Goal: Task Accomplishment & Management: Manage account settings

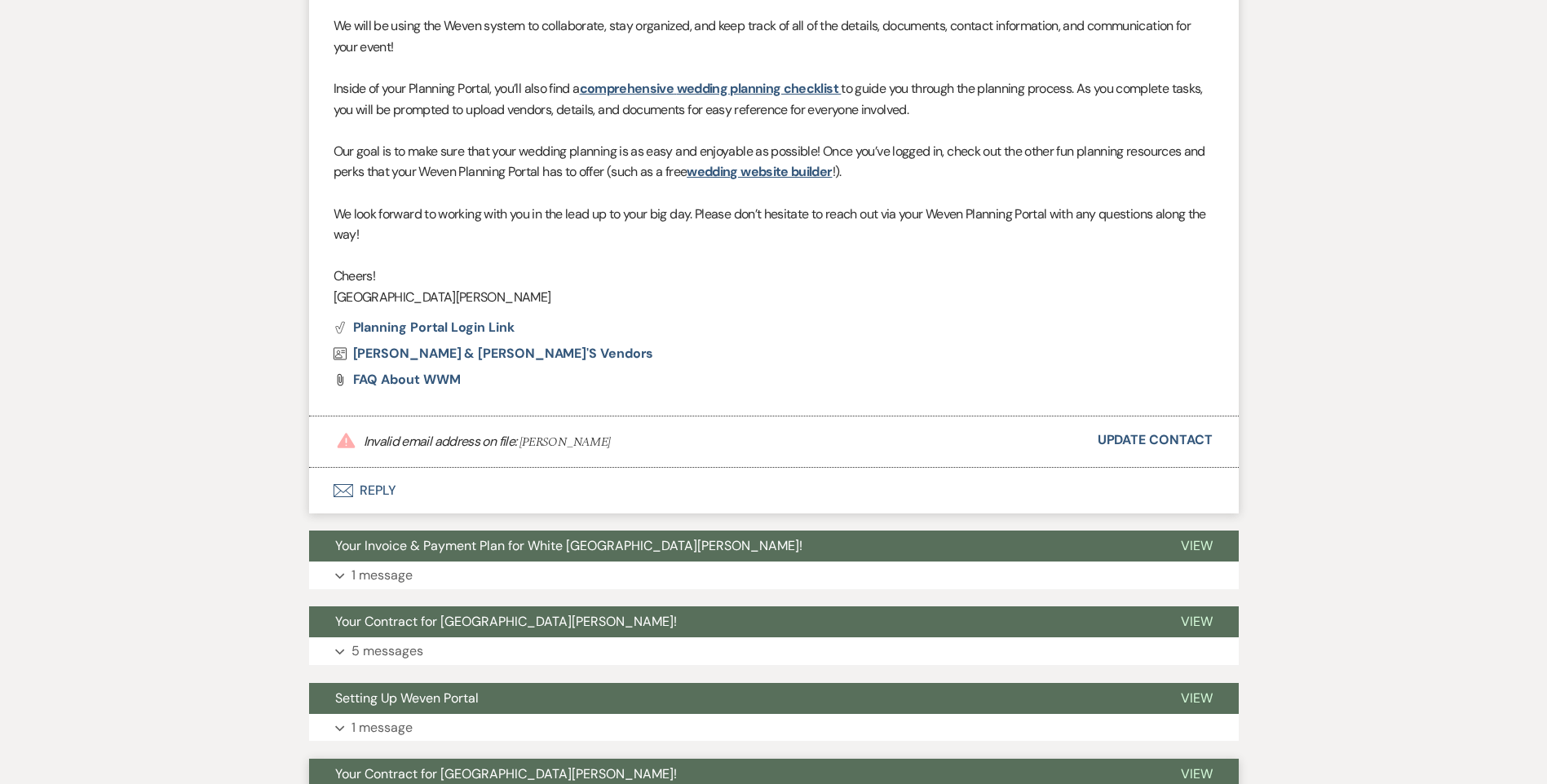
scroll to position [6814, 0]
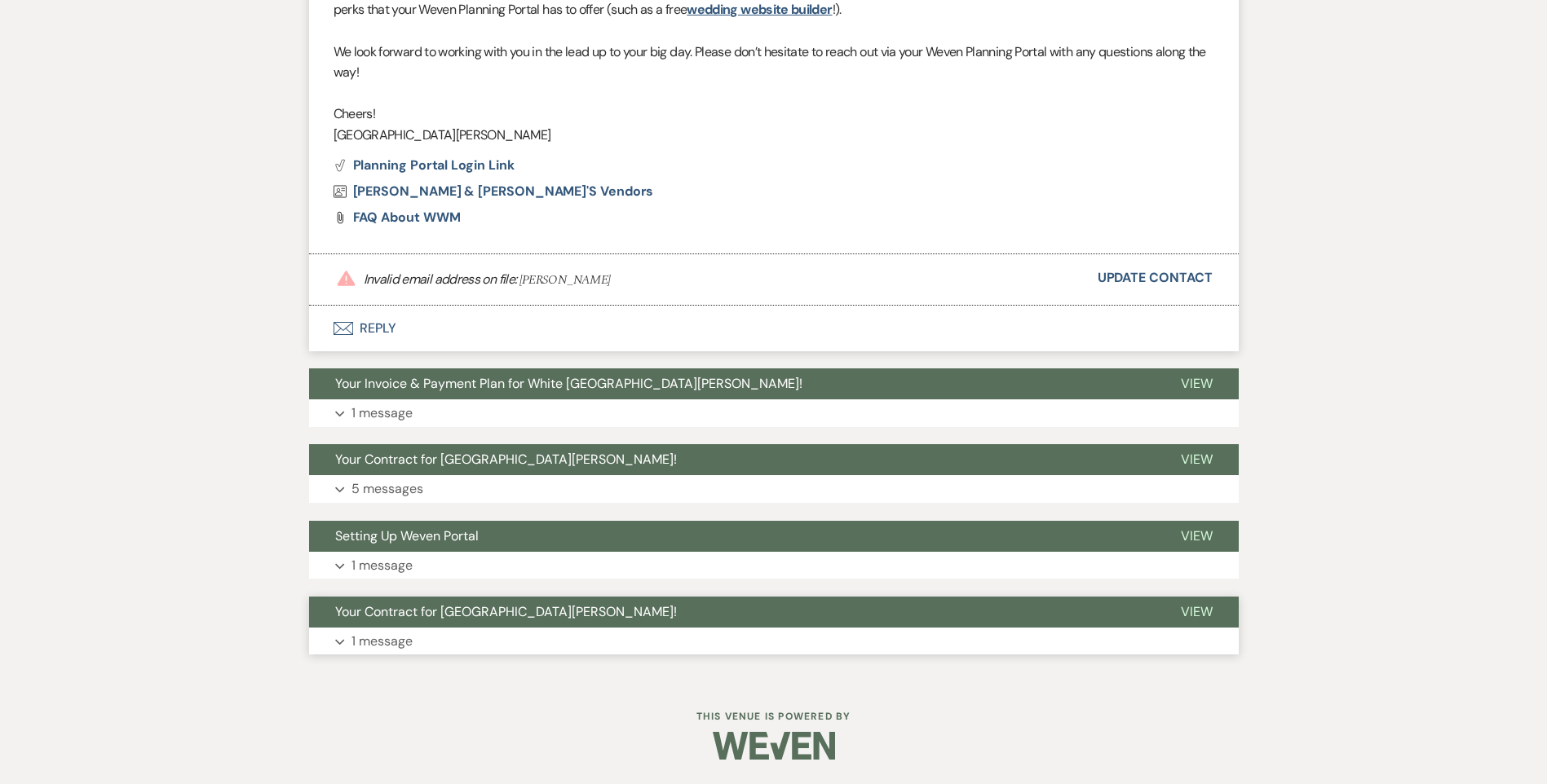
click at [428, 642] on button "Expand 1 message" at bounding box center [774, 642] width 929 height 28
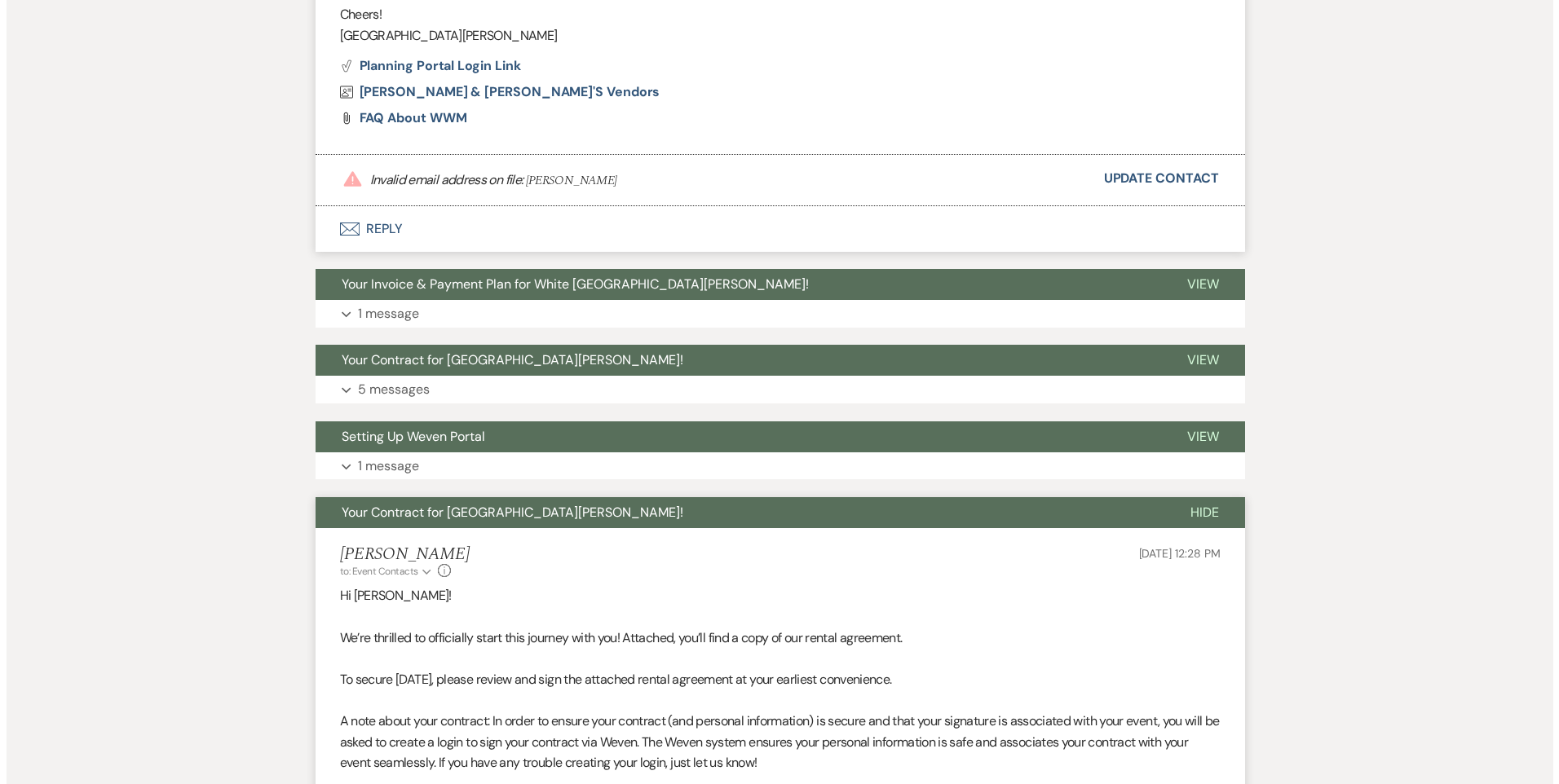
scroll to position [7260, 0]
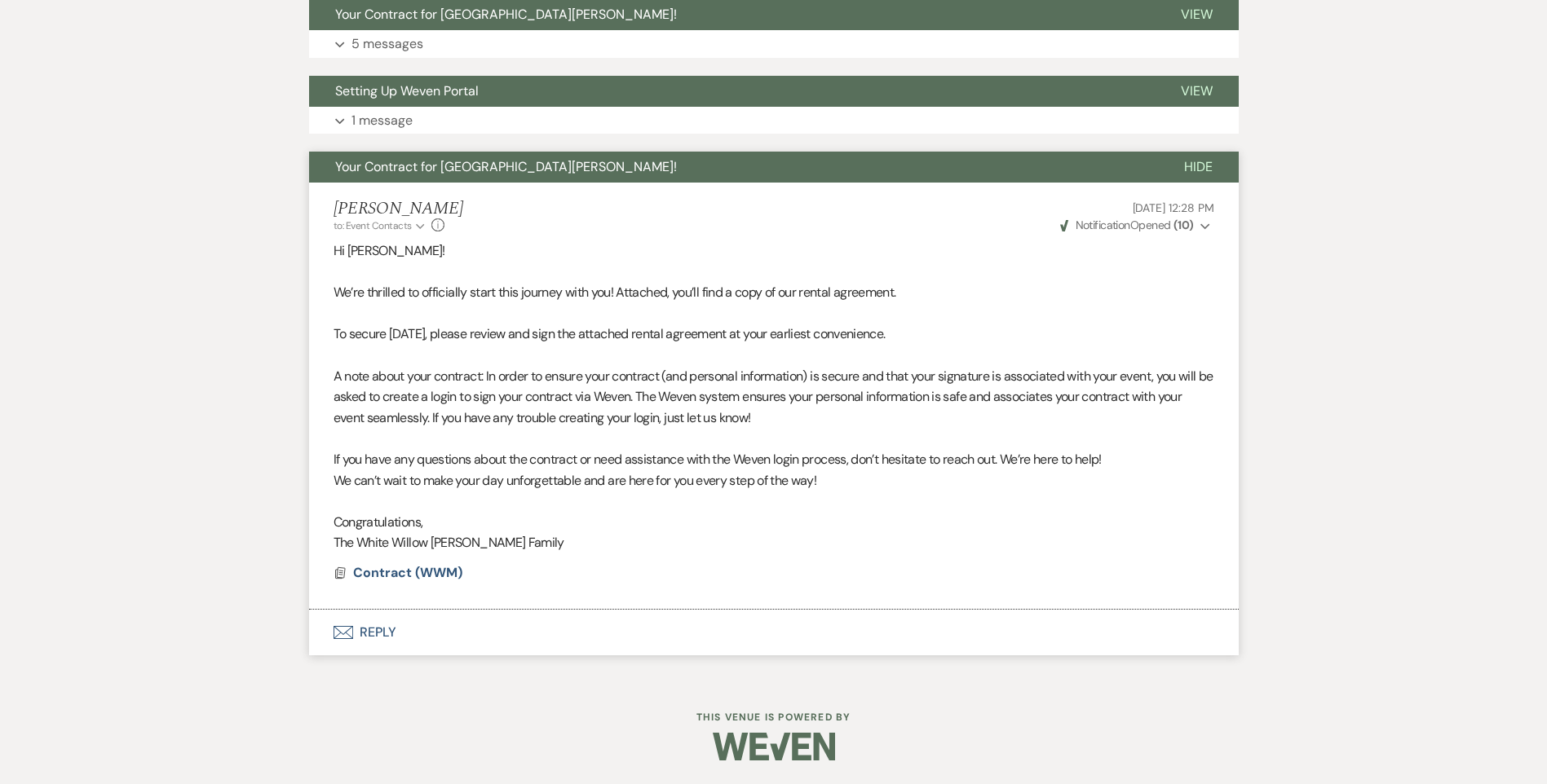
click at [1195, 233] on button "Weven Check Notification Opened ( 10 ) Expand" at bounding box center [1135, 225] width 156 height 17
click at [429, 569] on span "Contract (WWM)" at bounding box center [408, 572] width 109 height 17
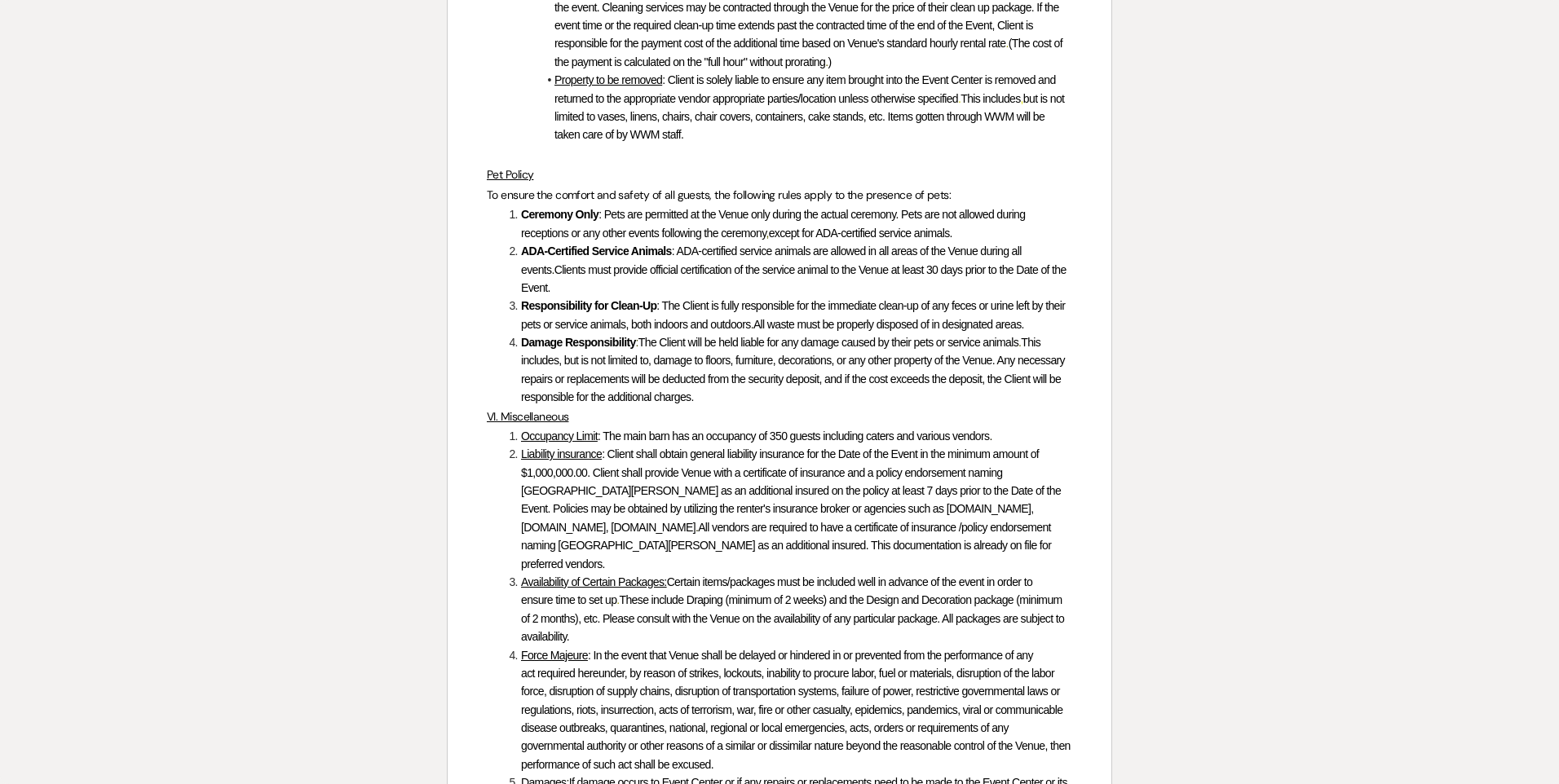
scroll to position [5250, 0]
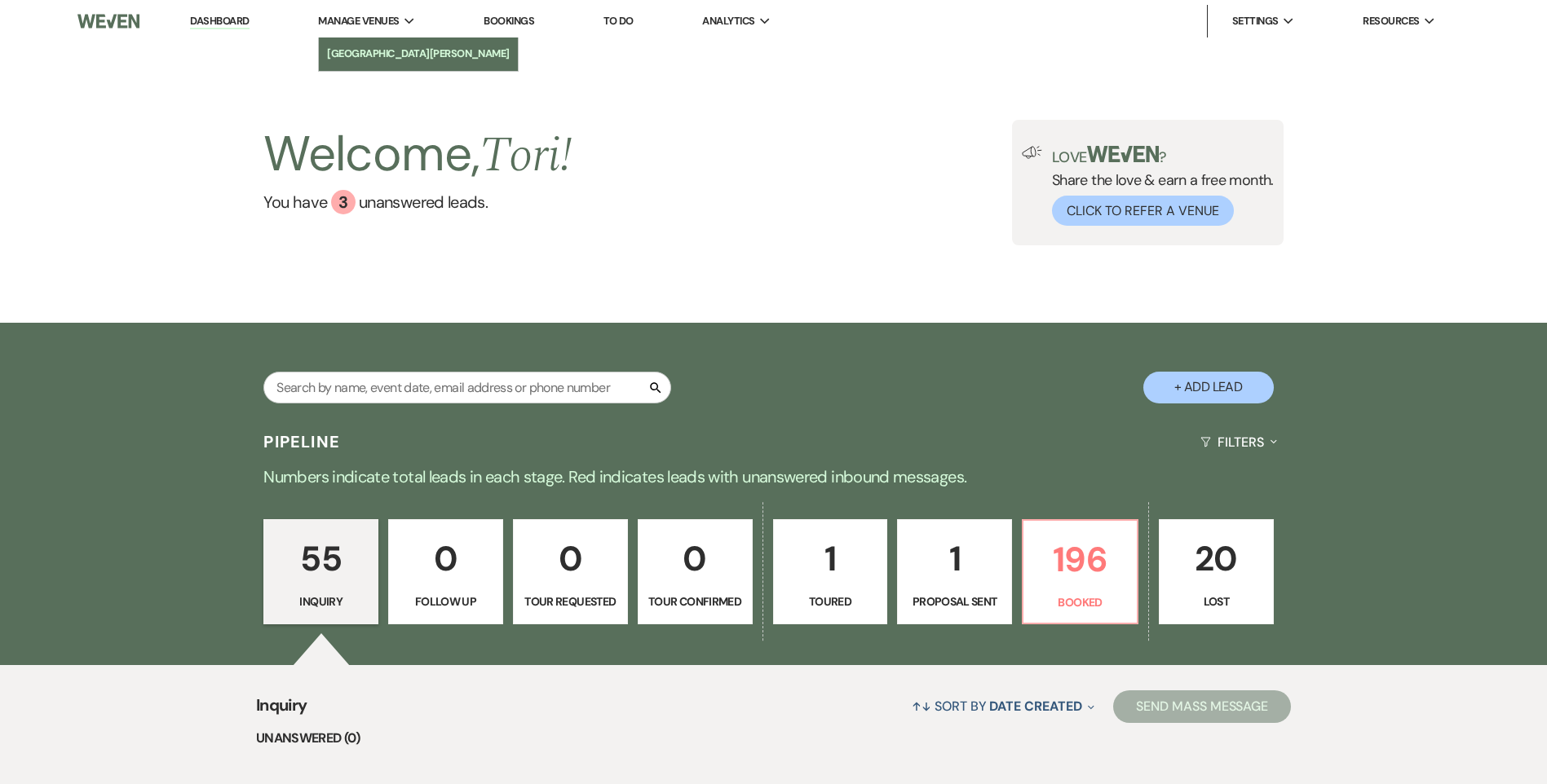
click at [350, 47] on li "[GEOGRAPHIC_DATA][PERSON_NAME]" at bounding box center [418, 54] width 183 height 17
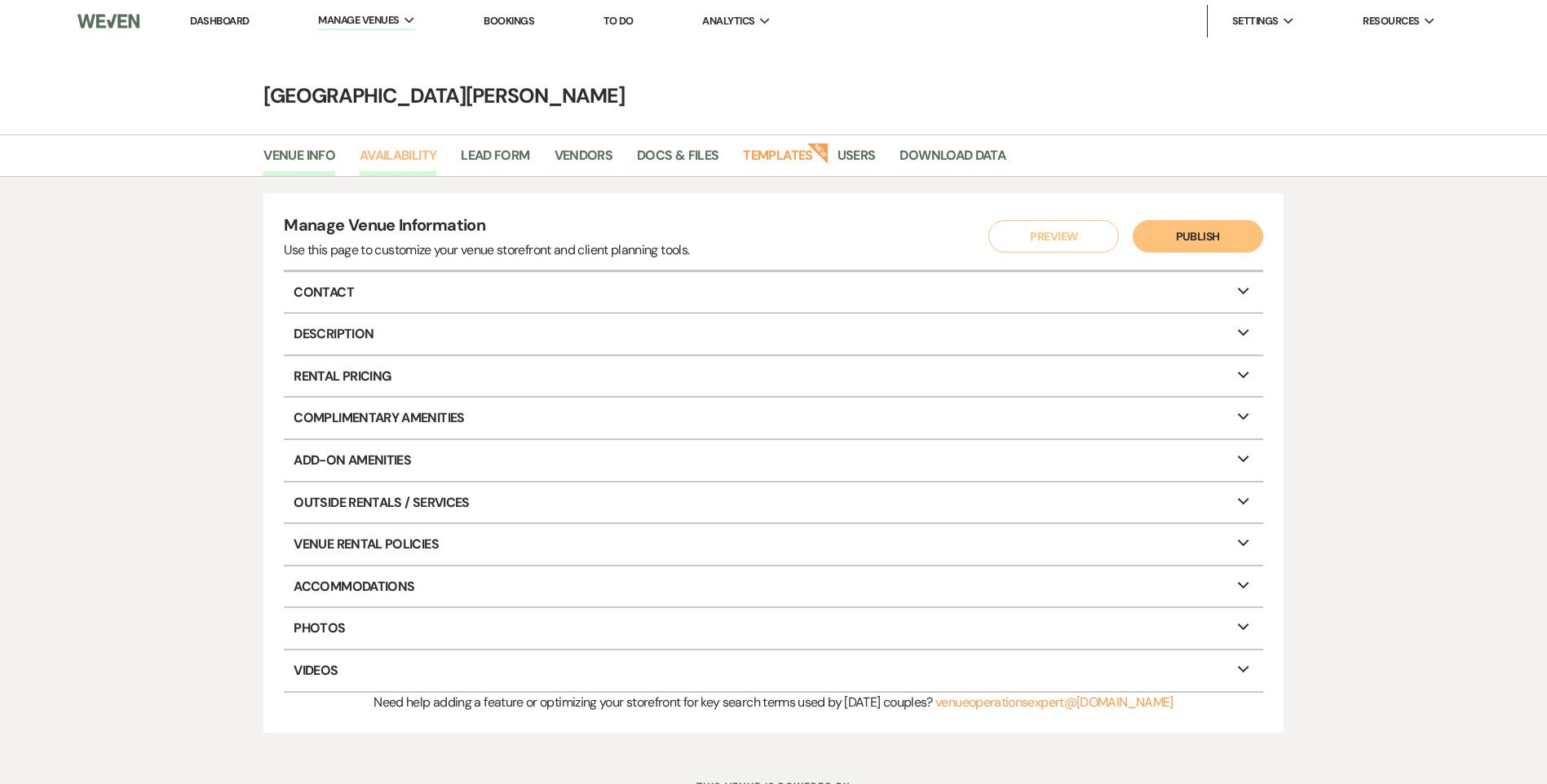
click at [401, 162] on link "Availability" at bounding box center [397, 160] width 76 height 31
select select "3"
select select "2026"
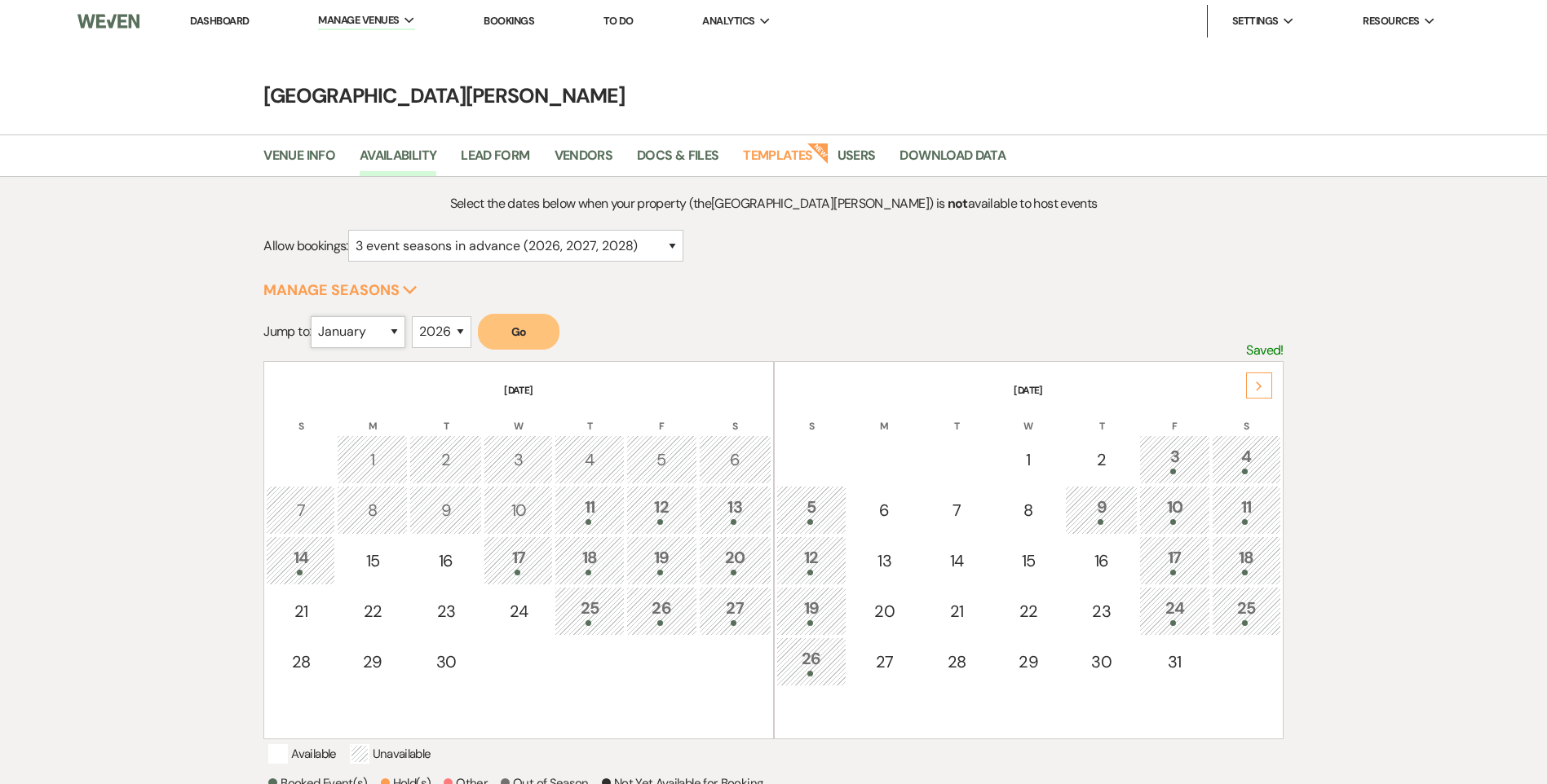
click at [401, 342] on select "January February March April May June July August September October November De…" at bounding box center [358, 332] width 95 height 32
select select "8"
click at [315, 316] on select "January February March April May June July August September October November De…" at bounding box center [358, 332] width 95 height 32
click at [530, 326] on button "Go" at bounding box center [519, 331] width 82 height 36
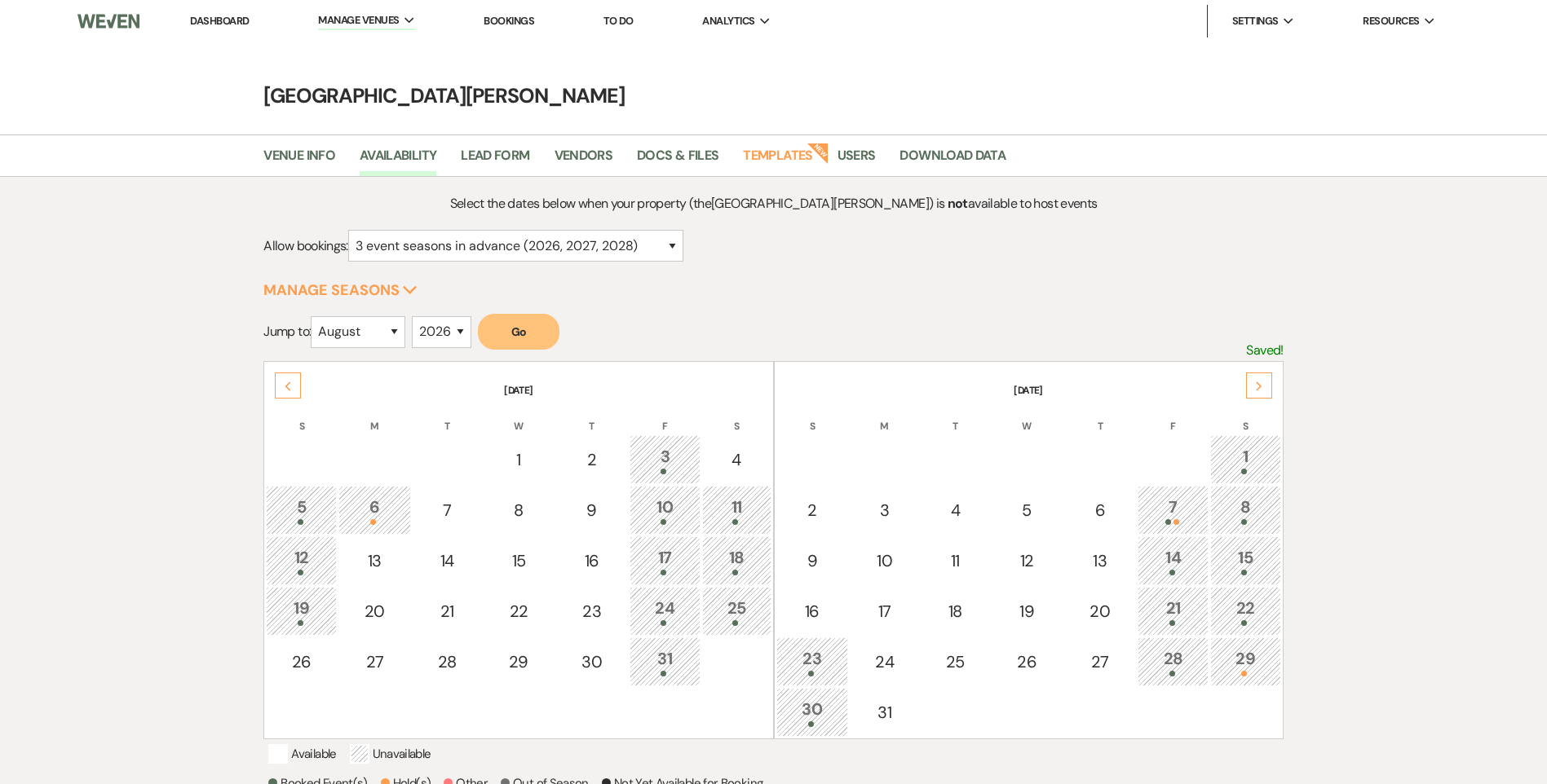
click at [1254, 663] on div "29" at bounding box center [1246, 662] width 53 height 30
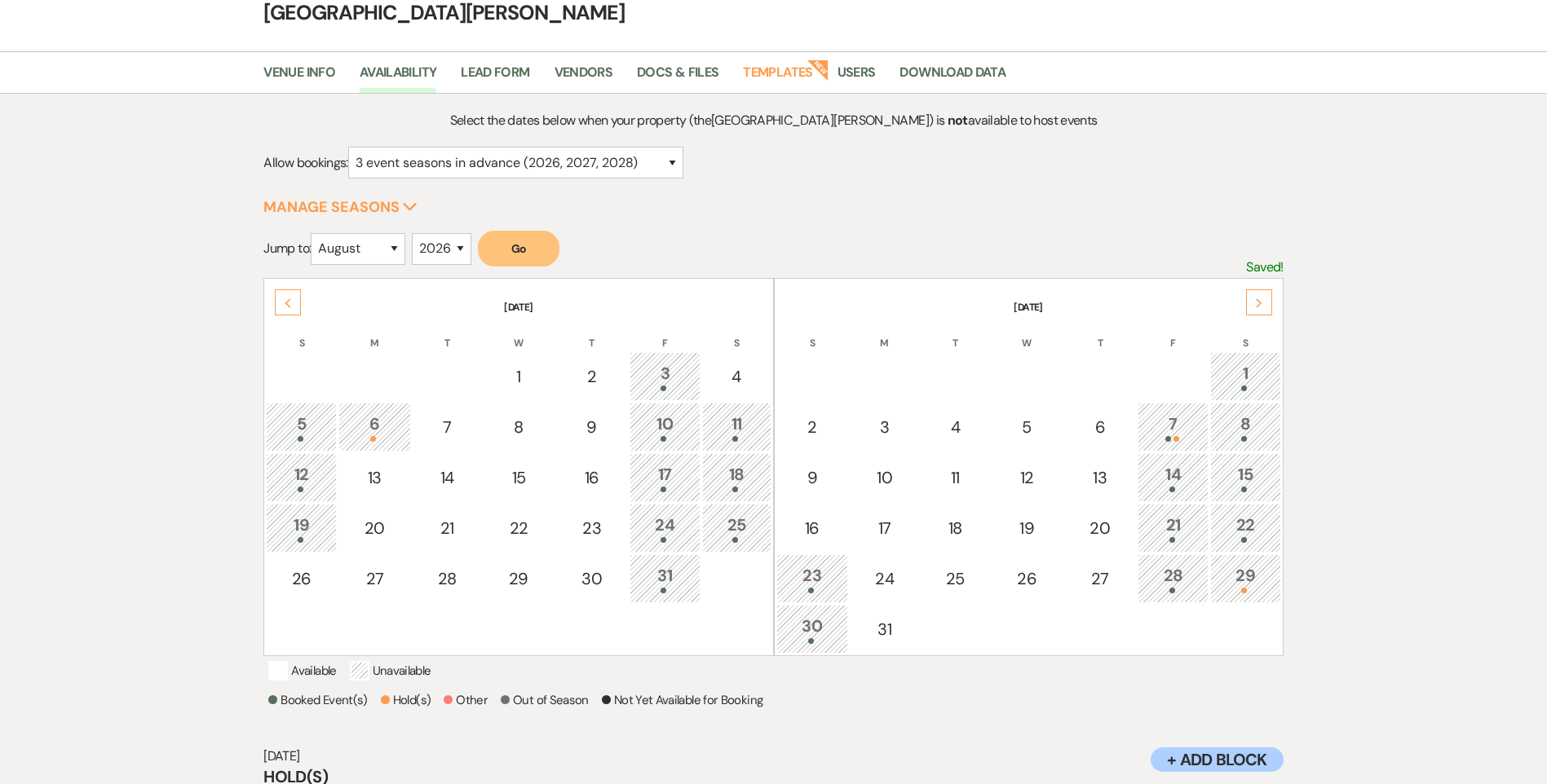
scroll to position [230, 0]
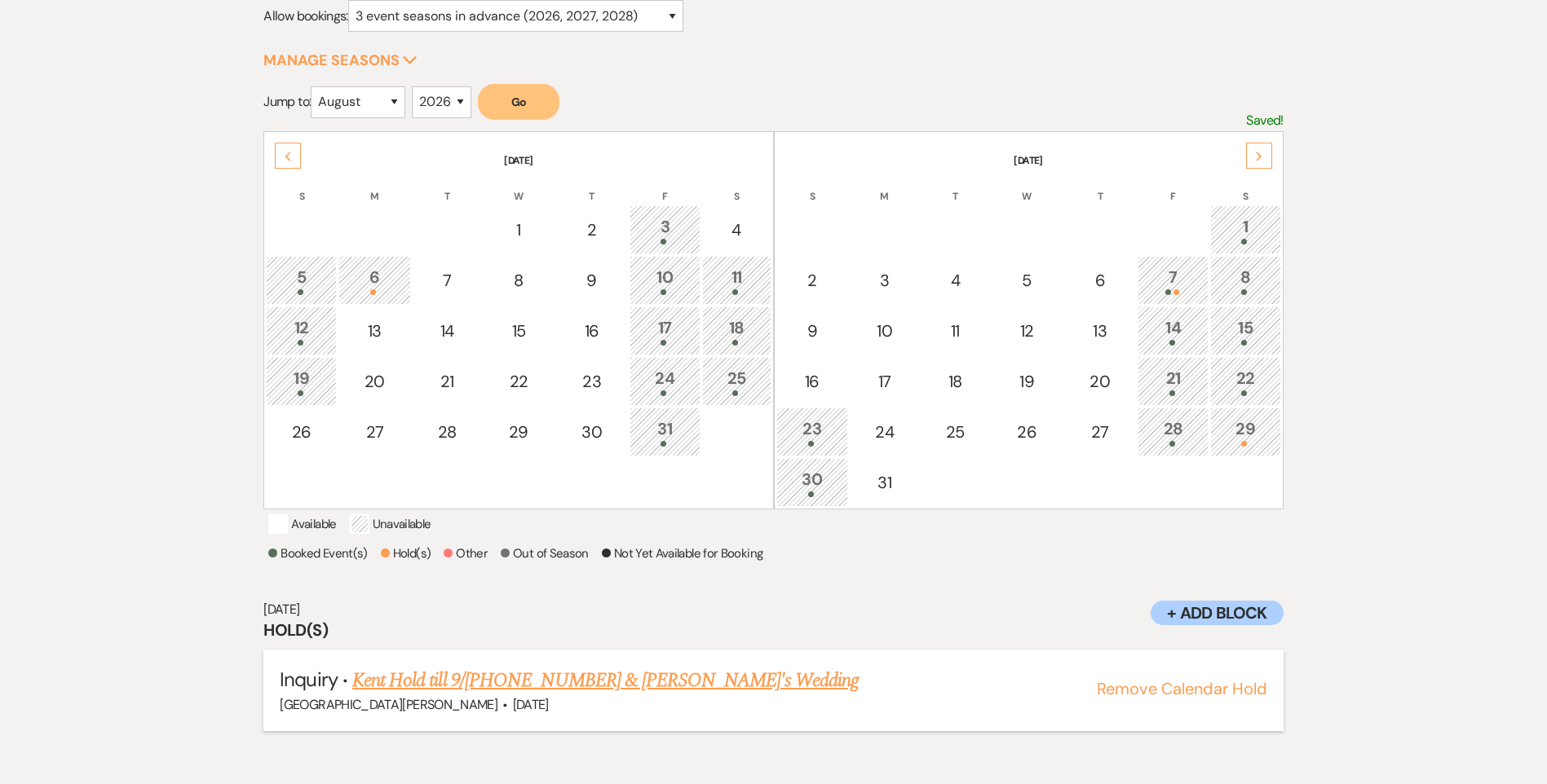
click at [520, 692] on link "Kent Hold till 9/[PHONE_NUMBER] & [PERSON_NAME]'s Wedding" at bounding box center [606, 680] width 506 height 29
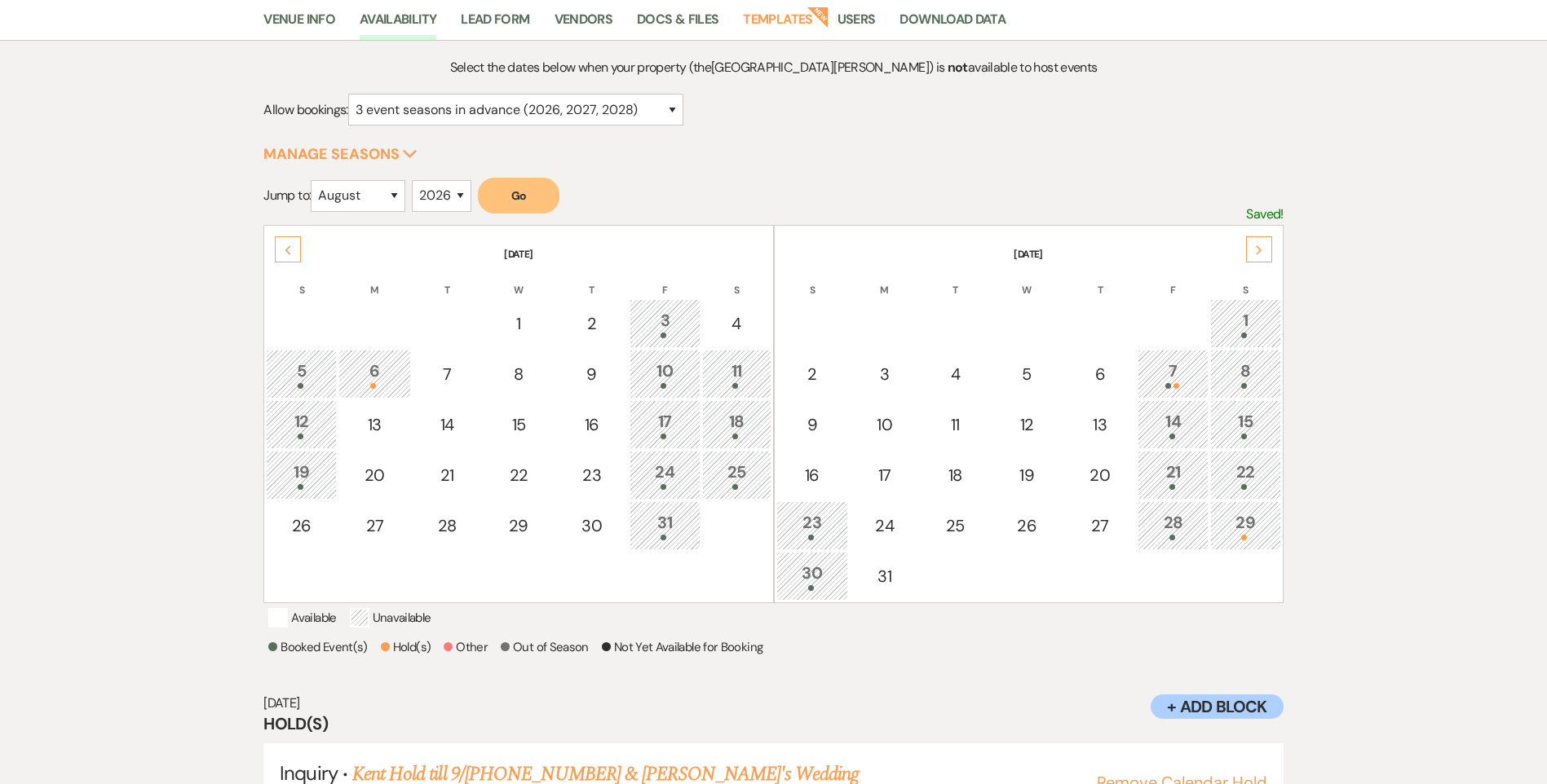
scroll to position [0, 0]
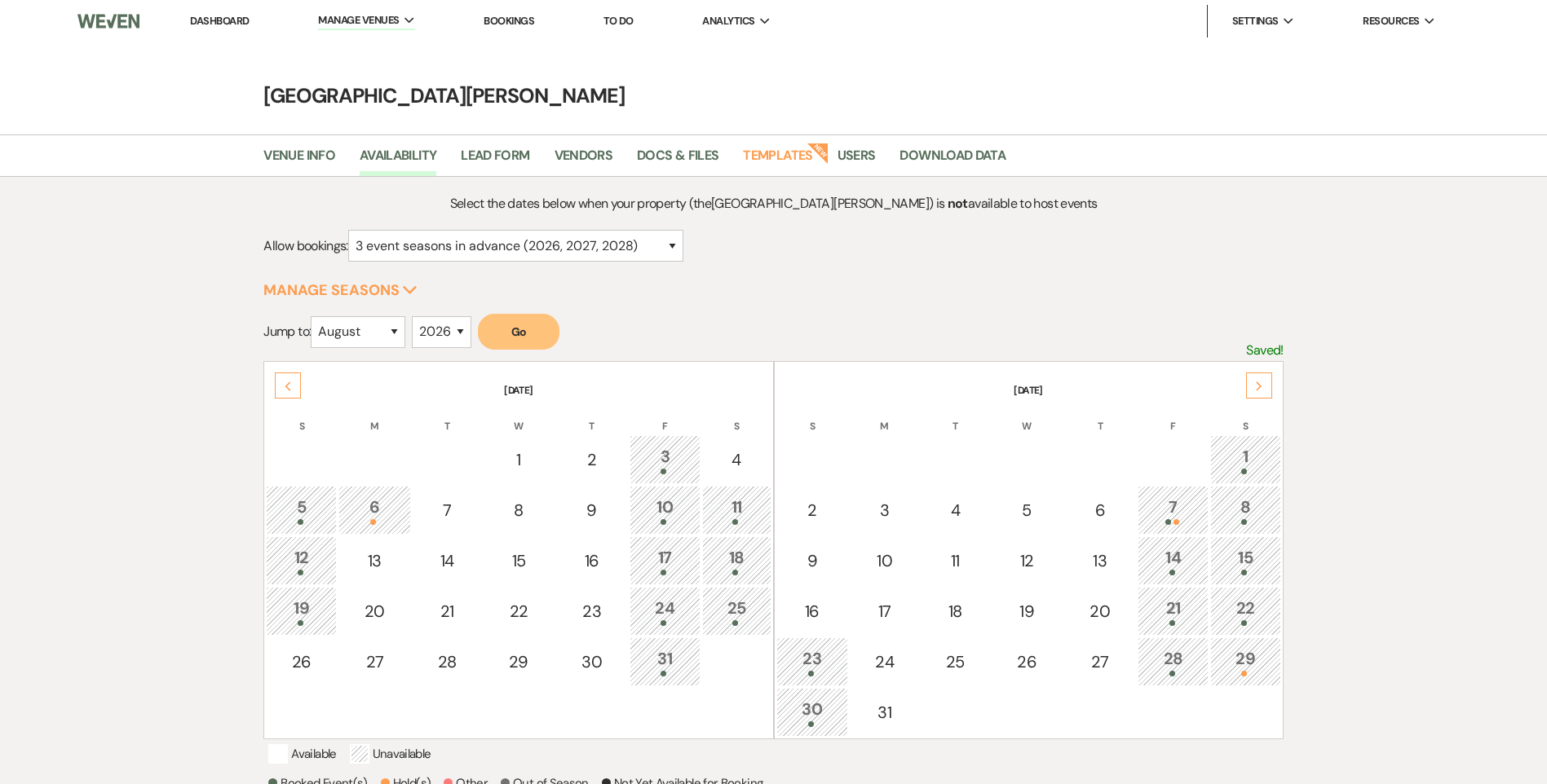
click at [225, 25] on link "Dashboard" at bounding box center [219, 21] width 59 height 14
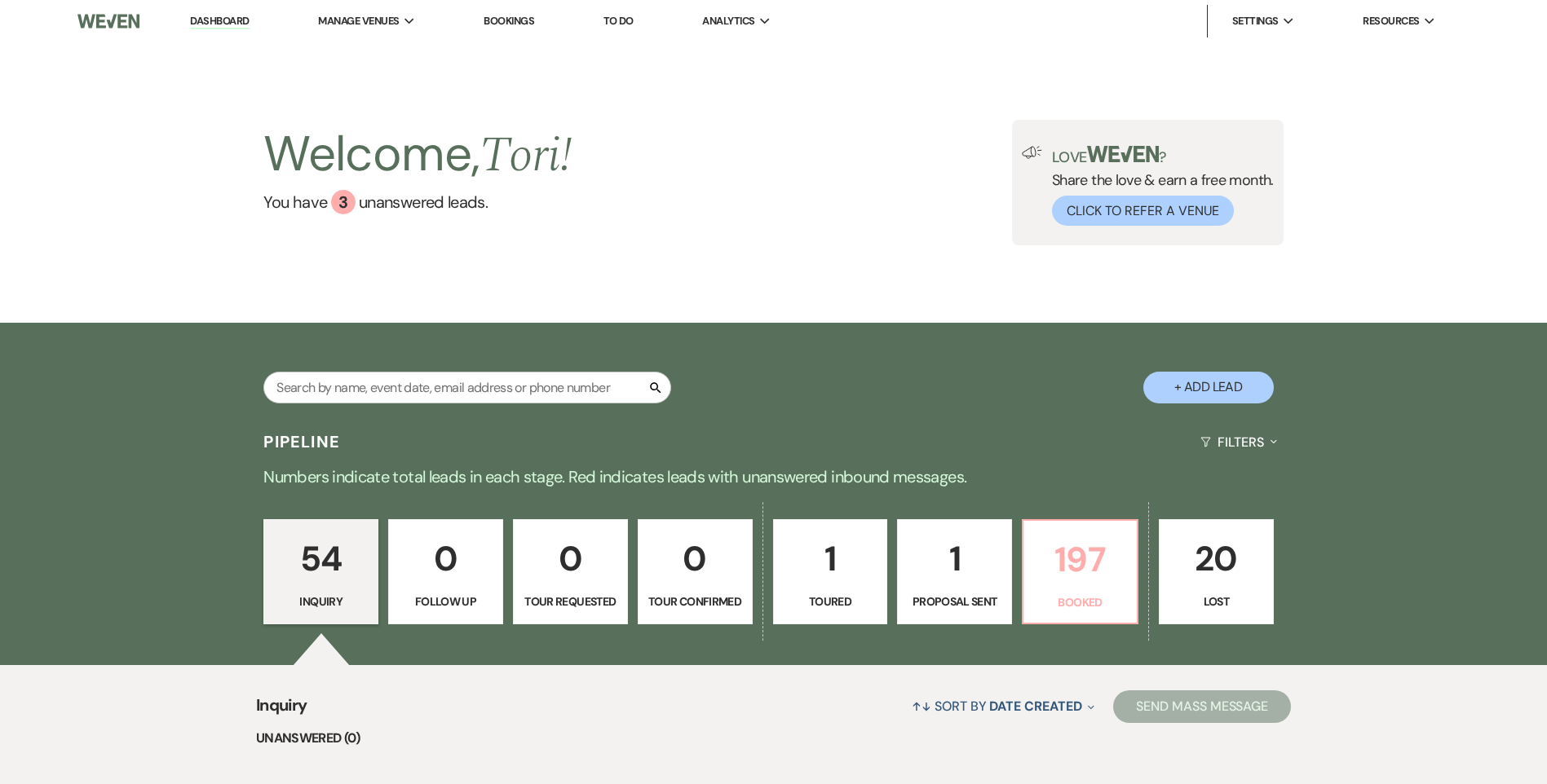
click at [1059, 581] on p "197" at bounding box center [1079, 560] width 94 height 54
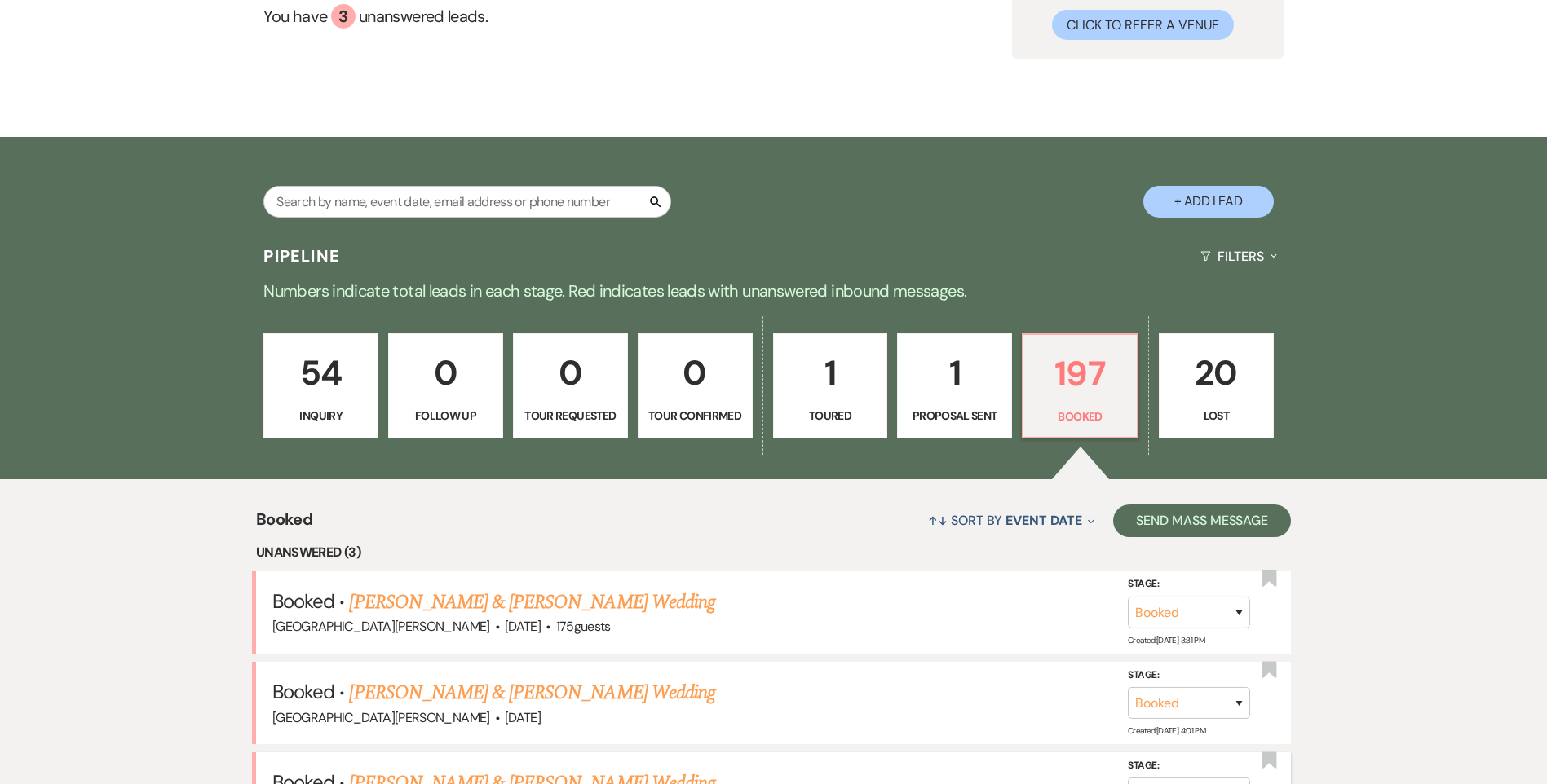
scroll to position [408, 0]
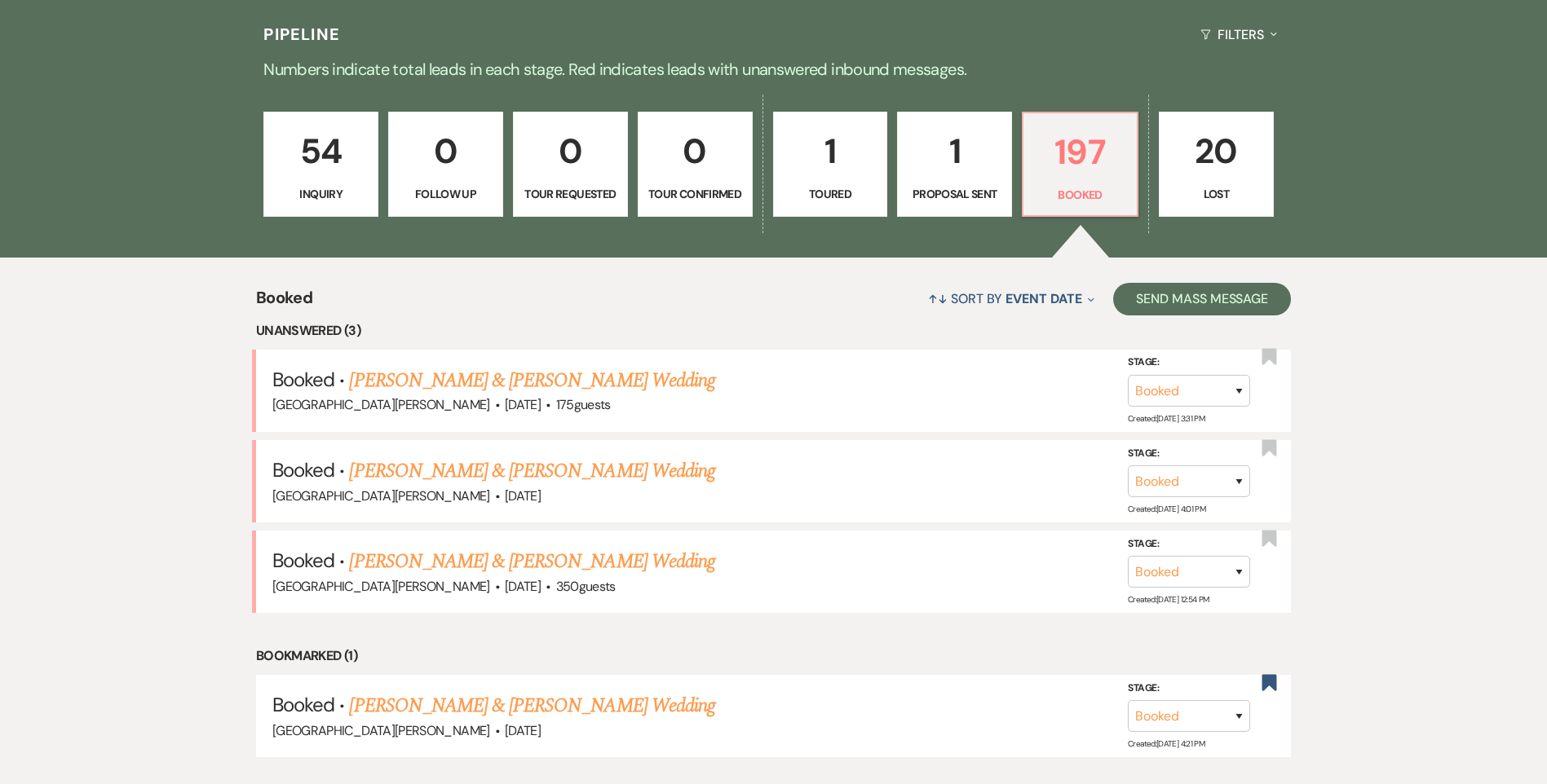
click at [458, 568] on link "Brandie Snow & Eljay Cowherd's Wedding" at bounding box center [532, 561] width 366 height 29
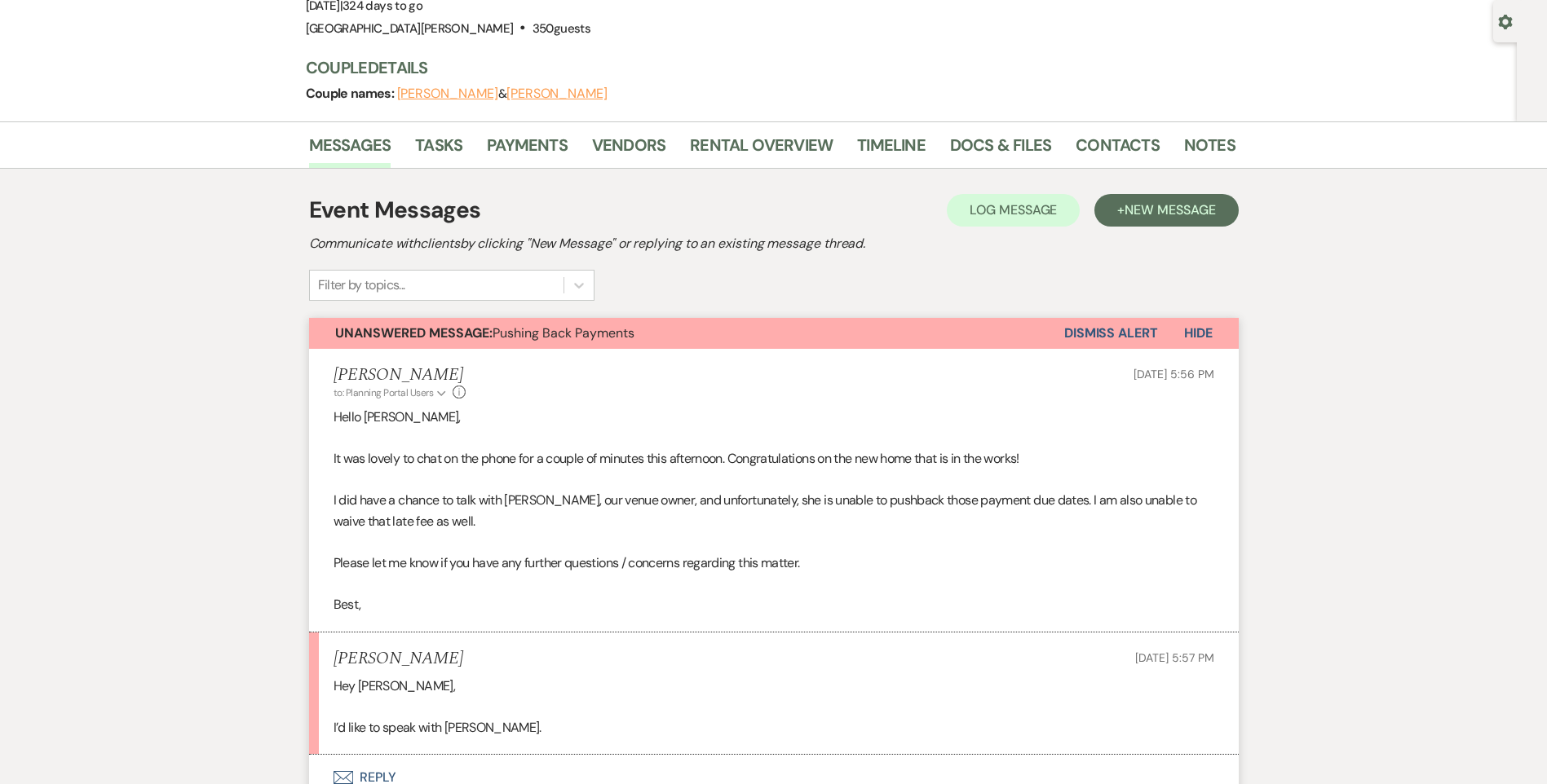
scroll to position [408, 0]
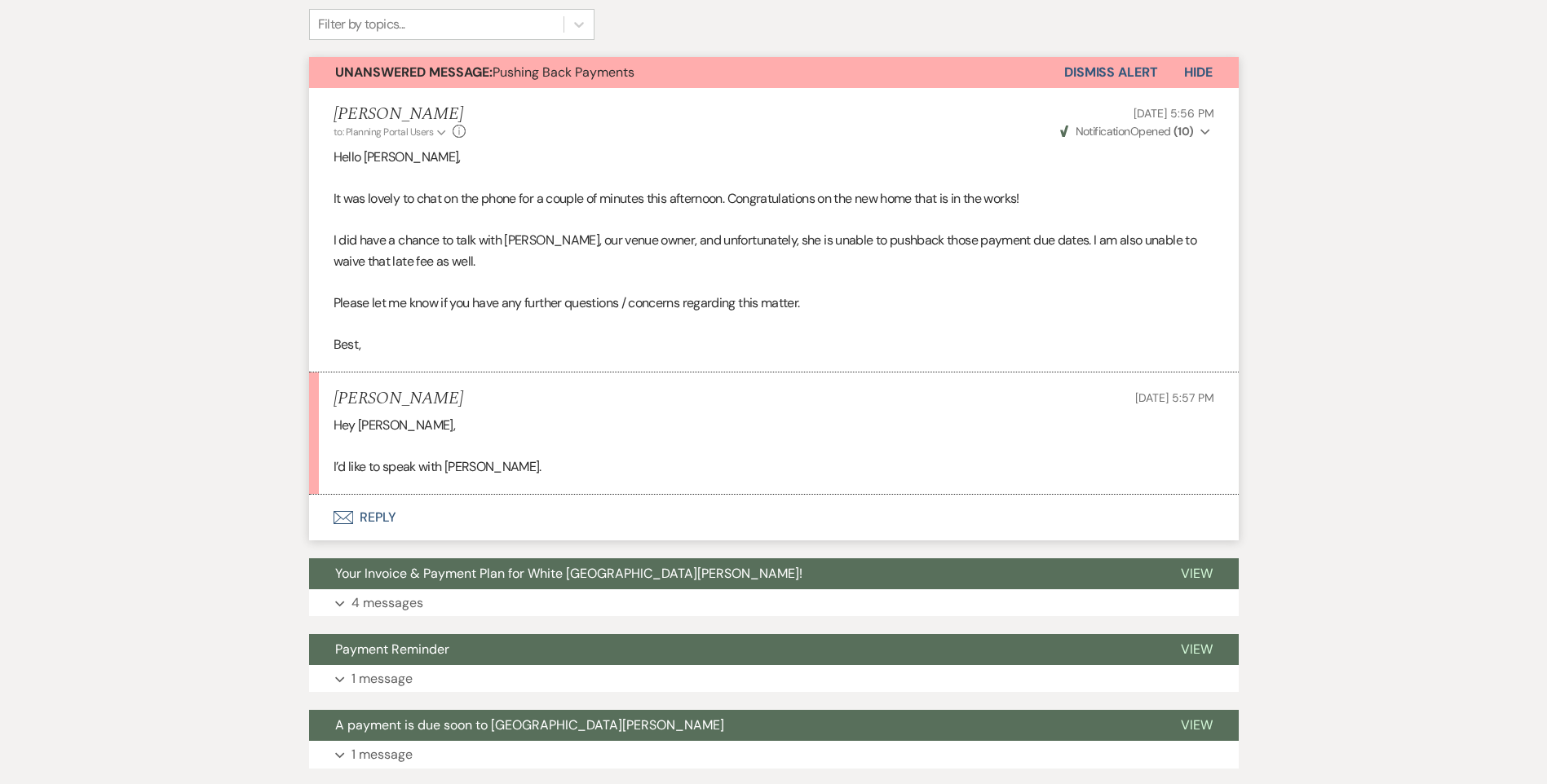
click at [1122, 71] on button "Dismiss Alert" at bounding box center [1110, 72] width 94 height 31
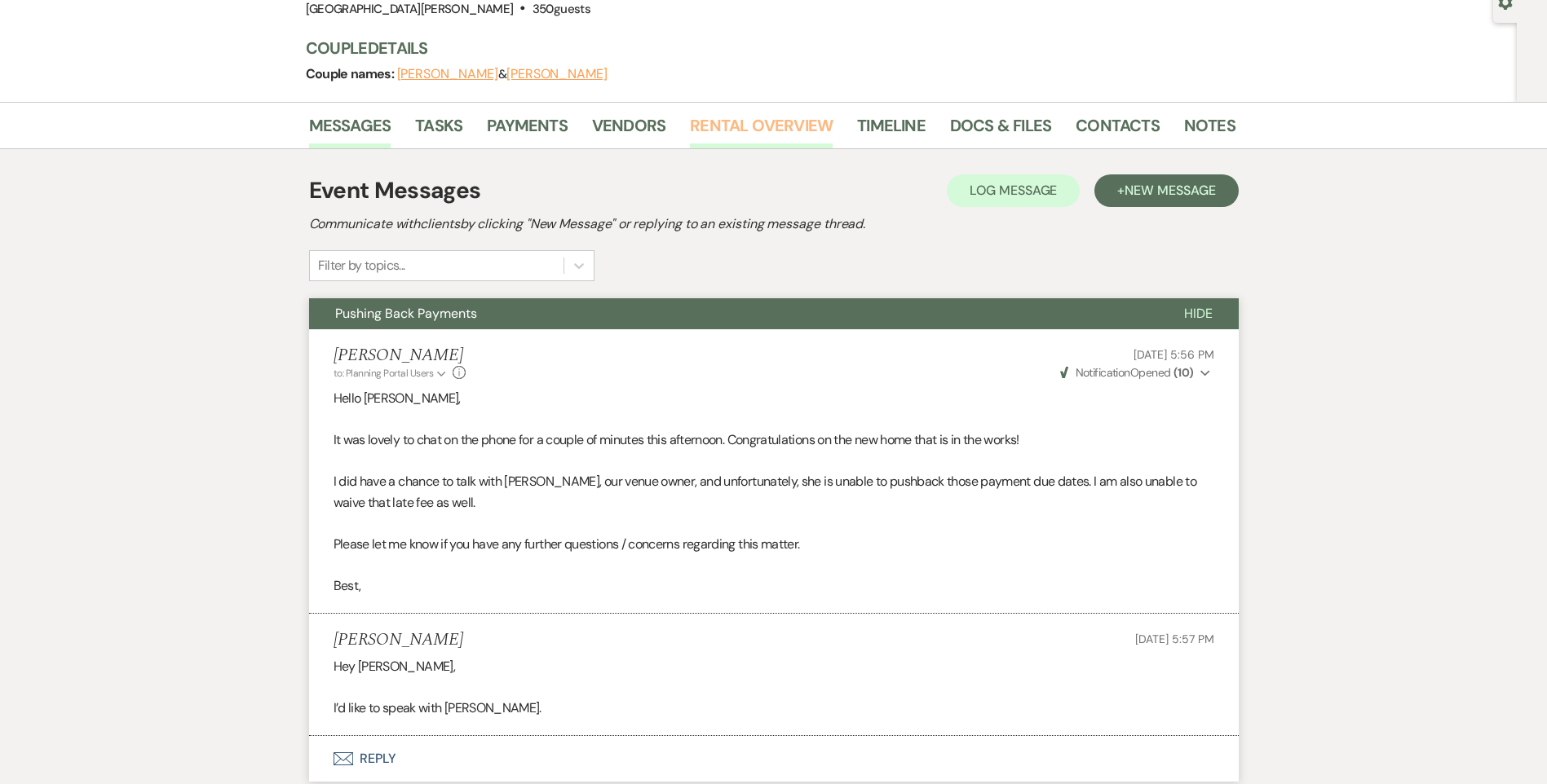
scroll to position [0, 0]
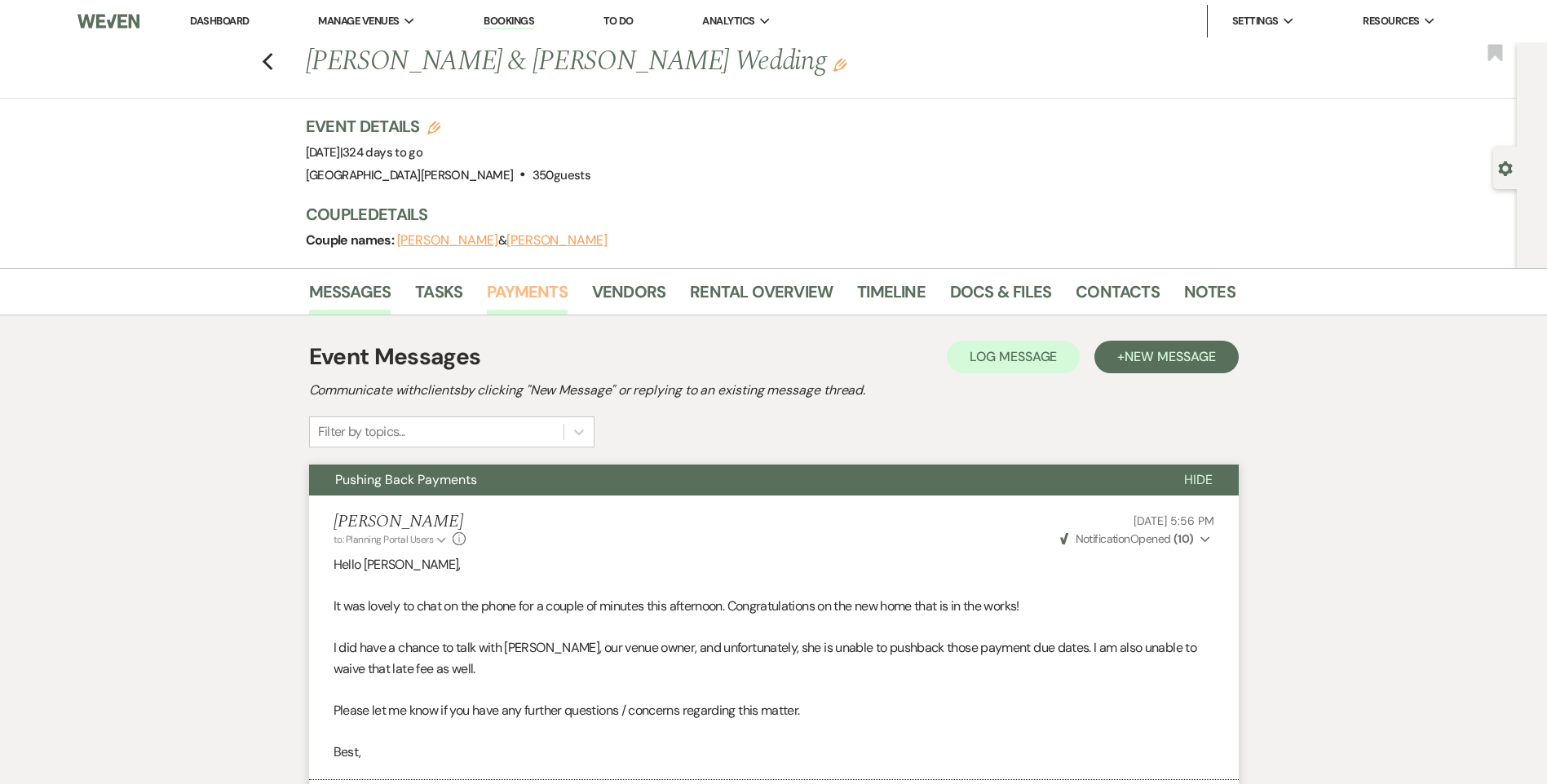
drag, startPoint x: 535, startPoint y: 301, endPoint x: 554, endPoint y: 303, distance: 19.1
click at [535, 300] on link "Payments" at bounding box center [527, 296] width 81 height 36
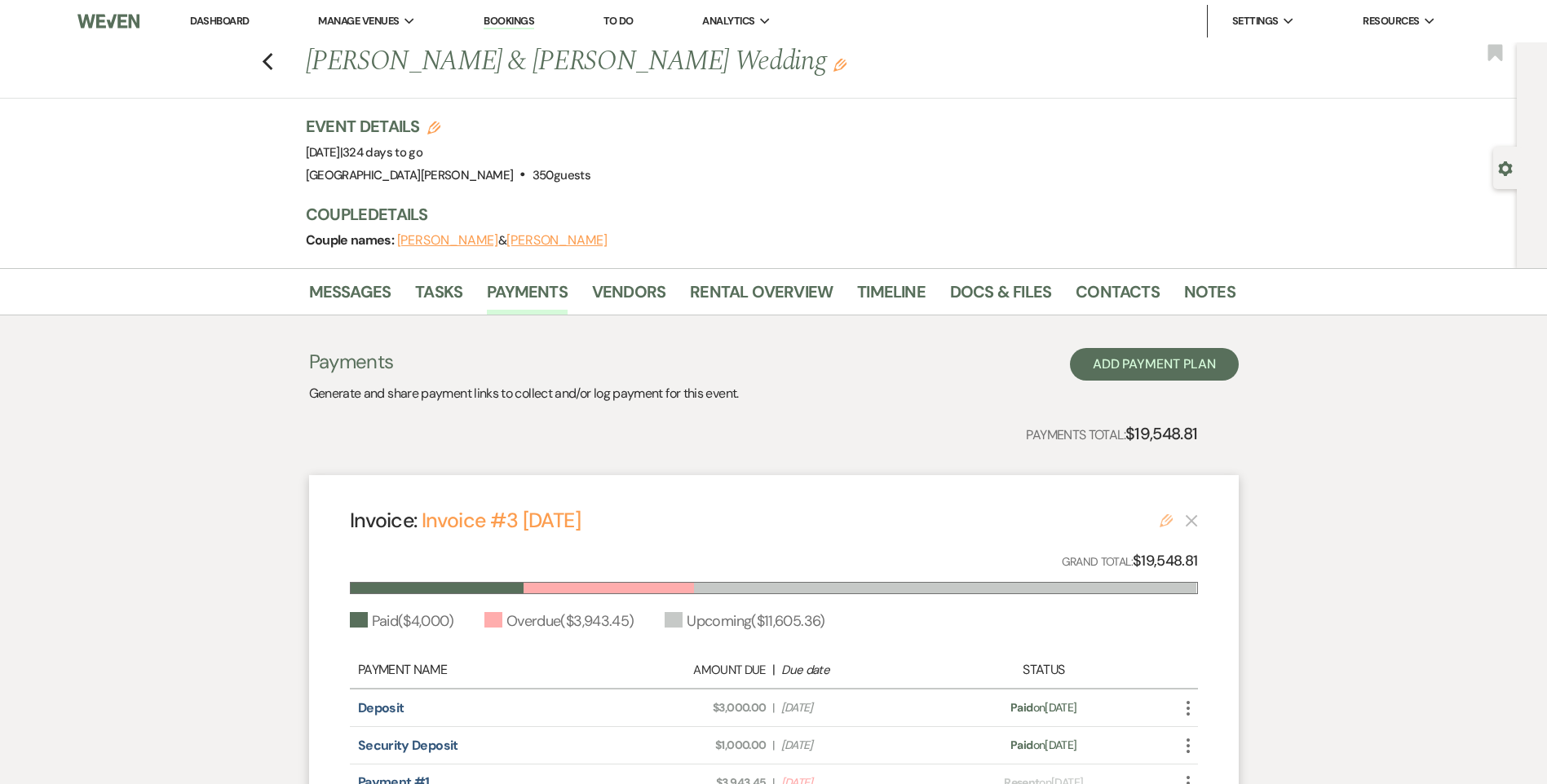
click at [1167, 523] on icon "Edit" at bounding box center [1166, 520] width 13 height 13
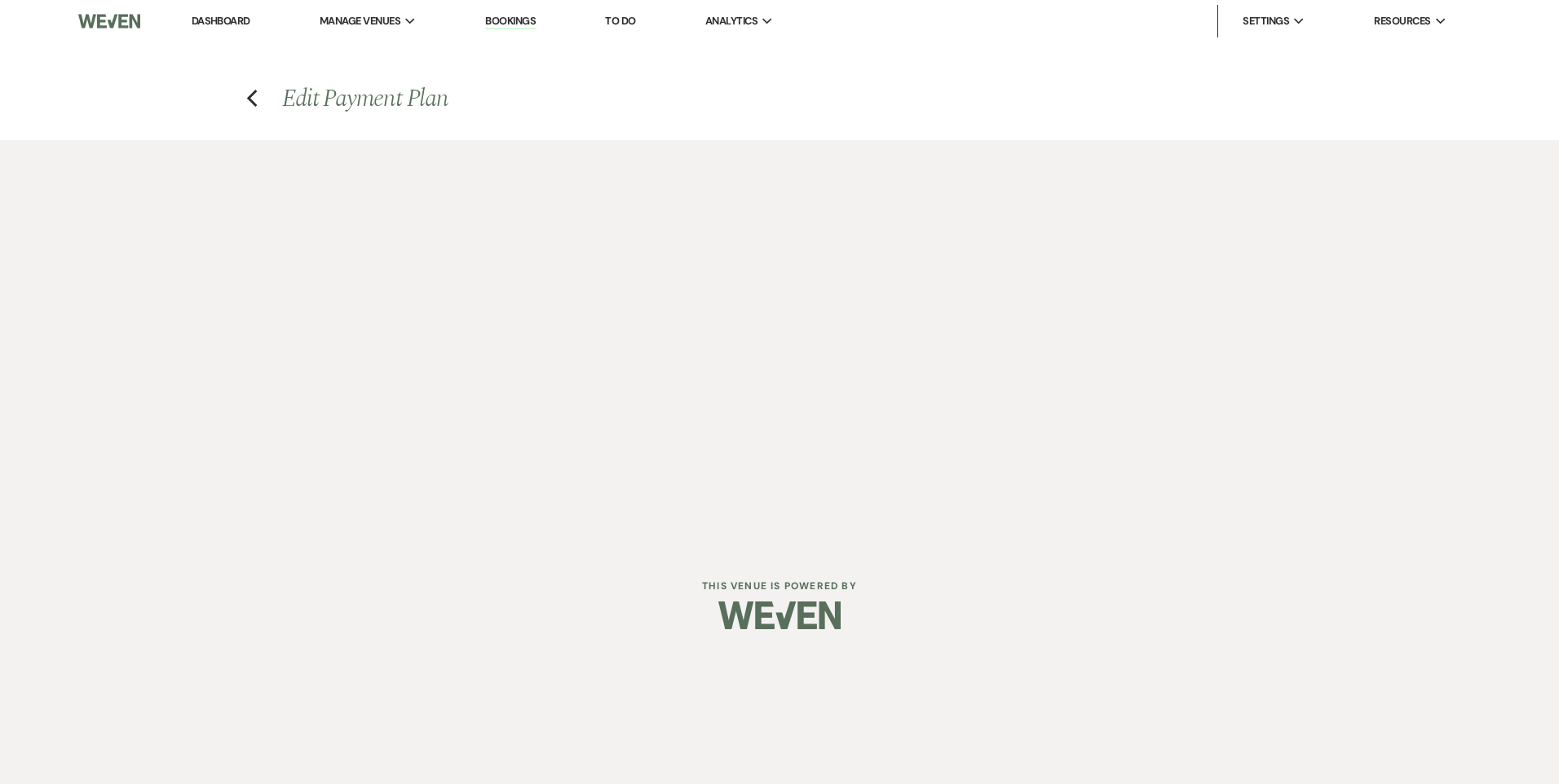
select select "28436"
select select "1"
select select "2"
select select "flat"
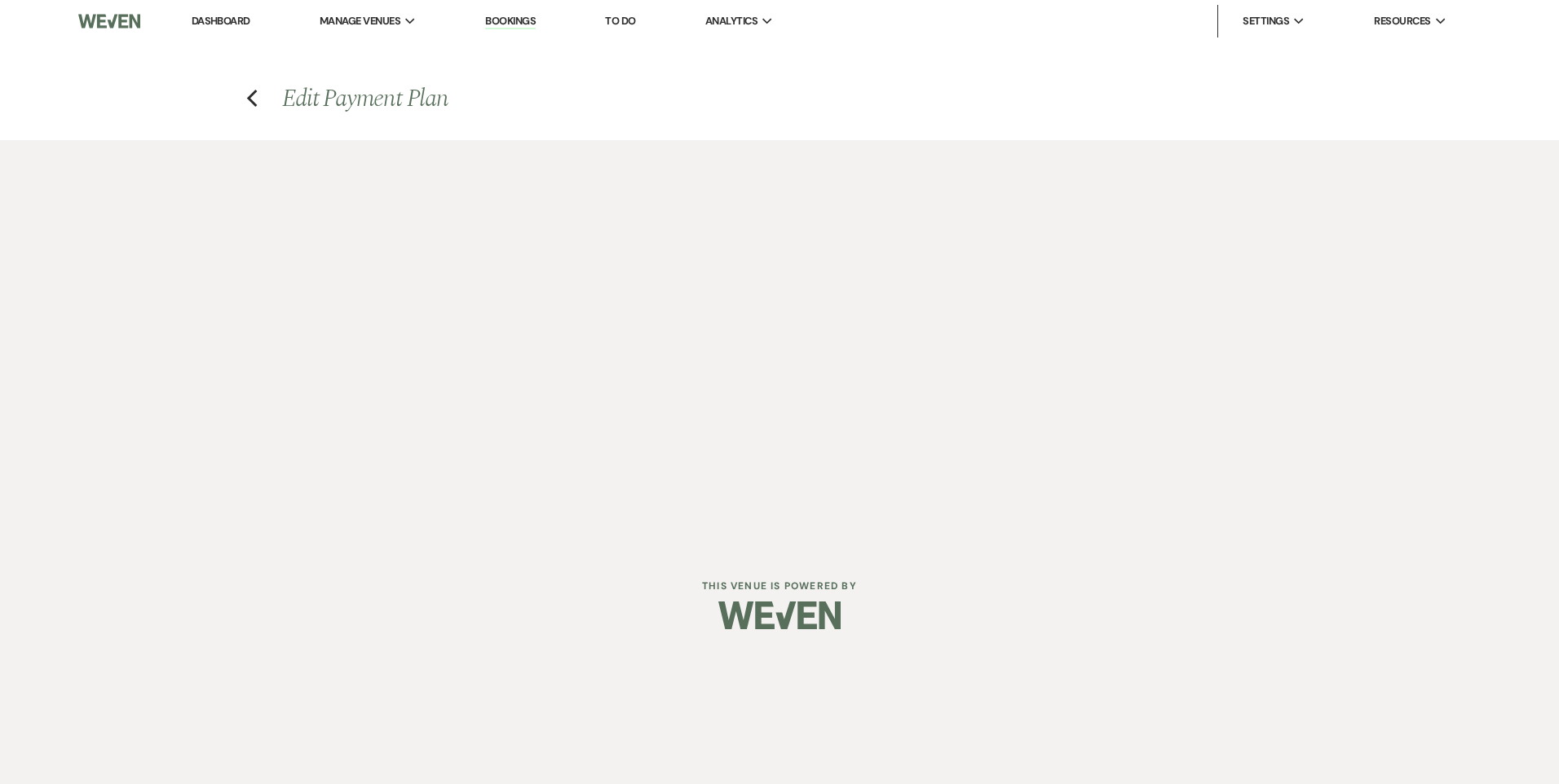
select select "2"
select select "flat"
select select "client"
select select "weeks"
select select "client"
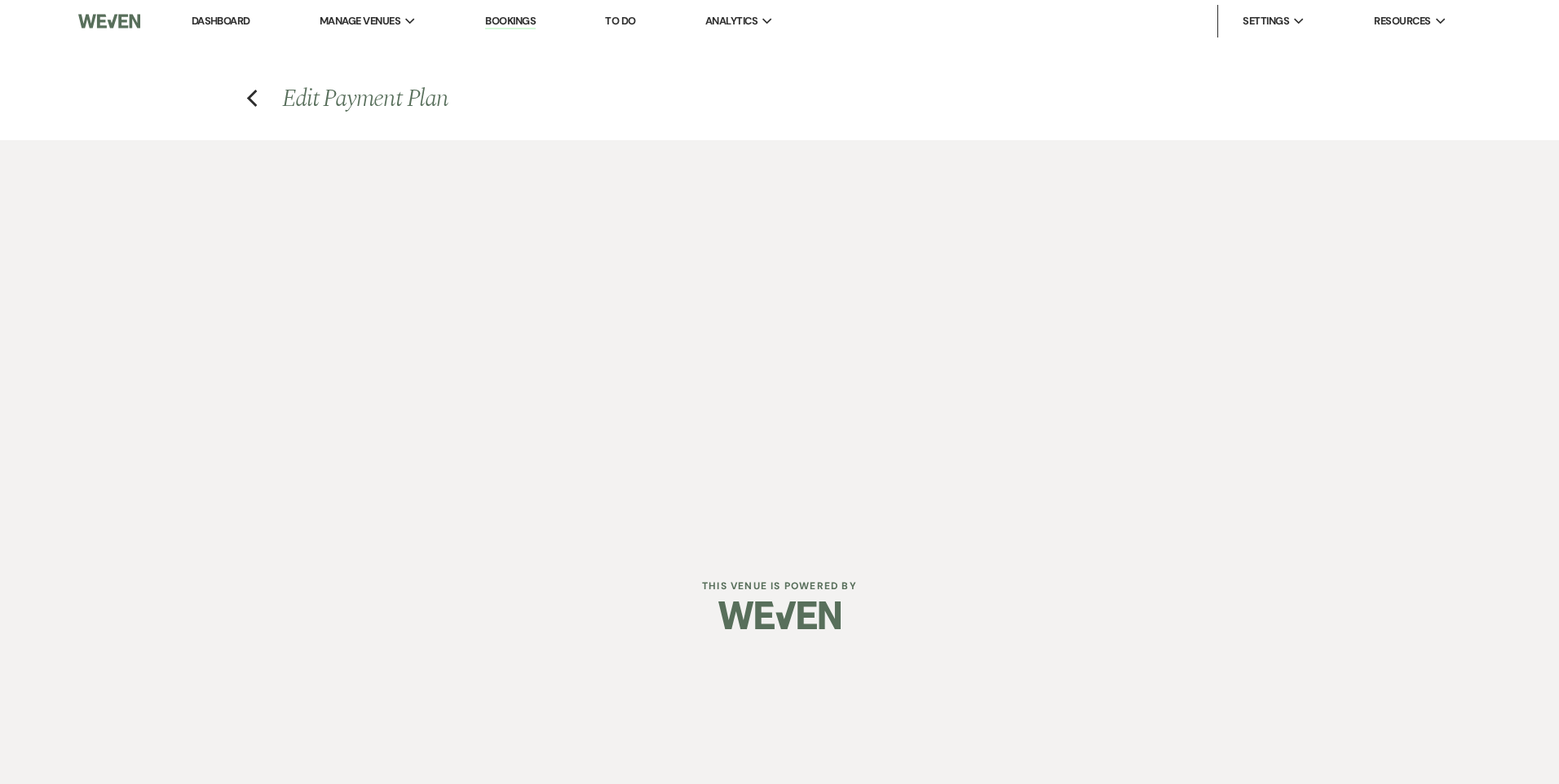
select select "days"
select select "2"
select select "flat"
select select "client"
select select "weeks"
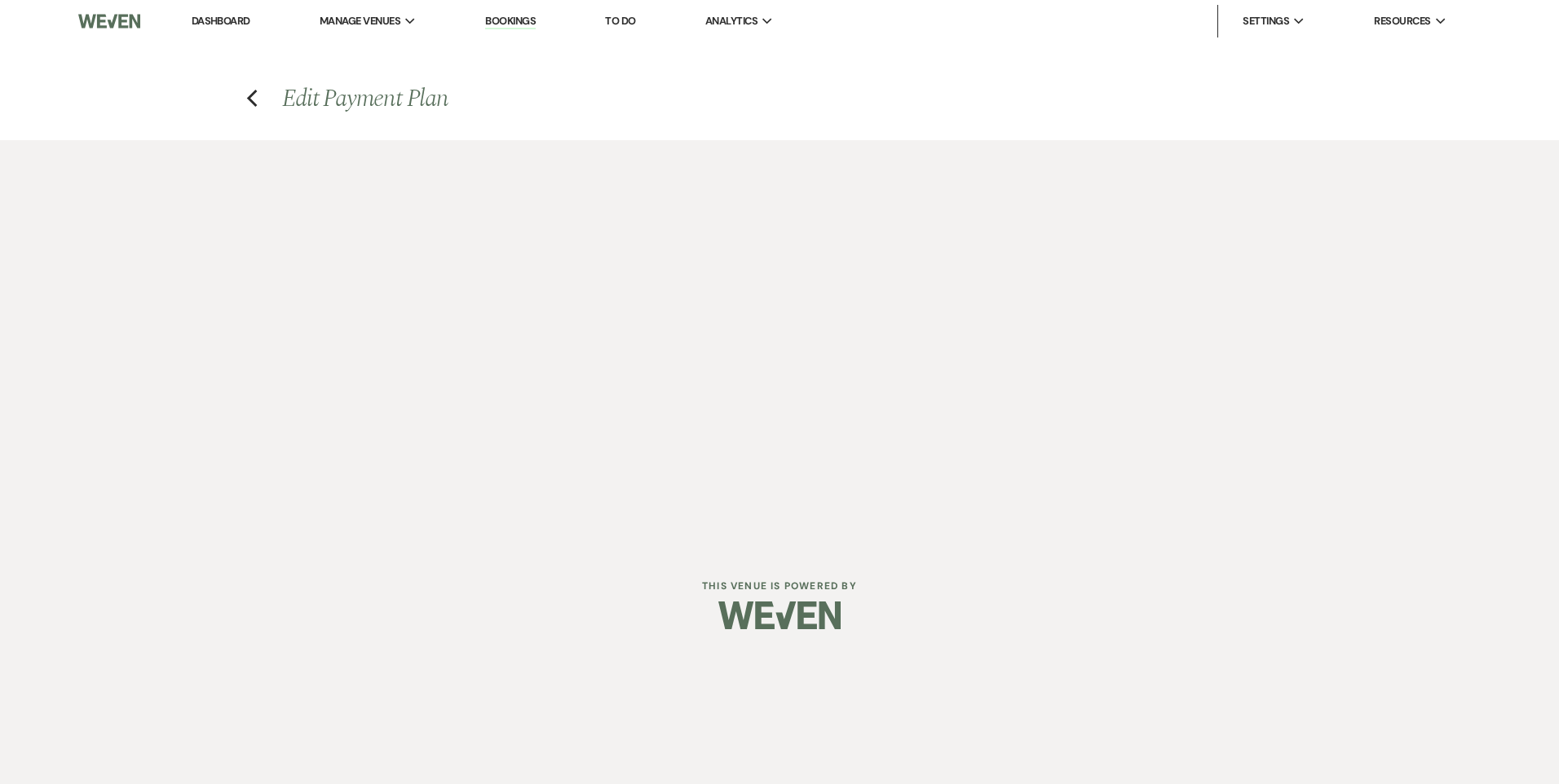
select select "client"
select select "days"
select select "2"
select select "flat"
select select "client"
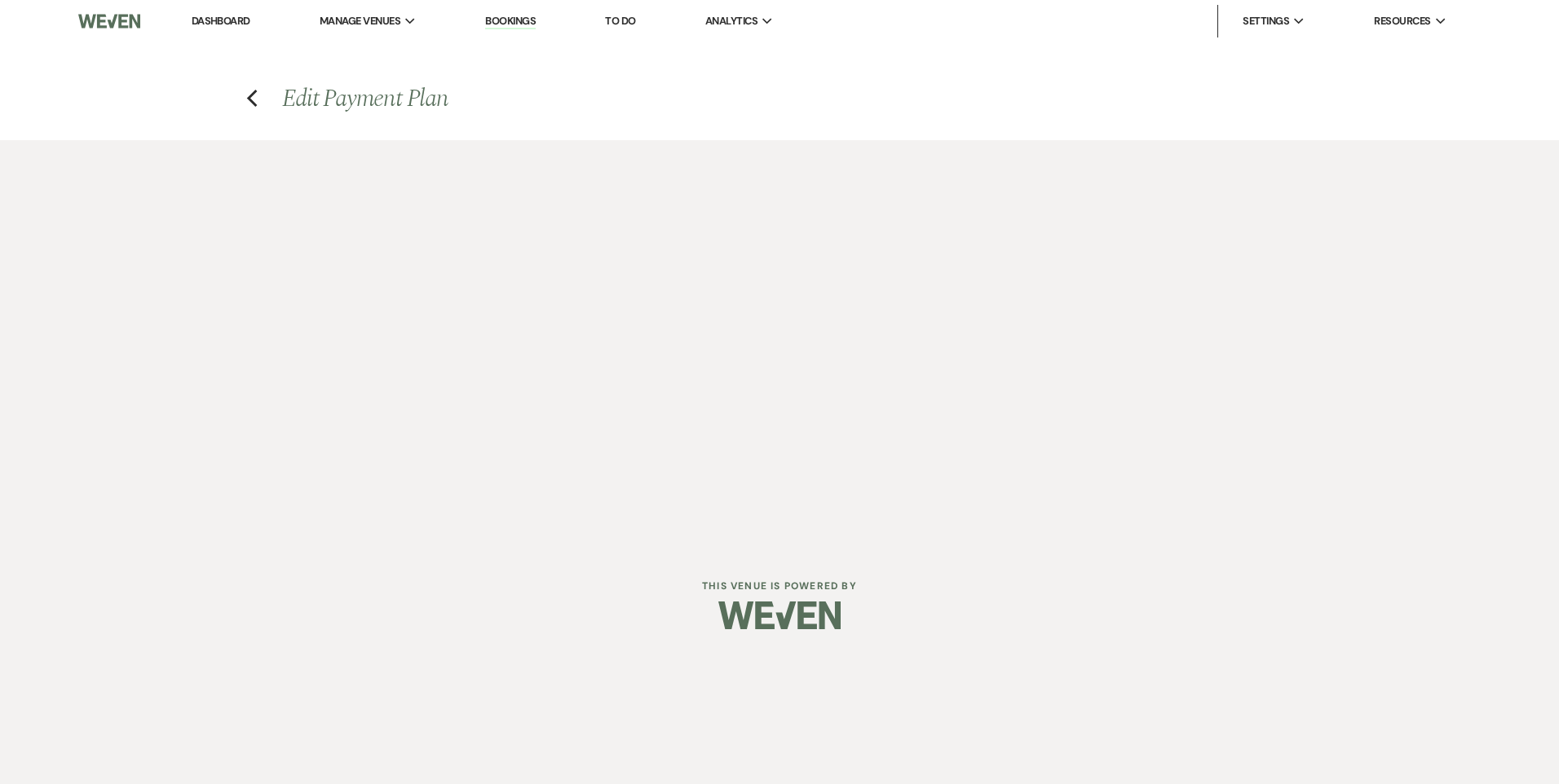
select select "weeks"
select select "client"
select select "days"
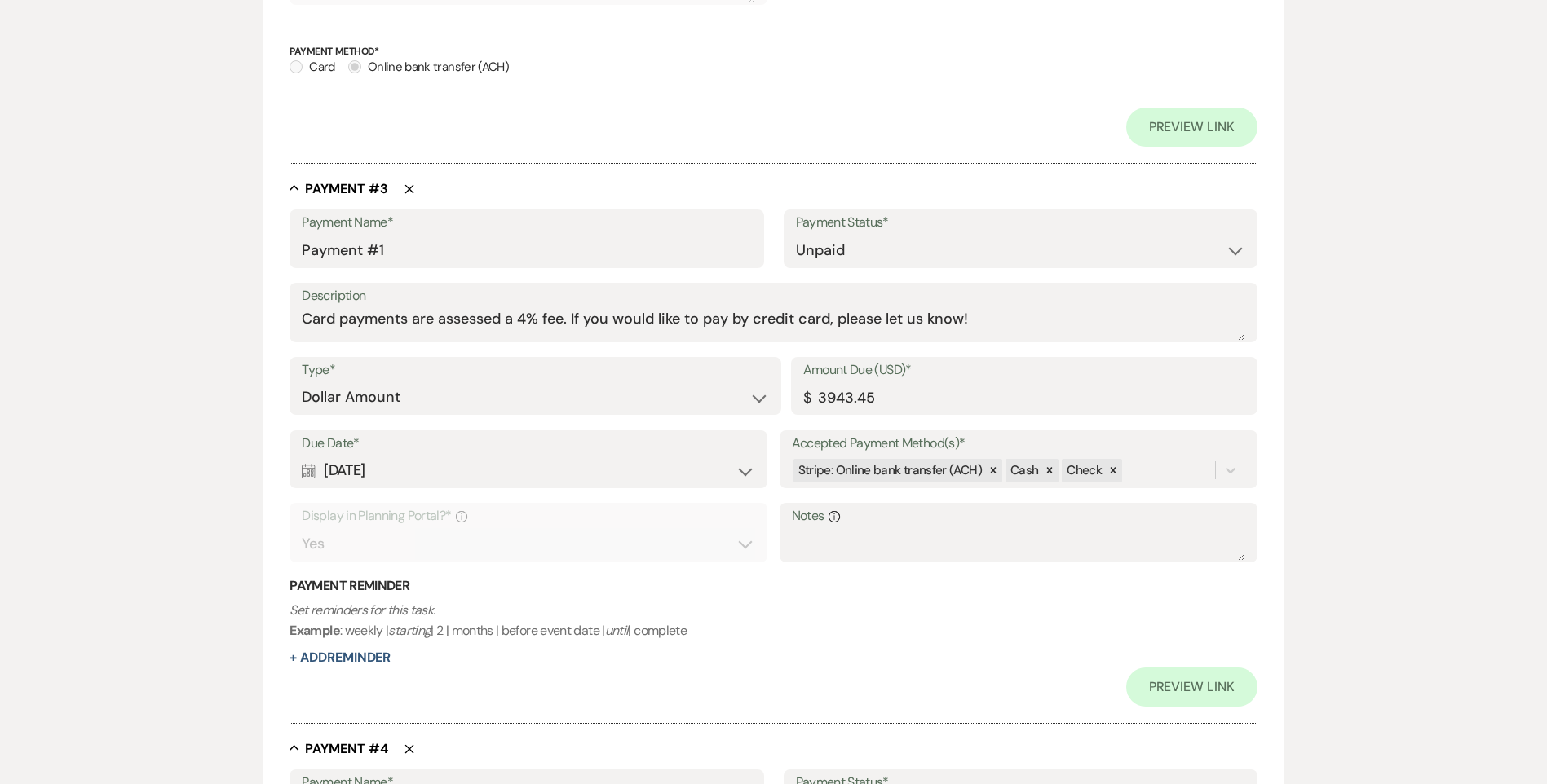
scroll to position [1386, 0]
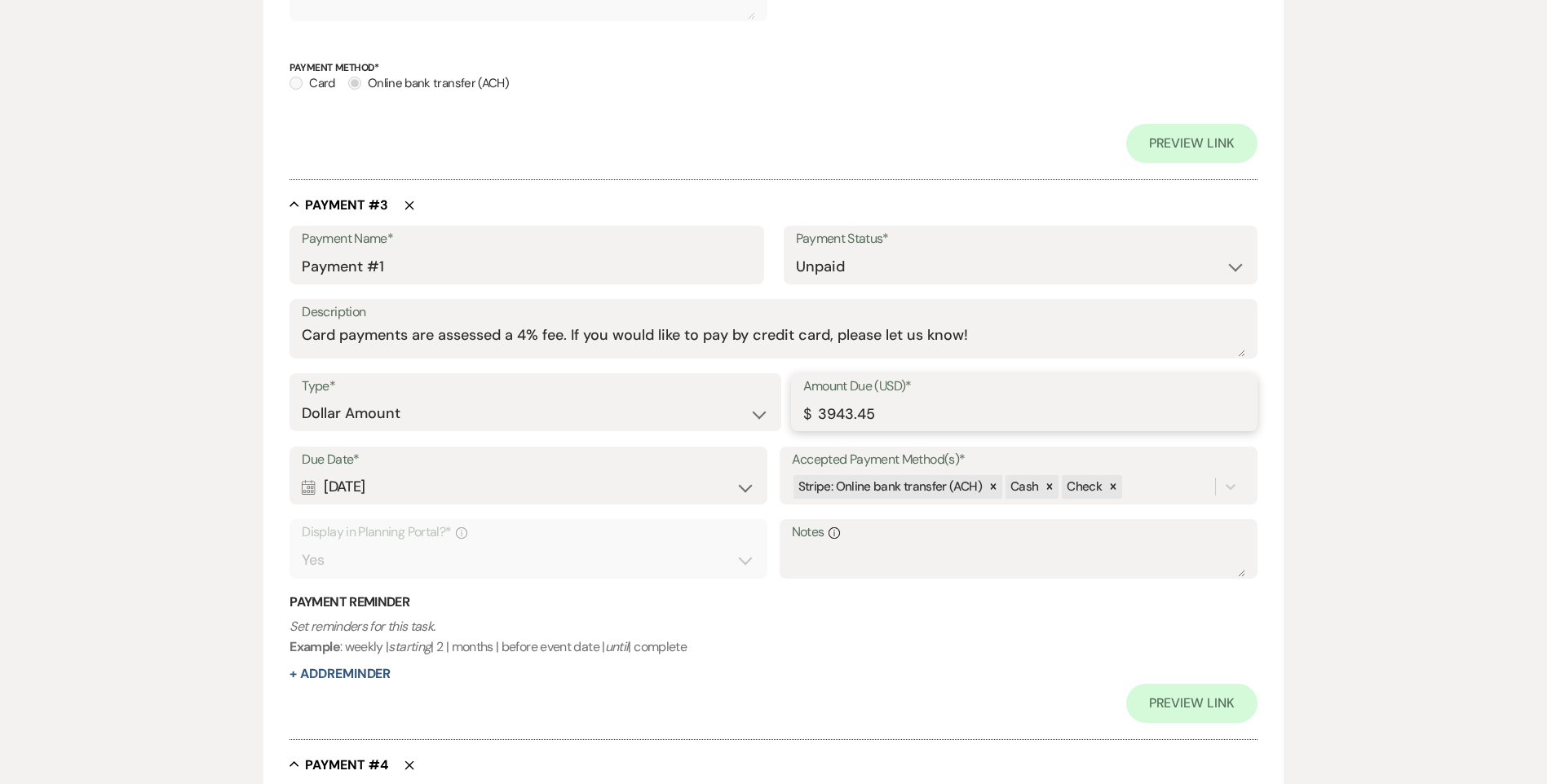
drag, startPoint x: 822, startPoint y: 421, endPoint x: 776, endPoint y: 421, distance: 46.0
click at [776, 421] on div "Type* Dollar Amount Percentage of Grand Total Amount Due (USD)* $ 3943.45" at bounding box center [773, 410] width 967 height 73
type input "1971.73"
click at [495, 488] on div "Calendar Sep 01, 2025 Expand" at bounding box center [528, 487] width 454 height 32
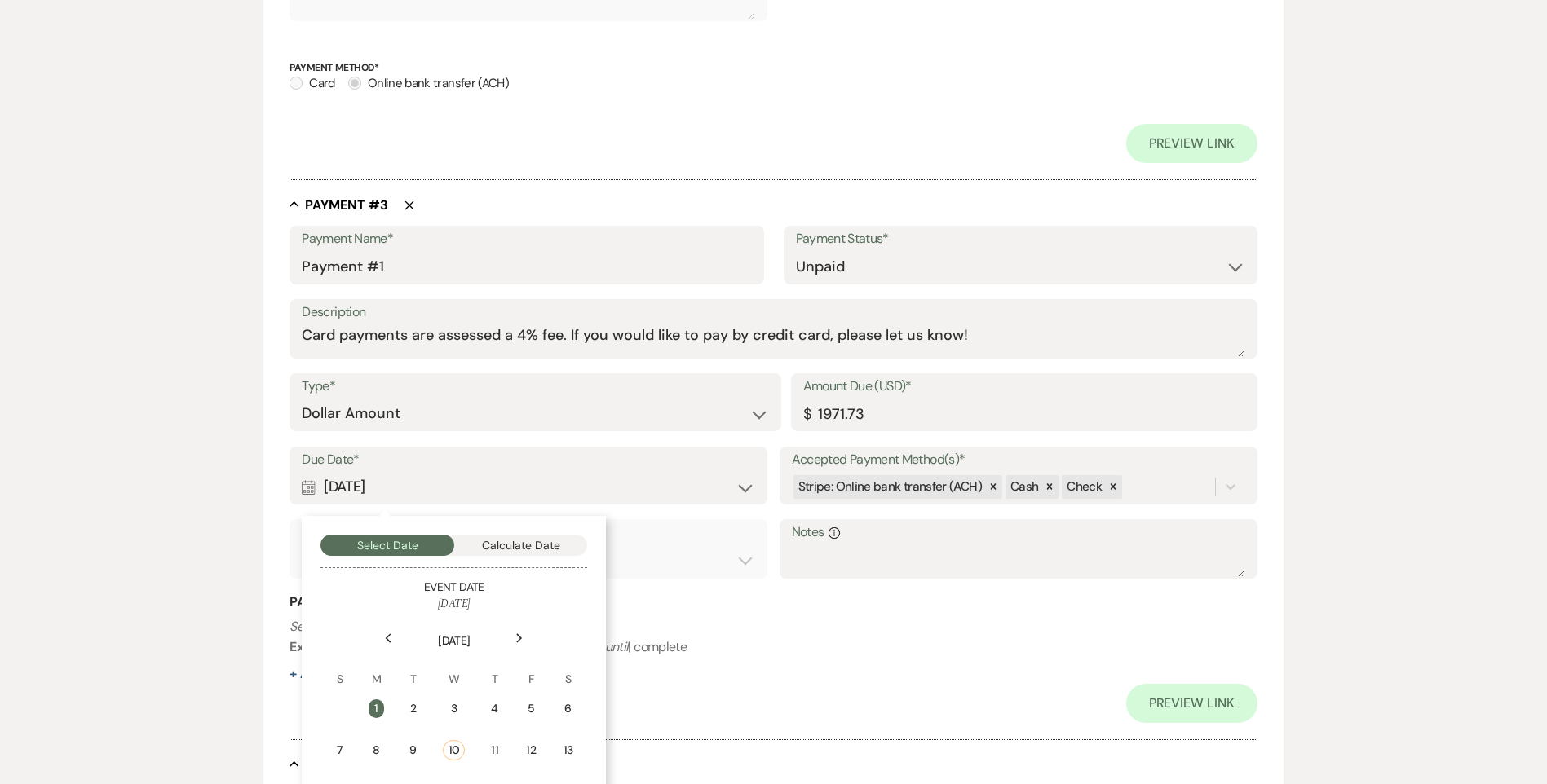
click at [517, 637] on icon "Next" at bounding box center [519, 638] width 8 height 10
click at [450, 703] on div "1" at bounding box center [454, 708] width 15 height 17
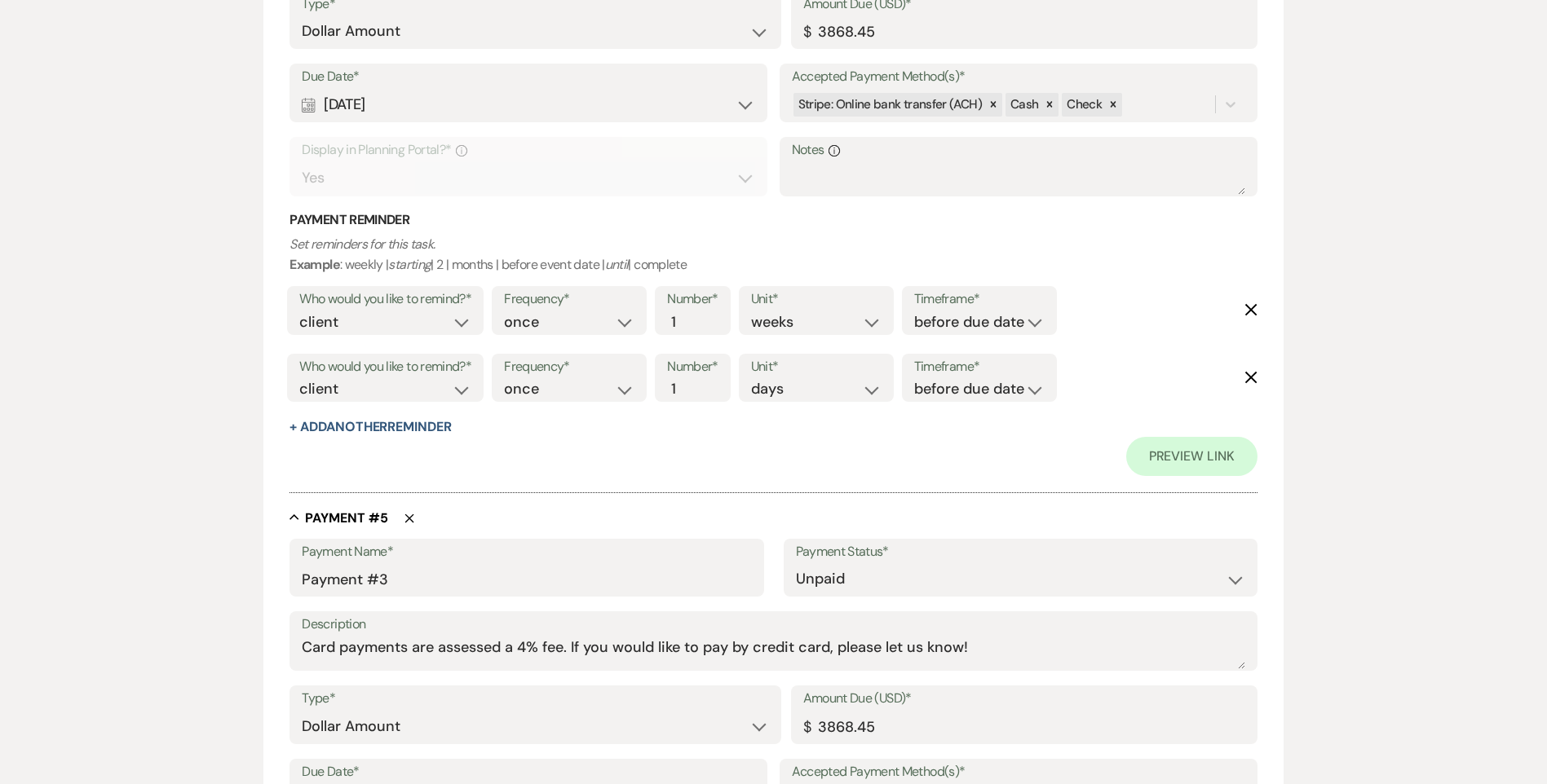
scroll to position [2120, 0]
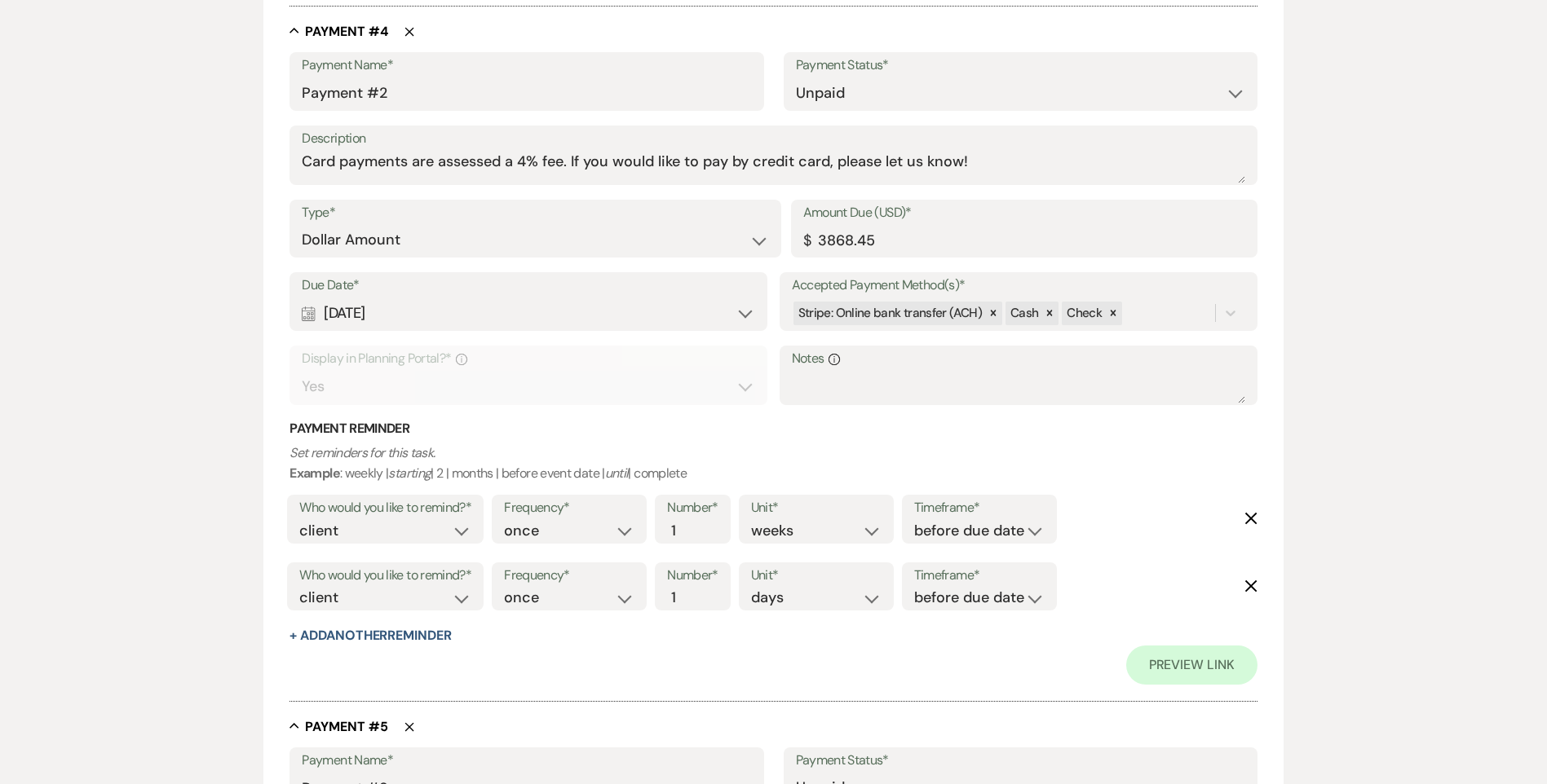
click at [544, 322] on div "Calendar Dec 01, 2025 Expand" at bounding box center [528, 314] width 454 height 32
select select "month"
select select "beforeEventDate"
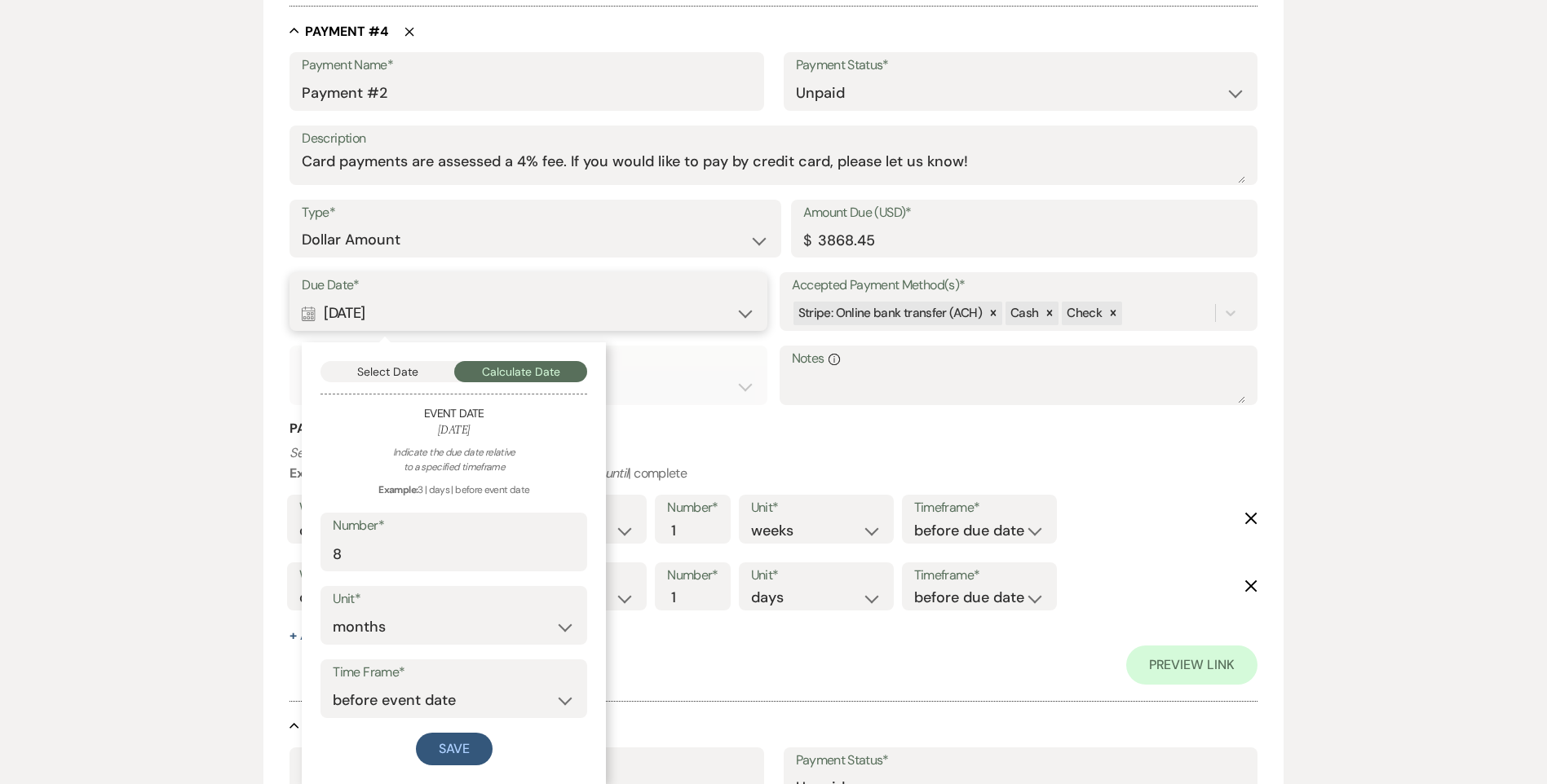
click at [422, 374] on button "Select Date" at bounding box center [388, 372] width 134 height 21
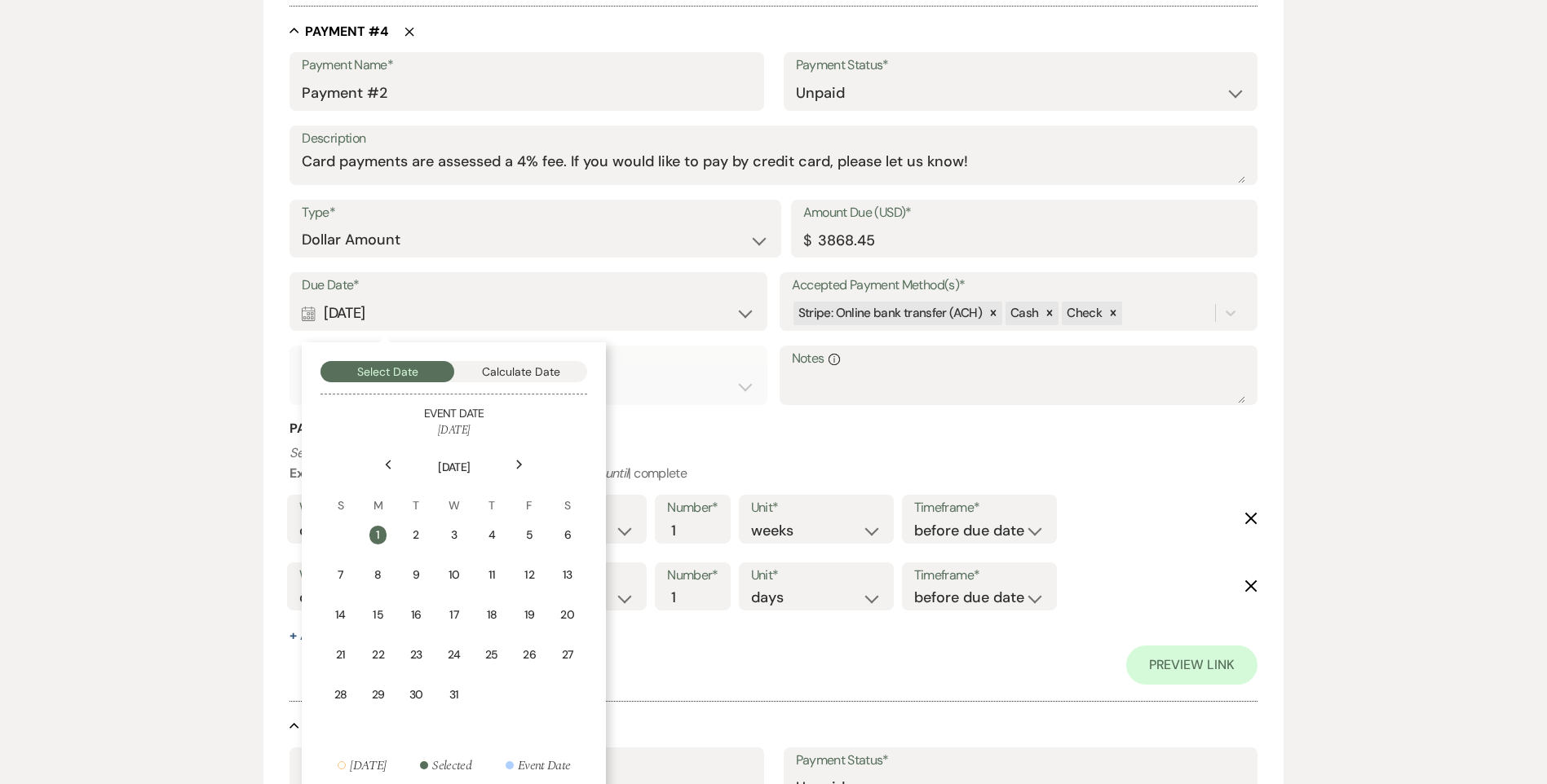
click at [521, 463] on icon "Next" at bounding box center [519, 464] width 8 height 10
click at [498, 538] on div "1" at bounding box center [491, 534] width 15 height 17
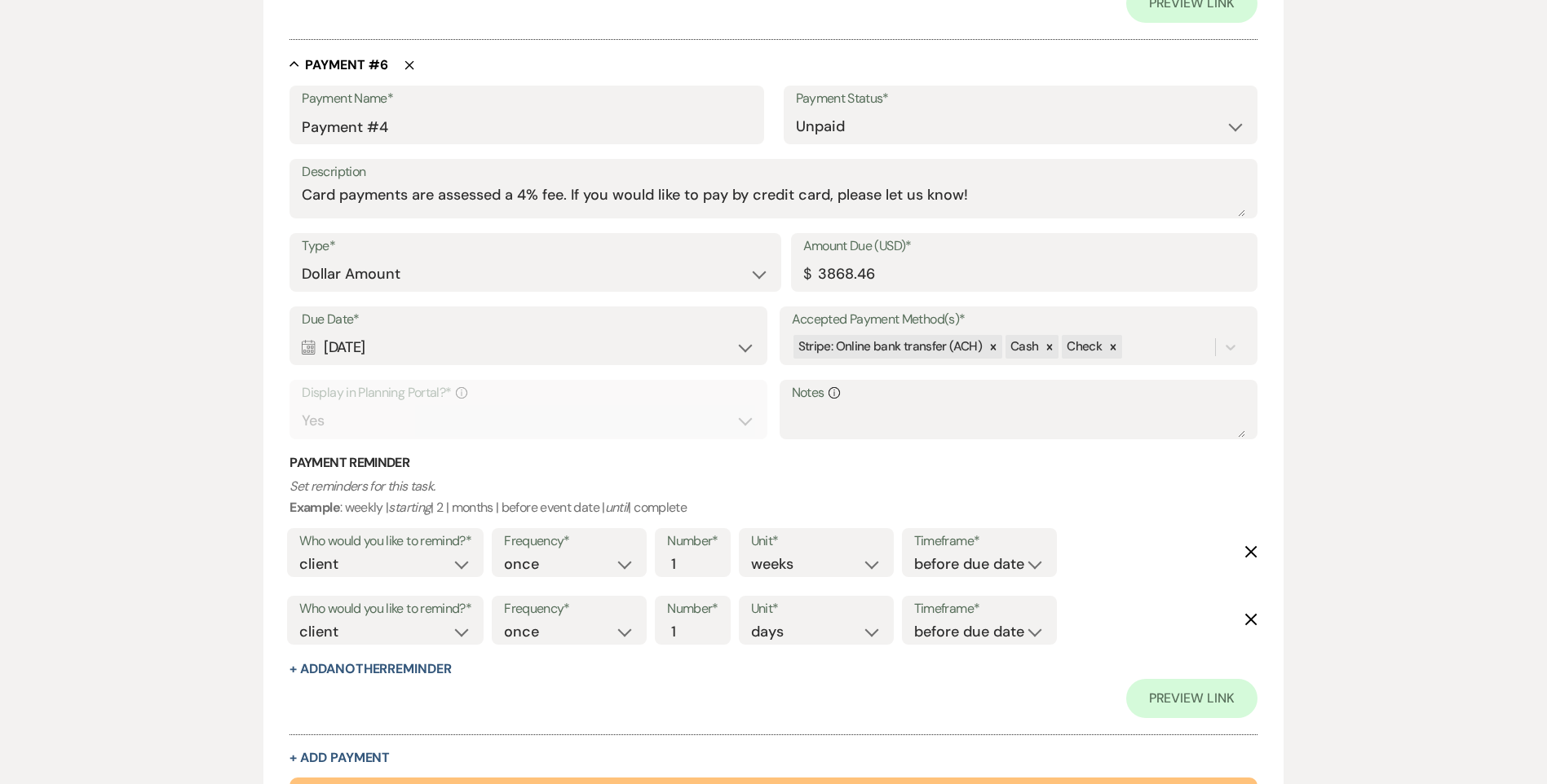
scroll to position [3669, 0]
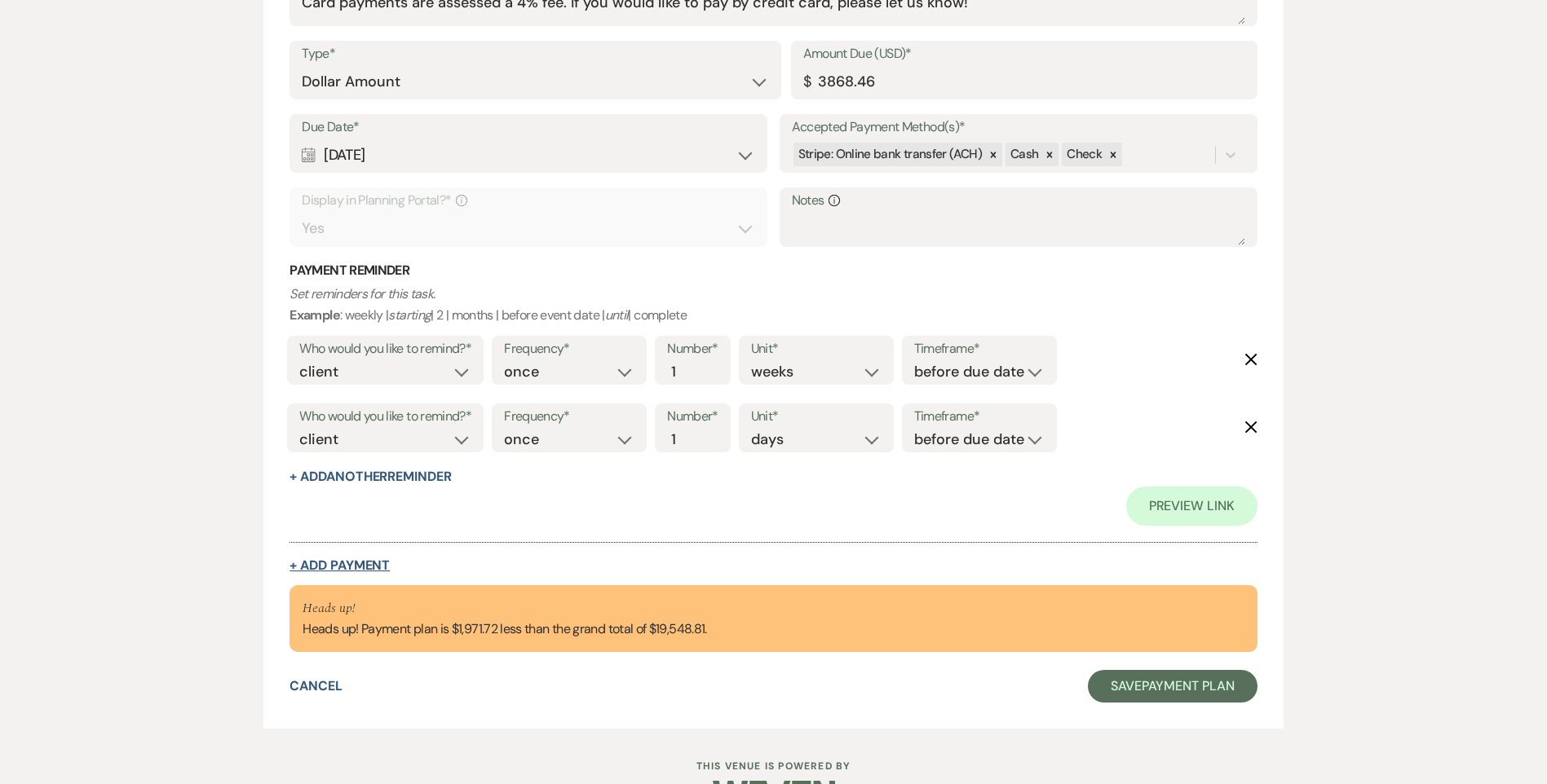
click at [351, 570] on button "+ Add Payment" at bounding box center [339, 565] width 100 height 13
select select "2"
select select "flat"
select select "true"
select select "client"
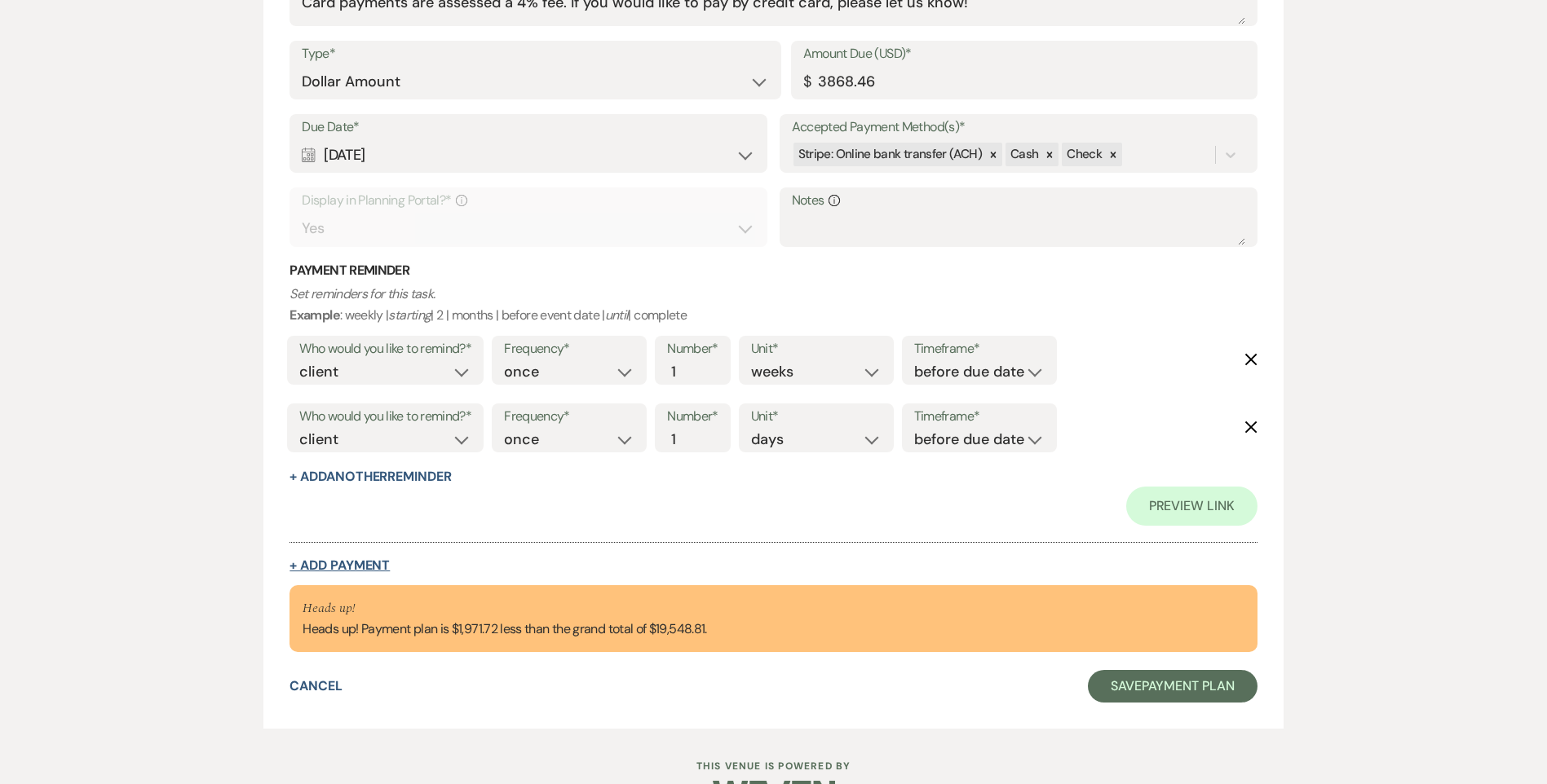
select select "weeks"
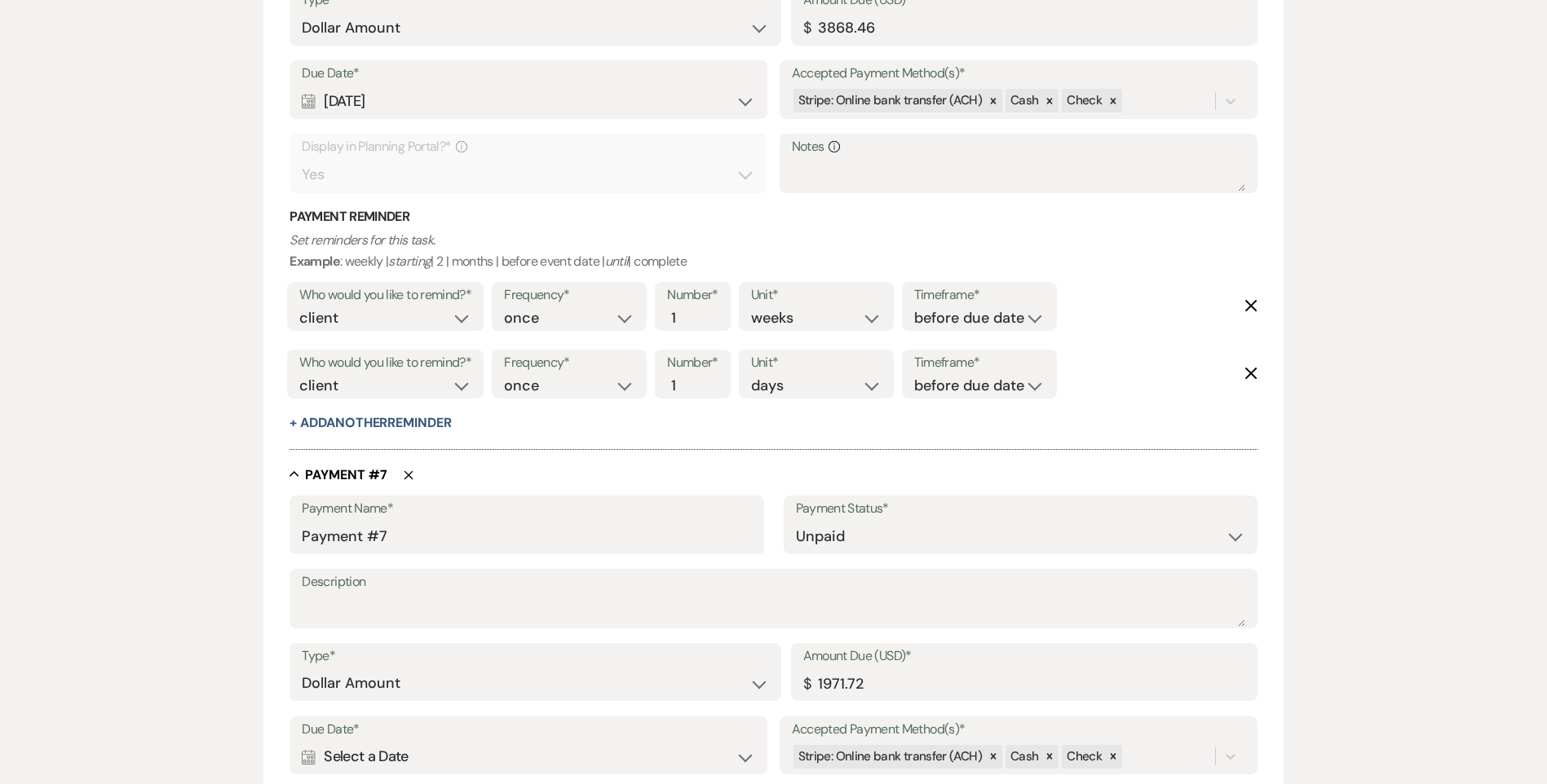
scroll to position [3554, 0]
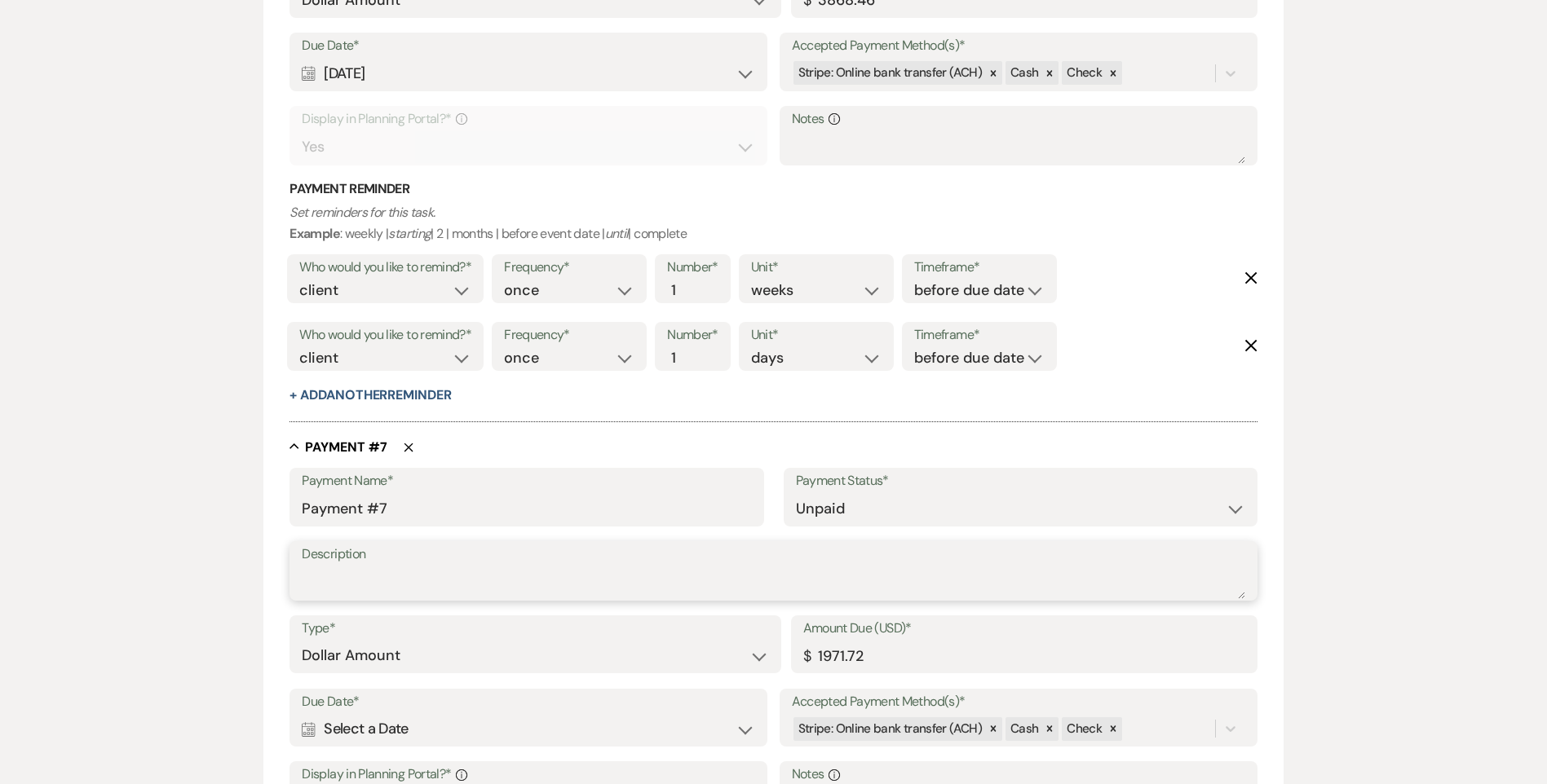
click at [422, 577] on textarea "Description" at bounding box center [773, 583] width 942 height 33
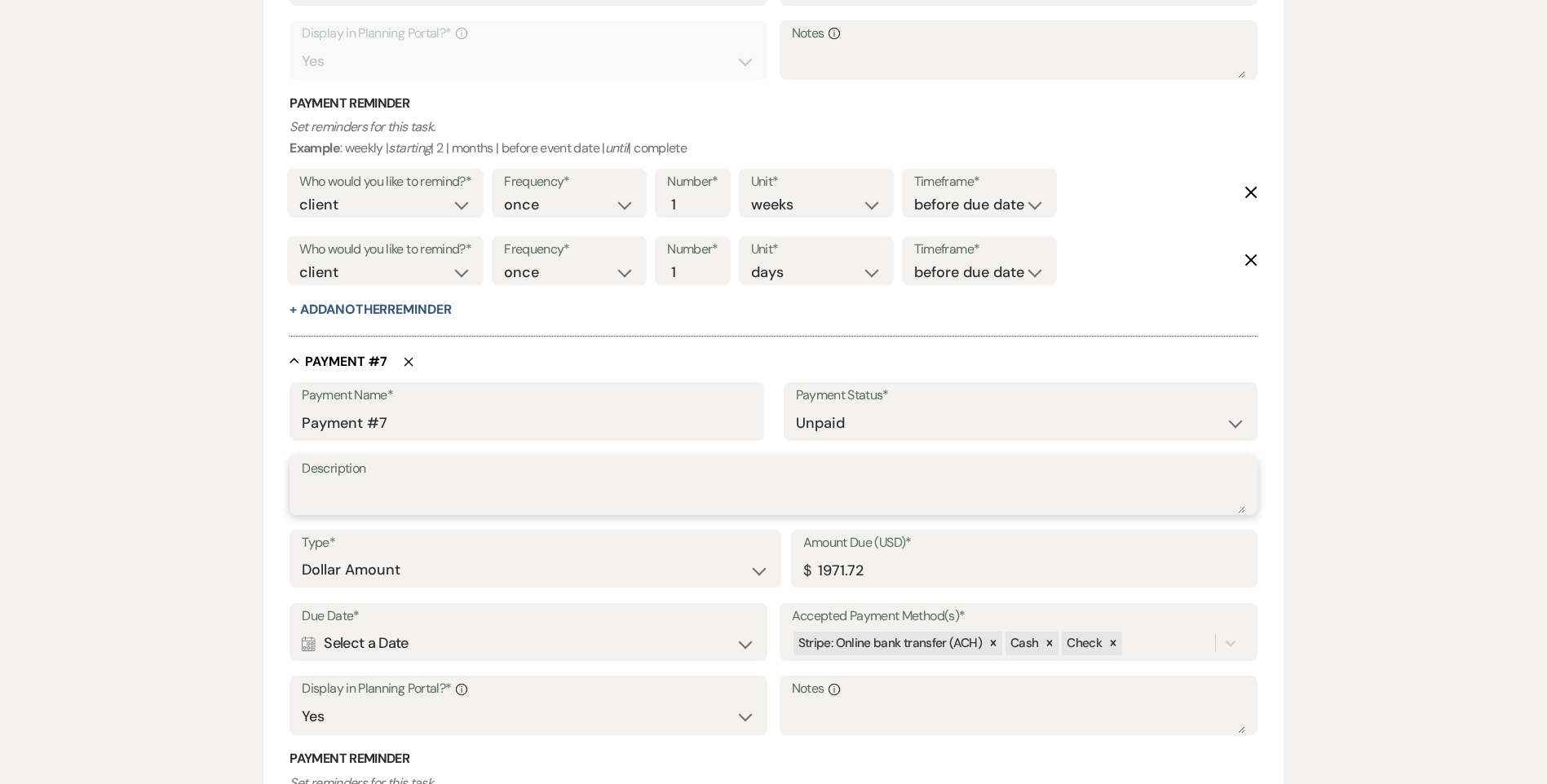
scroll to position [3718, 0]
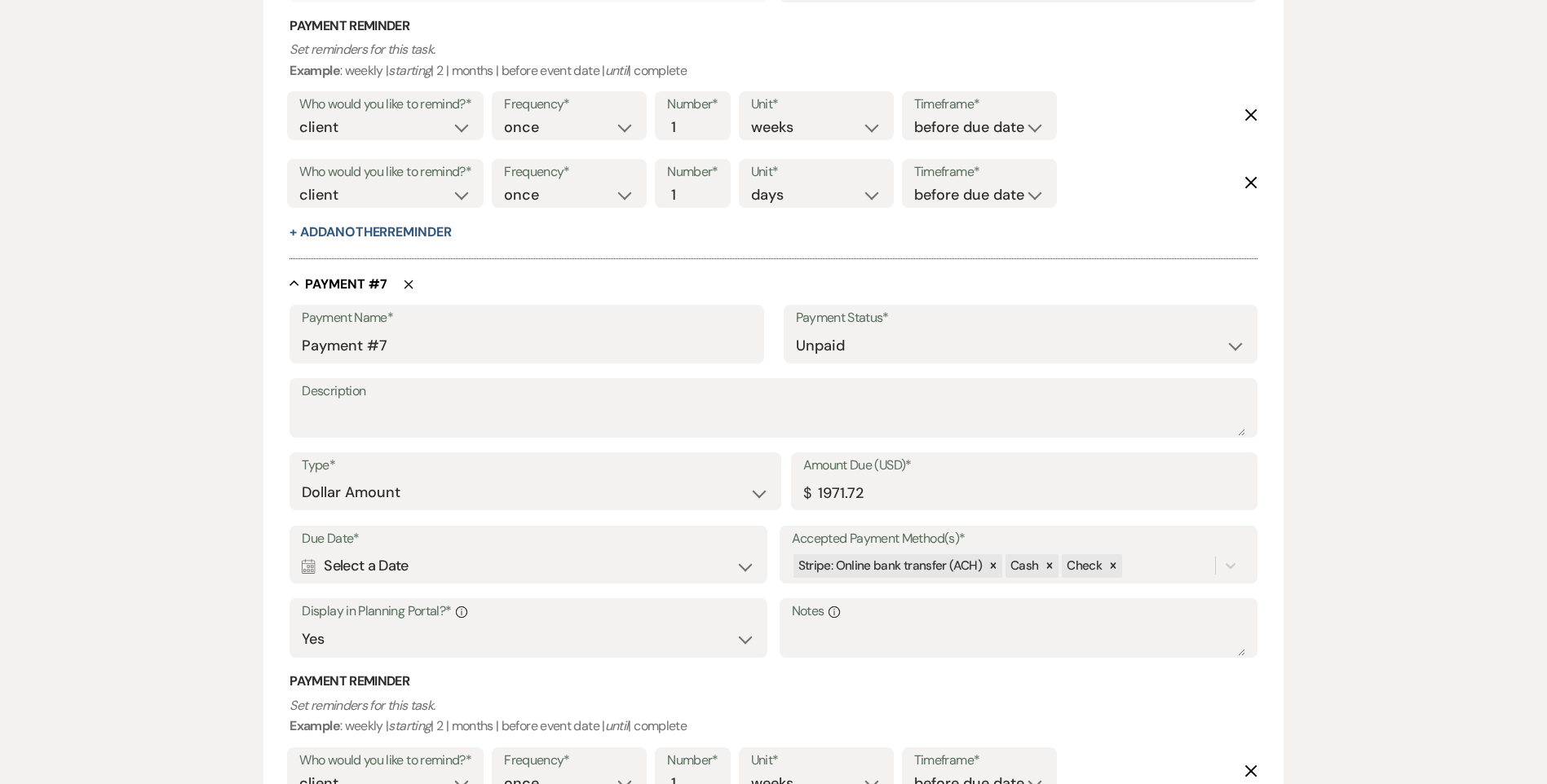
click at [381, 563] on div "Calendar Select a Date Expand" at bounding box center [528, 566] width 454 height 32
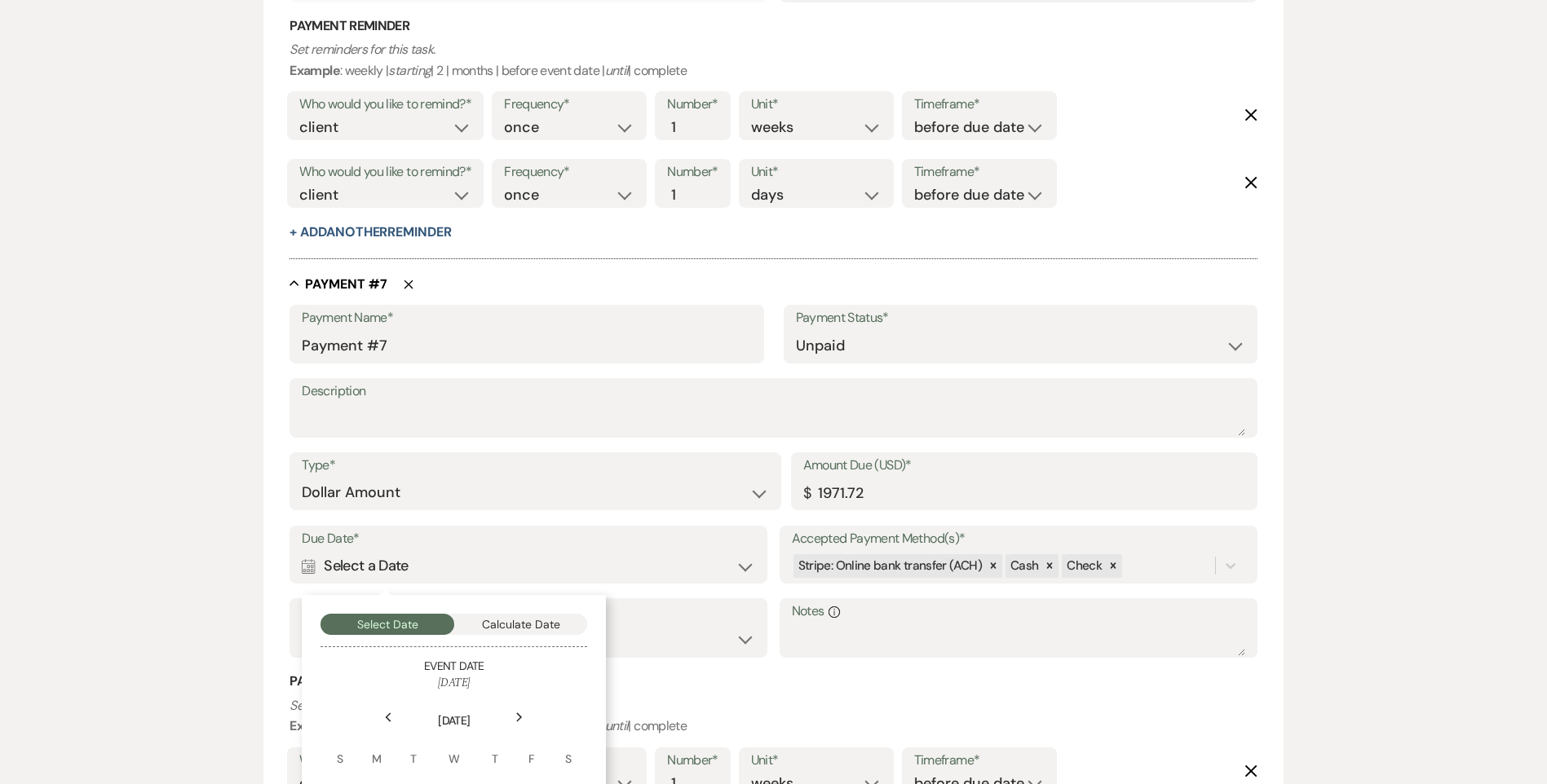
click at [520, 720] on icon "Next" at bounding box center [519, 717] width 8 height 10
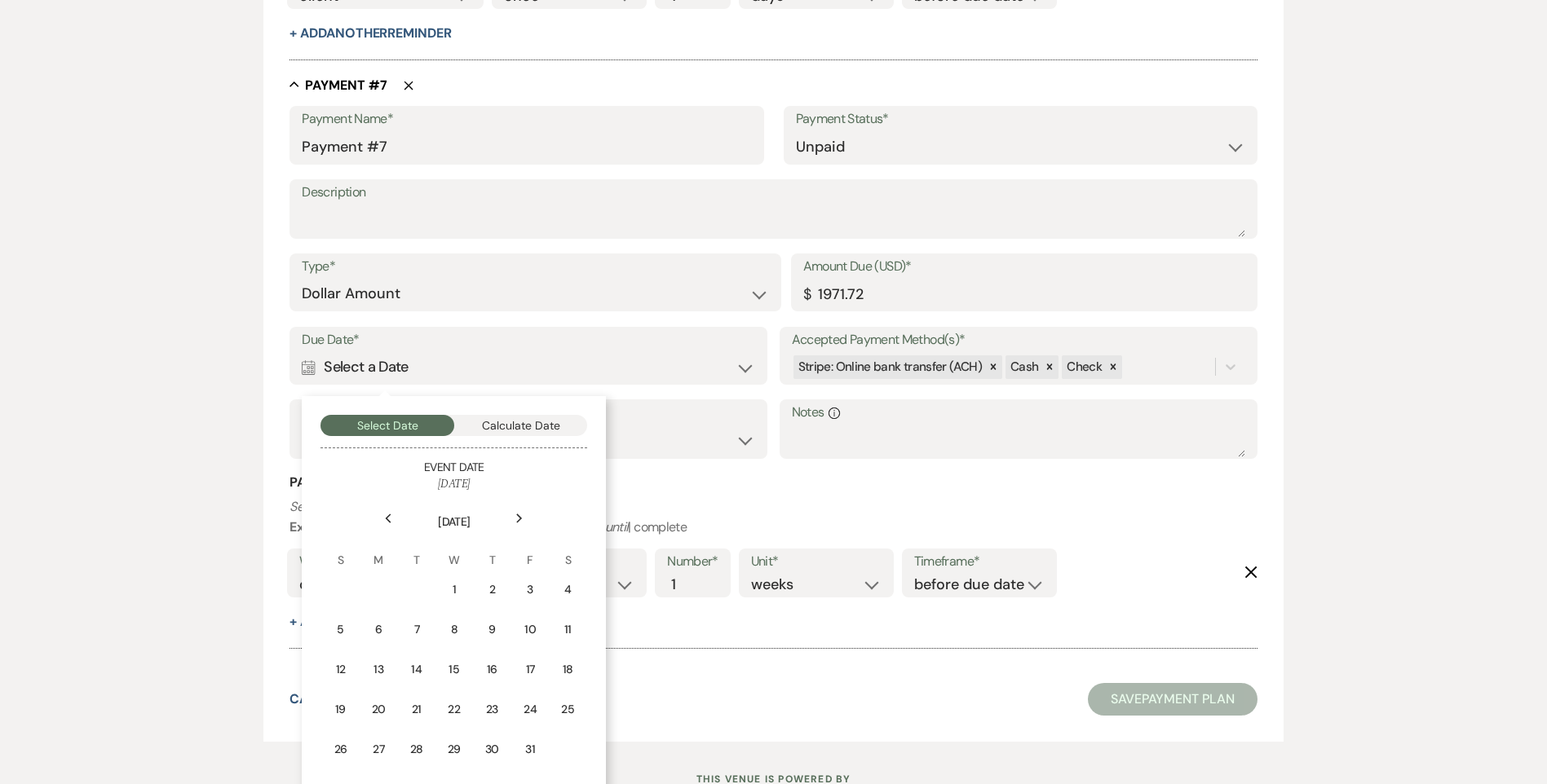
scroll to position [3981, 0]
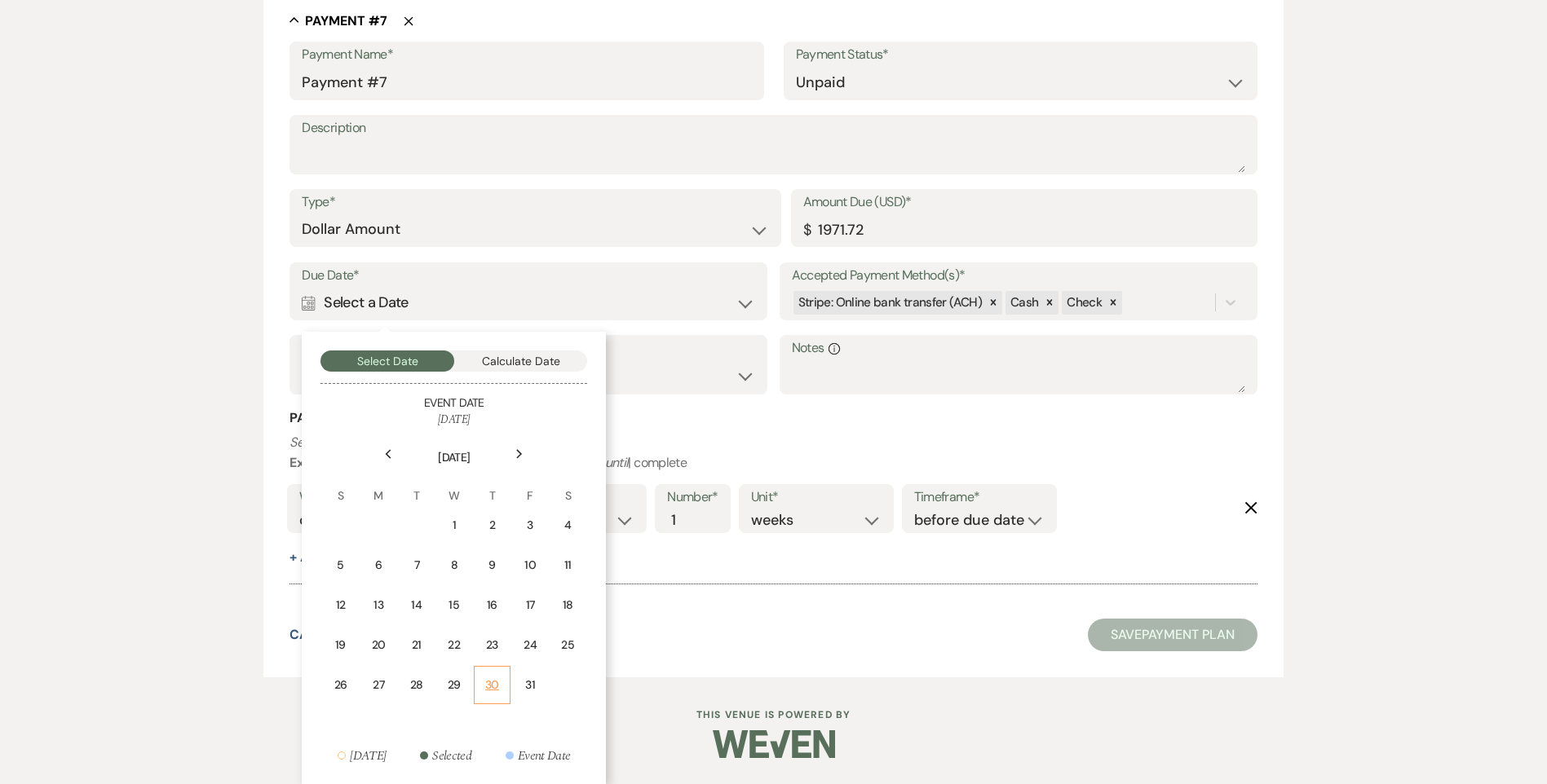
click at [499, 690] on div "30" at bounding box center [492, 685] width 16 height 17
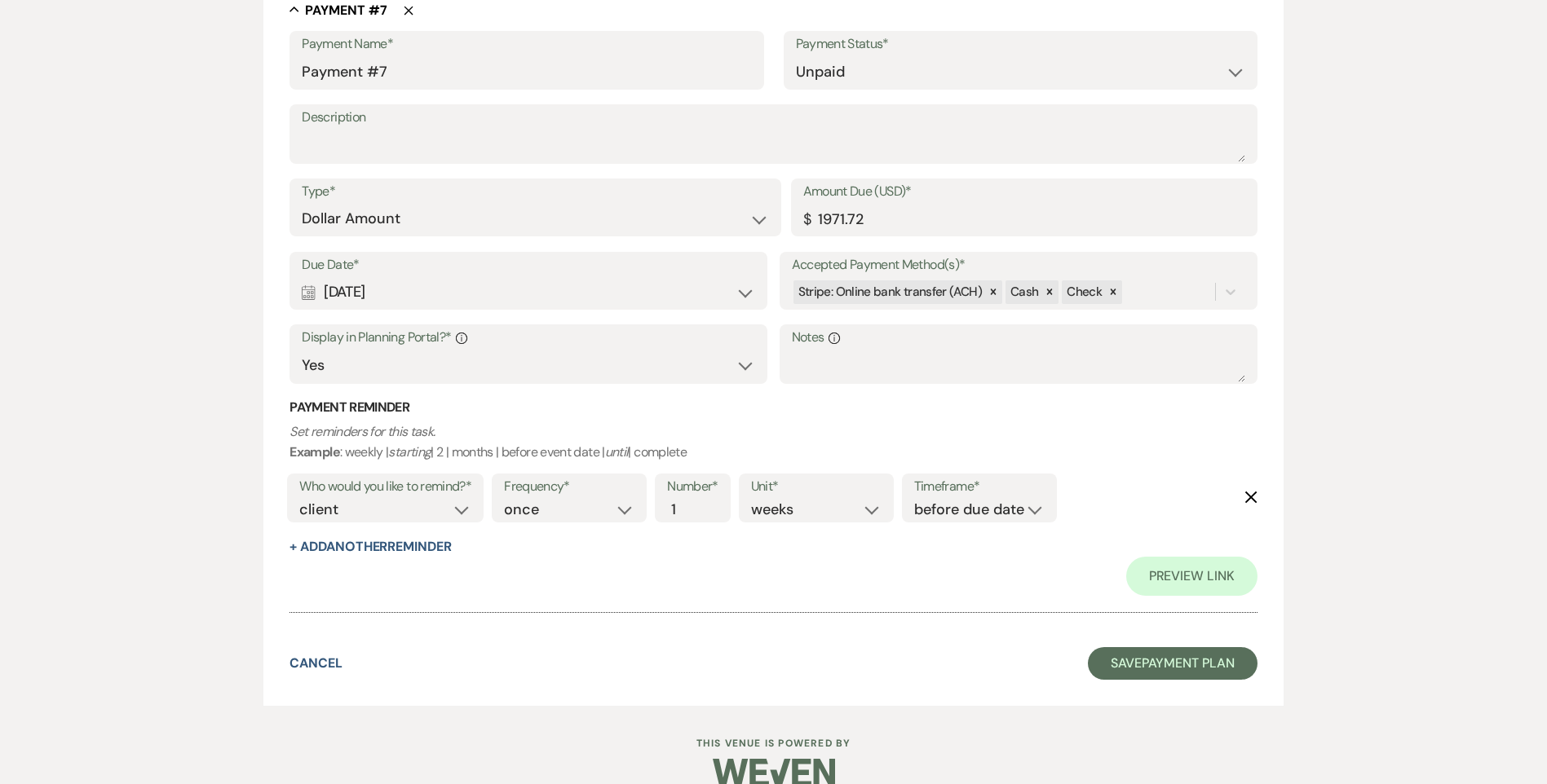
scroll to position [4253, 0]
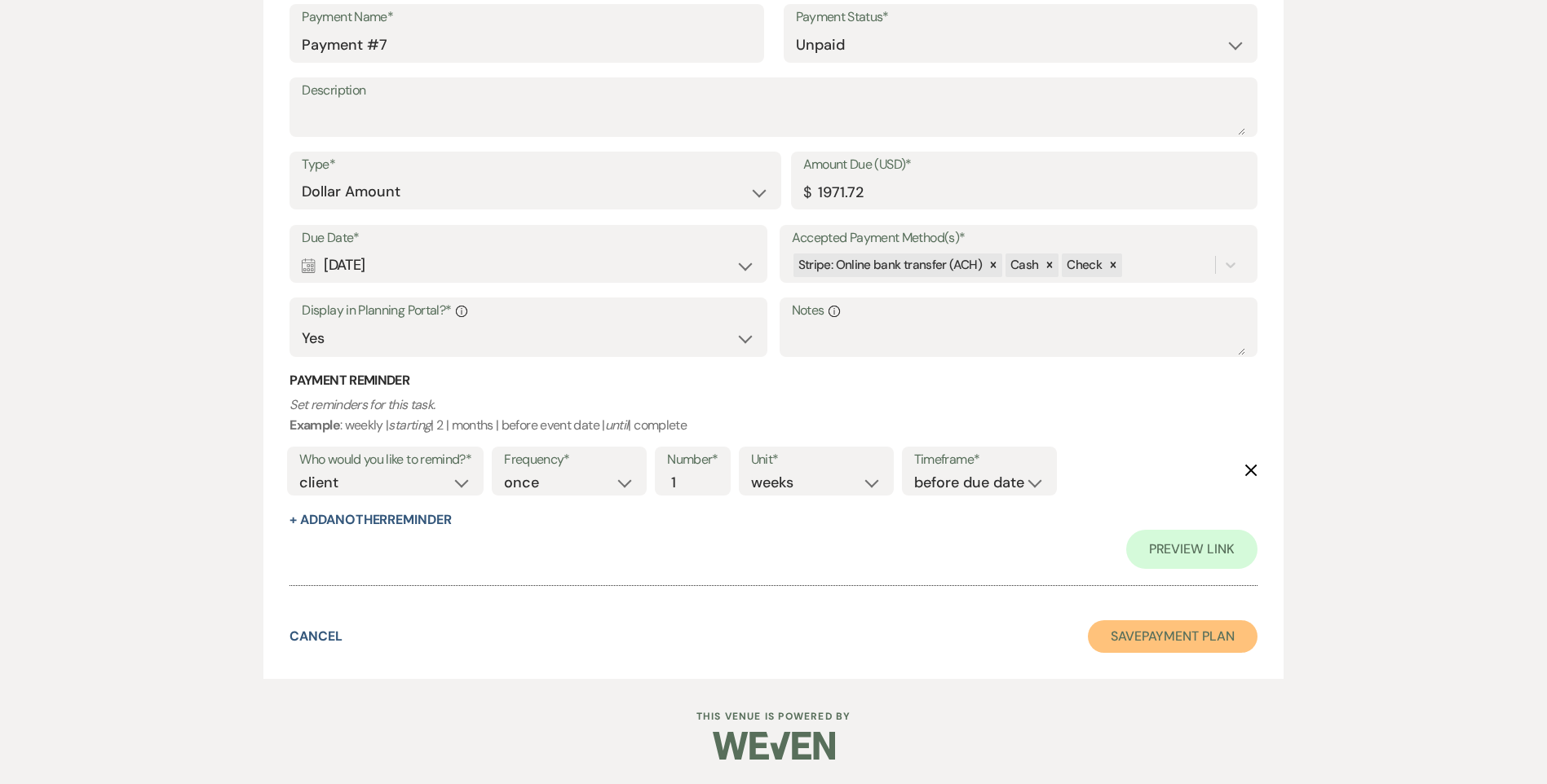
click at [1128, 646] on button "Save Payment Plan" at bounding box center [1172, 636] width 170 height 33
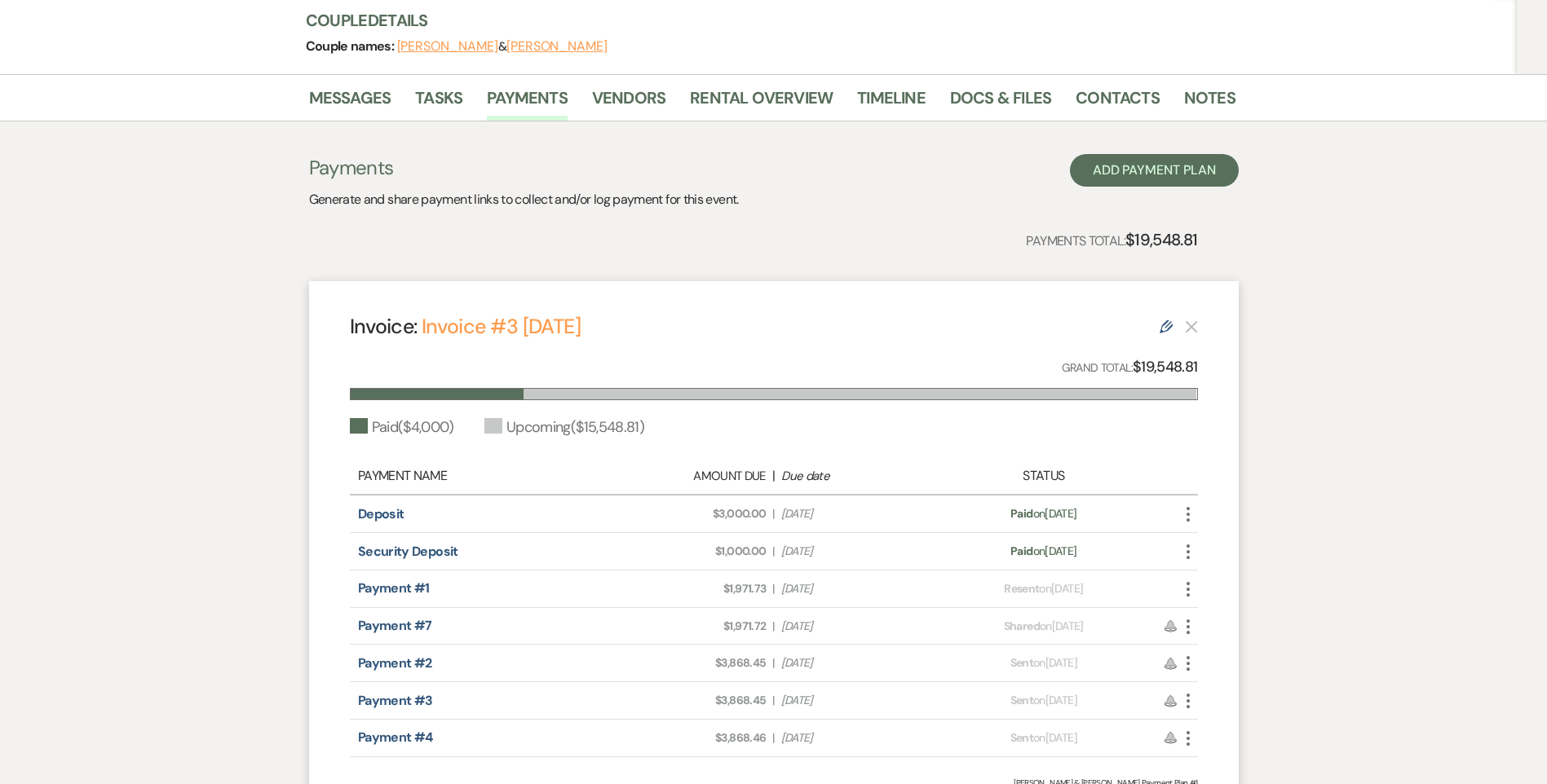
scroll to position [38, 0]
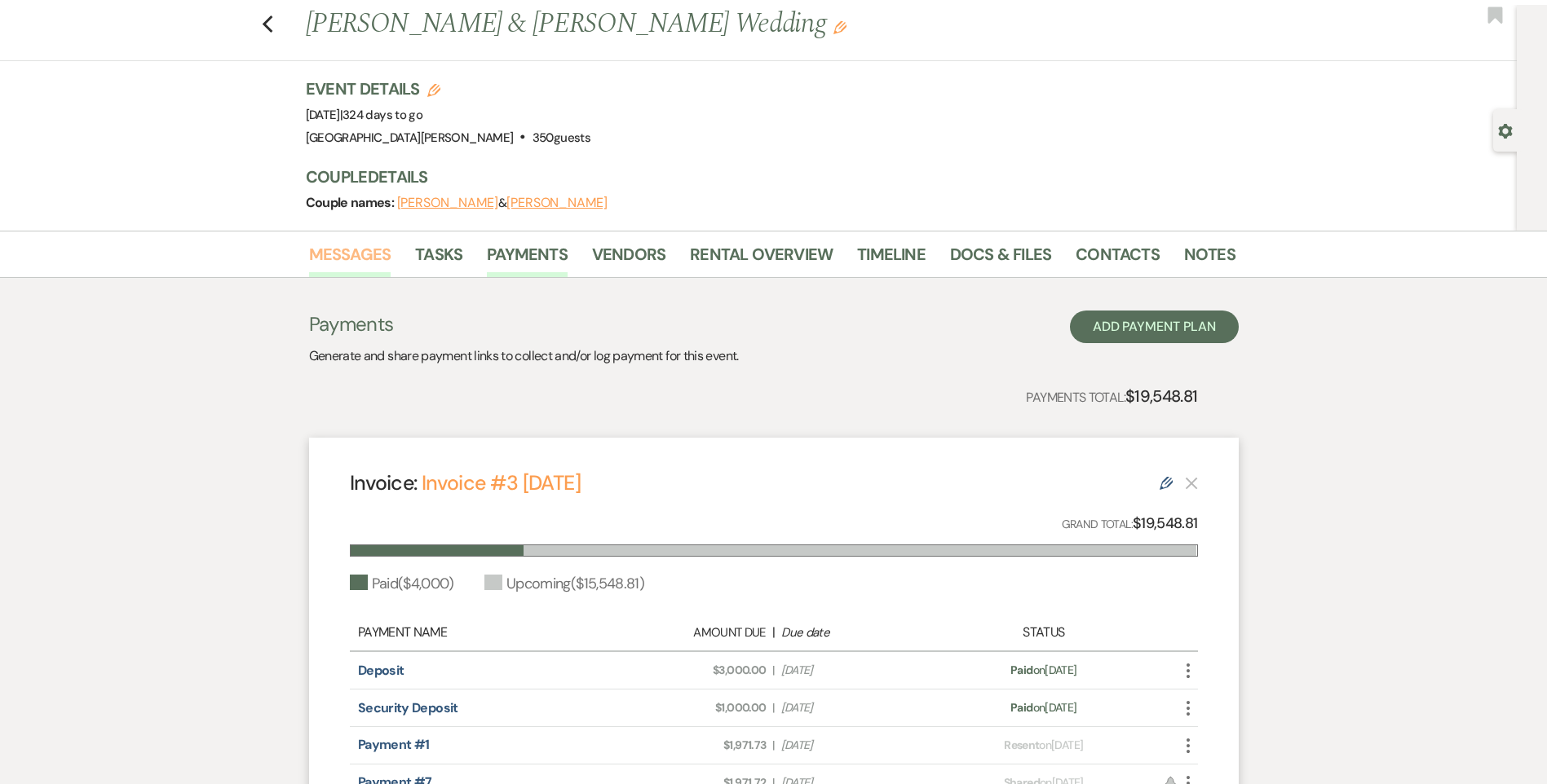
click at [358, 258] on link "Messages" at bounding box center [351, 259] width 83 height 36
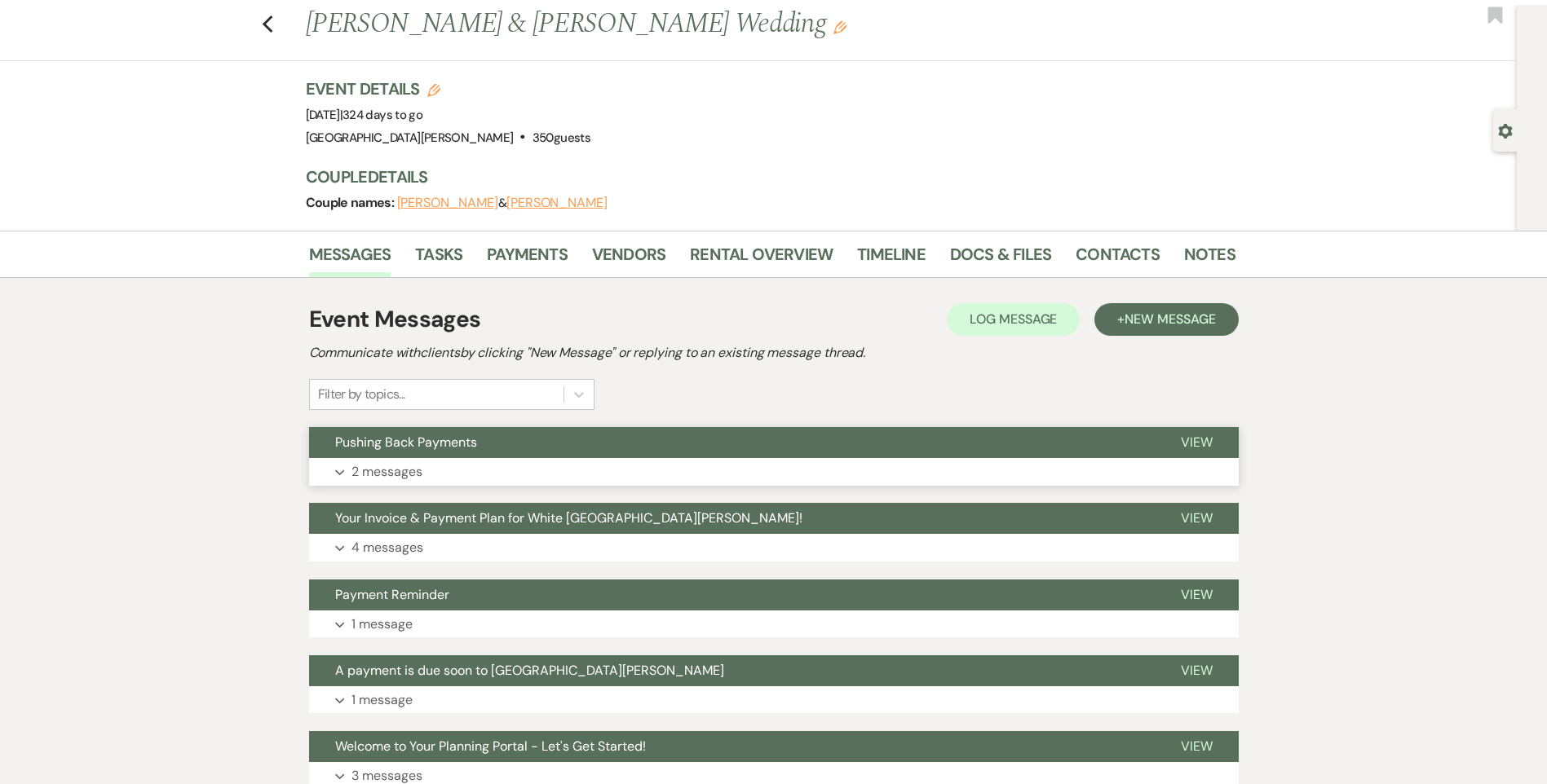
click at [473, 473] on button "Expand 2 messages" at bounding box center [774, 472] width 929 height 28
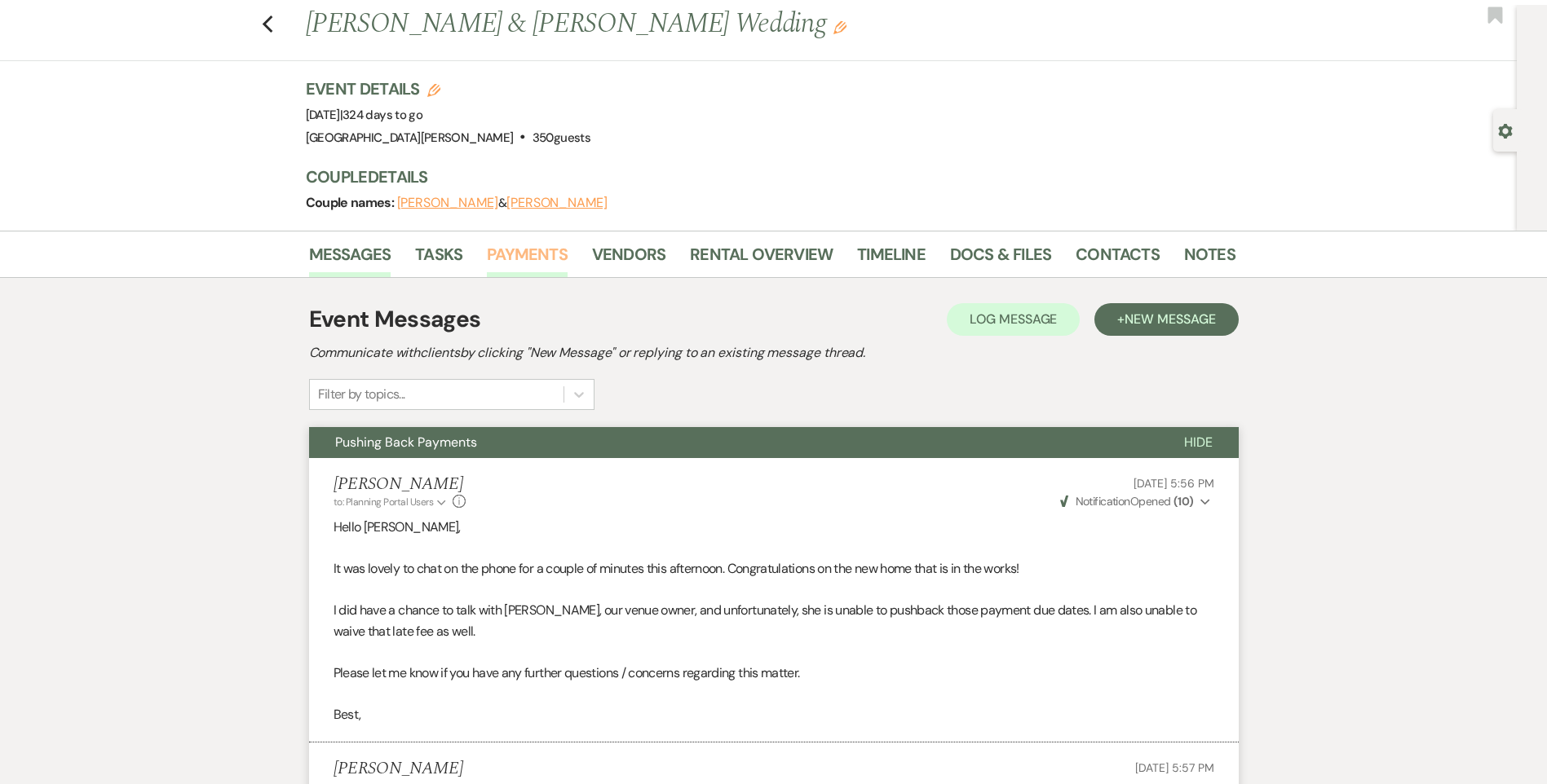
click at [520, 247] on link "Payments" at bounding box center [527, 259] width 81 height 36
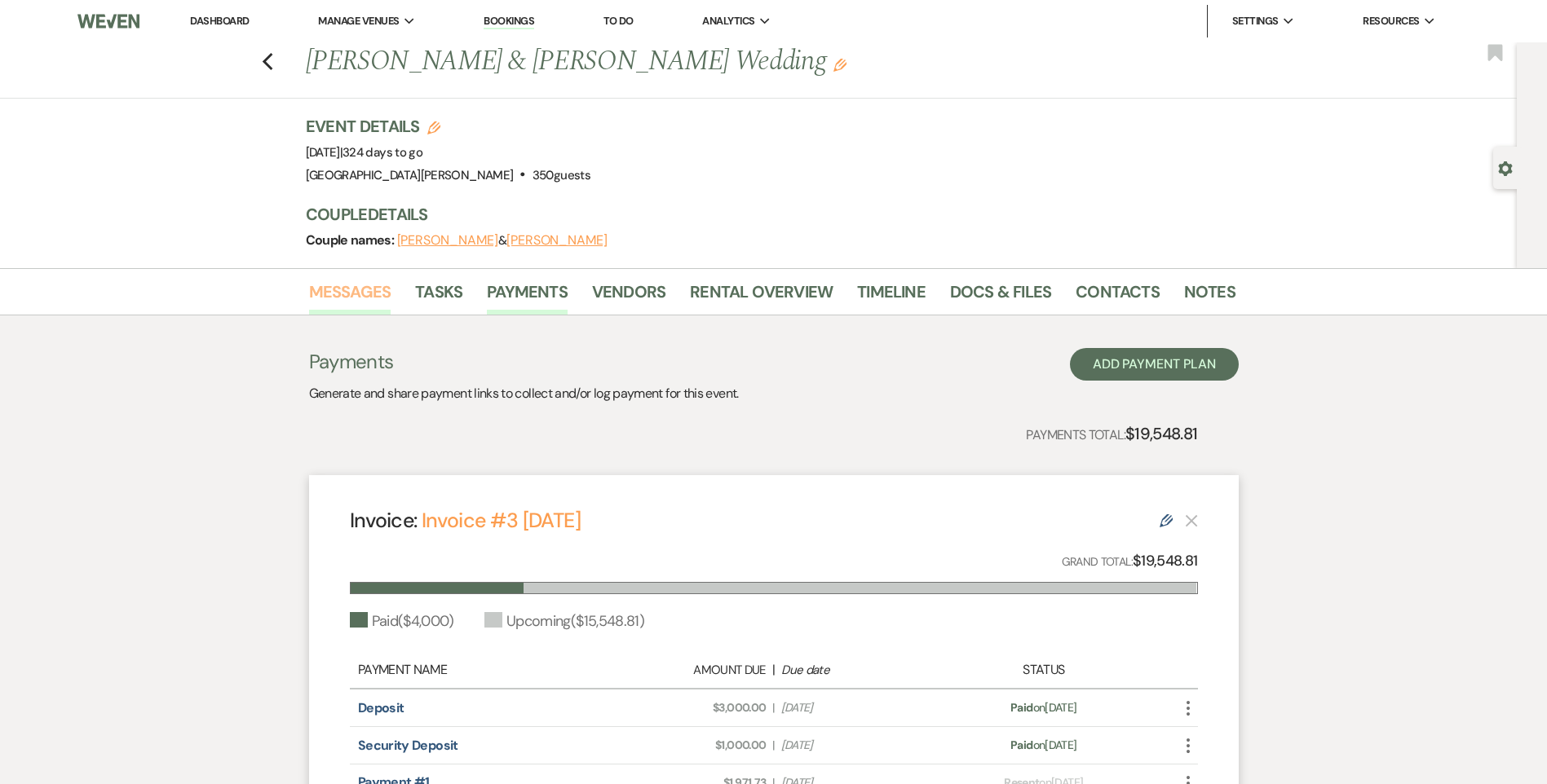
click at [338, 294] on link "Messages" at bounding box center [351, 296] width 83 height 36
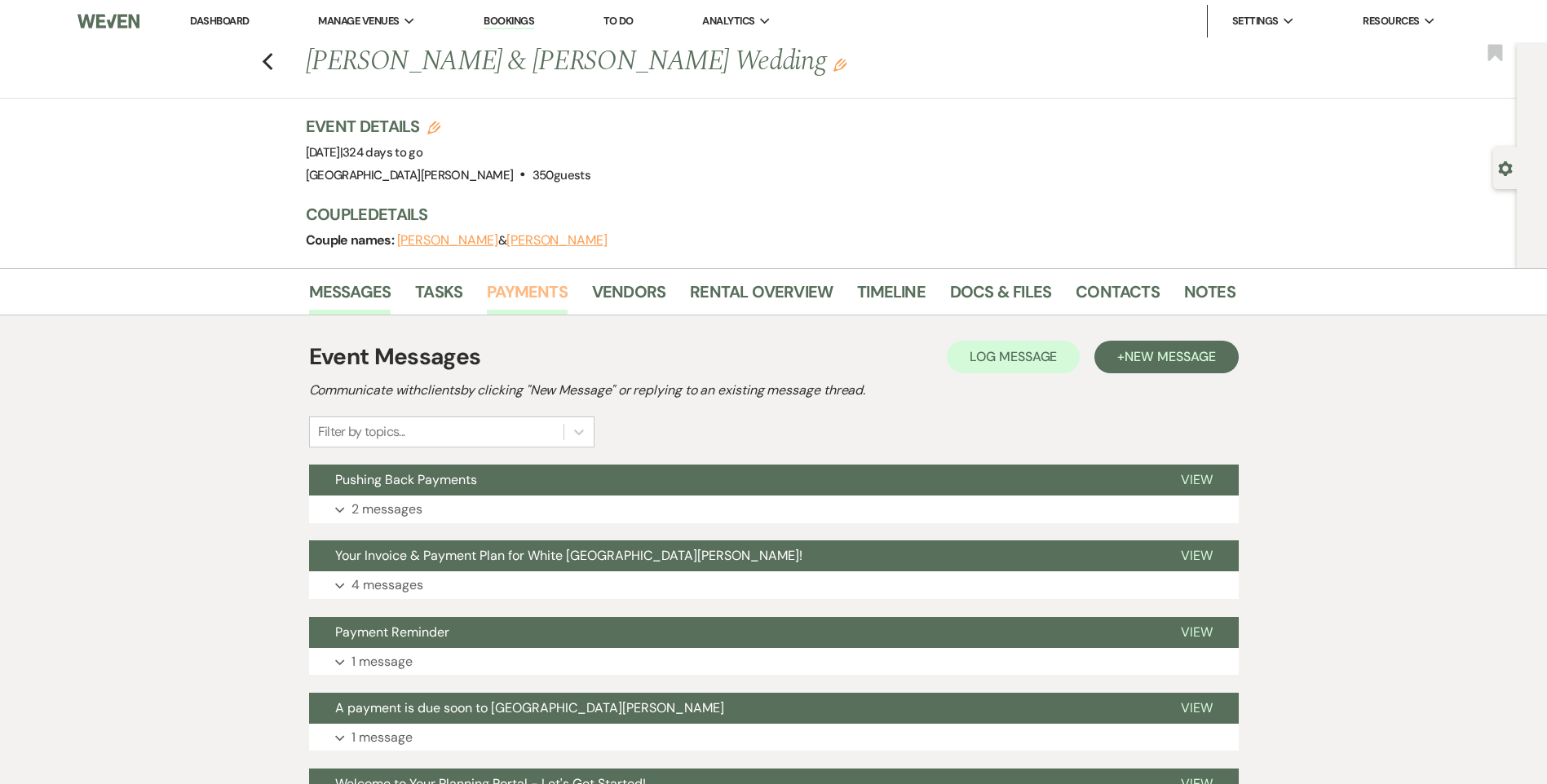
click at [550, 301] on link "Payments" at bounding box center [527, 296] width 81 height 36
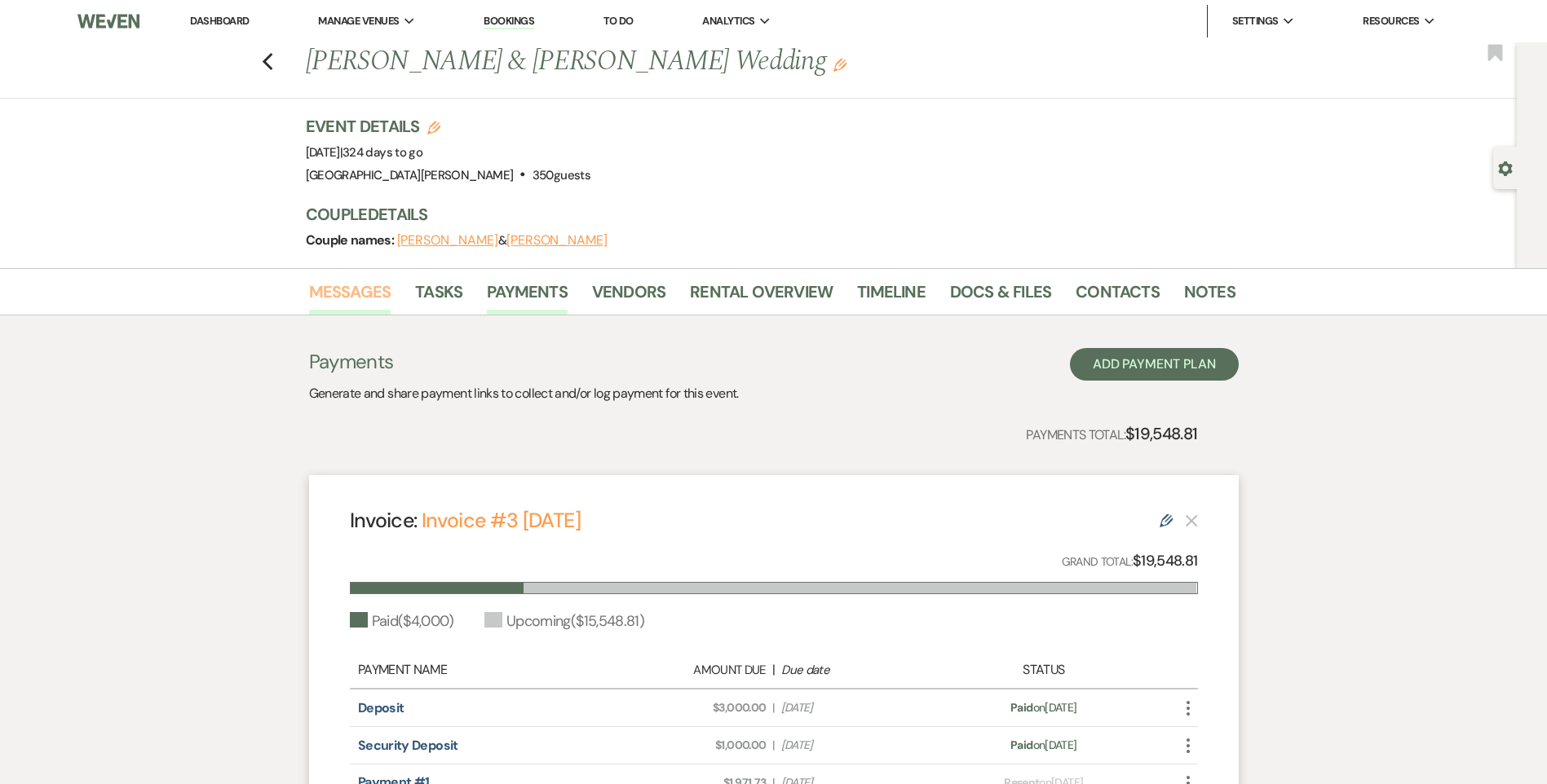
click at [335, 292] on link "Messages" at bounding box center [351, 296] width 83 height 36
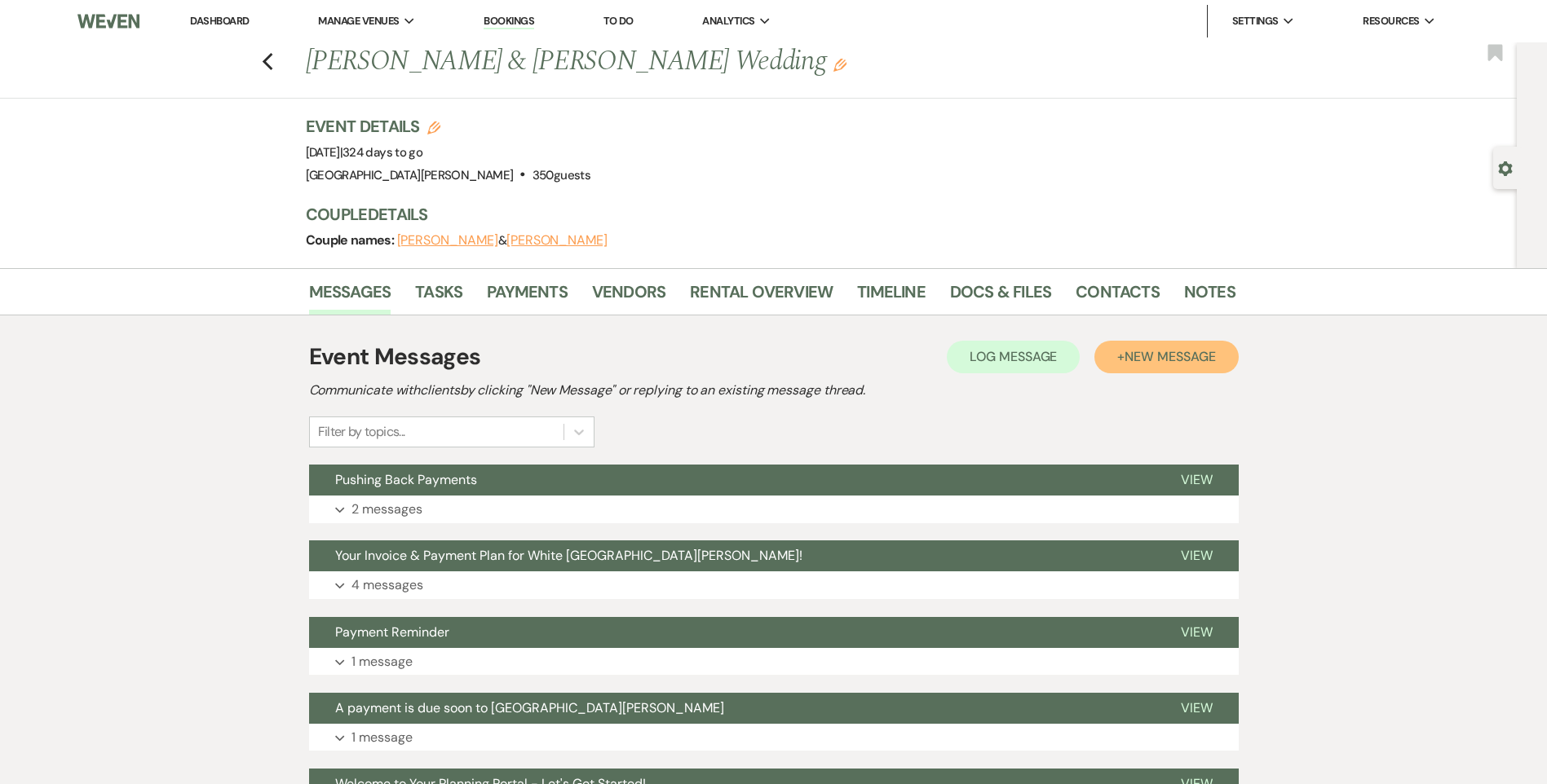
click at [1176, 366] on button "+ New Message" at bounding box center [1166, 357] width 143 height 33
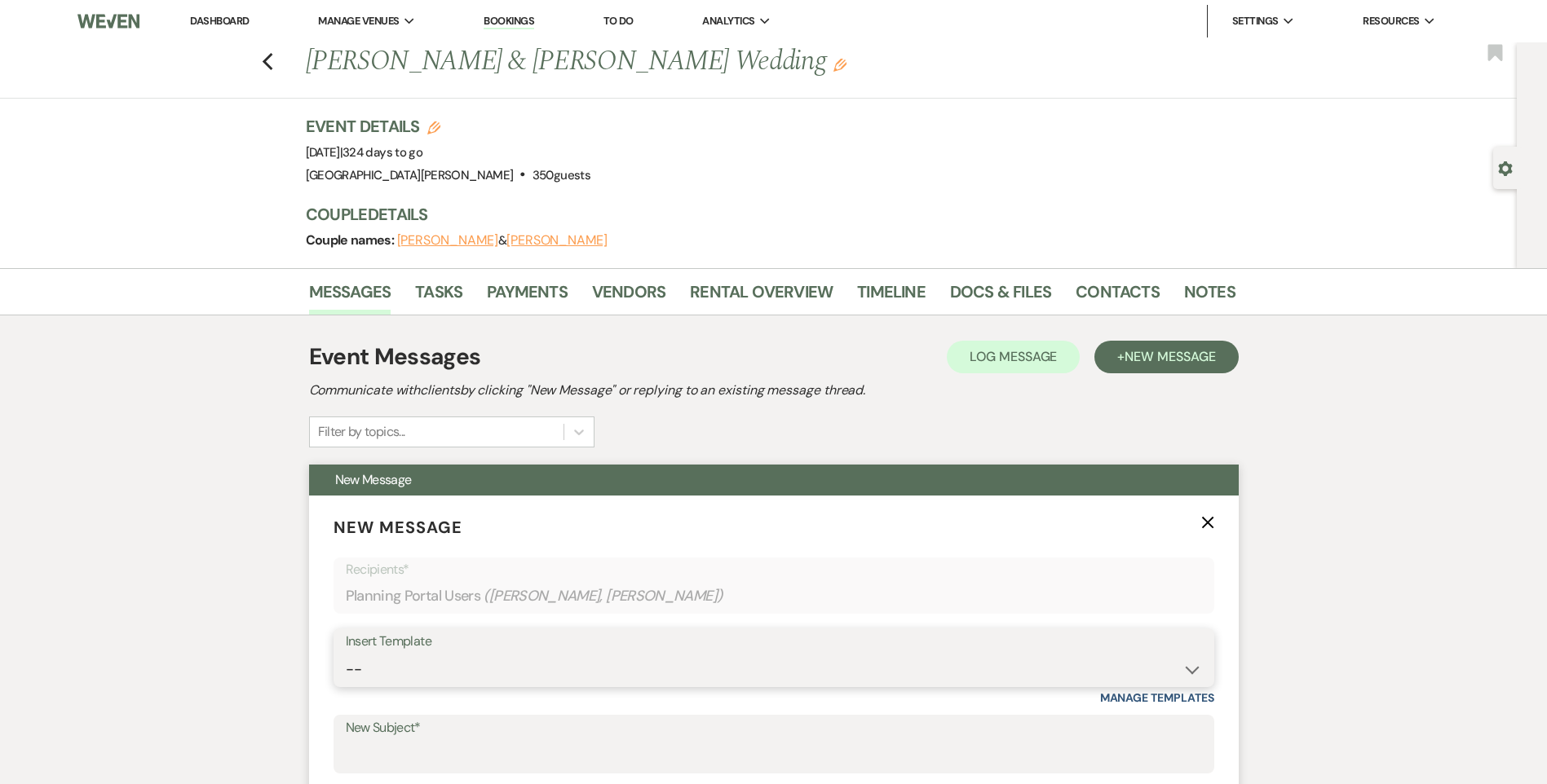
click at [498, 661] on select "-- Follow Up WWM Initial Inquiry Response Planning Portal Introduction (Booked …" at bounding box center [774, 670] width 856 height 32
select select "5027"
click at [345, 654] on select "-- Follow Up WWM Initial Inquiry Response Planning Portal Introduction (Booked …" at bounding box center [774, 670] width 856 height 32
type input "Your Invoice & Payment Plan for White [GEOGRAPHIC_DATA][PERSON_NAME]!"
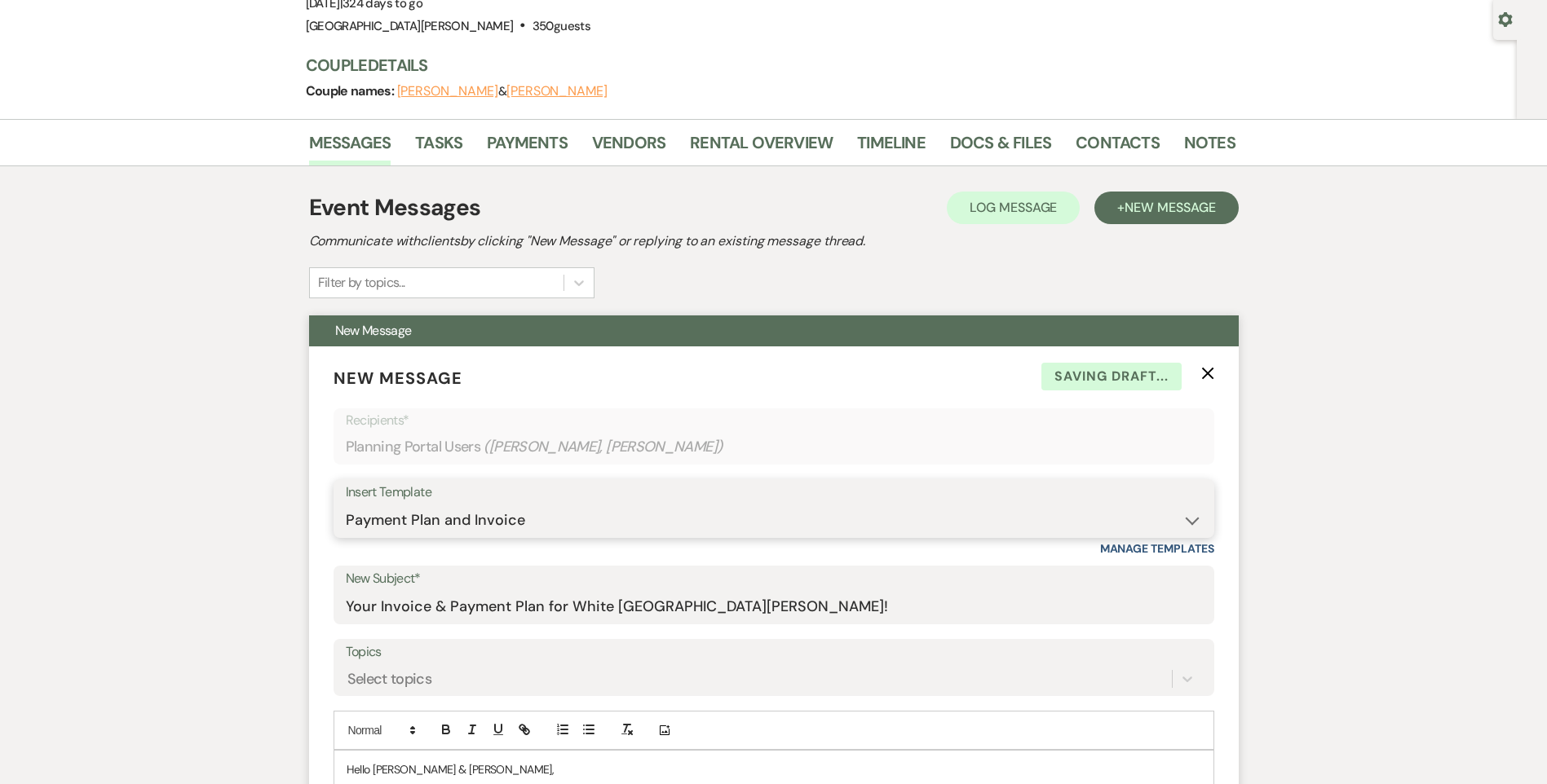
scroll to position [326, 0]
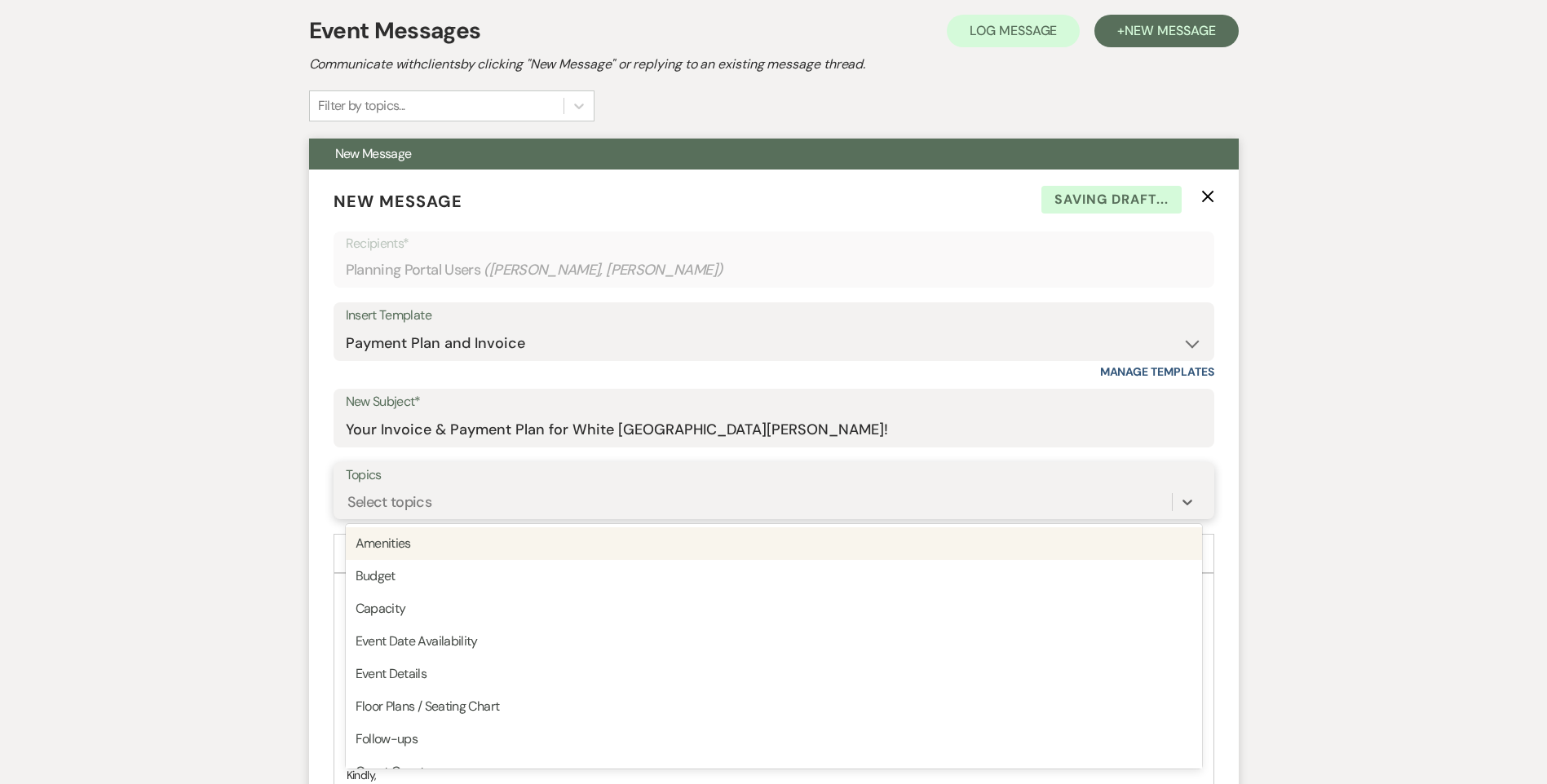
drag, startPoint x: 419, startPoint y: 507, endPoint x: 440, endPoint y: 603, distance: 98.3
click at [419, 508] on div "Select topics" at bounding box center [389, 502] width 84 height 22
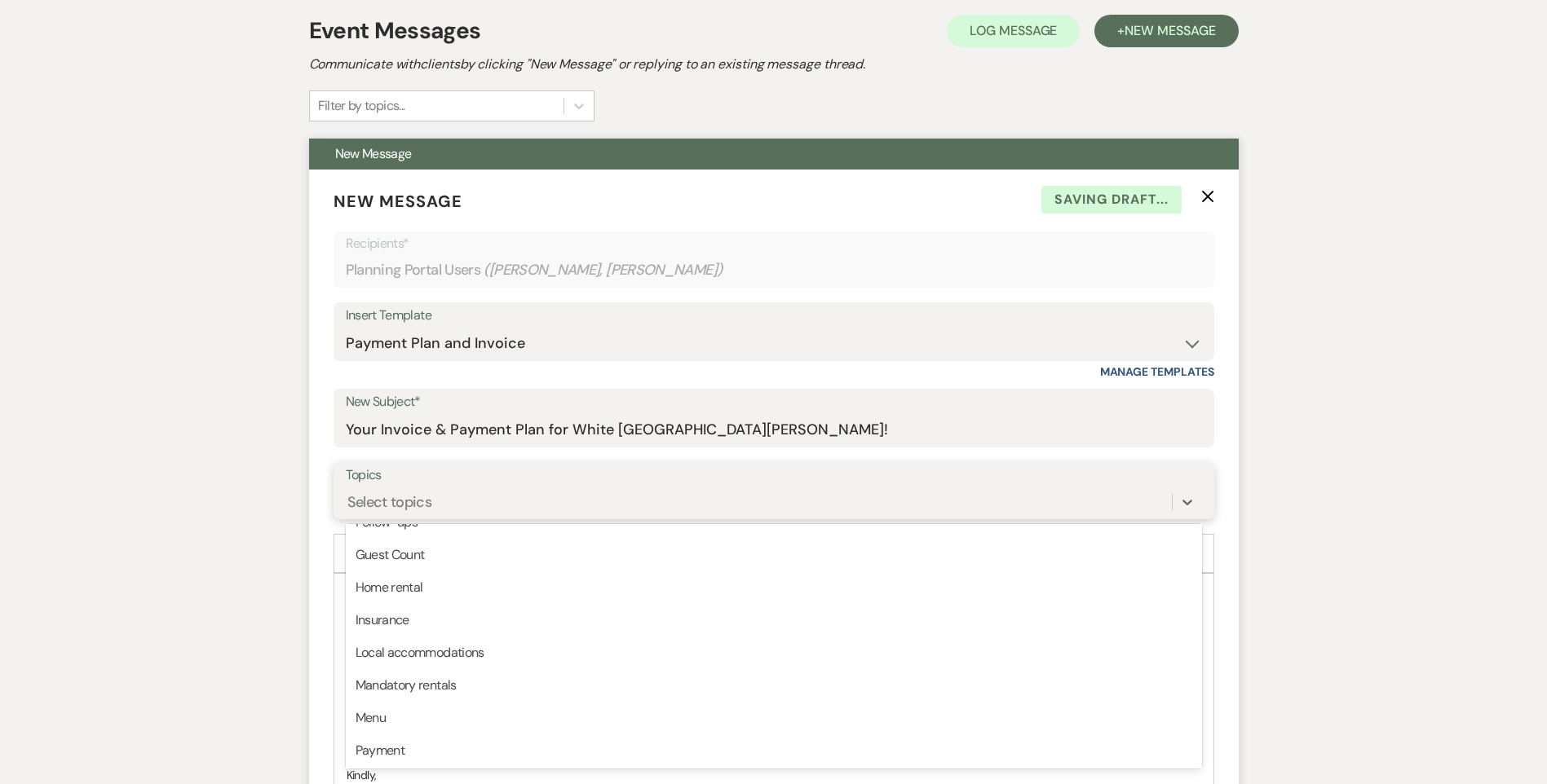
scroll to position [414, 0]
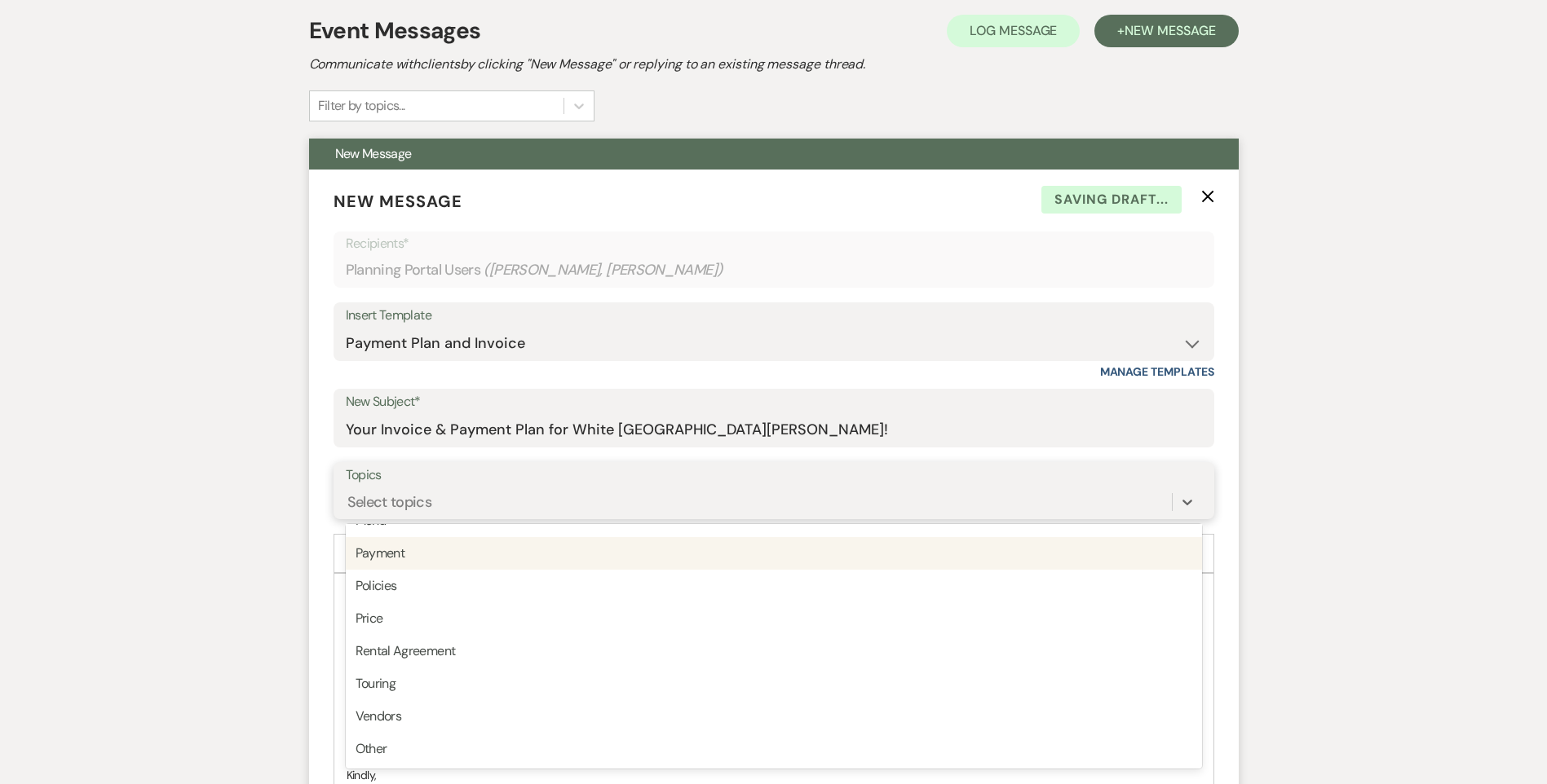
click at [464, 558] on div "Payment" at bounding box center [774, 553] width 856 height 33
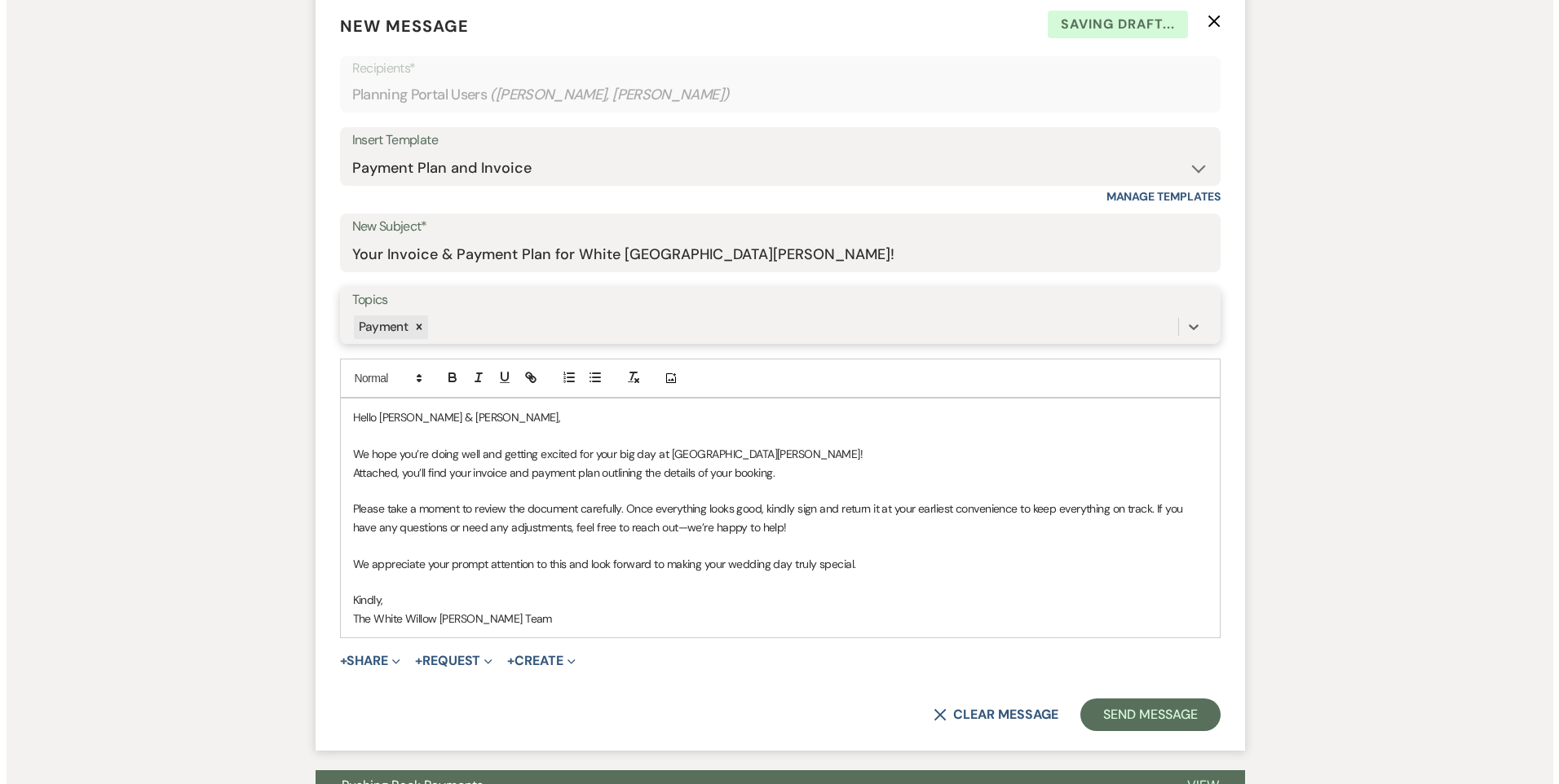
scroll to position [652, 0]
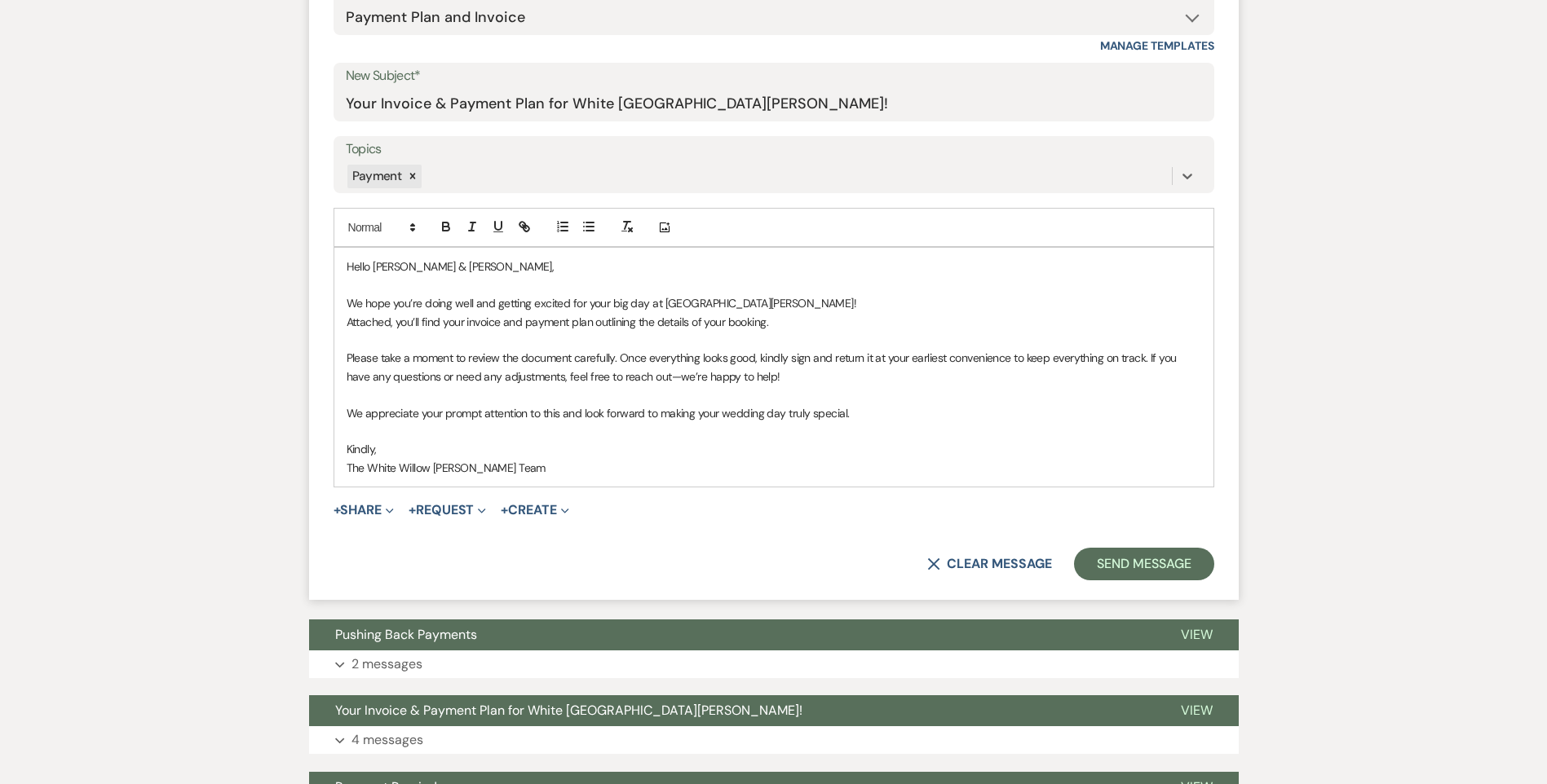
click at [465, 327] on p "Attached, you’ll find your invoice and payment plan outlining the details of yo…" at bounding box center [774, 322] width 854 height 18
click at [364, 521] on form "New Message X Saving draft... Recipients* Planning Portal Users ( Brandie Snow,…" at bounding box center [774, 221] width 929 height 757
click at [364, 516] on button "+ Share Expand" at bounding box center [364, 510] width 62 height 13
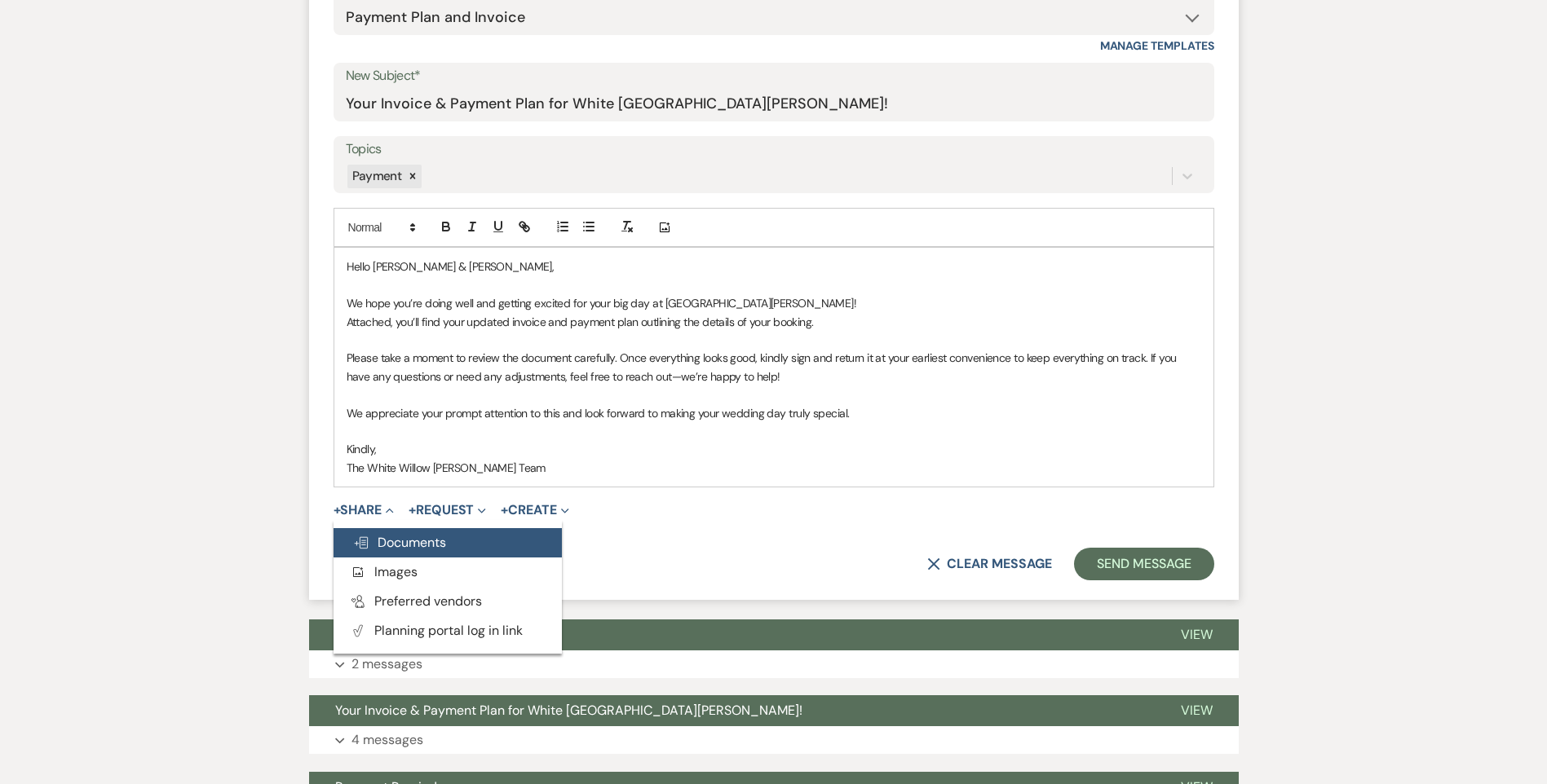
click at [376, 544] on span "Doc Upload Documents" at bounding box center [400, 542] width 93 height 17
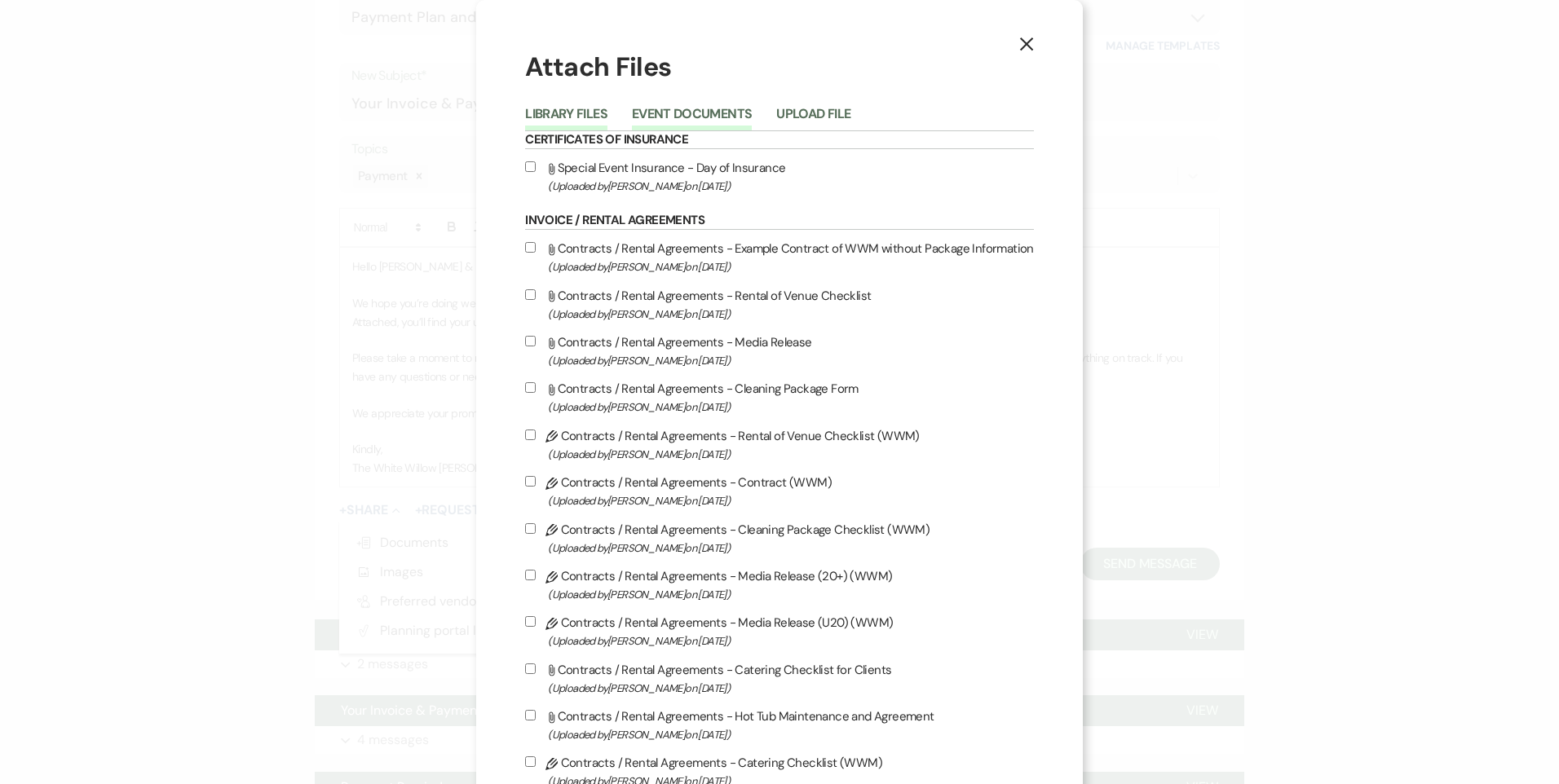
click at [683, 113] on button "Event Documents" at bounding box center [692, 119] width 120 height 23
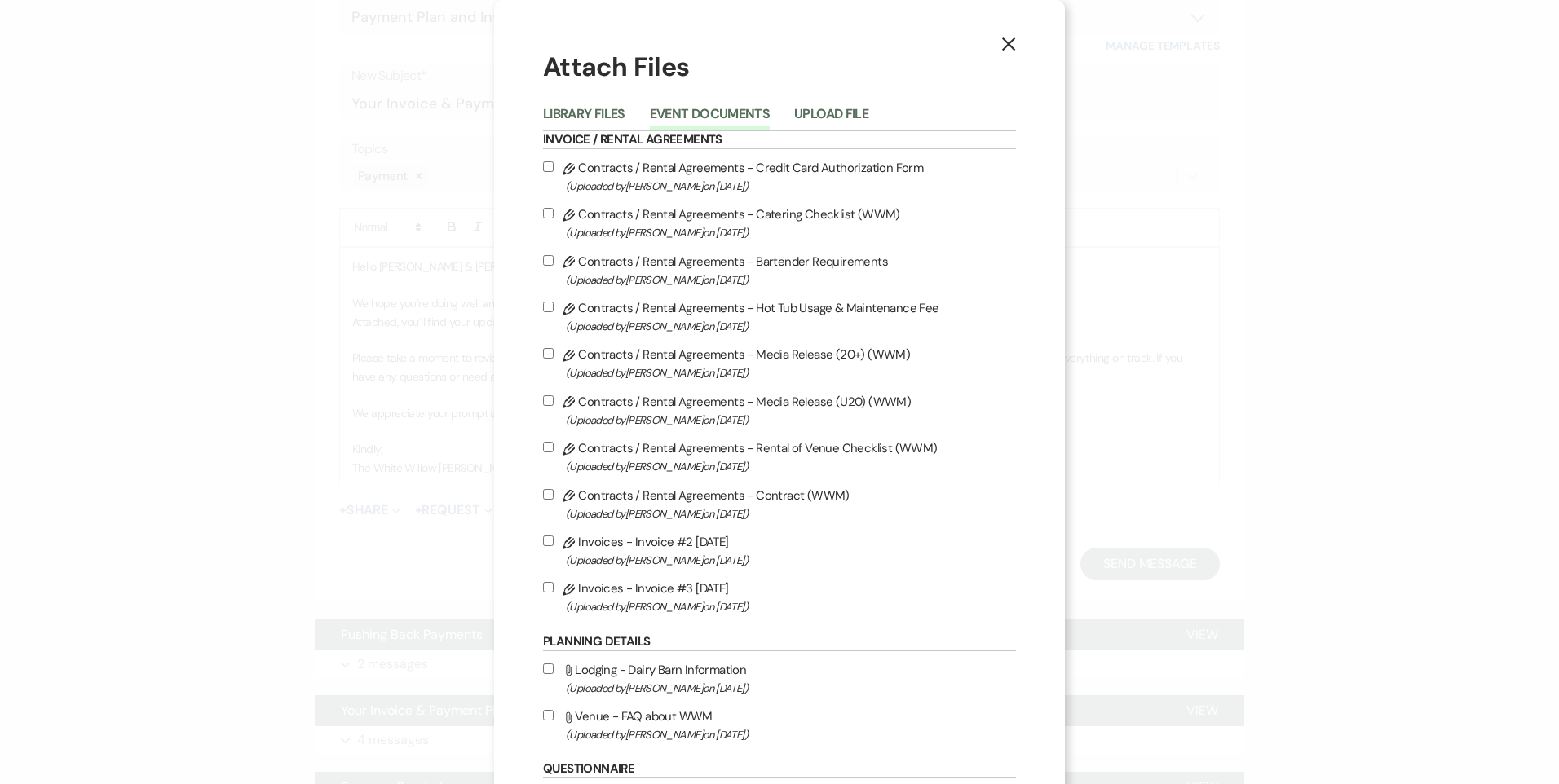
click at [544, 591] on input "Pencil Invoices - Invoice #3 9-9-2025 (Uploaded by Tori Sipes on Sep 9th, 2025 )" at bounding box center [549, 587] width 11 height 11
checkbox input "true"
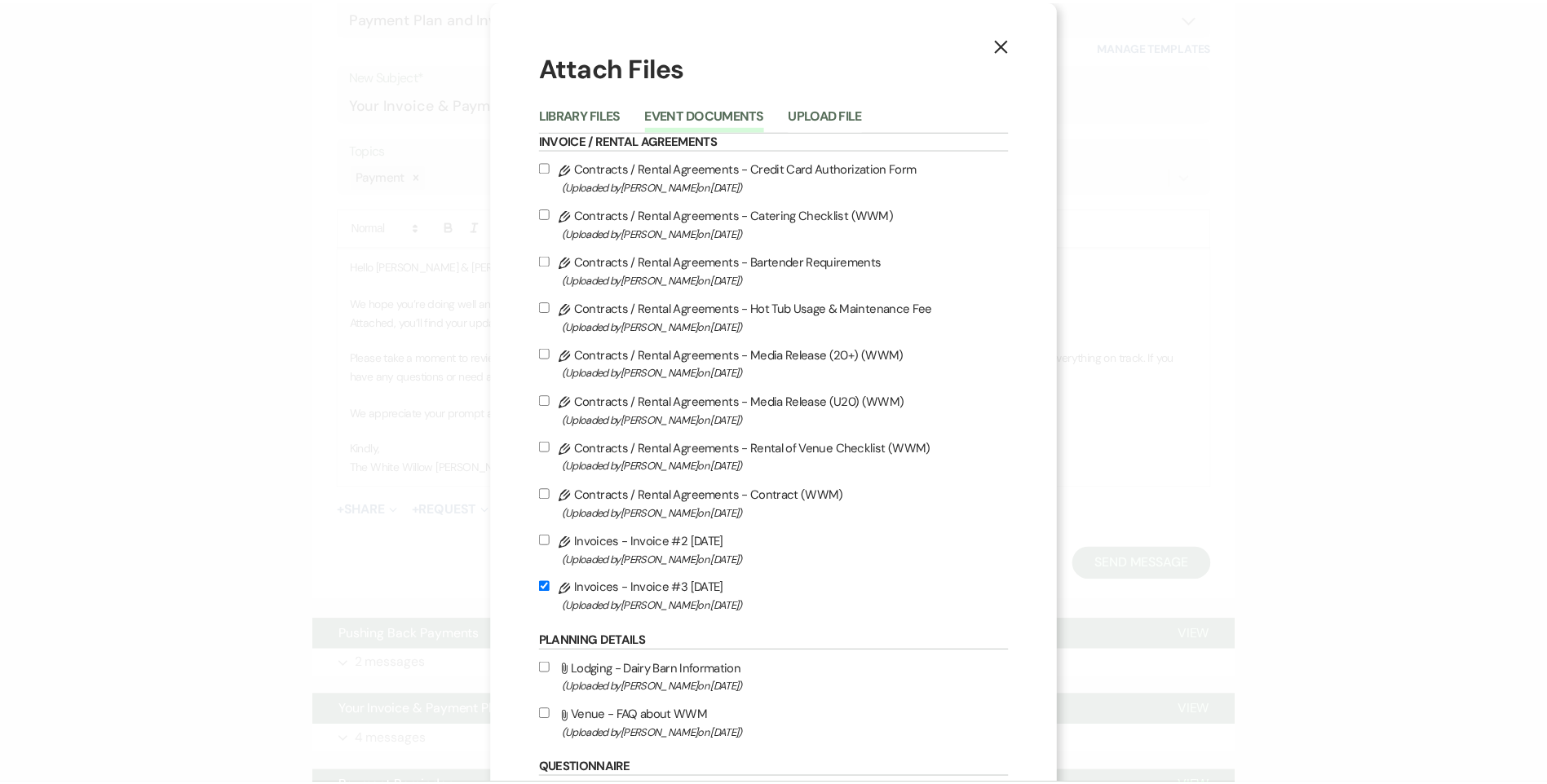
scroll to position [185, 0]
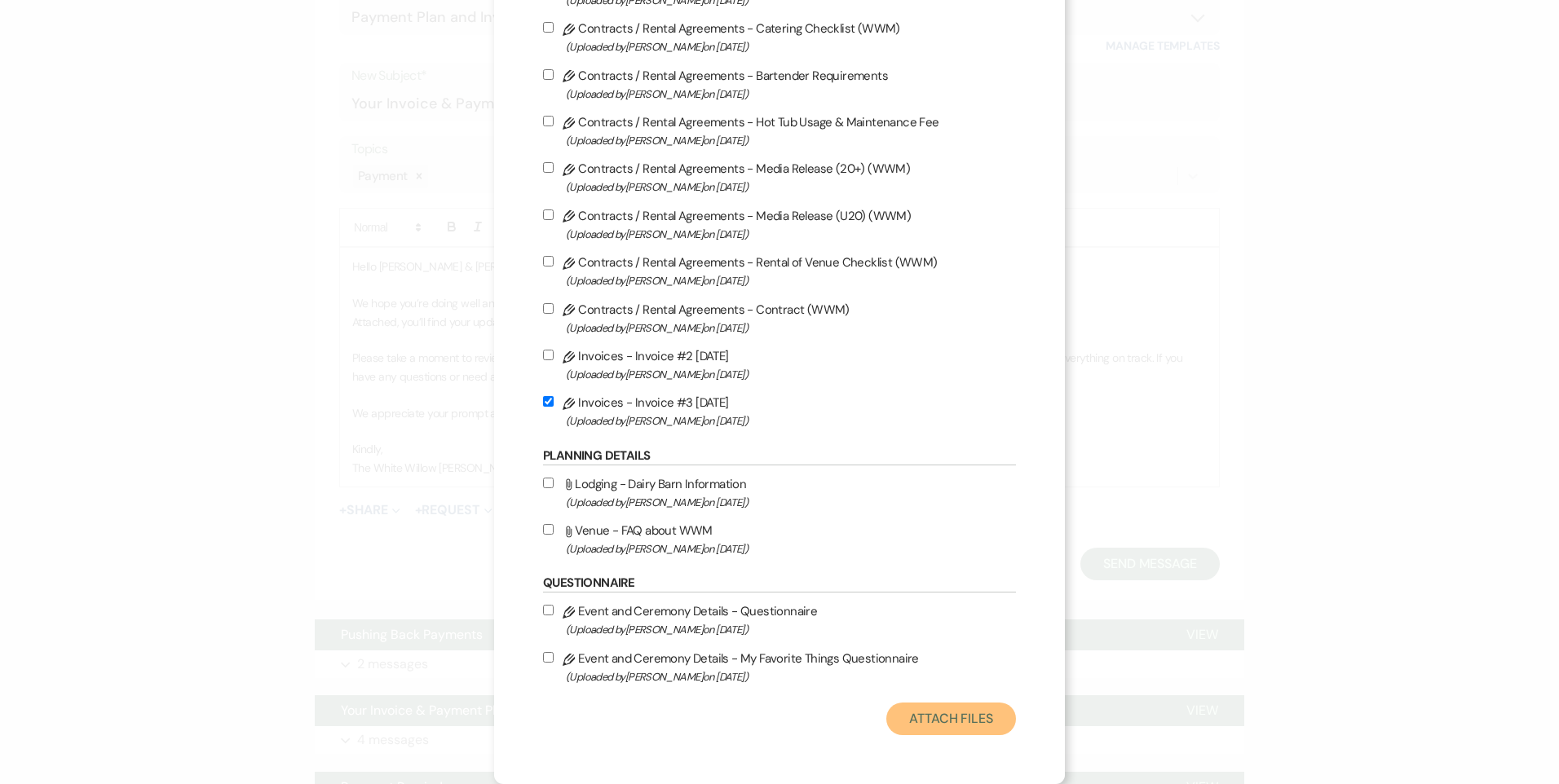
click at [946, 715] on button "Attach Files" at bounding box center [951, 719] width 129 height 33
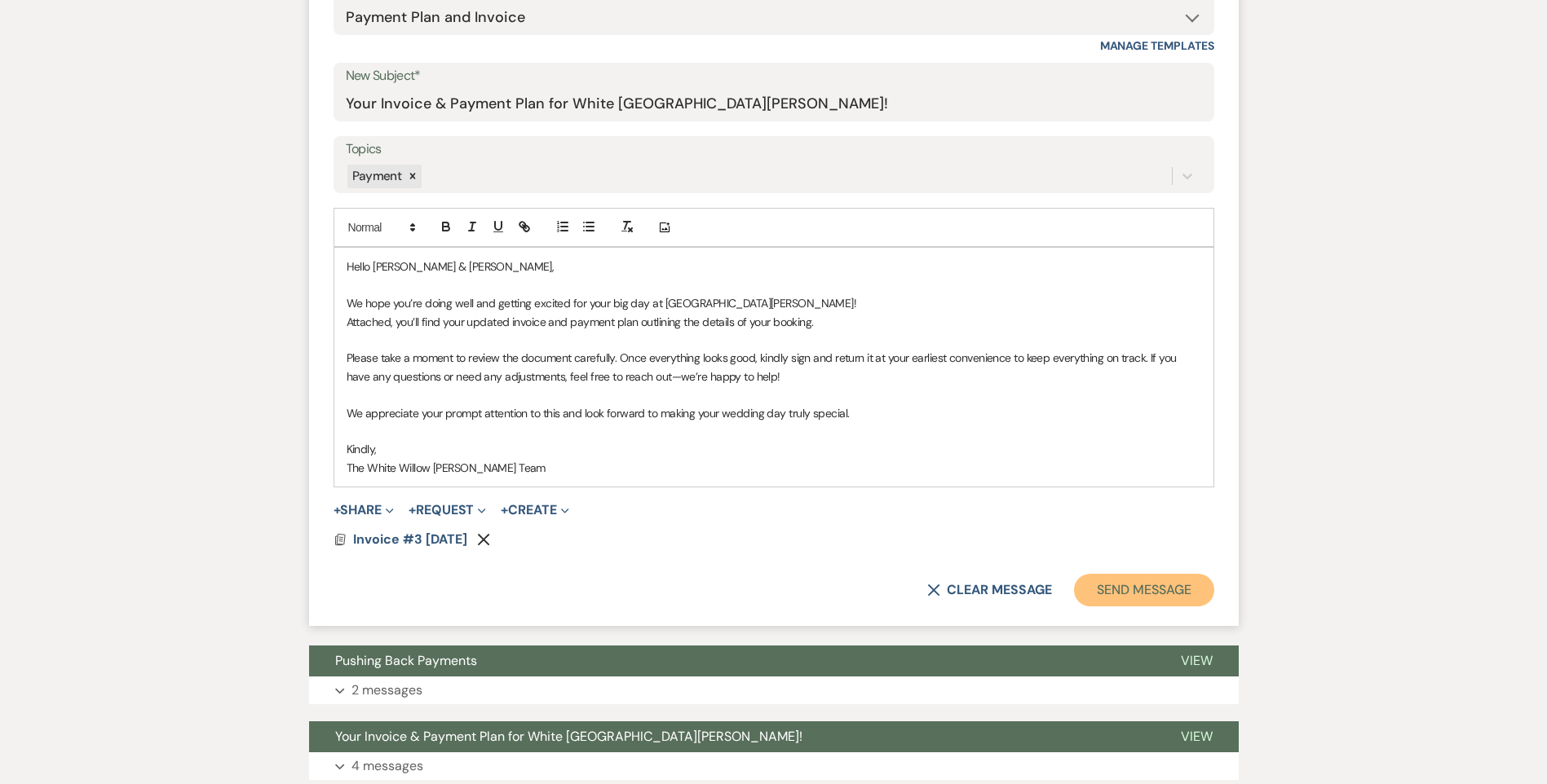
click at [1165, 587] on button "Send Message" at bounding box center [1144, 590] width 140 height 33
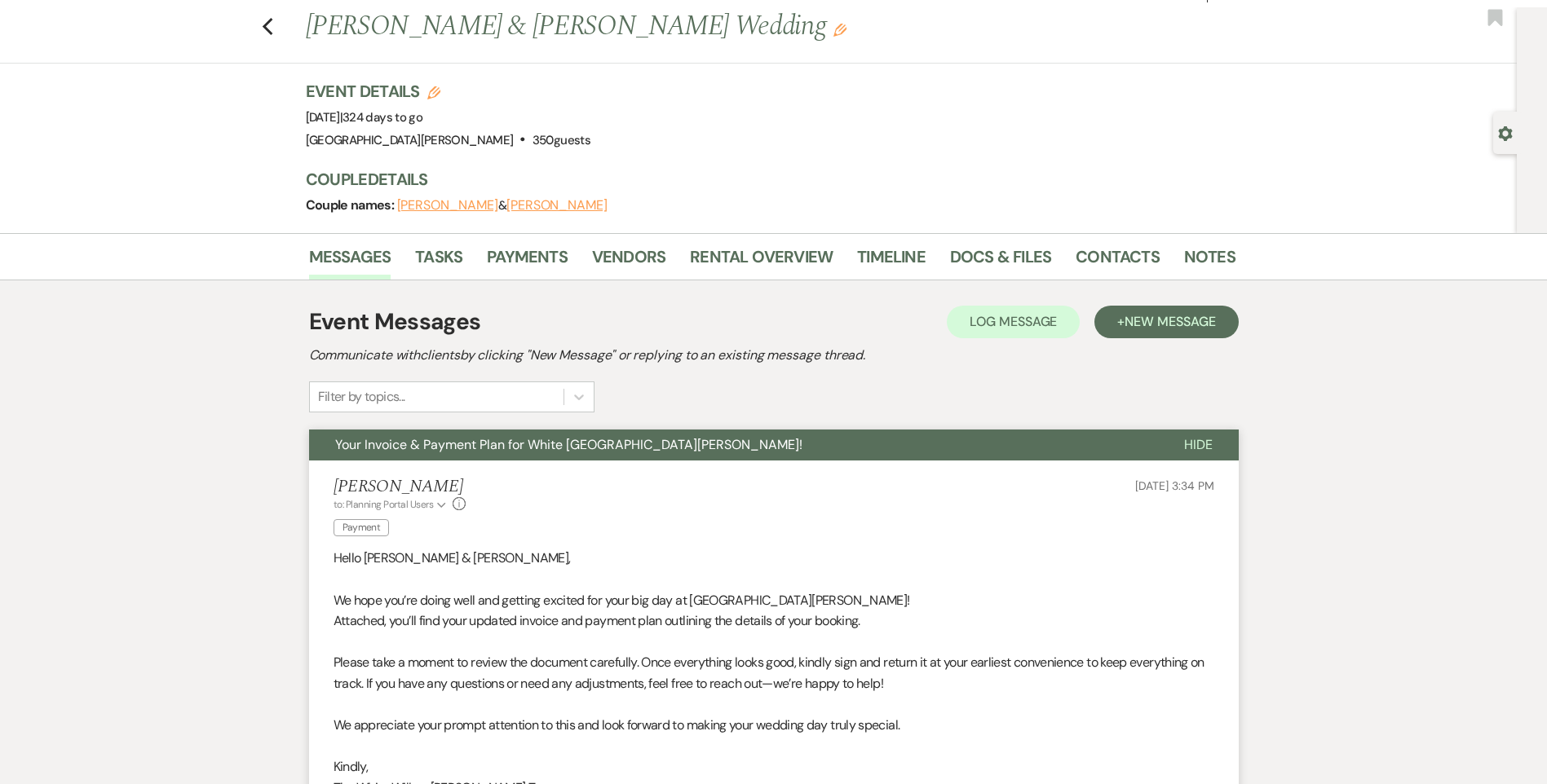
scroll to position [0, 0]
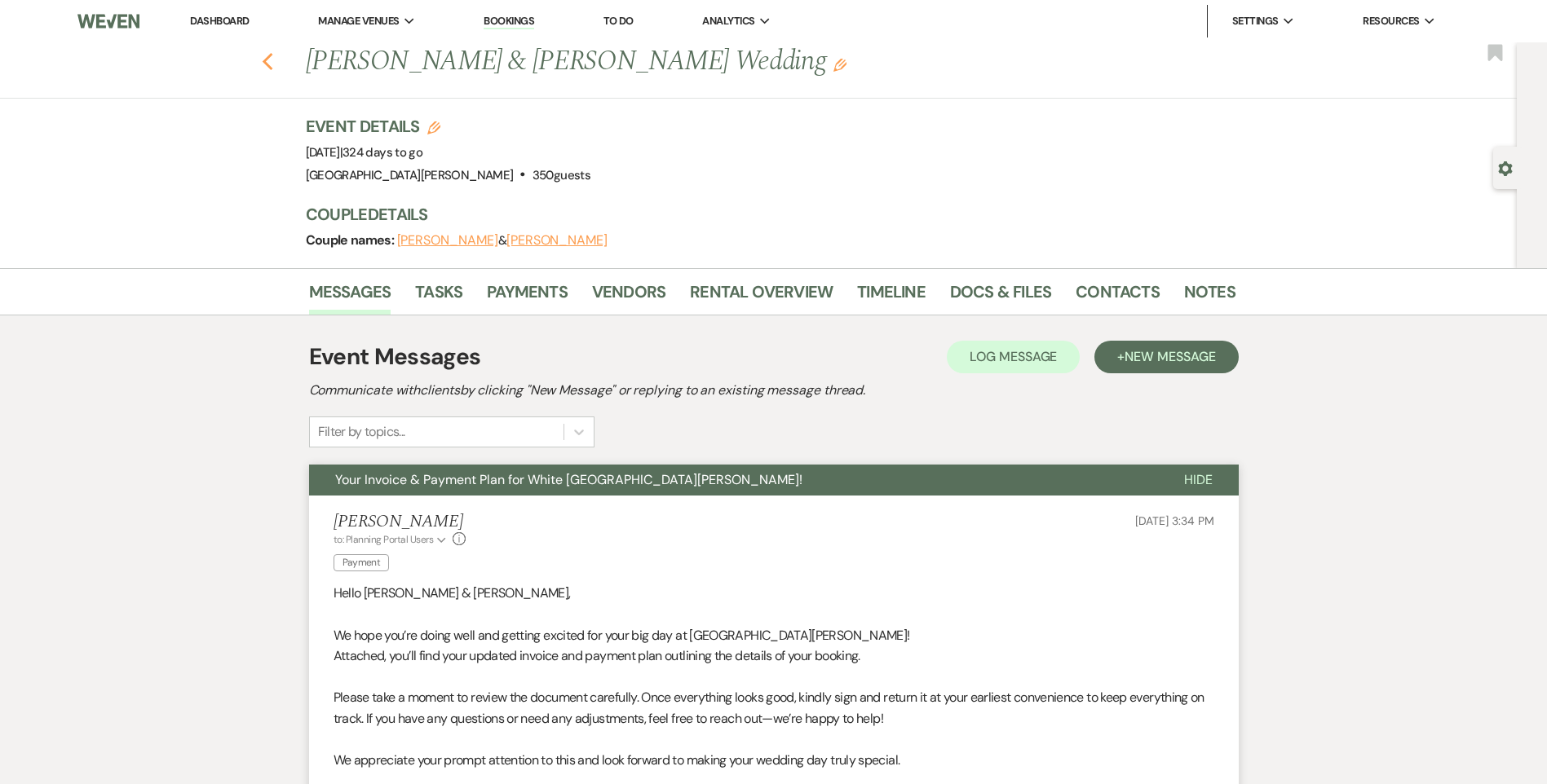
click at [272, 62] on use "button" at bounding box center [267, 62] width 11 height 18
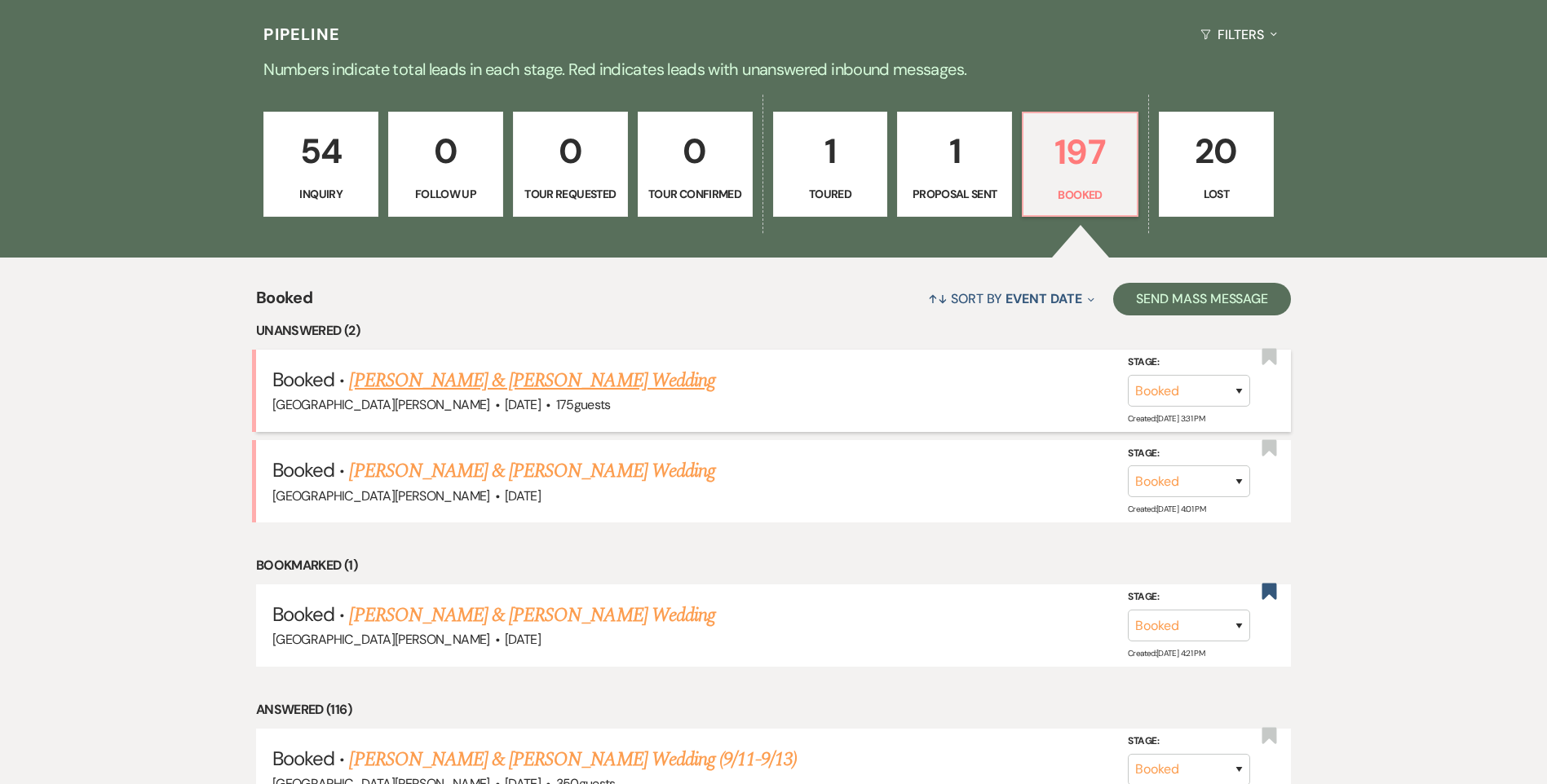
click at [563, 379] on link "Kaylin Jankowski & Sam Berman's Wedding" at bounding box center [532, 380] width 366 height 29
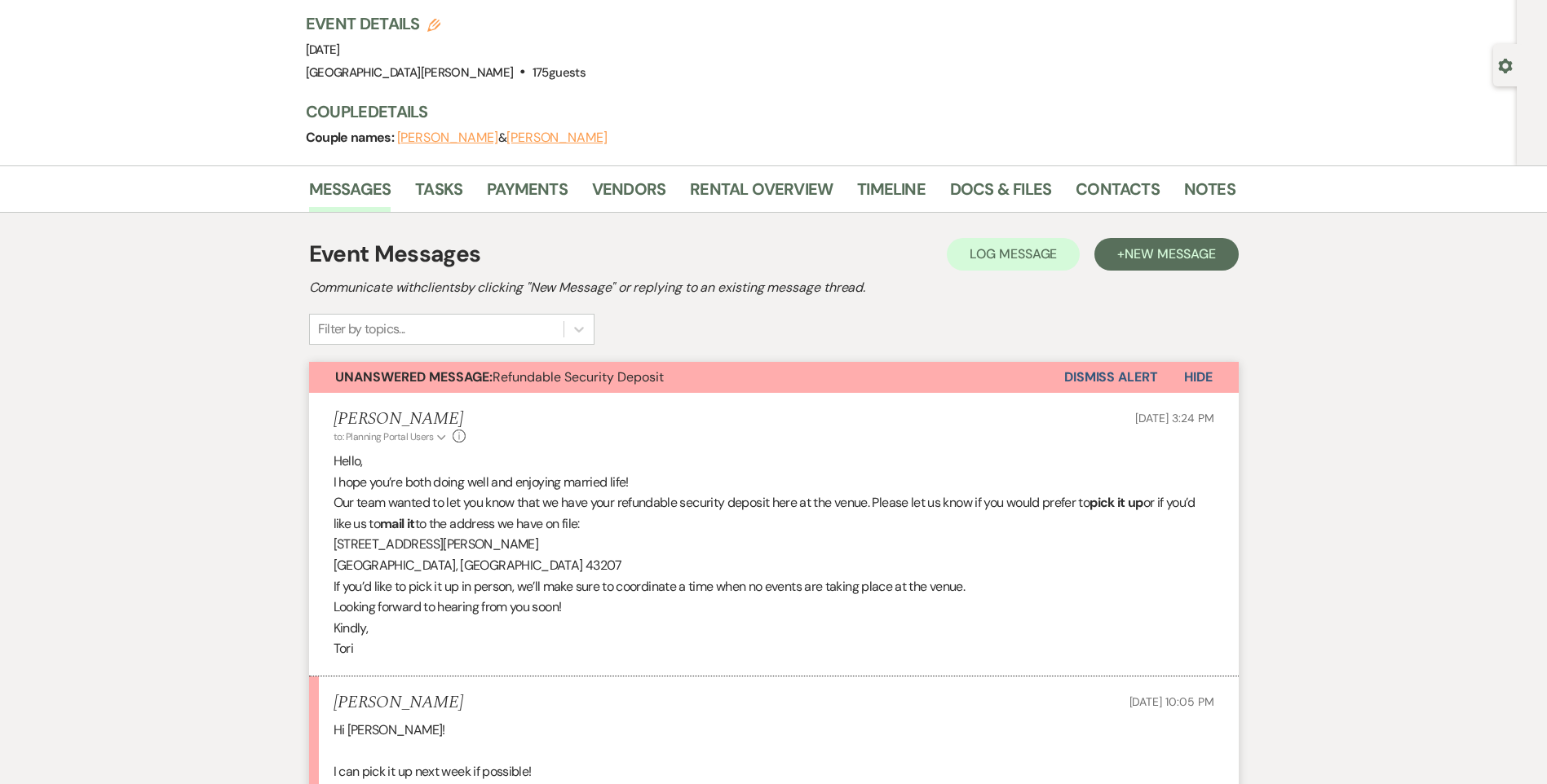
scroll to position [408, 0]
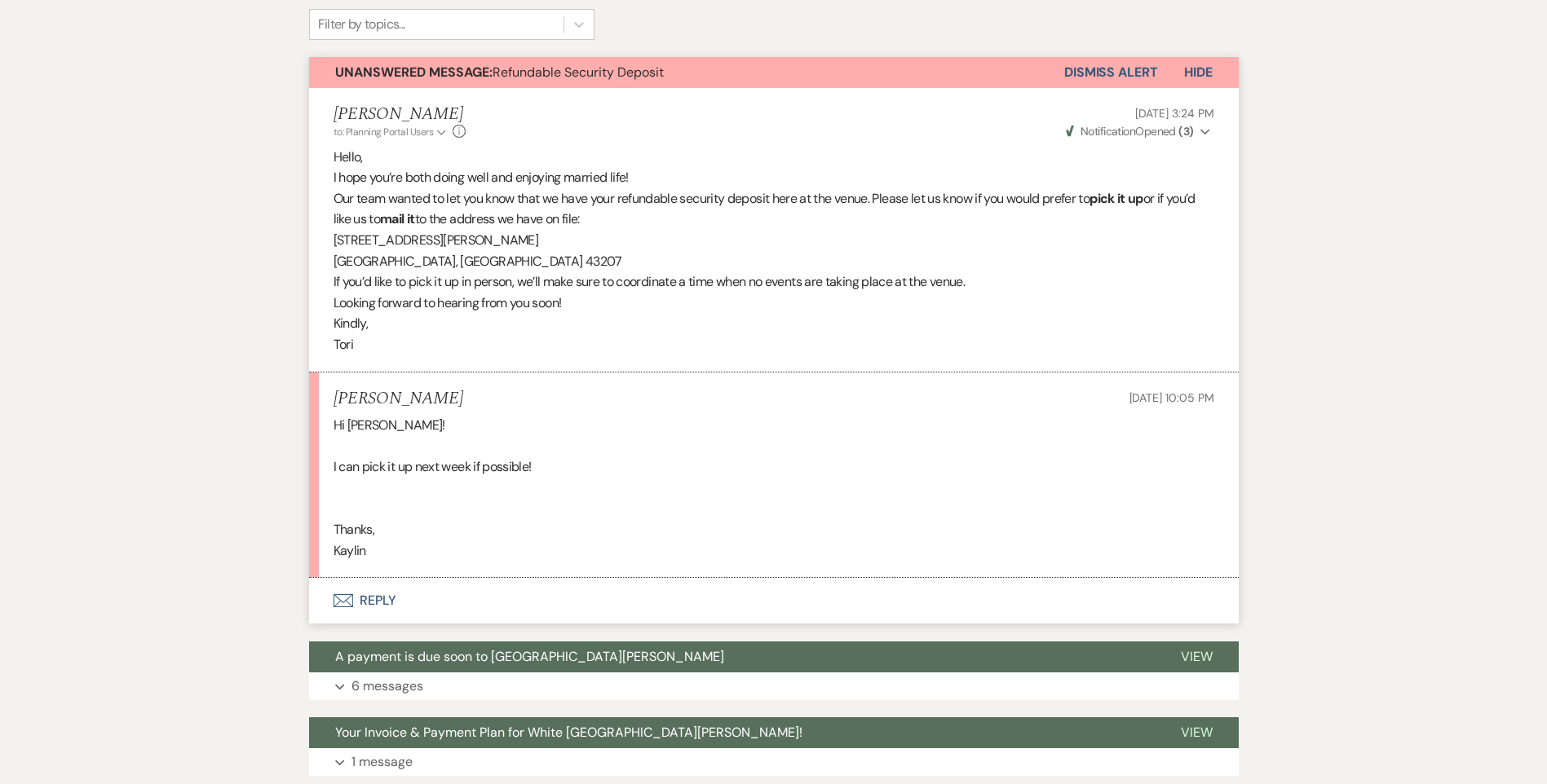
click at [379, 599] on button "Envelope Reply" at bounding box center [774, 601] width 929 height 46
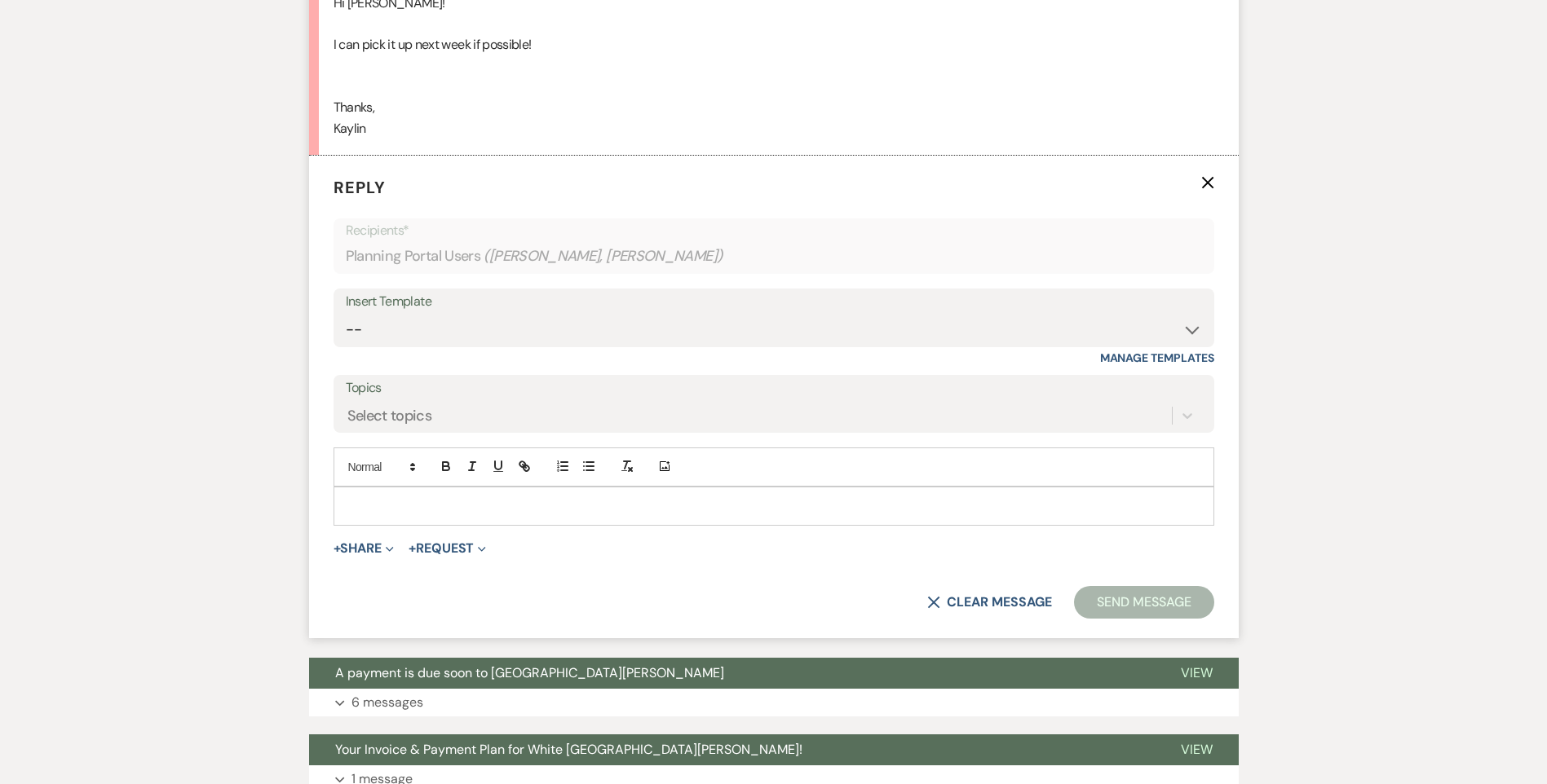
scroll to position [836, 0]
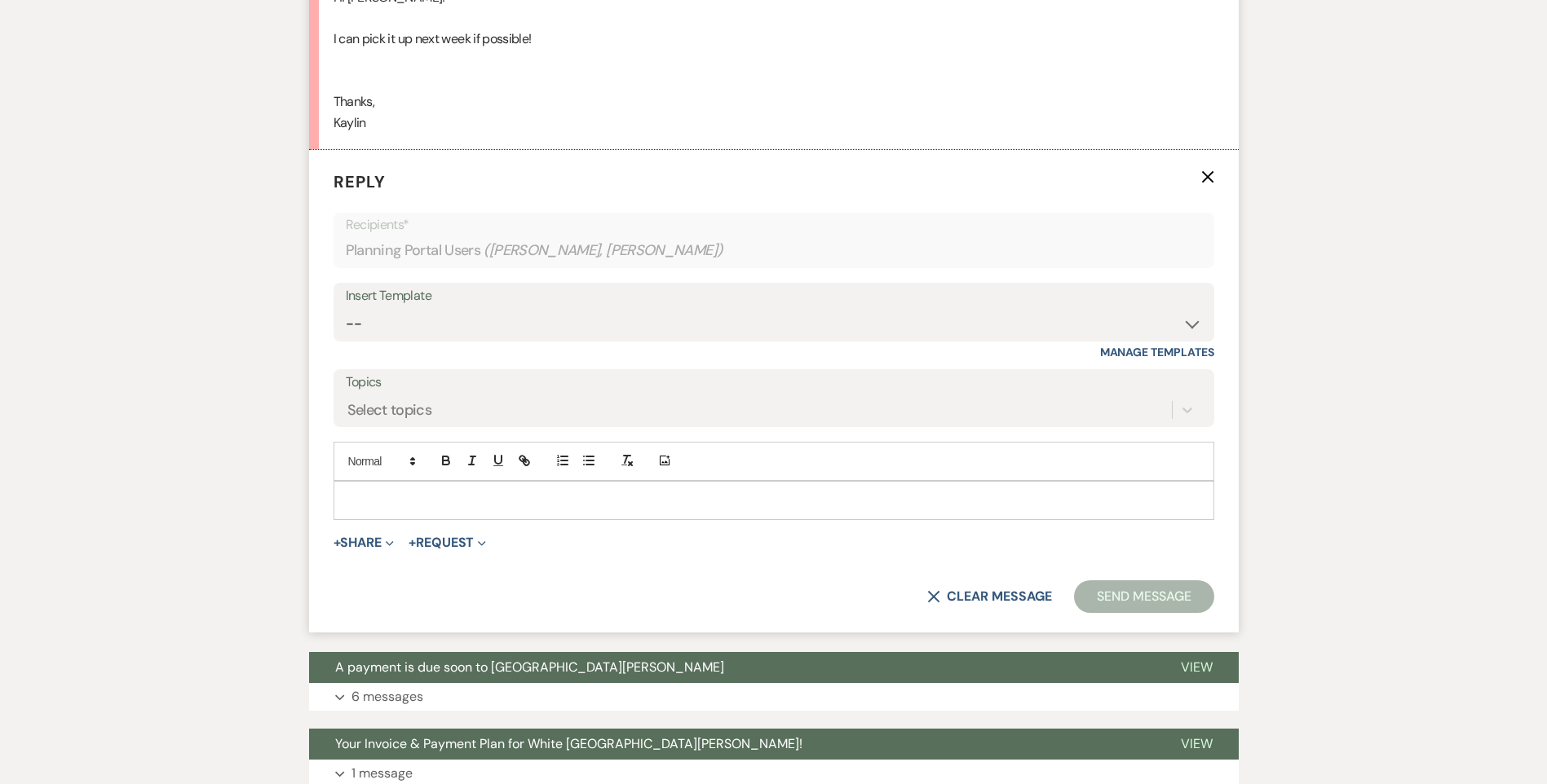
click at [405, 510] on div at bounding box center [774, 500] width 879 height 38
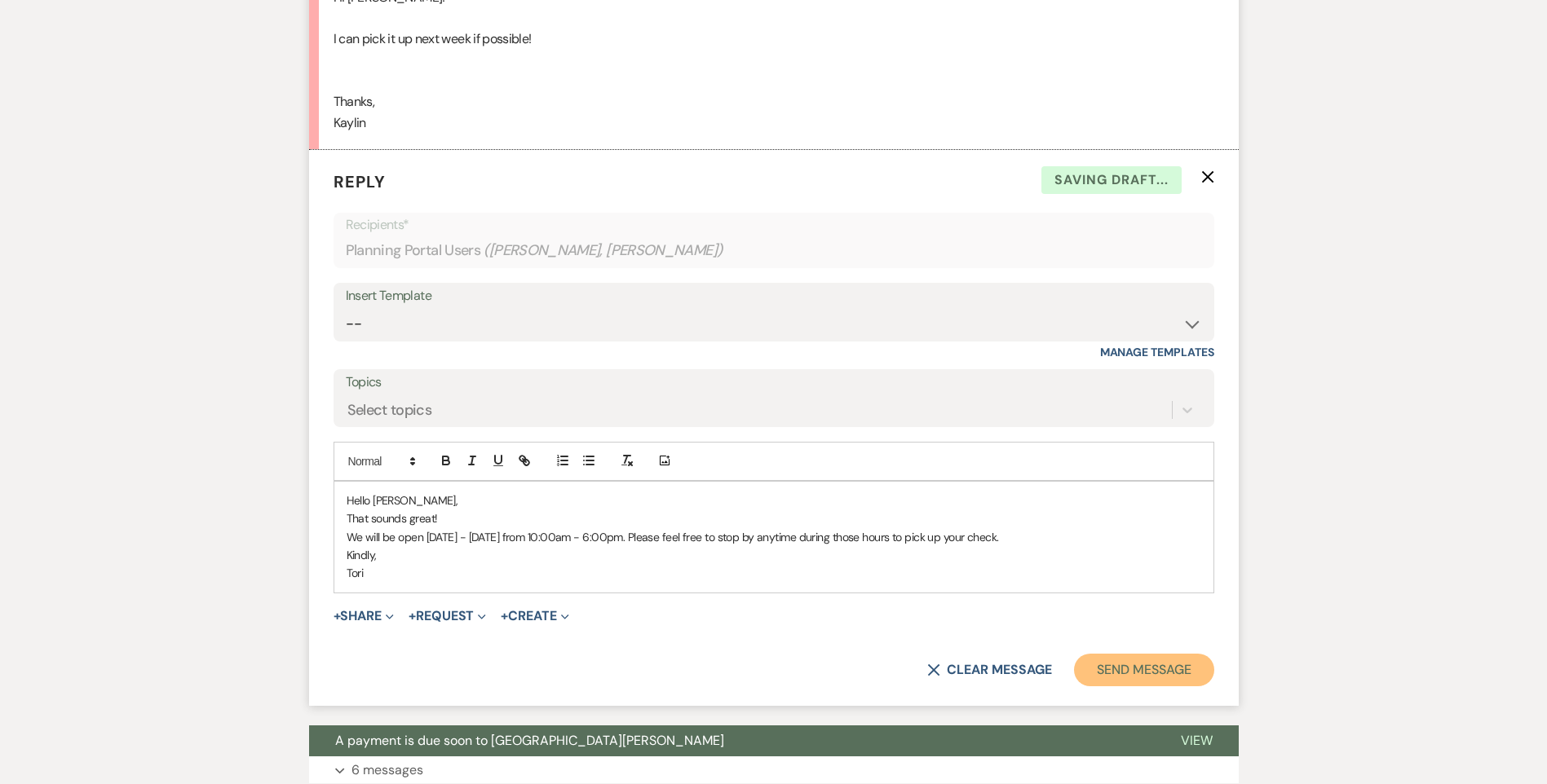
click at [1115, 678] on button "Send Message" at bounding box center [1144, 670] width 140 height 33
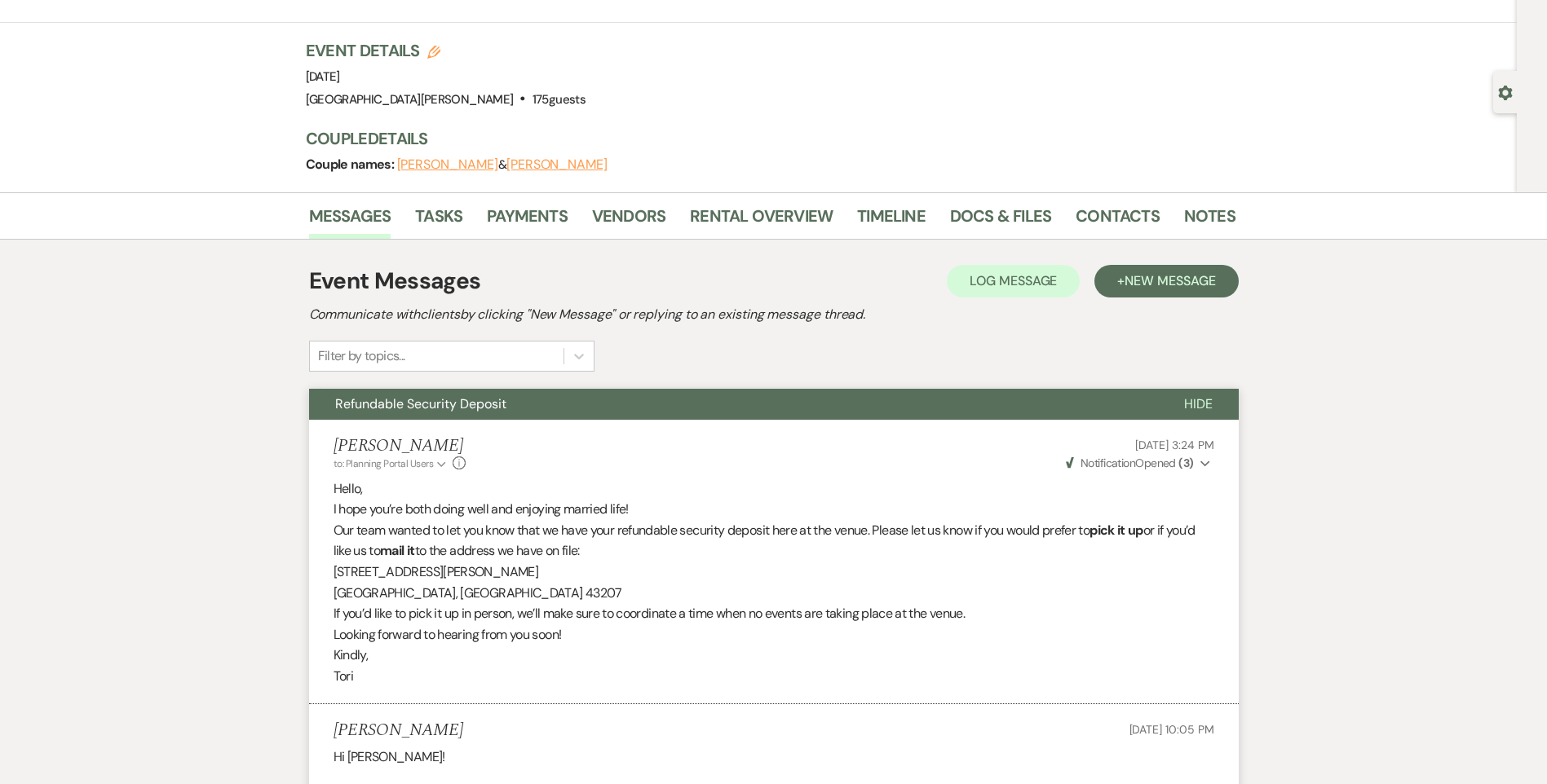
scroll to position [0, 0]
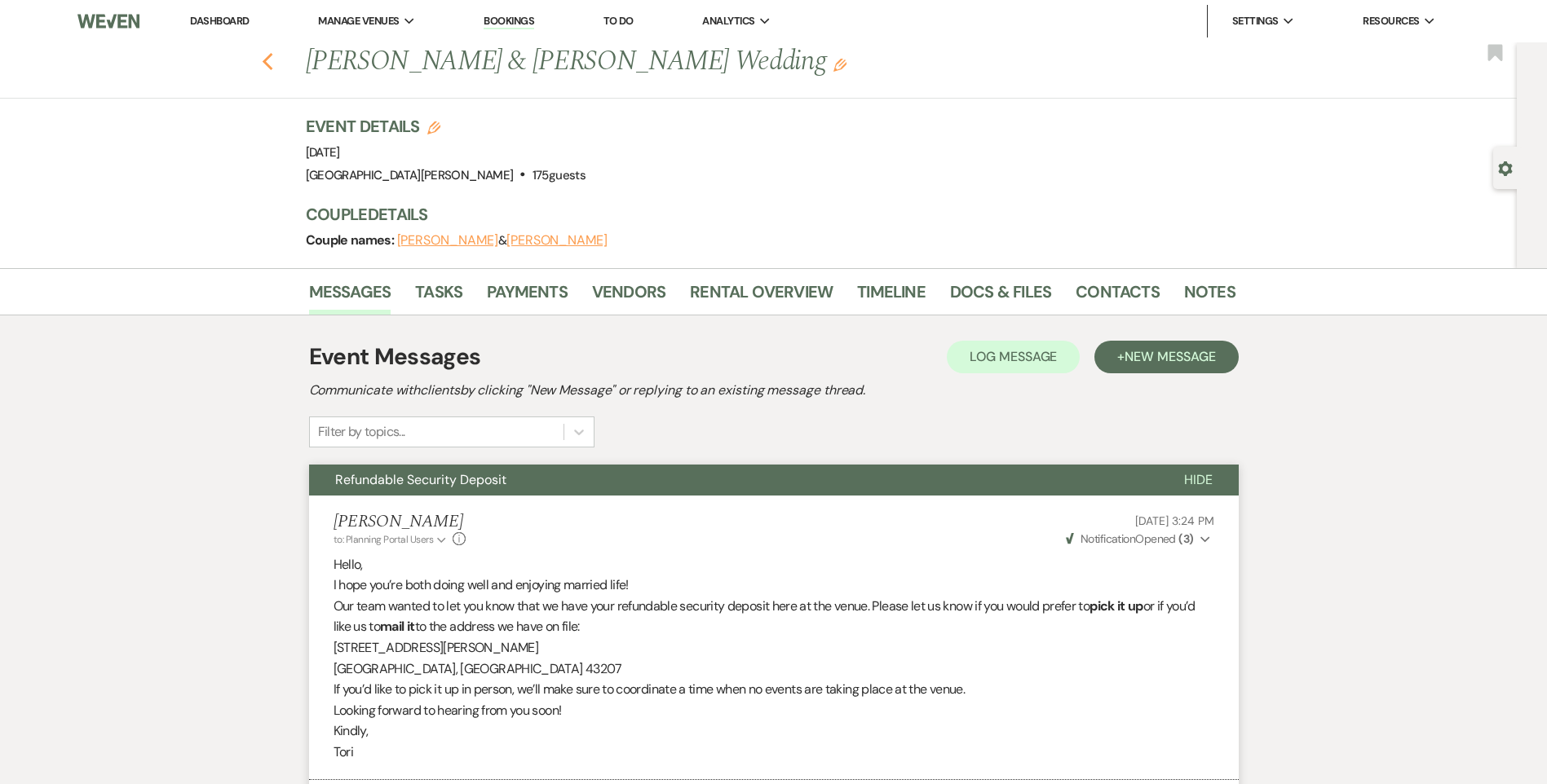
click at [272, 66] on use "button" at bounding box center [267, 62] width 11 height 18
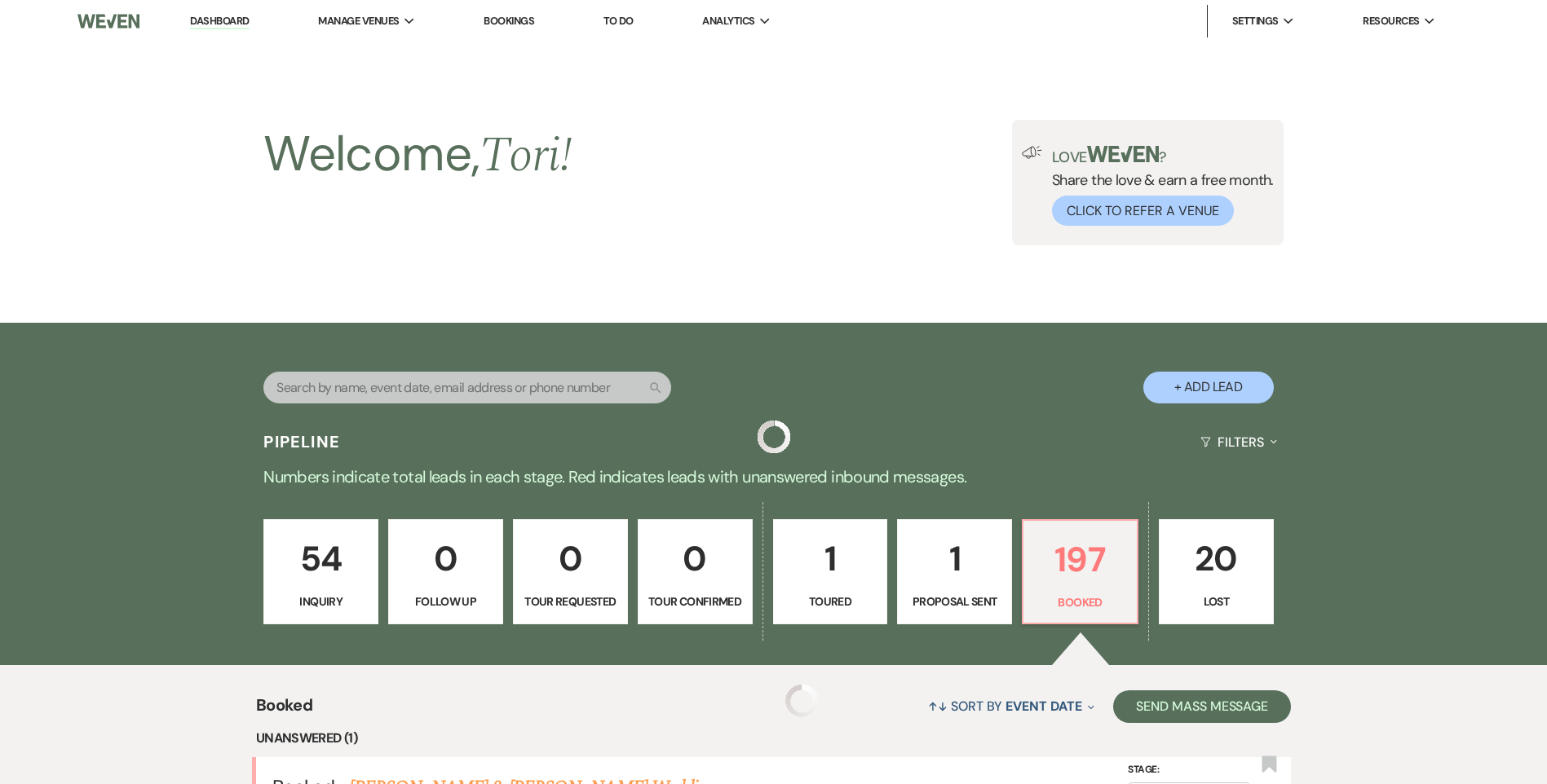
scroll to position [408, 0]
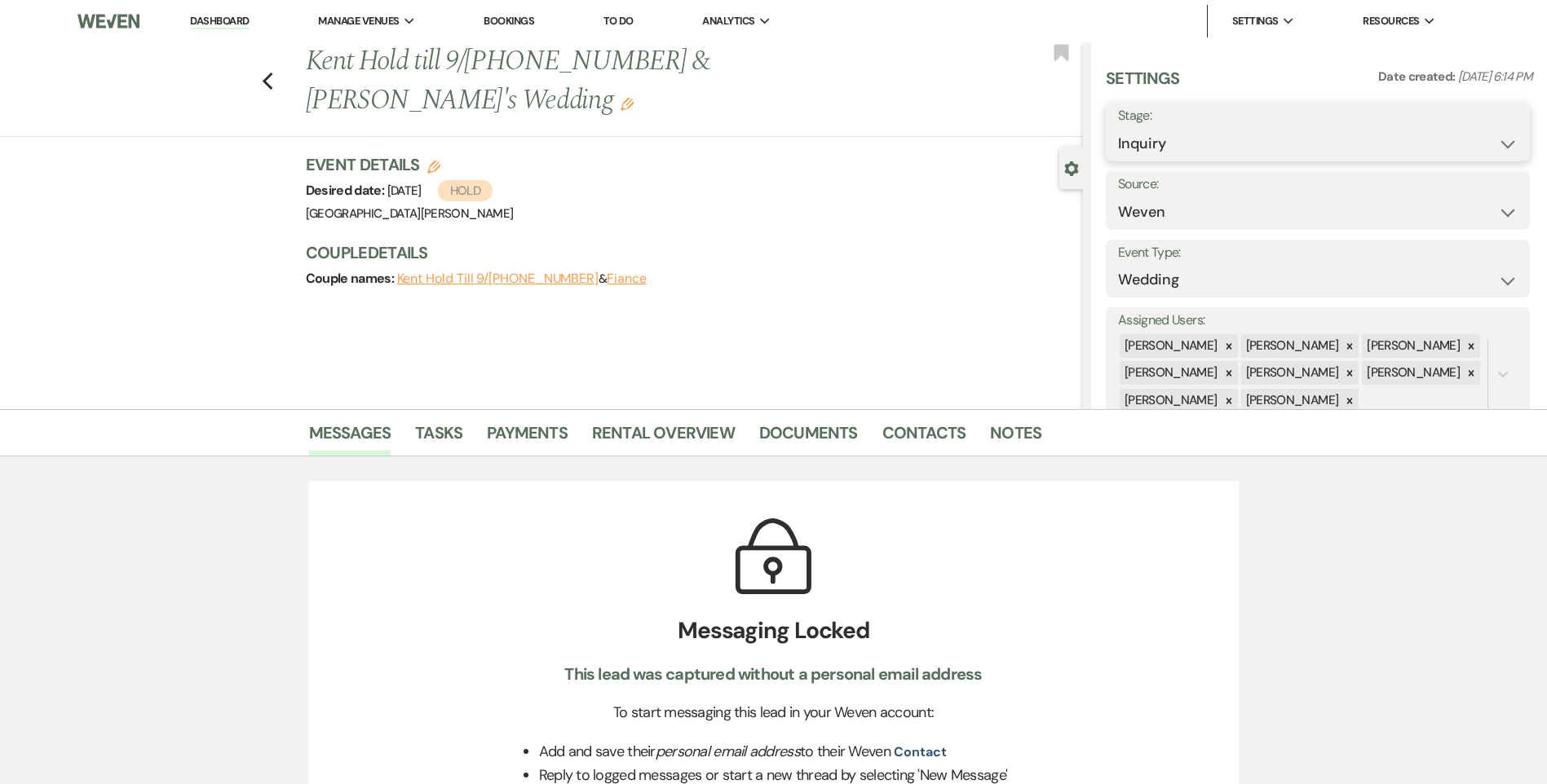
click at [1152, 143] on select "Inquiry Follow Up Tour Requested Tour Confirmed Toured Proposal Sent Booked Lost" at bounding box center [1318, 144] width 400 height 32
select select "7"
click at [1118, 128] on select "Inquiry Follow Up Tour Requested Tour Confirmed Toured Proposal Sent Booked Lost" at bounding box center [1318, 144] width 400 height 32
click at [1465, 134] on button "Save" at bounding box center [1483, 132] width 92 height 33
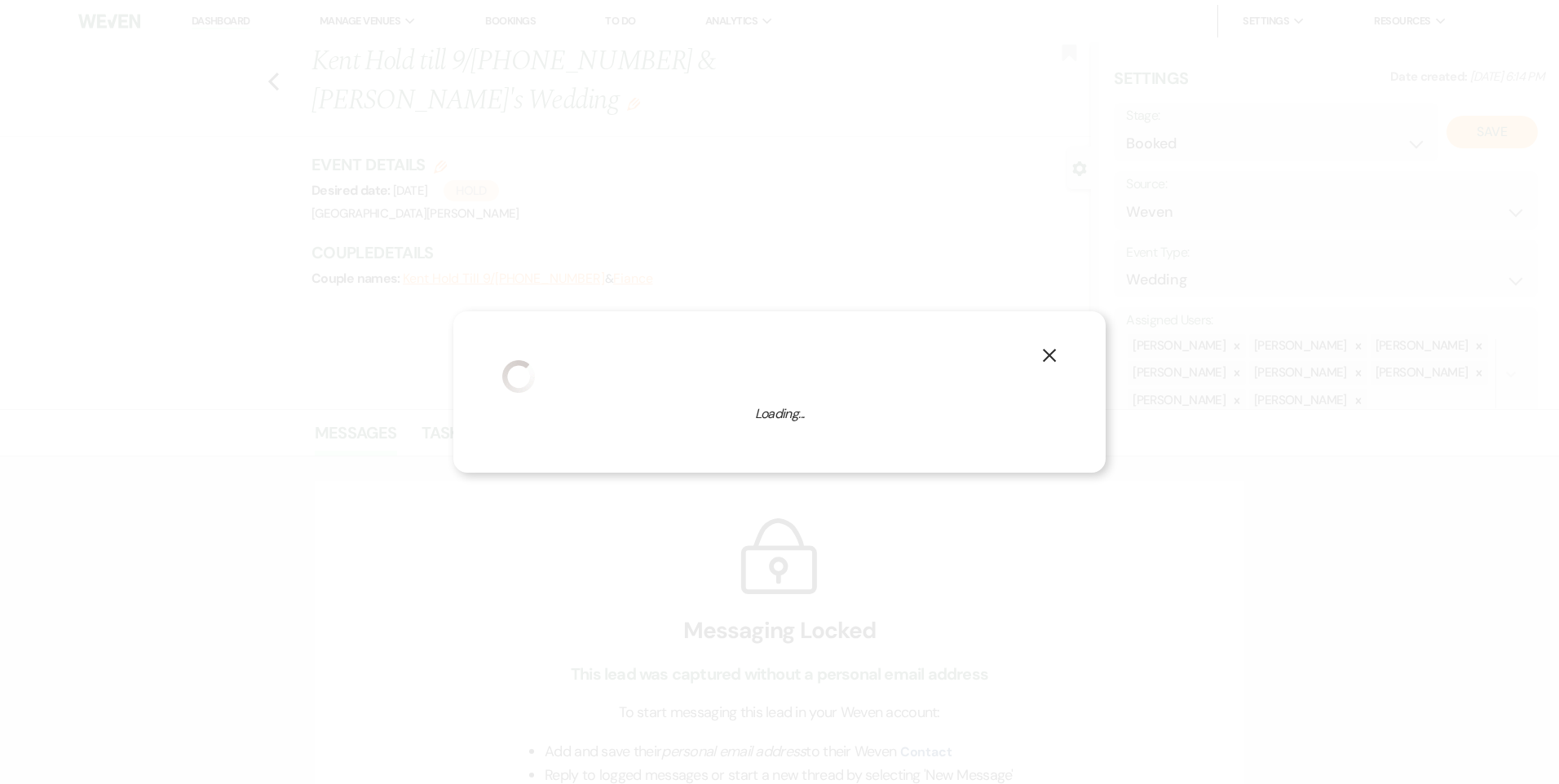
select select "1"
select select "823"
select select "false"
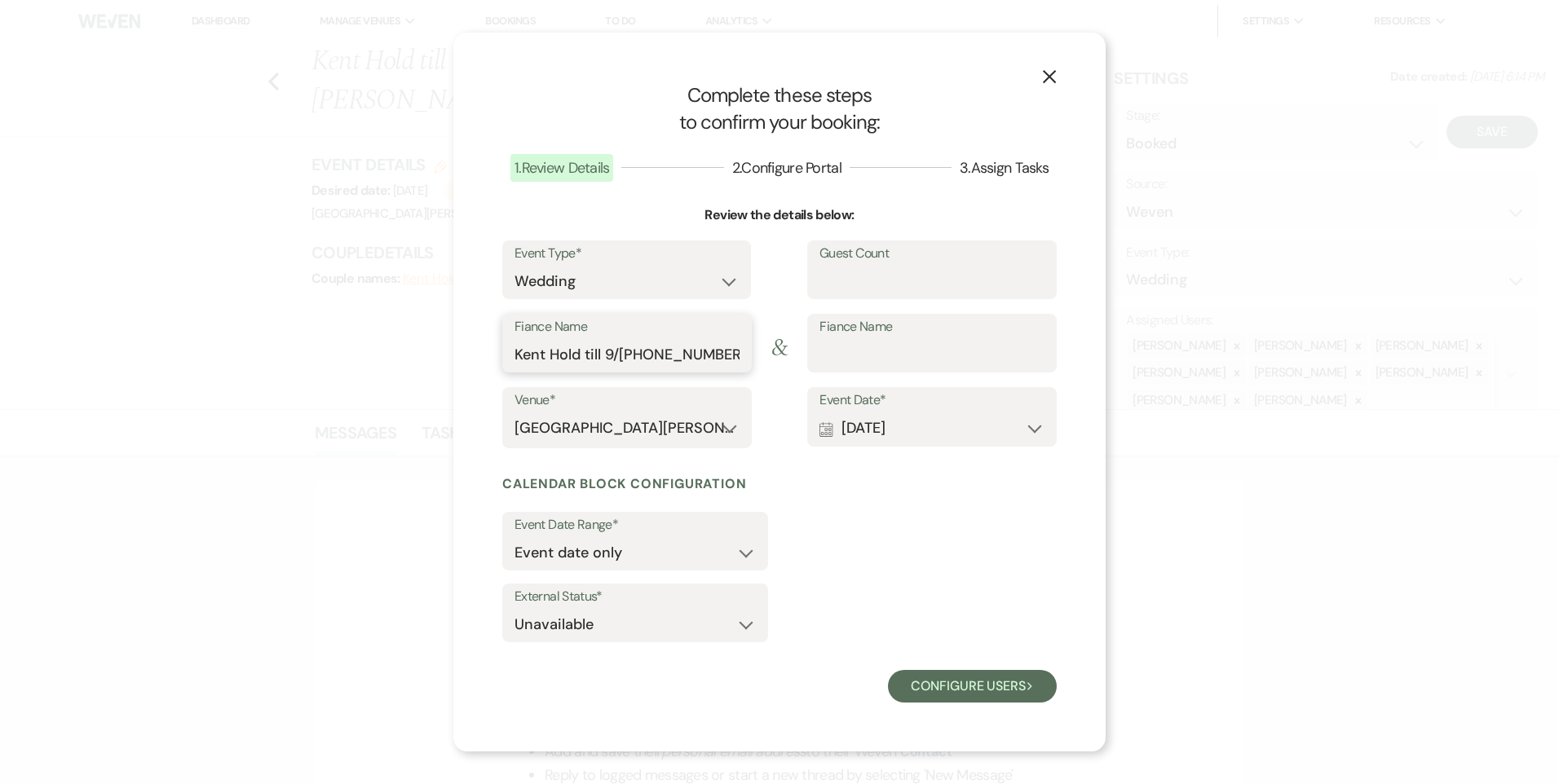
click at [692, 351] on input "Kent Hold till 9/20 614-843-3857" at bounding box center [627, 355] width 225 height 32
drag, startPoint x: 551, startPoint y: 353, endPoint x: 863, endPoint y: 351, distance: 312.0
click at [863, 351] on div "Fiance Name Kent Hold till 9/20 614-843-3857 & Fiance Name" at bounding box center [779, 350] width 555 height 73
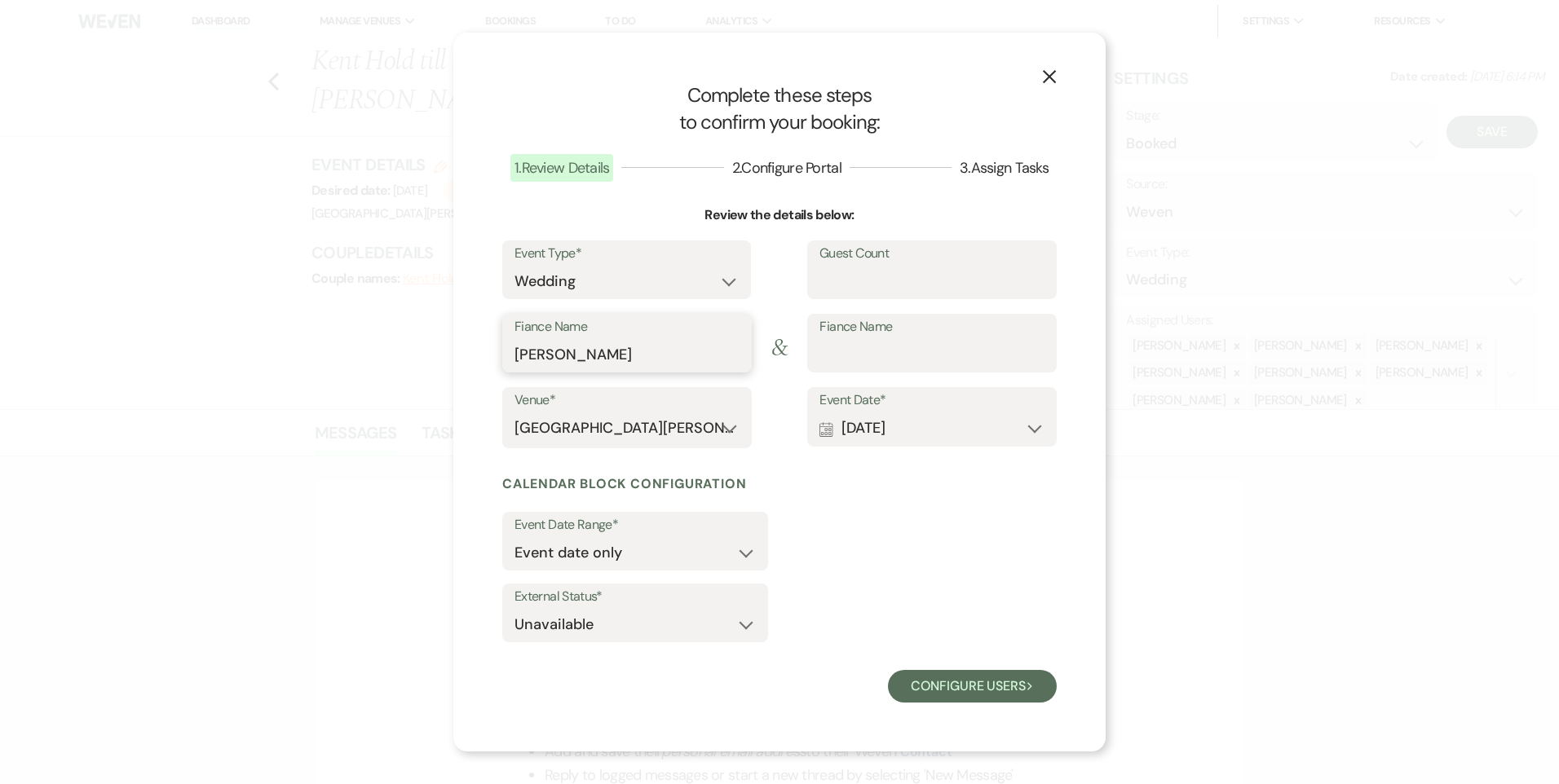
type input "Kent Stadulis"
click at [892, 355] on input "Fiance Name" at bounding box center [932, 355] width 225 height 32
type input "Lindsey Ulring"
click at [994, 694] on button "Configure users Next" at bounding box center [973, 686] width 169 height 33
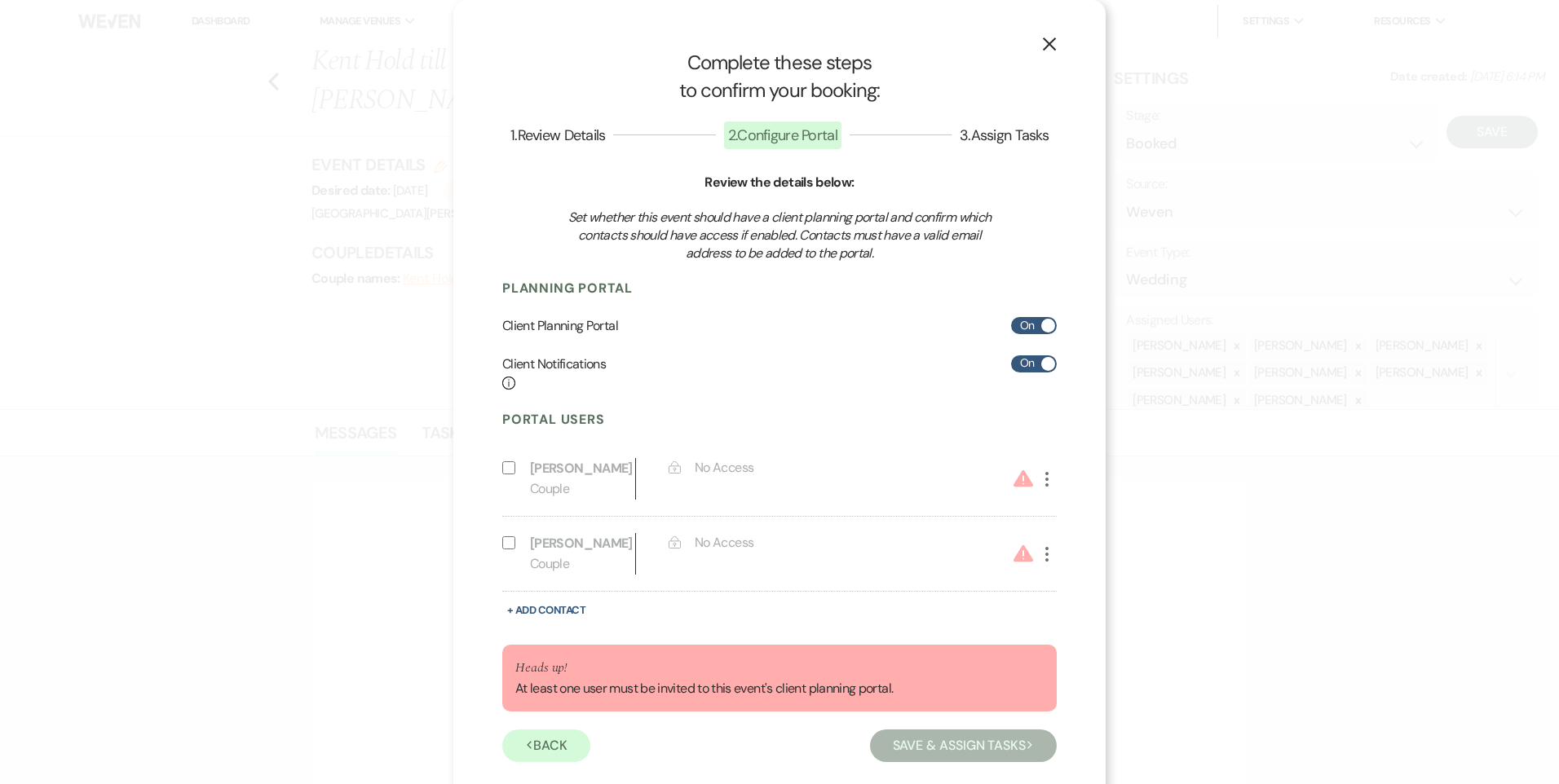
click at [1058, 362] on div "X Complete these steps to confirm your booking: 1 . Review Details 2 . Configur…" at bounding box center [780, 405] width 652 height 811
click at [1044, 362] on span at bounding box center [1048, 364] width 14 height 14
click at [1044, 362] on input "On" at bounding box center [1034, 363] width 46 height 17
checkbox input "false"
click at [504, 468] on input "Include on Planning Portal" at bounding box center [508, 468] width 13 height 13
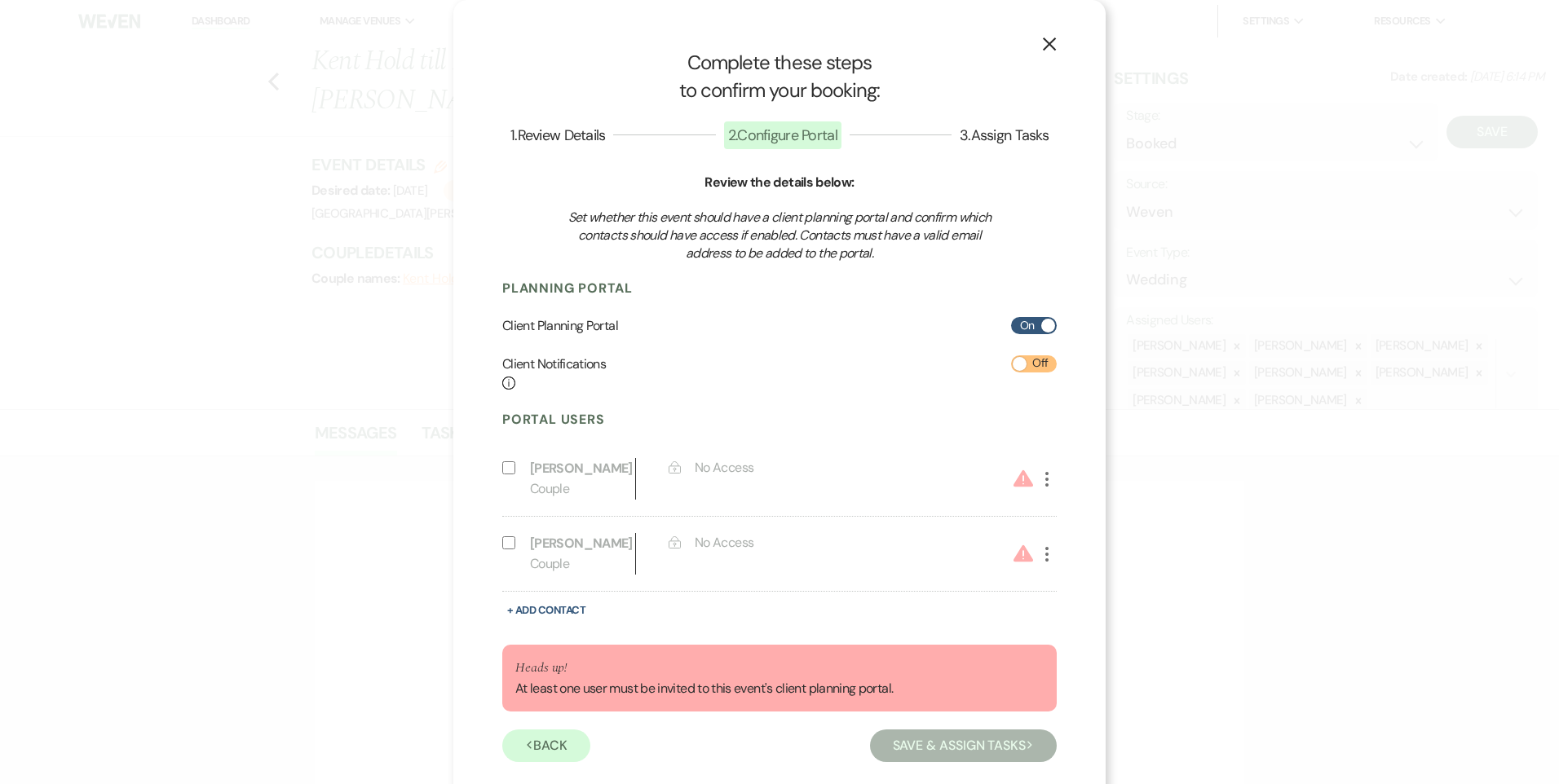
select select "1"
select select "6"
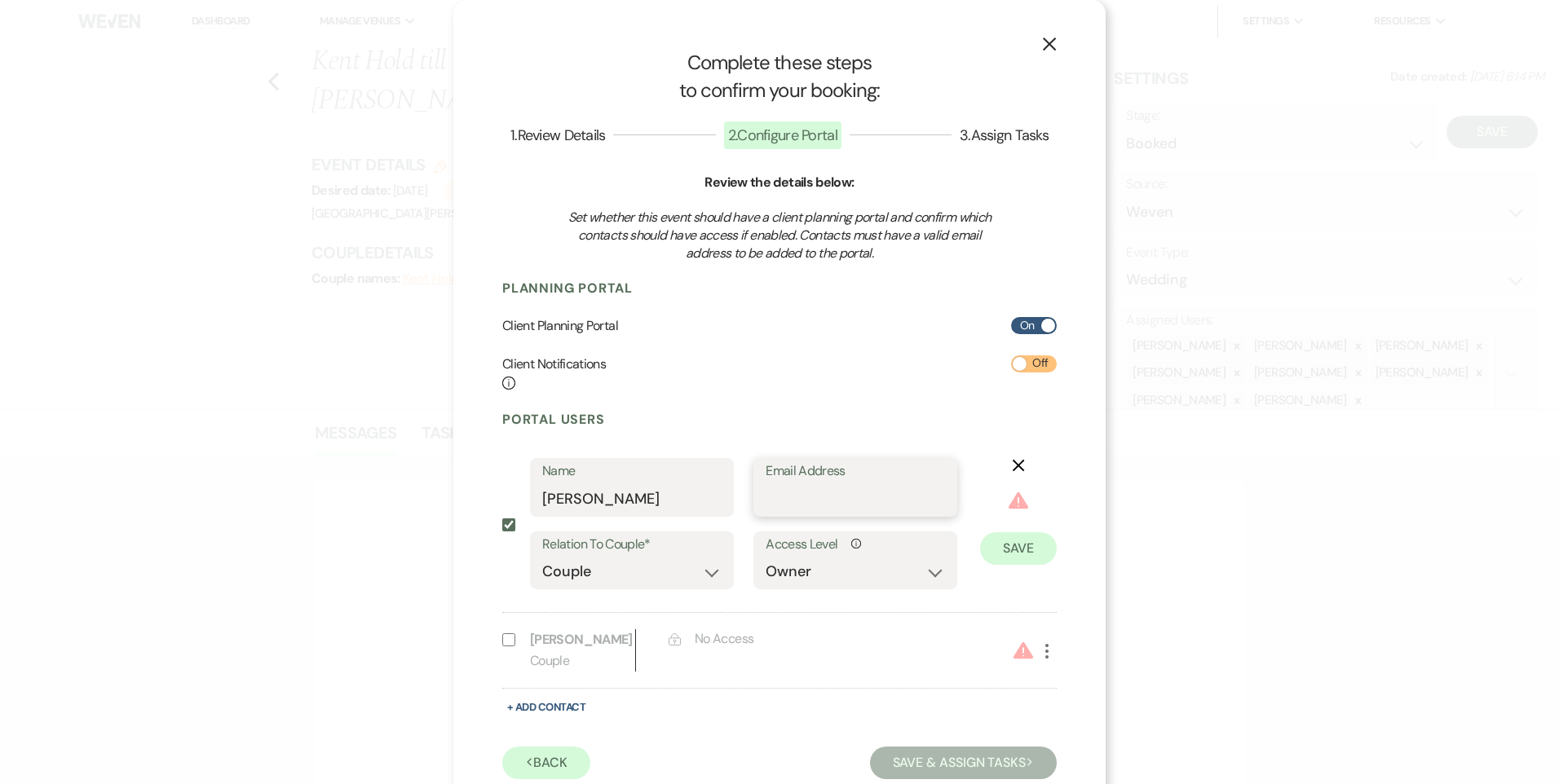
click at [793, 499] on input "Email Address" at bounding box center [856, 499] width 179 height 32
type input "stadulis22@gmail.com"
click at [991, 517] on button "Save" at bounding box center [1018, 524] width 76 height 33
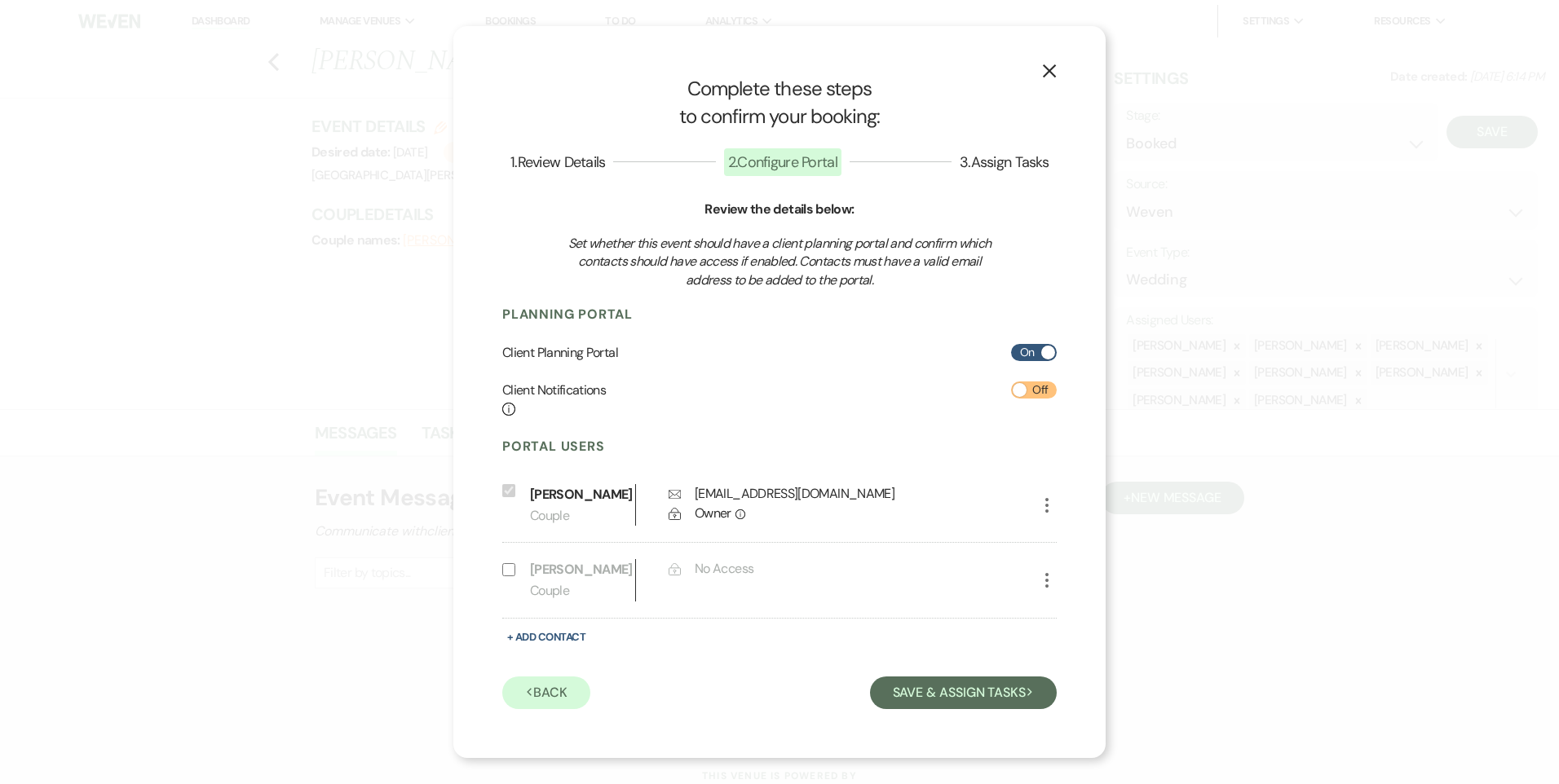
click at [504, 570] on input "Include on Planning Portal" at bounding box center [508, 570] width 13 height 13
select select "1"
select select "6"
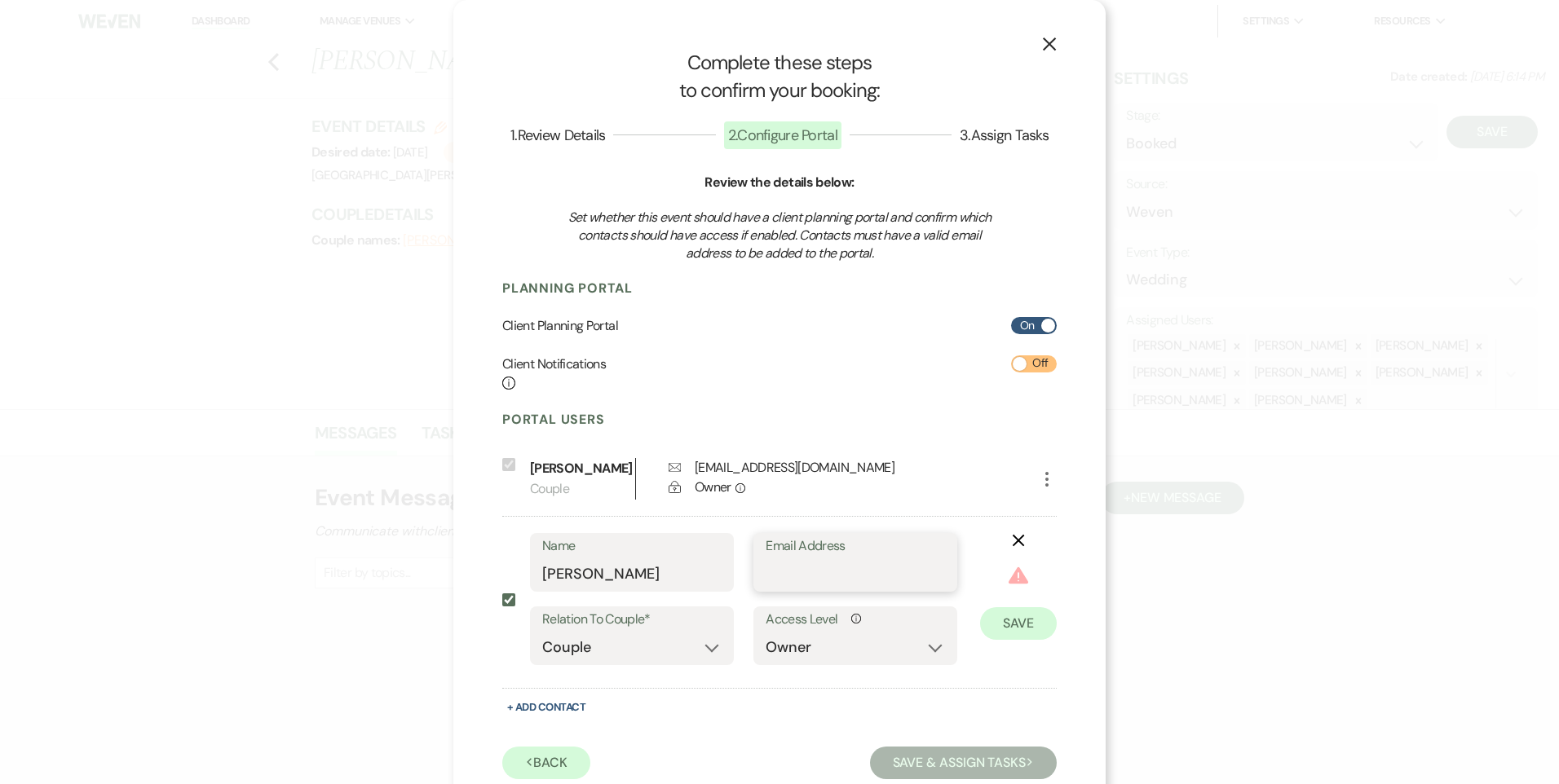
click at [870, 587] on input "Email Address" at bounding box center [856, 574] width 179 height 32
type input "lindsey.ulring@gmail.com"
click at [1016, 591] on button "Save" at bounding box center [1018, 599] width 76 height 33
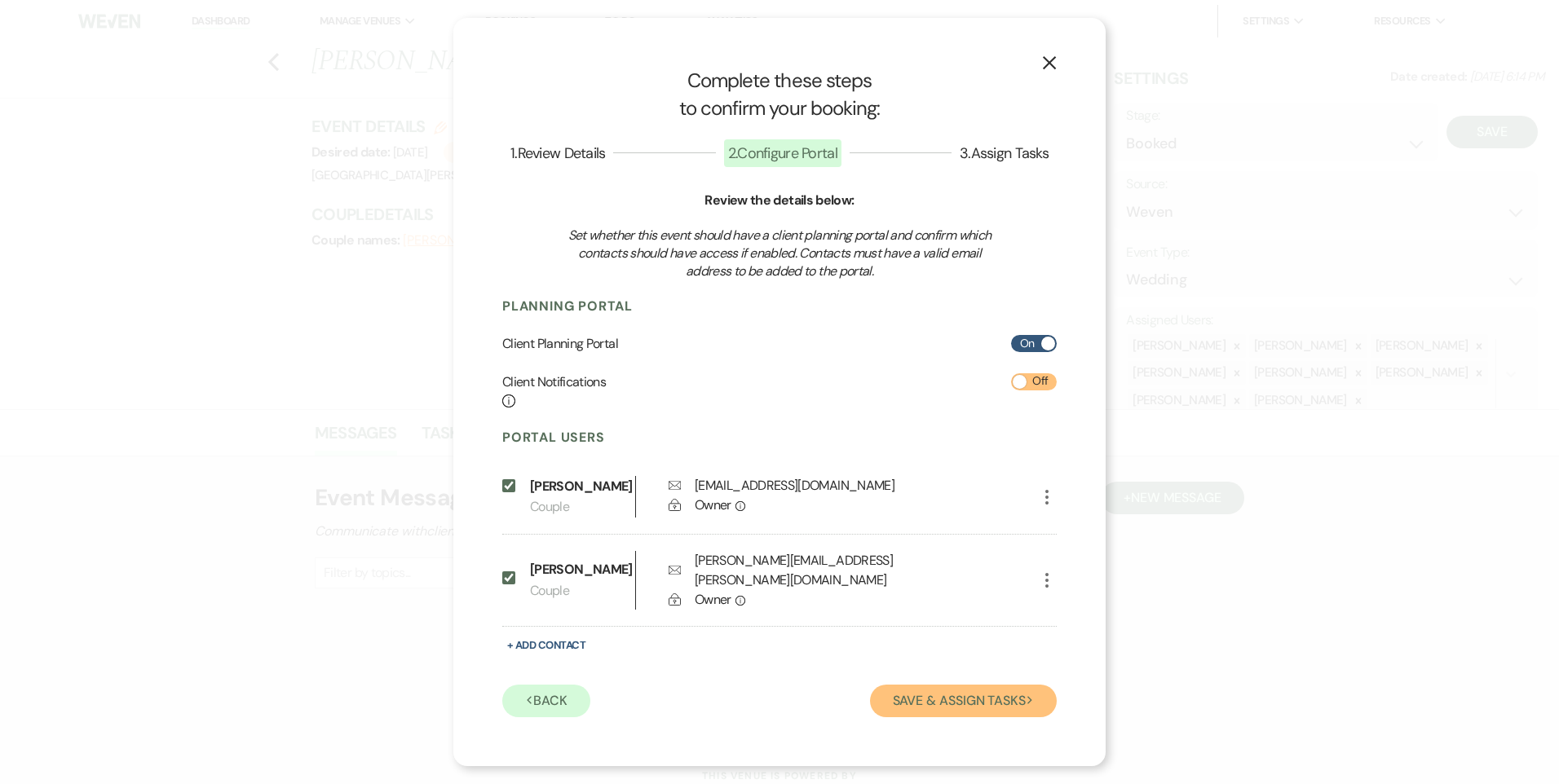
click at [968, 694] on button "Save & Assign Tasks Next" at bounding box center [964, 701] width 186 height 33
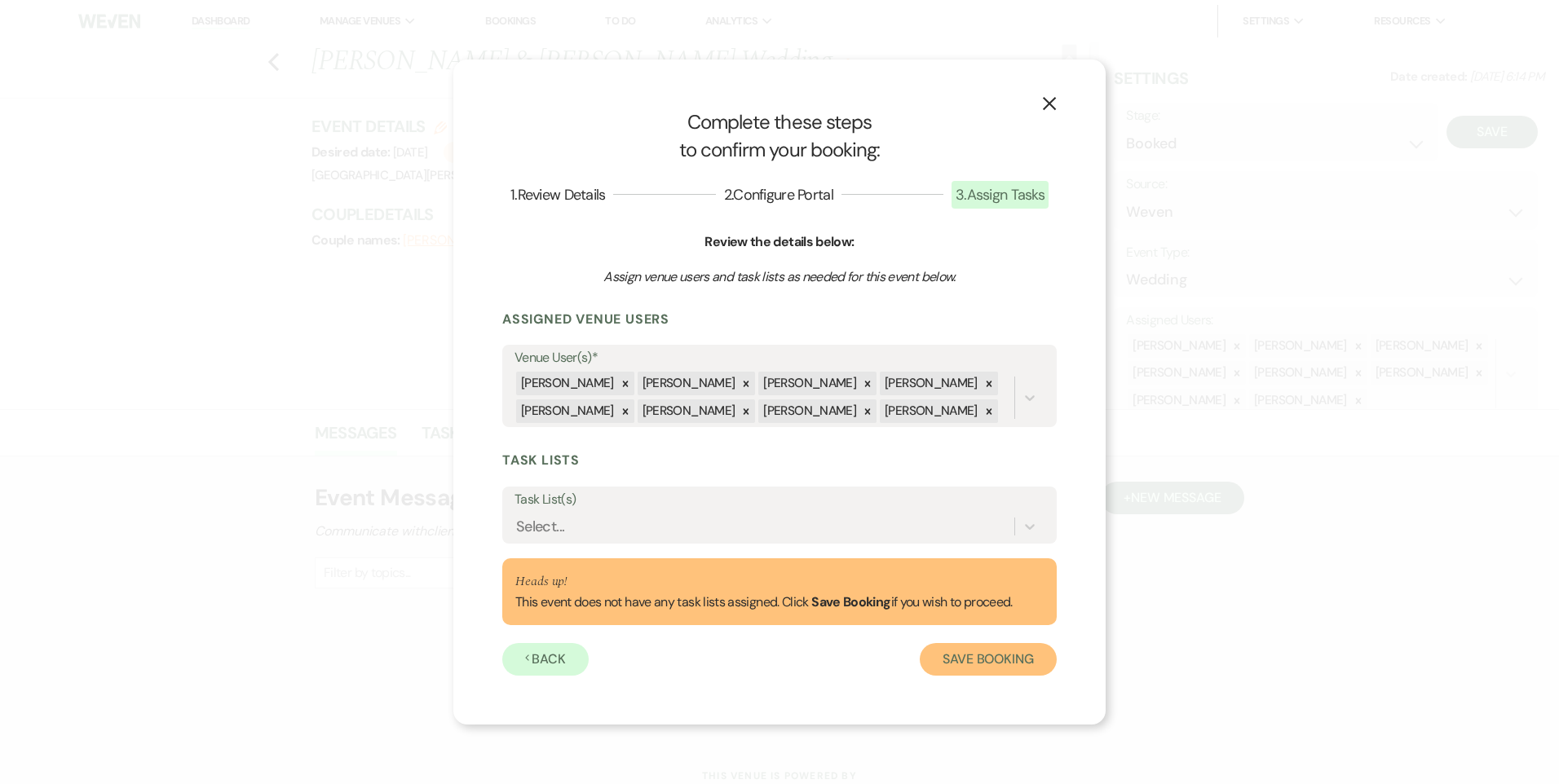
click at [1044, 670] on button "Save Booking" at bounding box center [988, 659] width 137 height 33
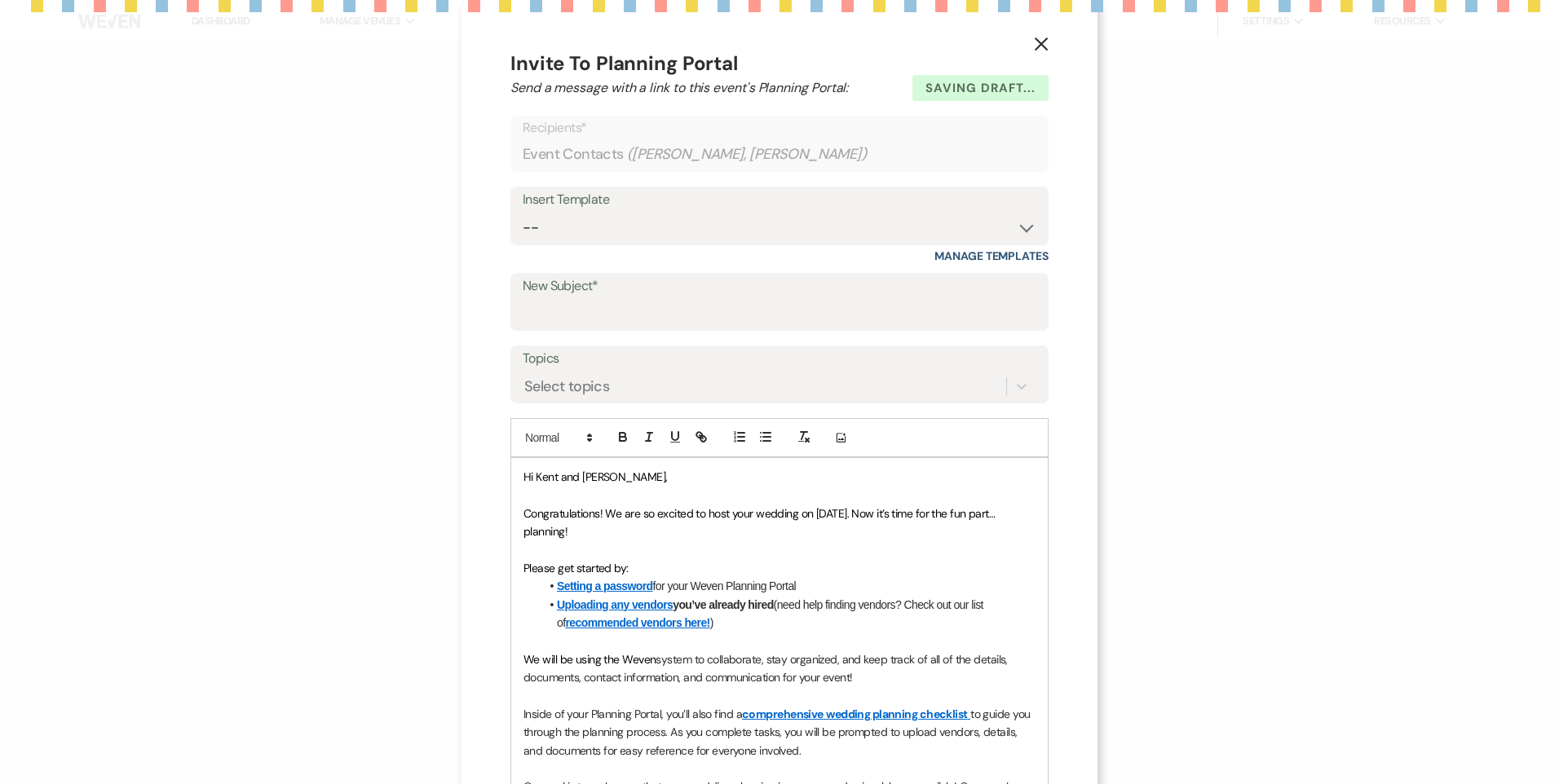
select select "1"
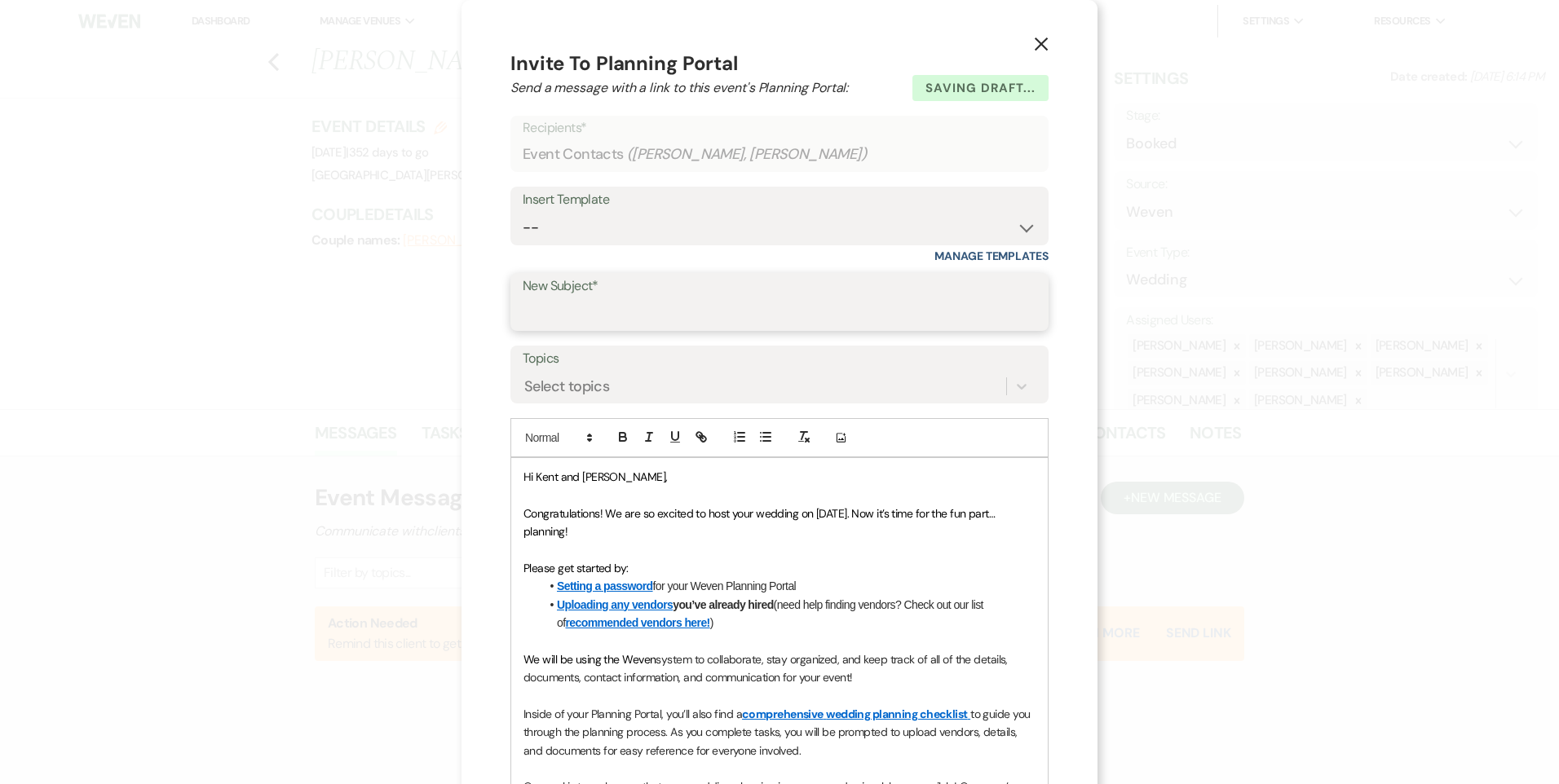
click at [602, 310] on input "New Subject*" at bounding box center [780, 314] width 514 height 32
type input "Weven Portal"
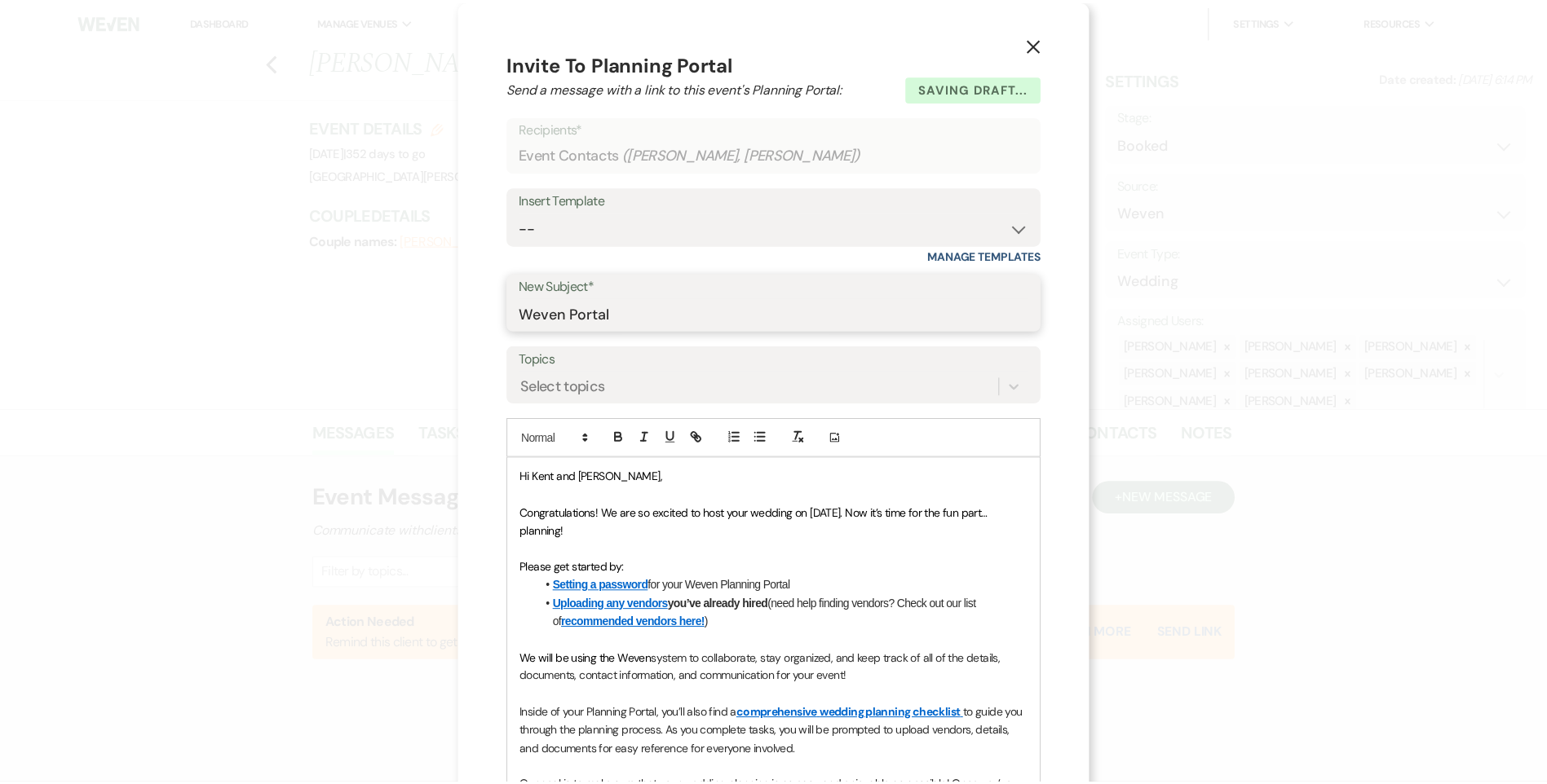
scroll to position [355, 0]
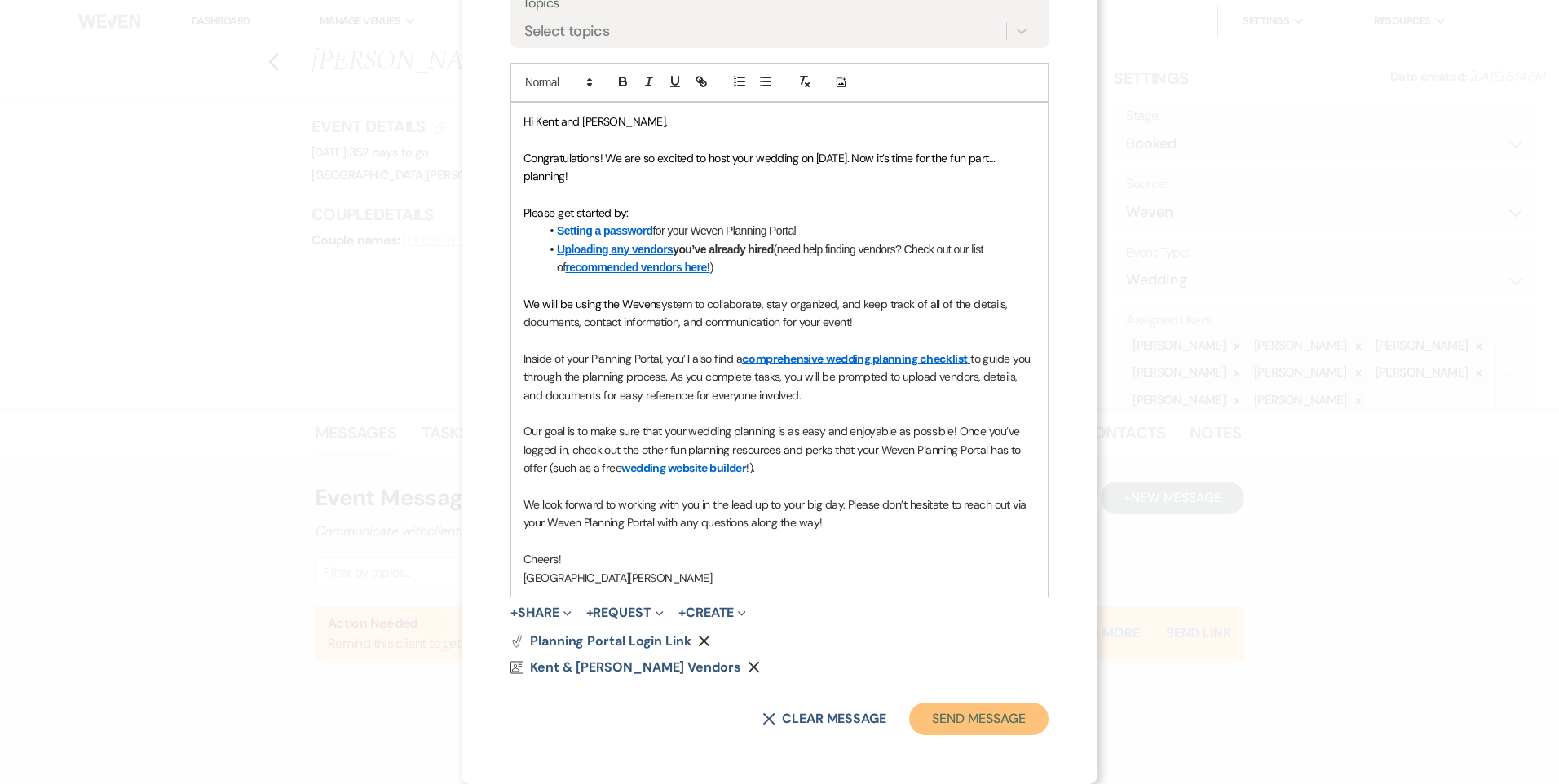
click at [954, 715] on button "Send Message" at bounding box center [979, 719] width 140 height 33
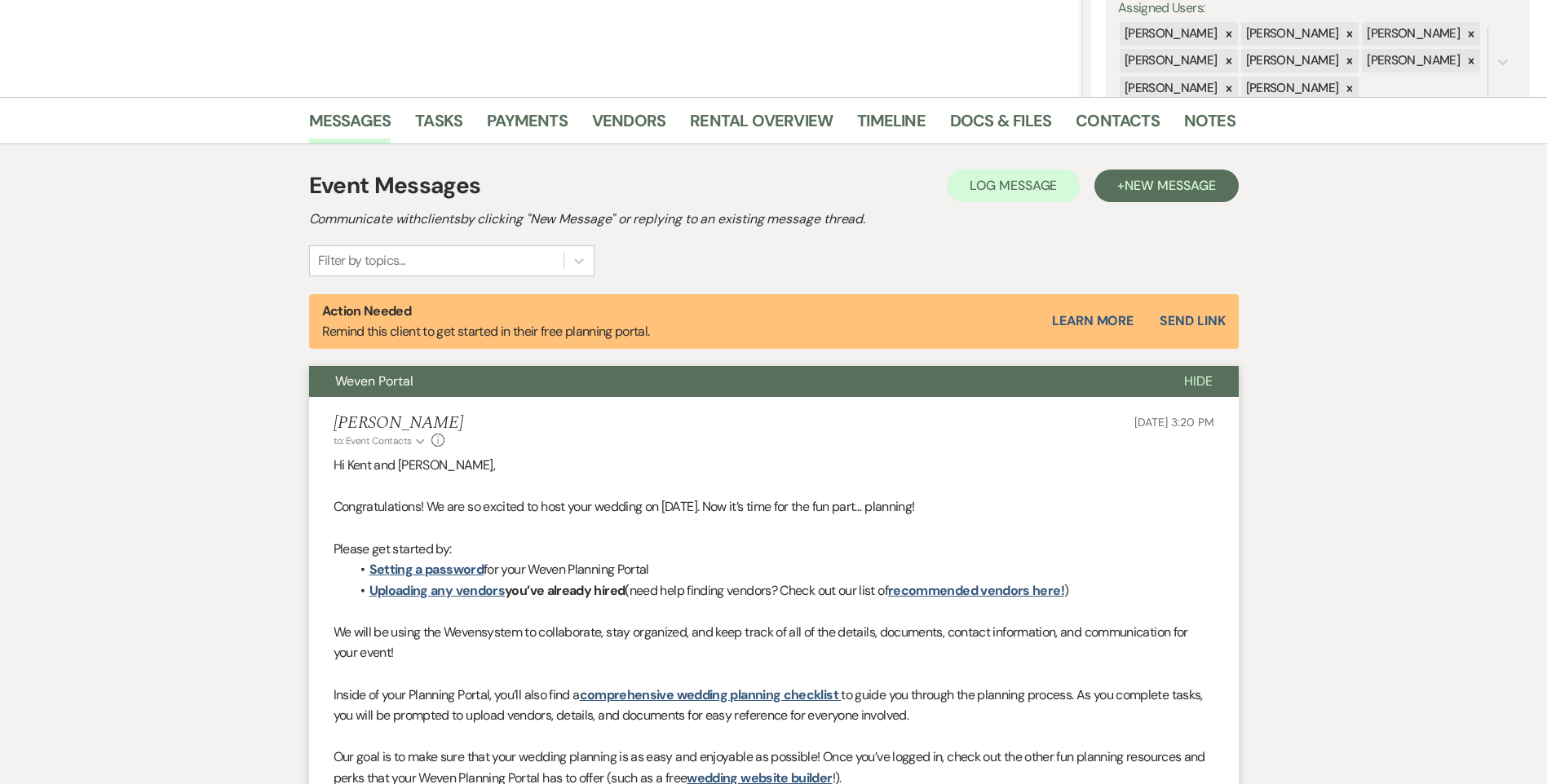
scroll to position [326, 0]
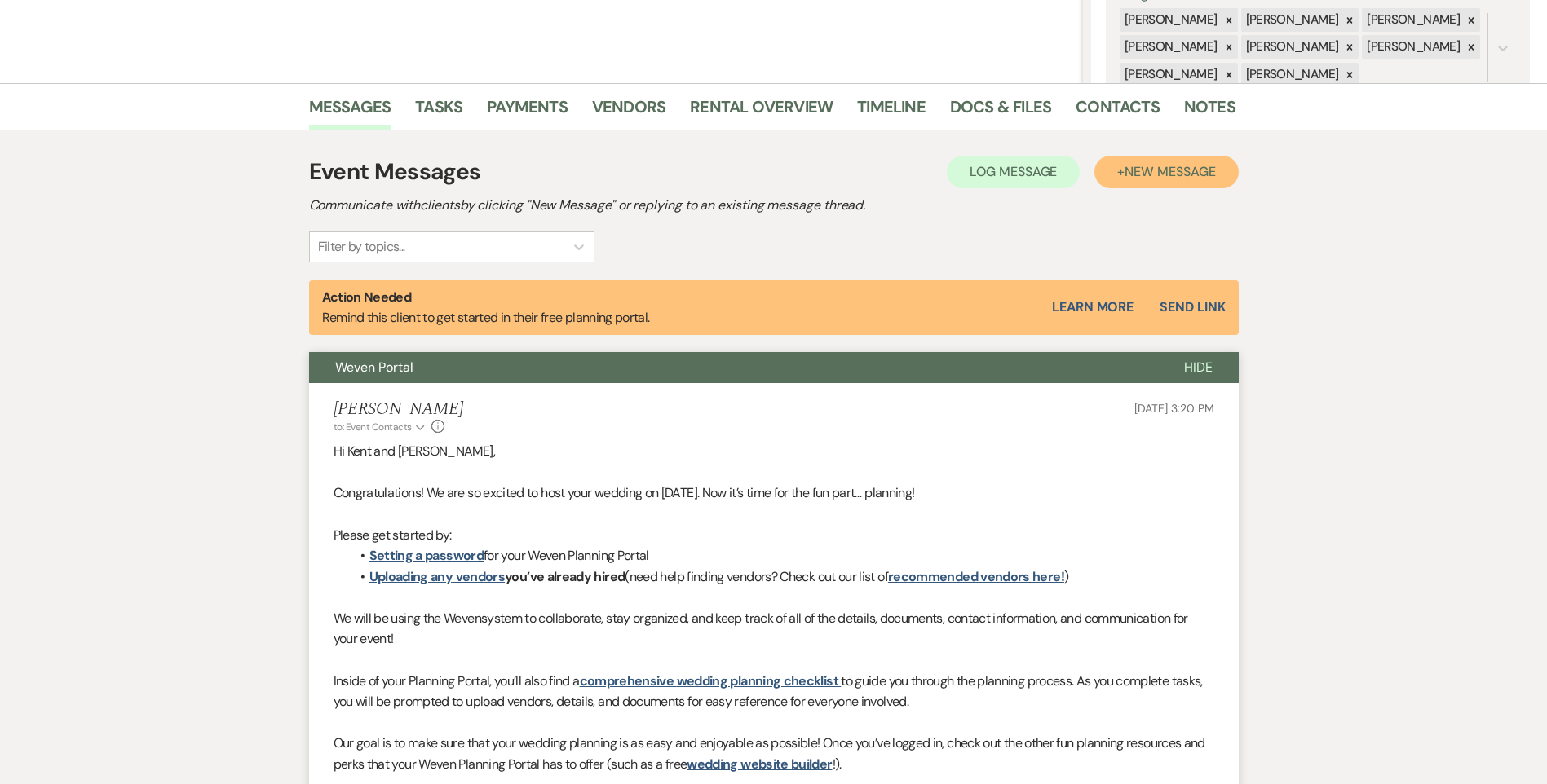
click at [1122, 182] on button "+ New Message" at bounding box center [1166, 171] width 143 height 33
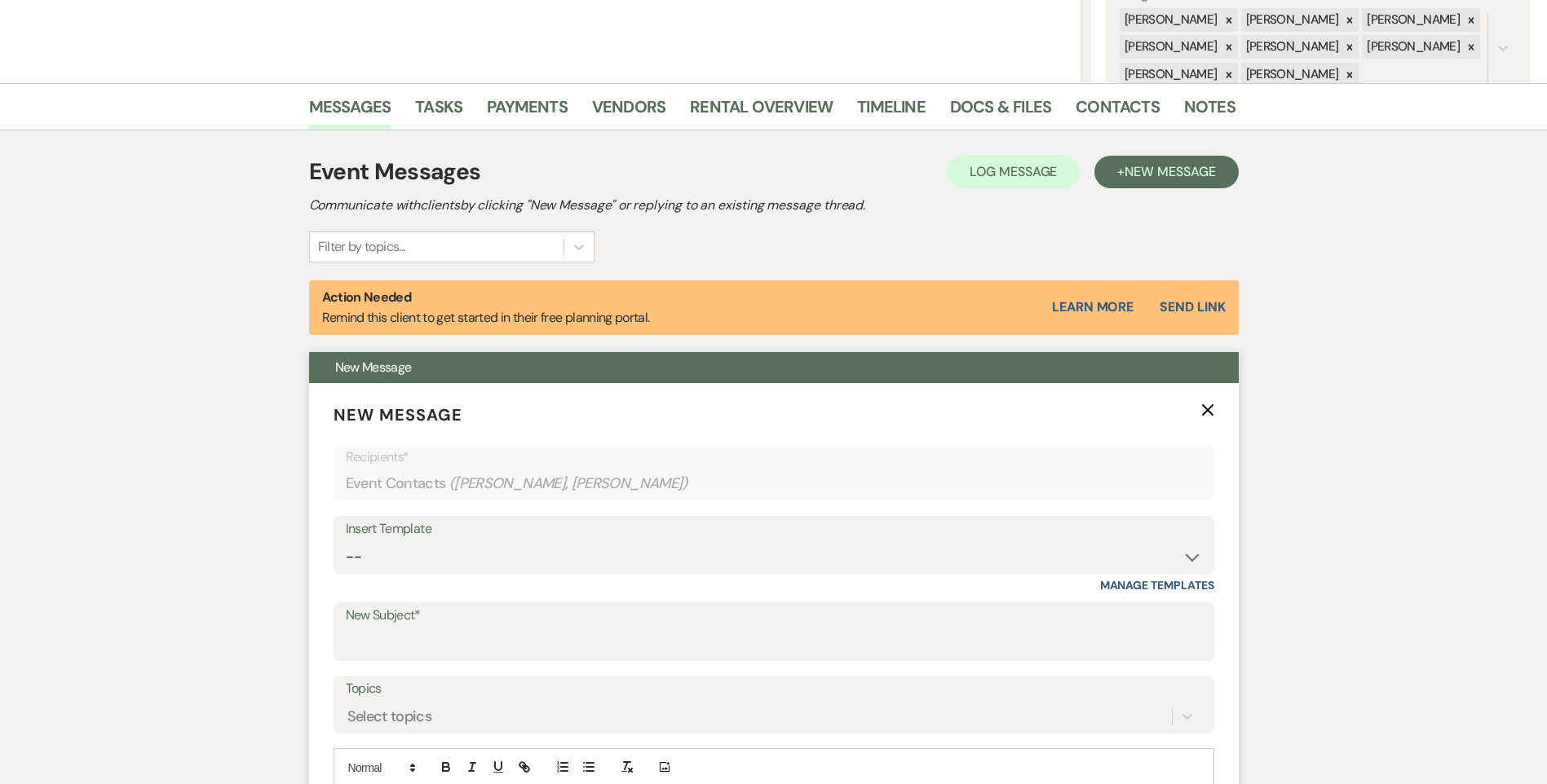
click at [494, 539] on div "Insert Template" at bounding box center [774, 529] width 856 height 24
click at [501, 555] on select "-- Follow Up WWM Initial Inquiry Response Planning Portal Introduction (Booked …" at bounding box center [774, 557] width 856 height 32
select select "4637"
click at [345, 541] on select "-- Follow Up WWM Initial Inquiry Response Planning Portal Introduction (Booked …" at bounding box center [774, 557] width 856 height 32
type input "Your Contract for White Willow Meadows!"
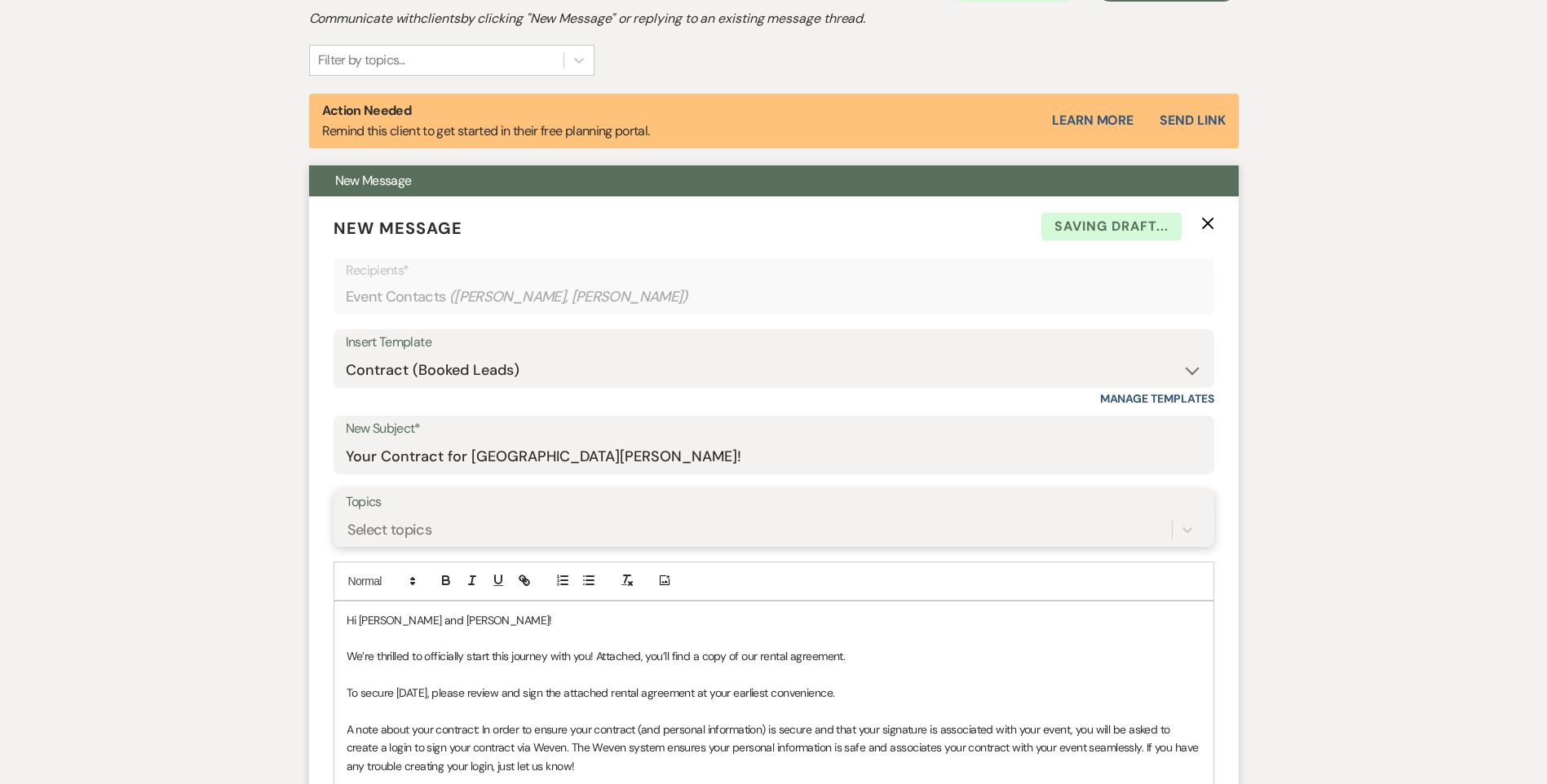
click at [447, 546] on div "Select topics" at bounding box center [774, 529] width 856 height 31
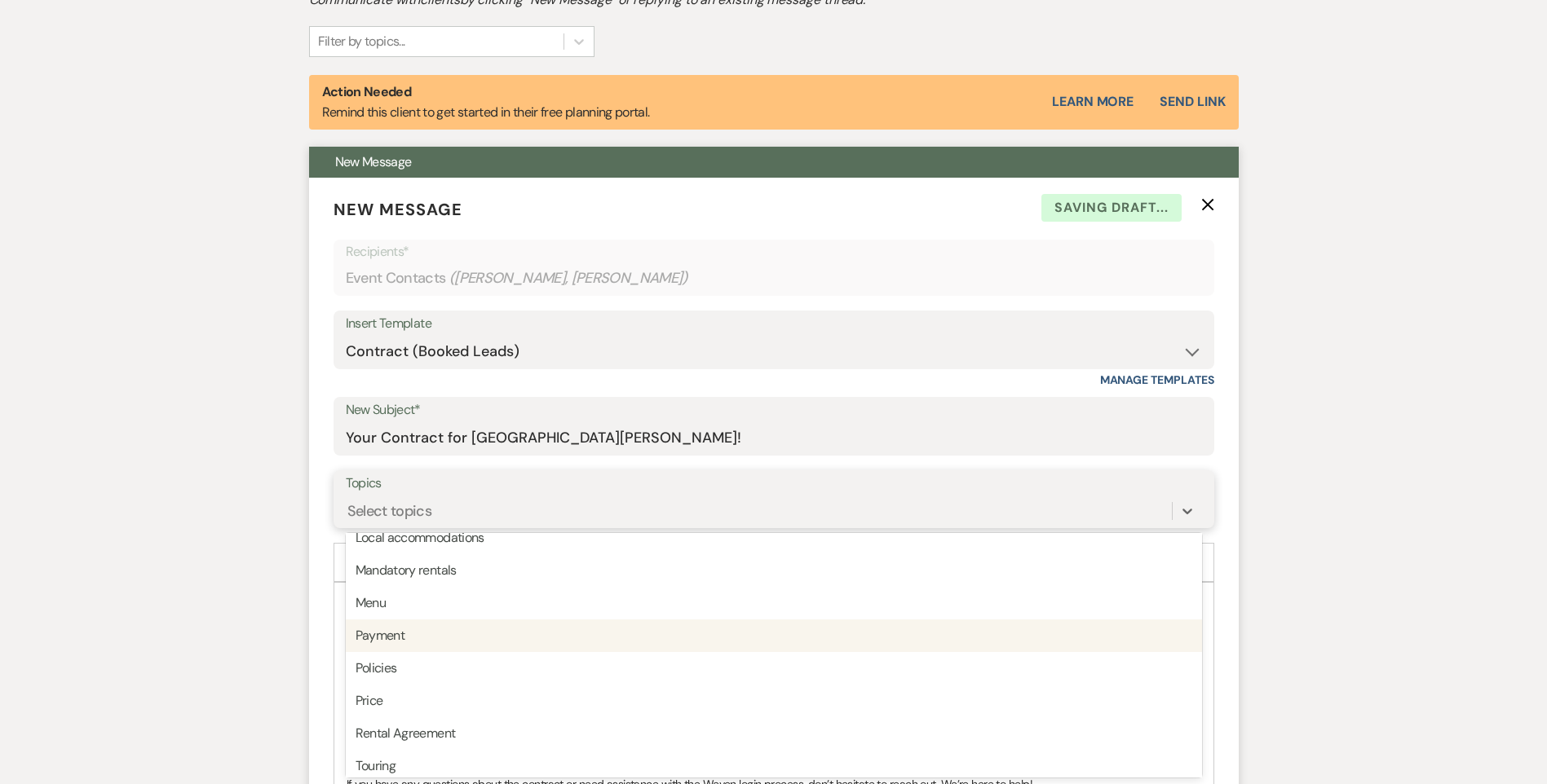
scroll to position [414, 0]
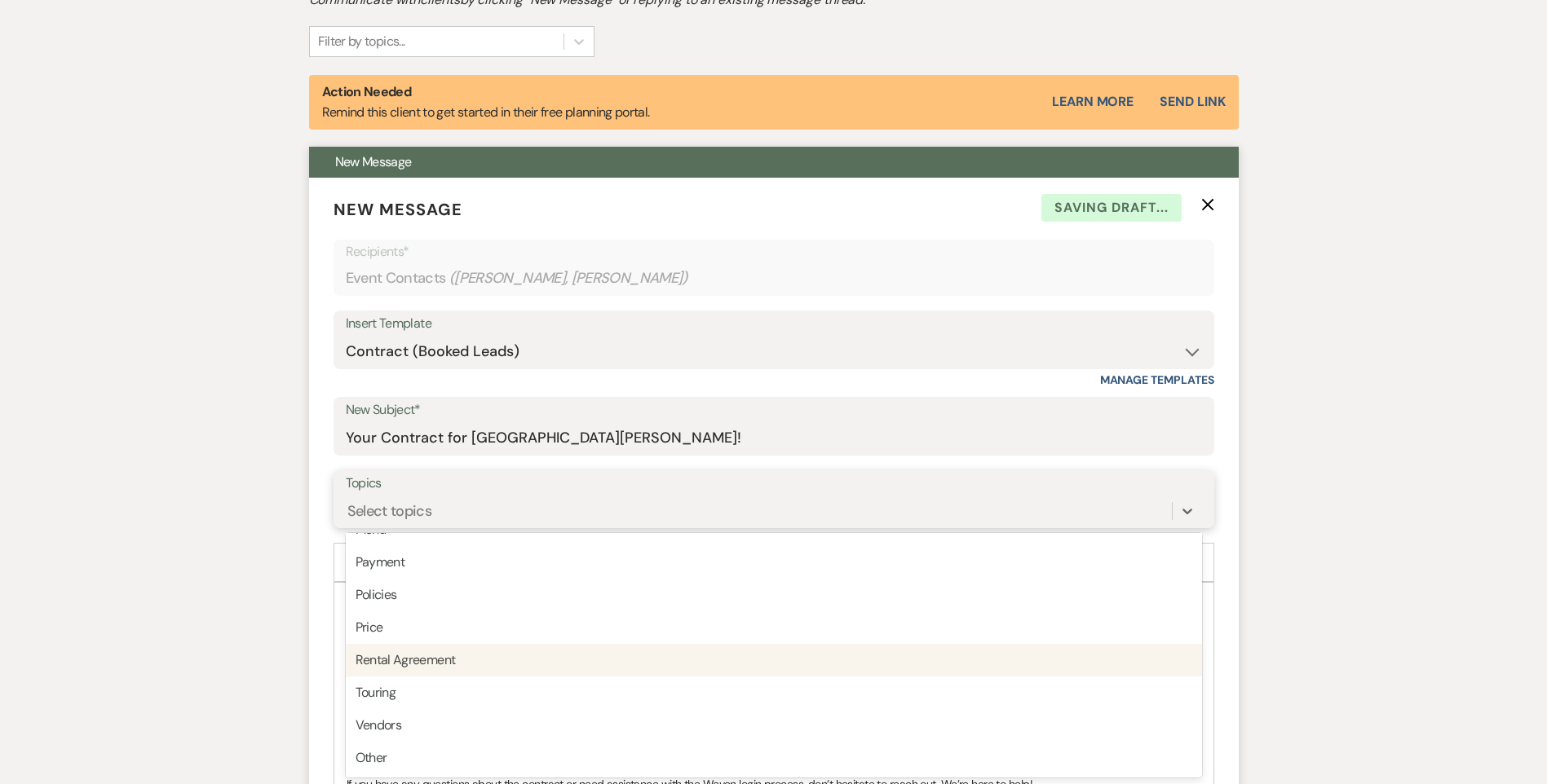
click at [473, 653] on div "Rental Agreement" at bounding box center [774, 660] width 856 height 33
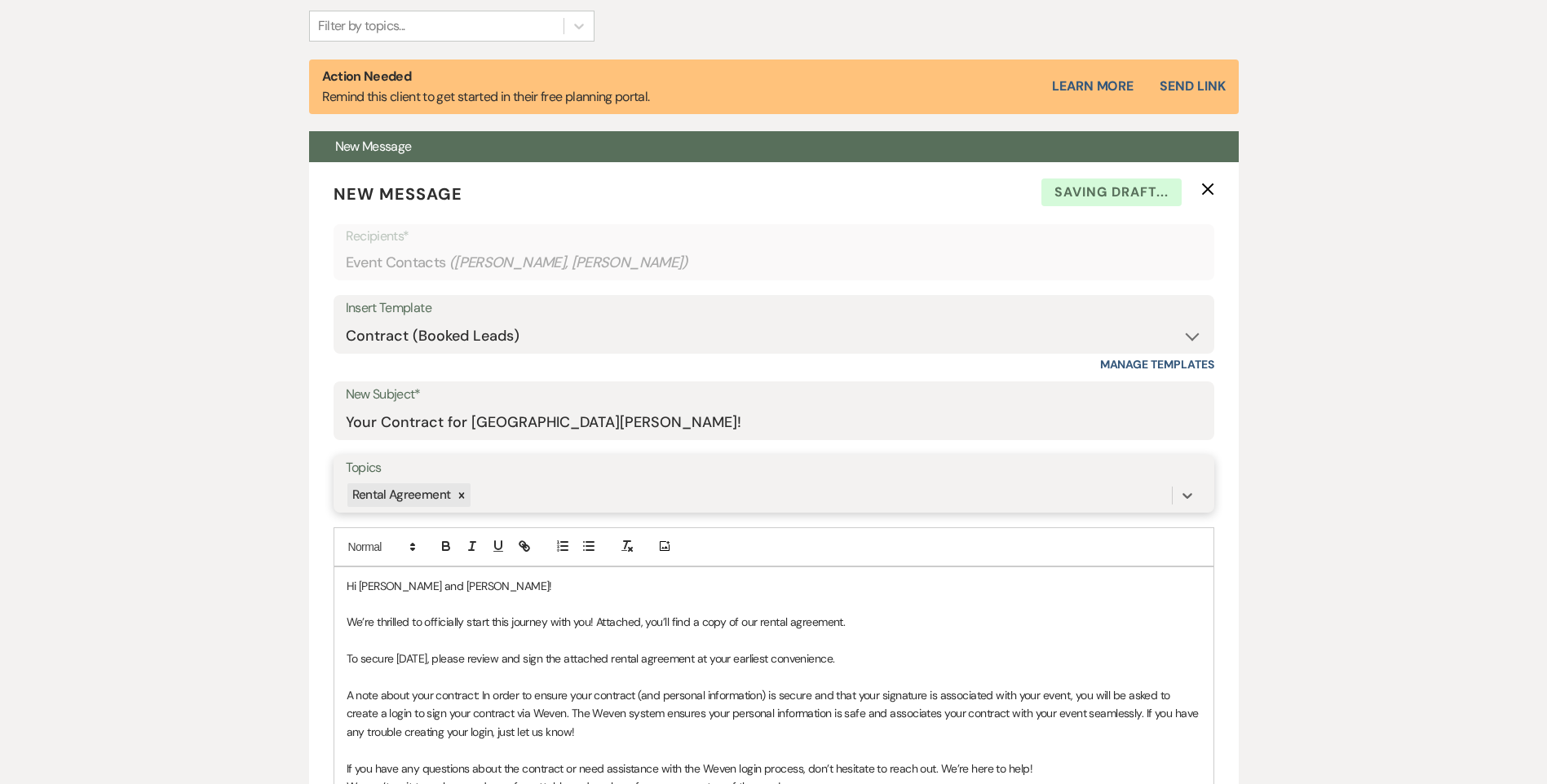
scroll to position [1020, 0]
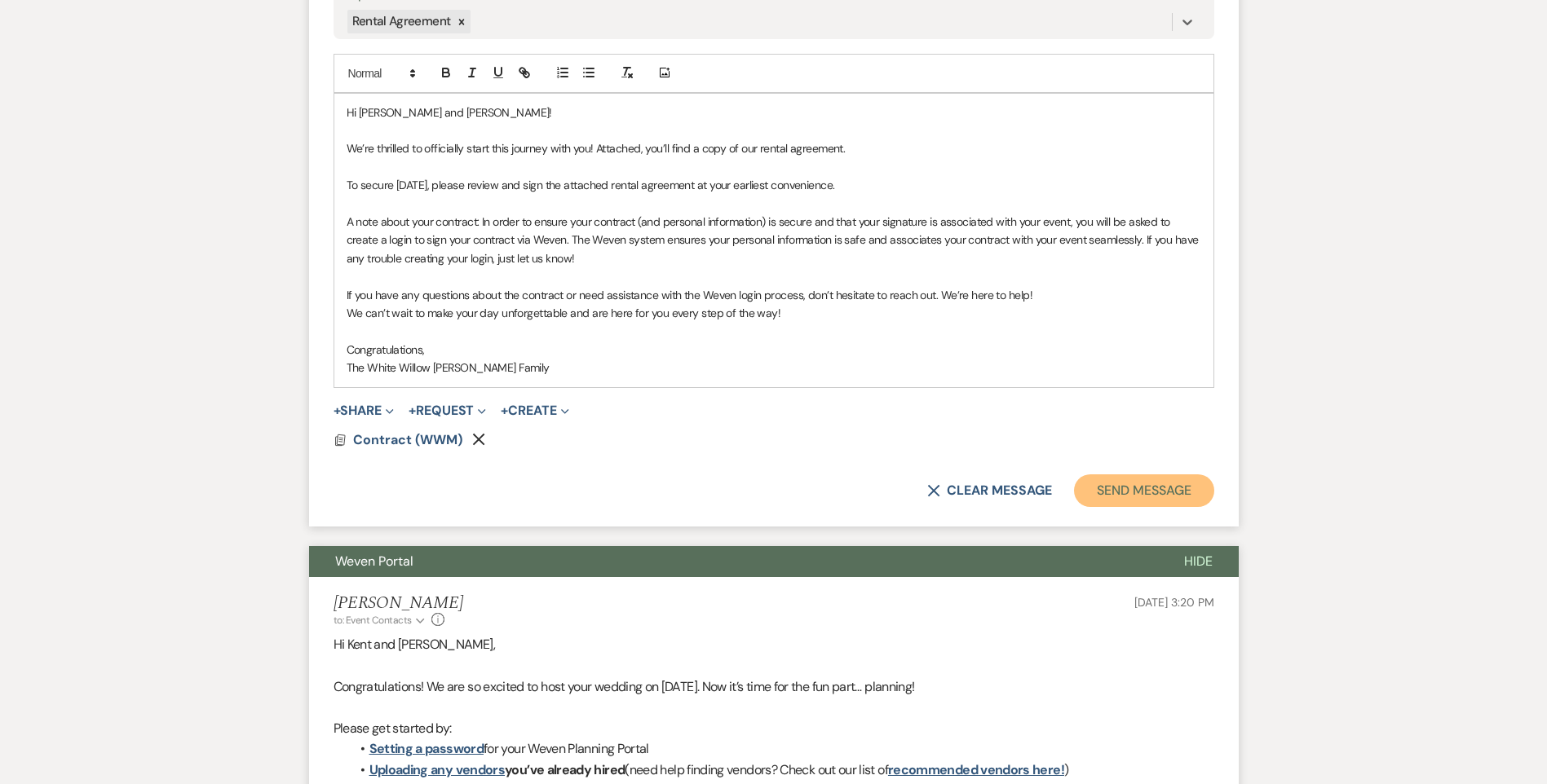
click at [1155, 481] on button "Send Message" at bounding box center [1144, 490] width 140 height 33
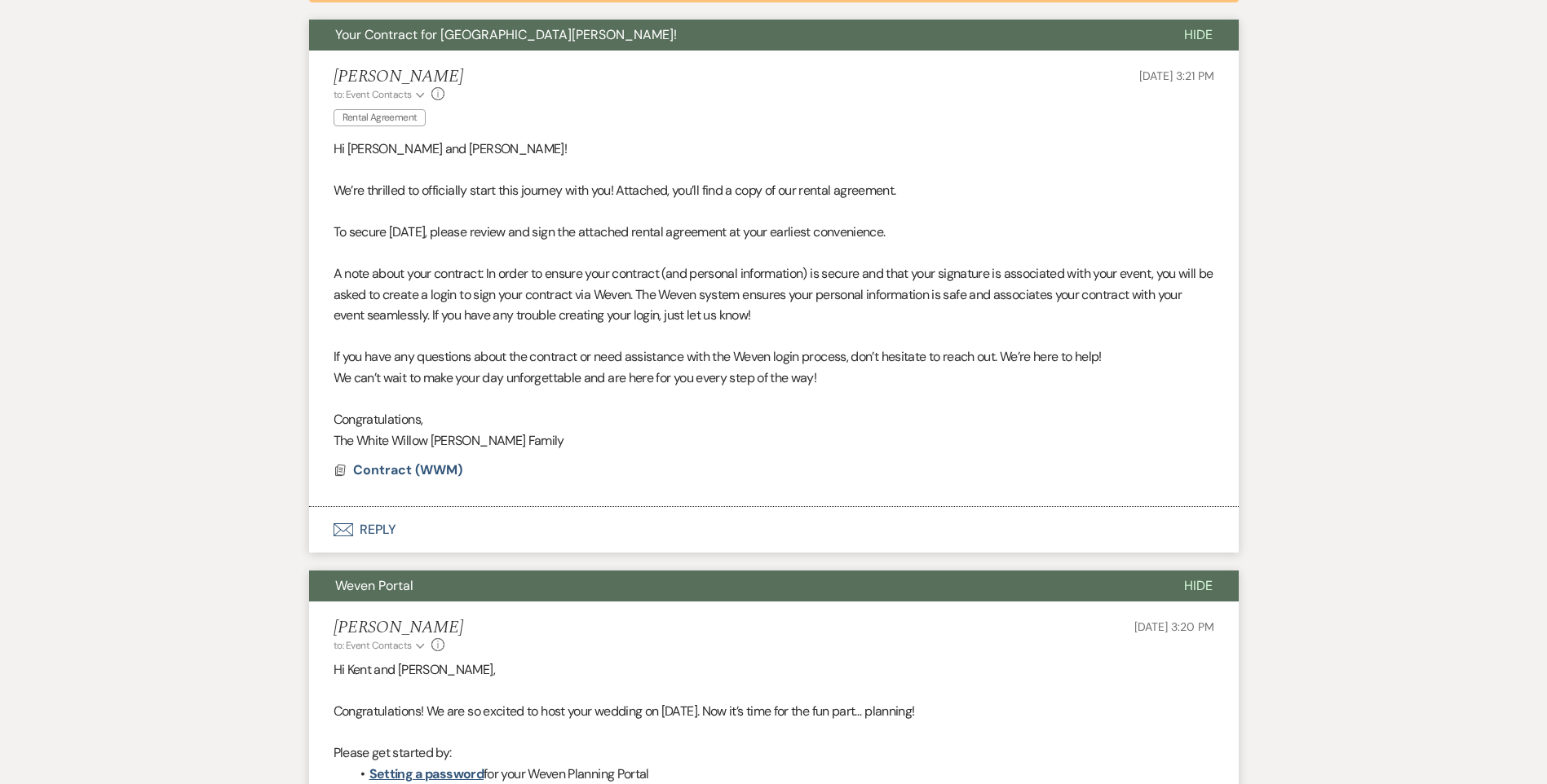
scroll to position [170, 0]
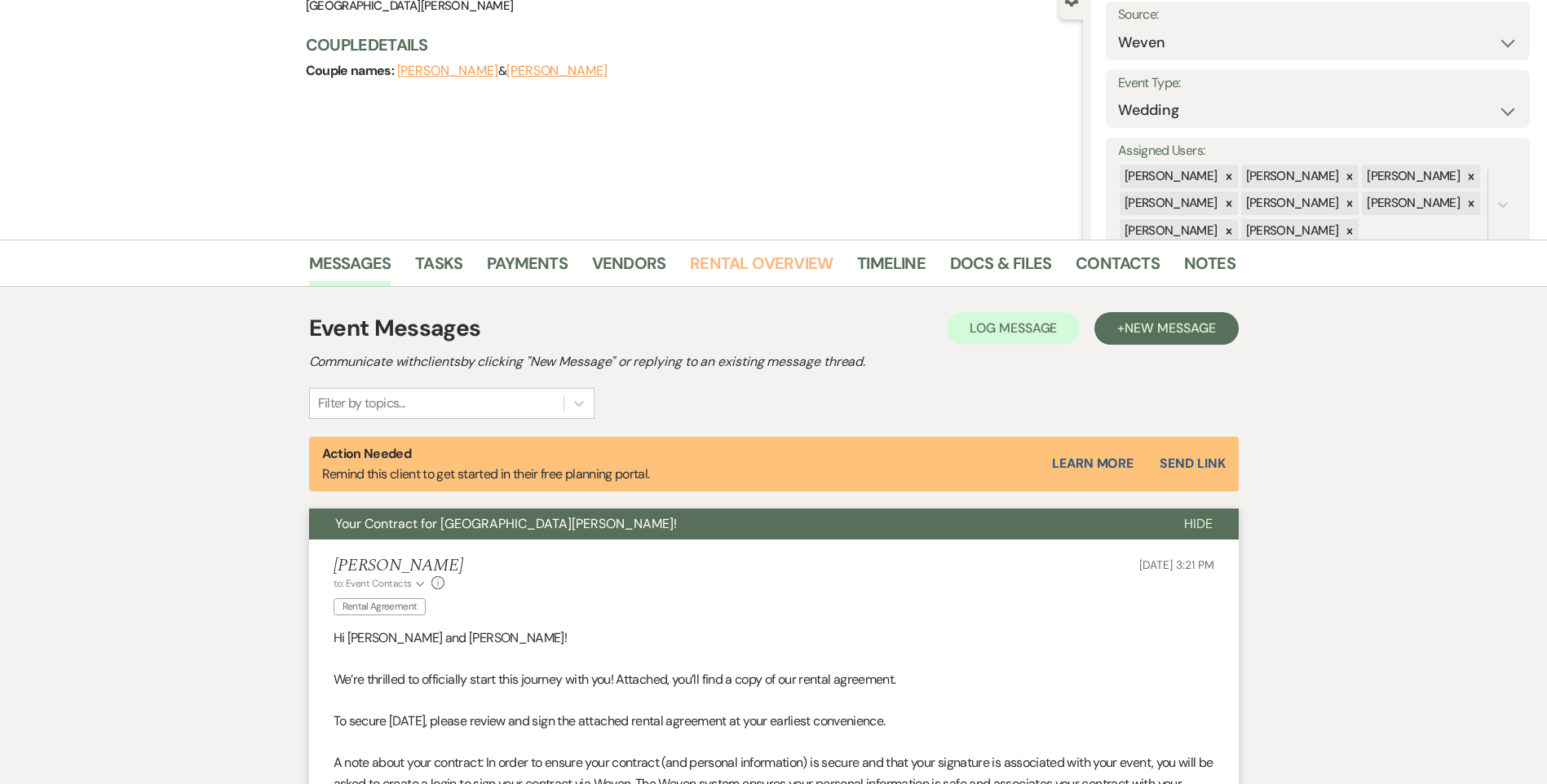
click at [800, 269] on link "Rental Overview" at bounding box center [761, 268] width 142 height 36
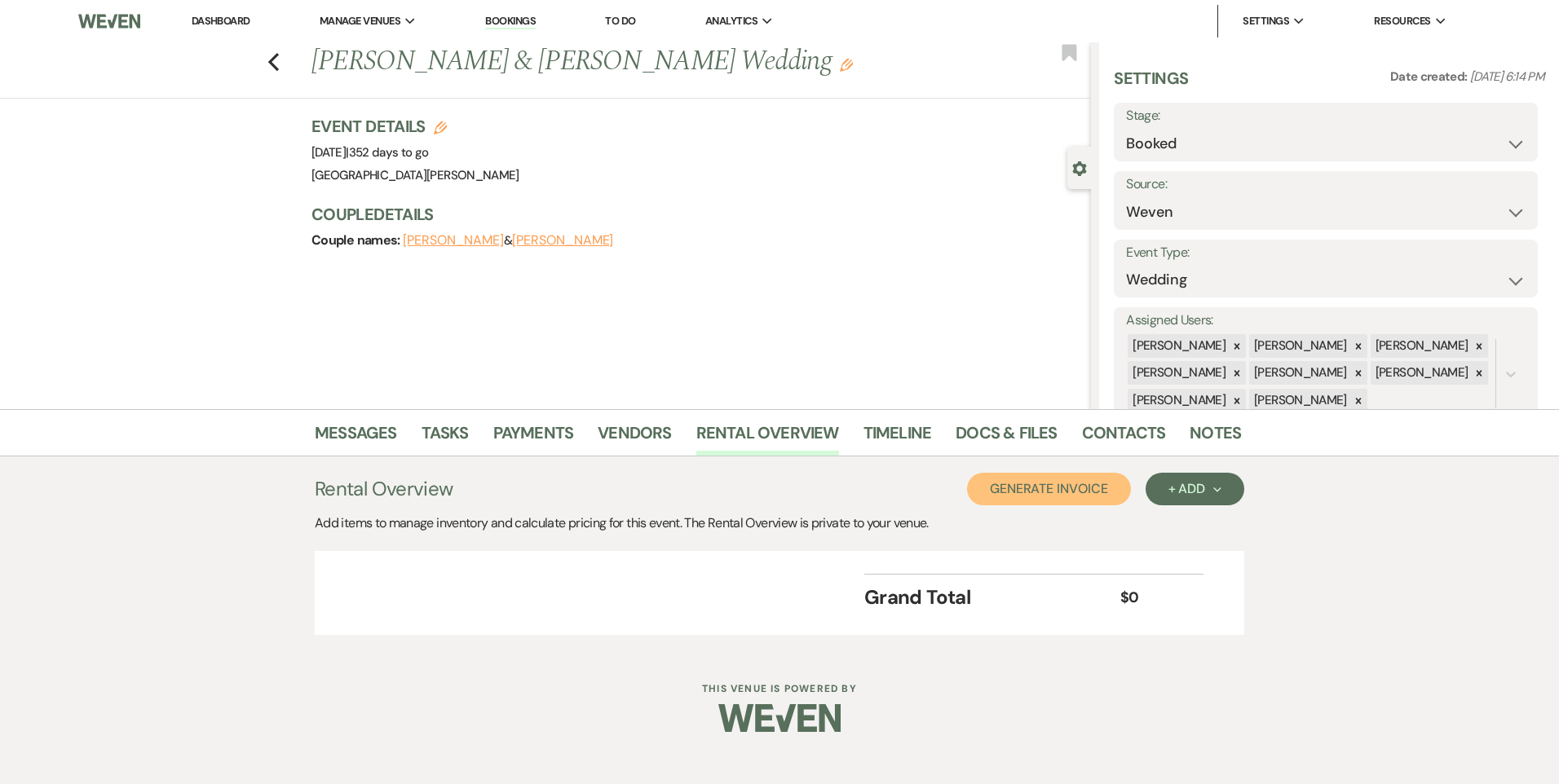
click at [1060, 489] on button "Generate Invoice" at bounding box center [1049, 489] width 164 height 33
click at [1120, 486] on button "Cancel" at bounding box center [1104, 489] width 98 height 33
click at [1236, 487] on button "+ Add Next" at bounding box center [1195, 489] width 98 height 33
click at [1208, 514] on button "Item" at bounding box center [1187, 526] width 83 height 25
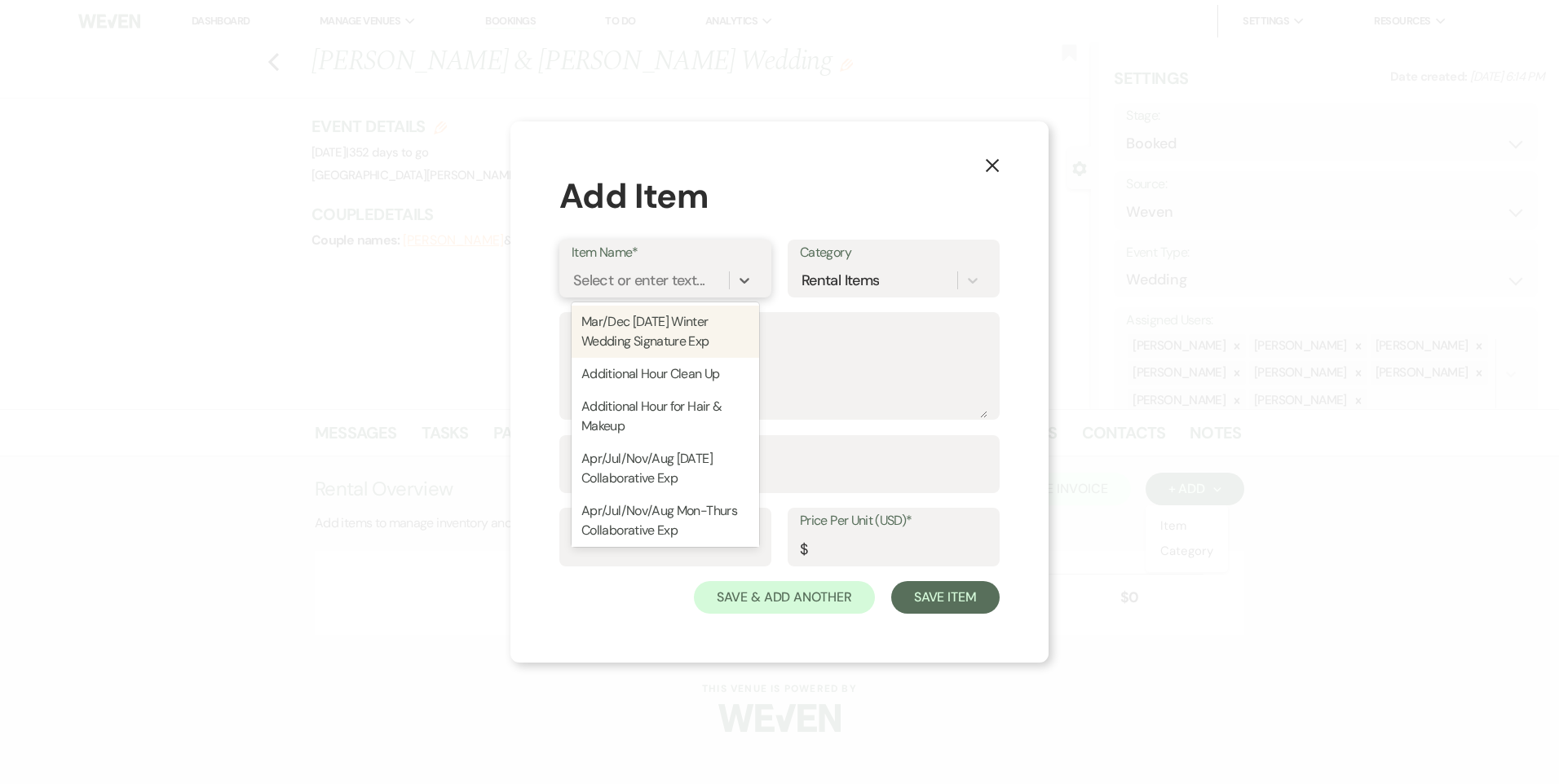
click at [694, 278] on div "Select or enter text..." at bounding box center [638, 279] width 131 height 22
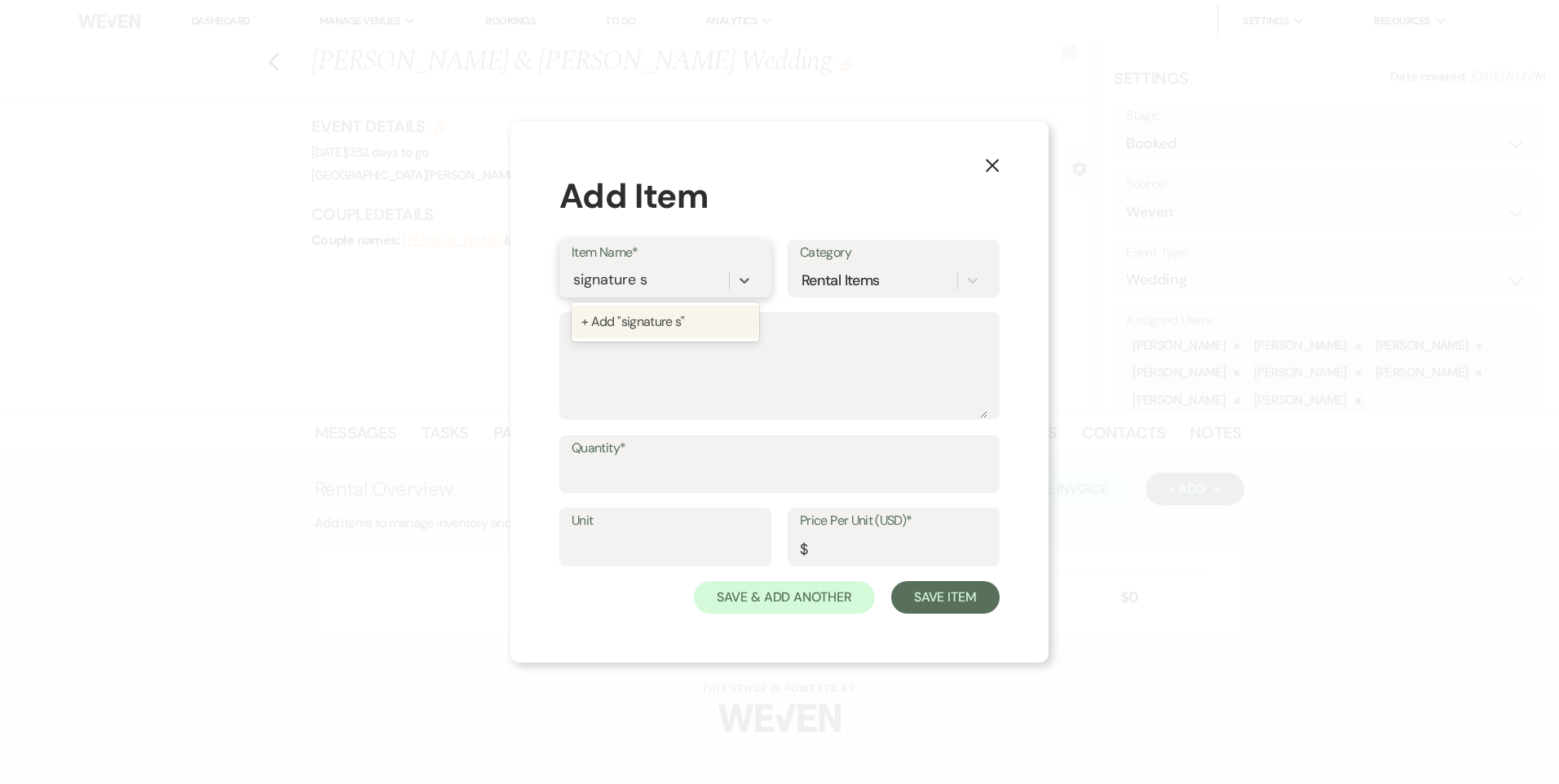
type input "signature"
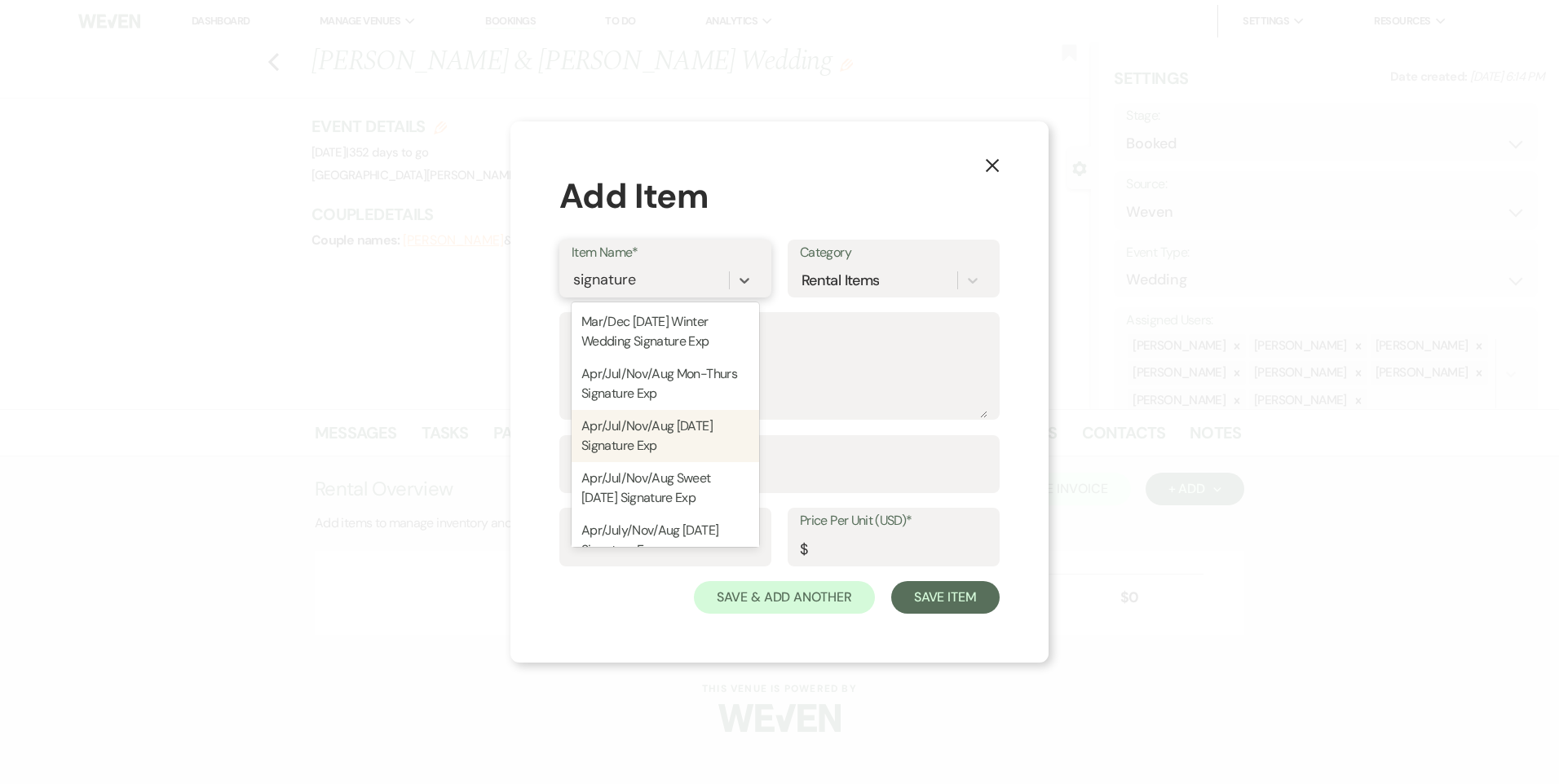
click at [682, 418] on div "Apr/Jul/Nov/Aug Saturday Signature Exp" at bounding box center [665, 436] width 187 height 52
type textarea "Venue Rental: 1PM - 12AM Seating for up to 350 guests Guest tables to accomodat…"
type input "1"
type input "17400"
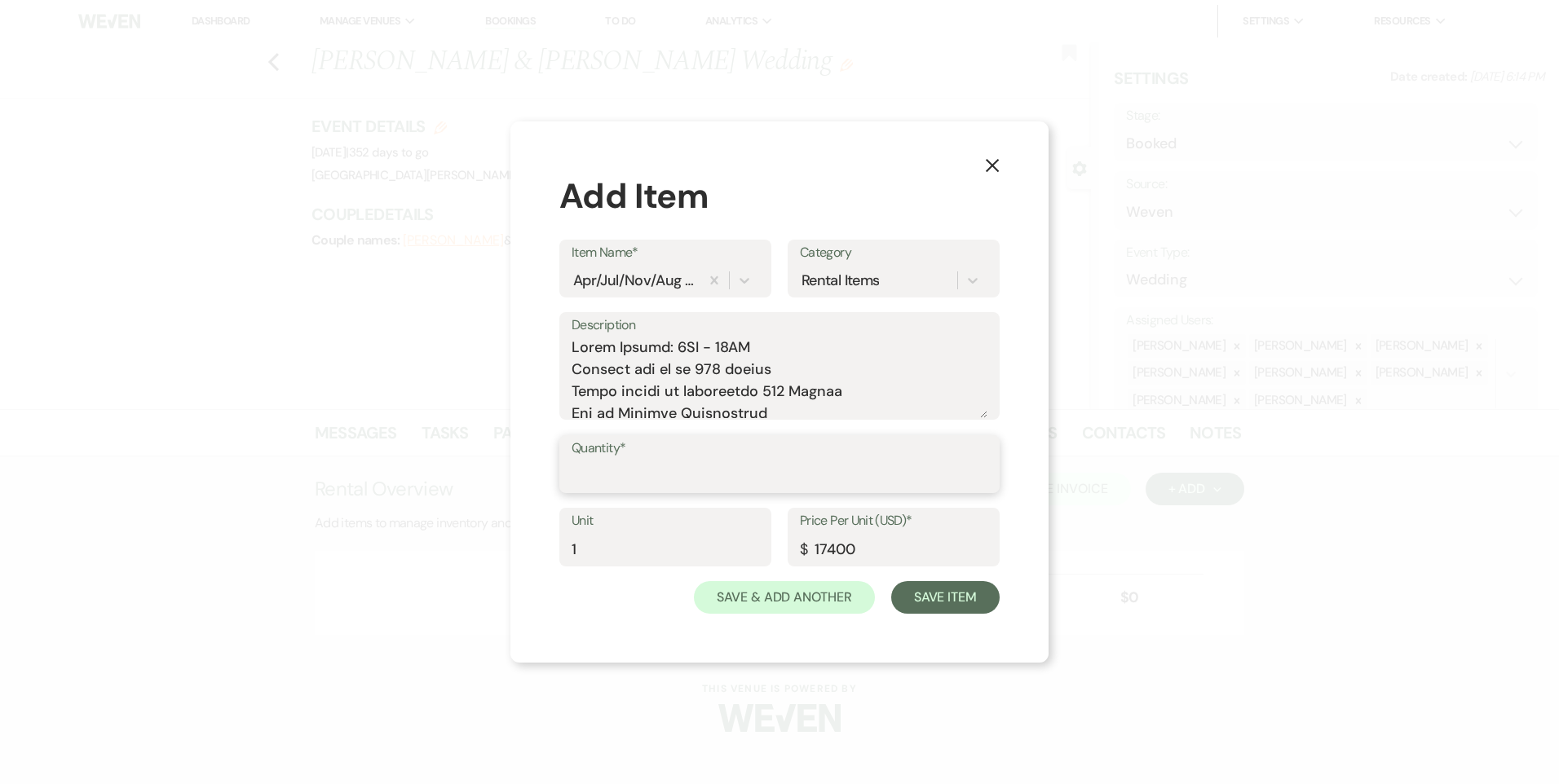
click at [681, 482] on input "Quantity*" at bounding box center [779, 475] width 416 height 32
type input "1"
click at [768, 598] on button "Save & Add Another" at bounding box center [784, 597] width 181 height 33
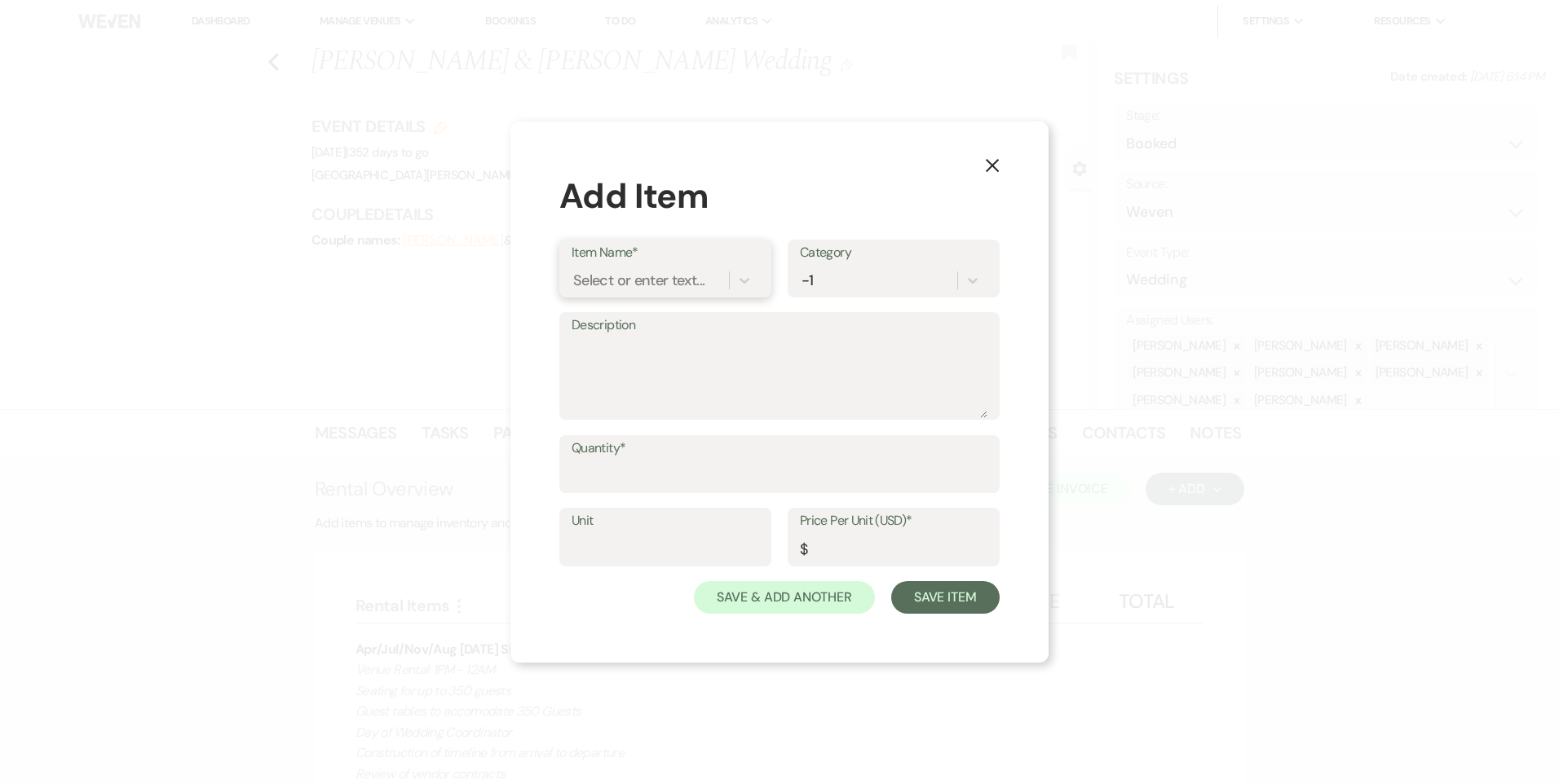
click at [687, 285] on div "Select or enter text..." at bounding box center [638, 279] width 131 height 22
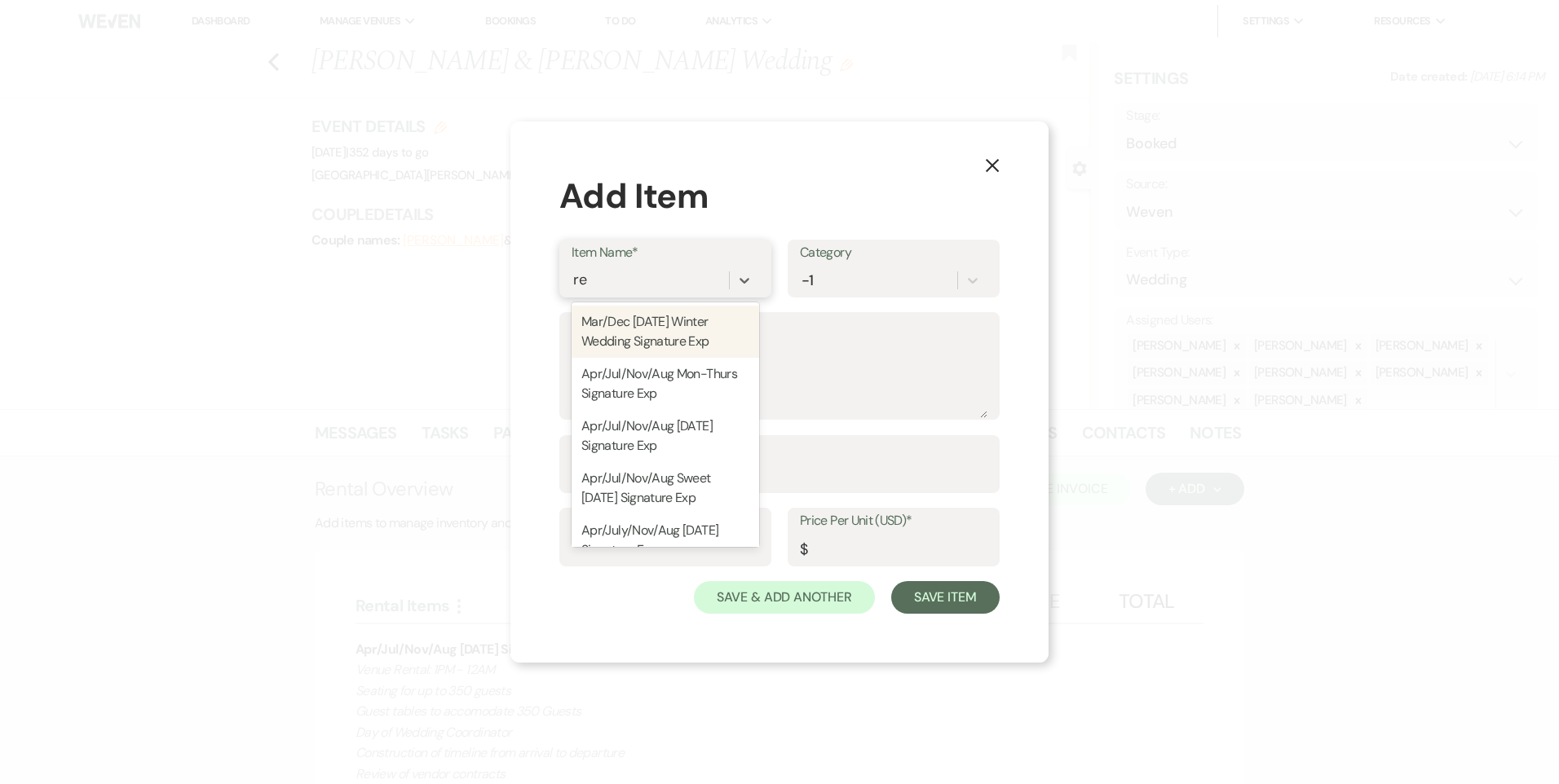
type input "ref"
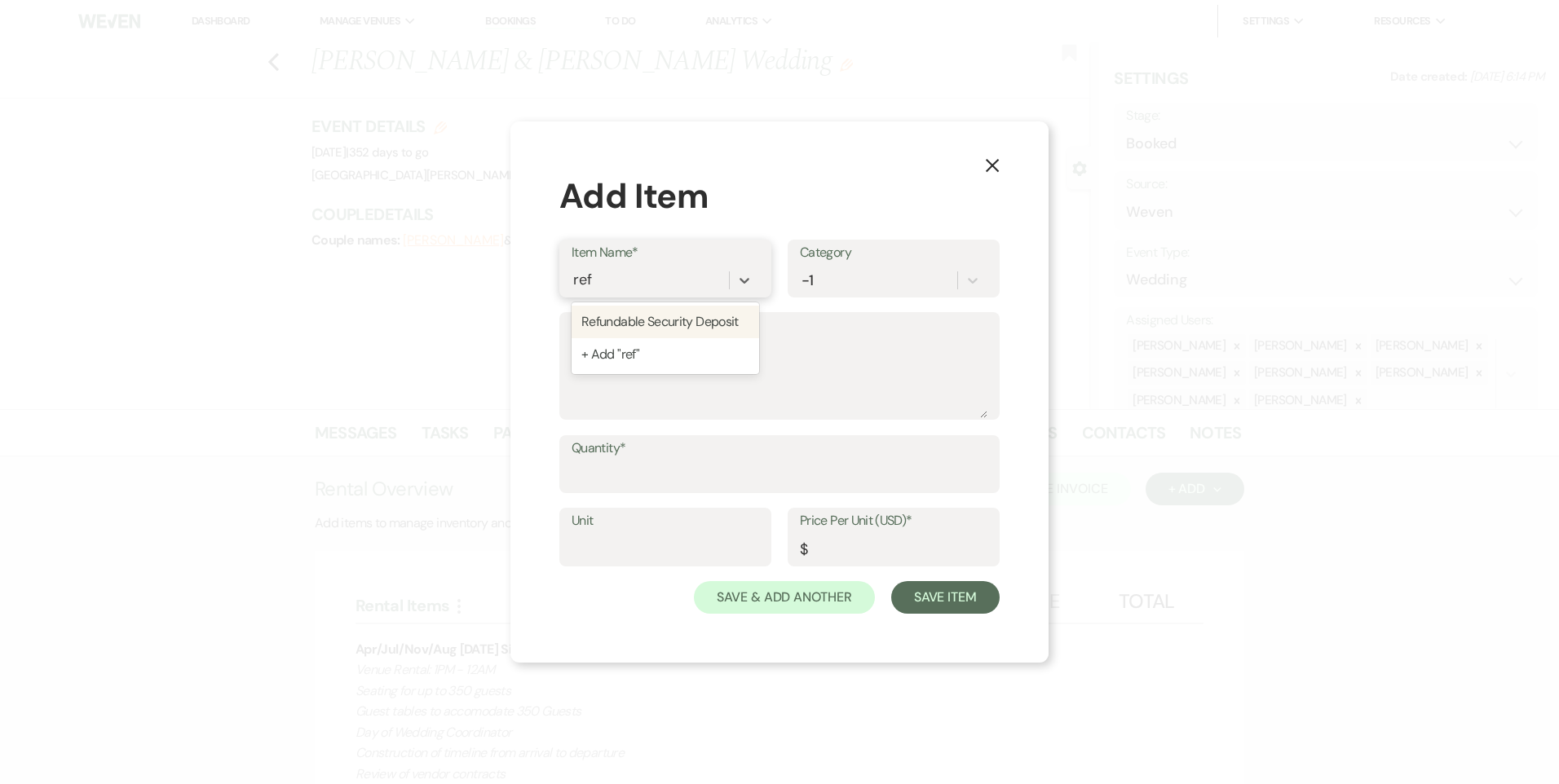
click at [680, 309] on div "Refundable Security Deposit" at bounding box center [665, 322] width 187 height 33
type input "1"
type input "1000"
click at [666, 471] on input "Quantity*" at bounding box center [779, 475] width 416 height 32
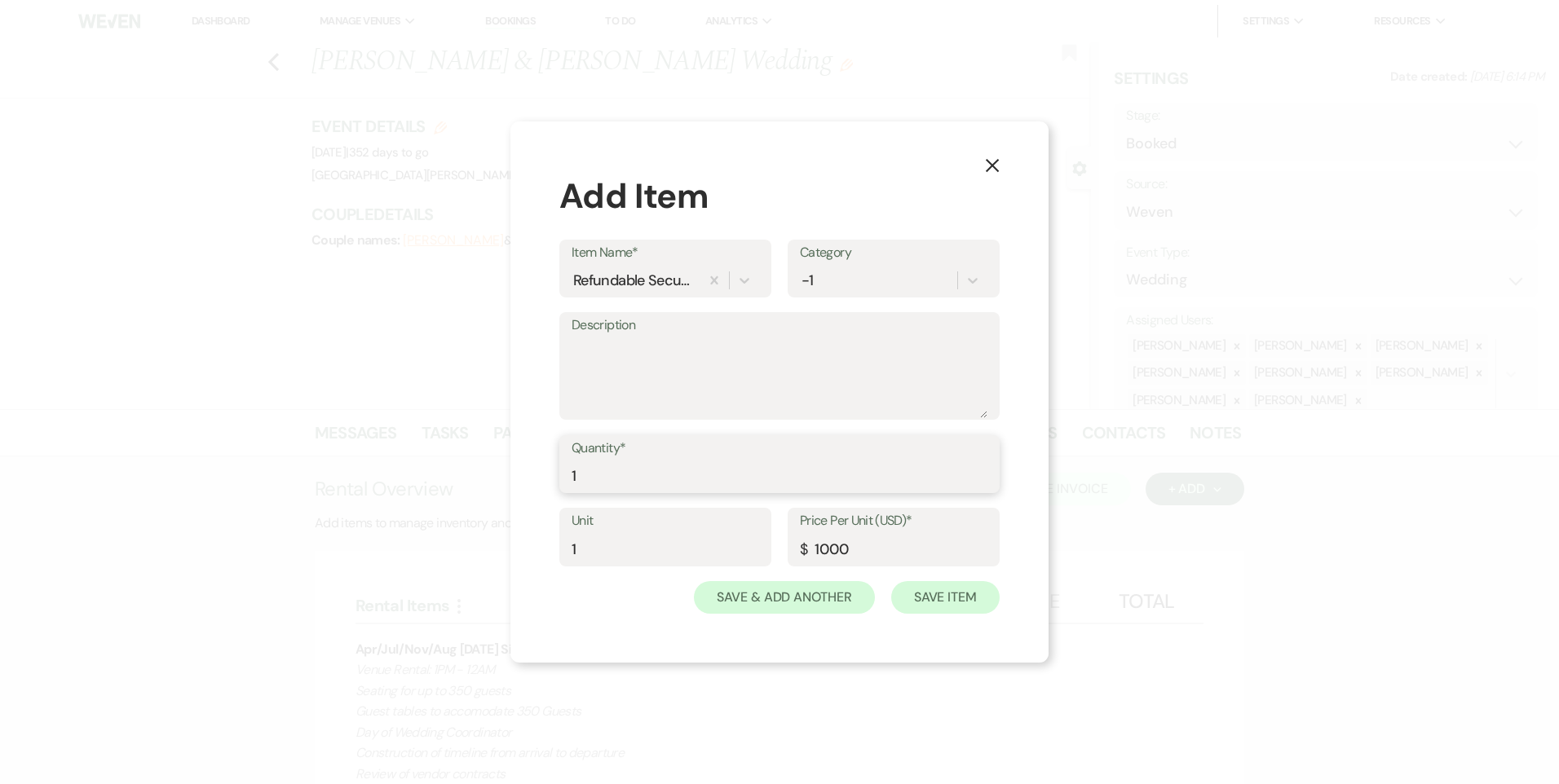
type input "1"
click at [944, 592] on button "Save Item" at bounding box center [945, 597] width 108 height 33
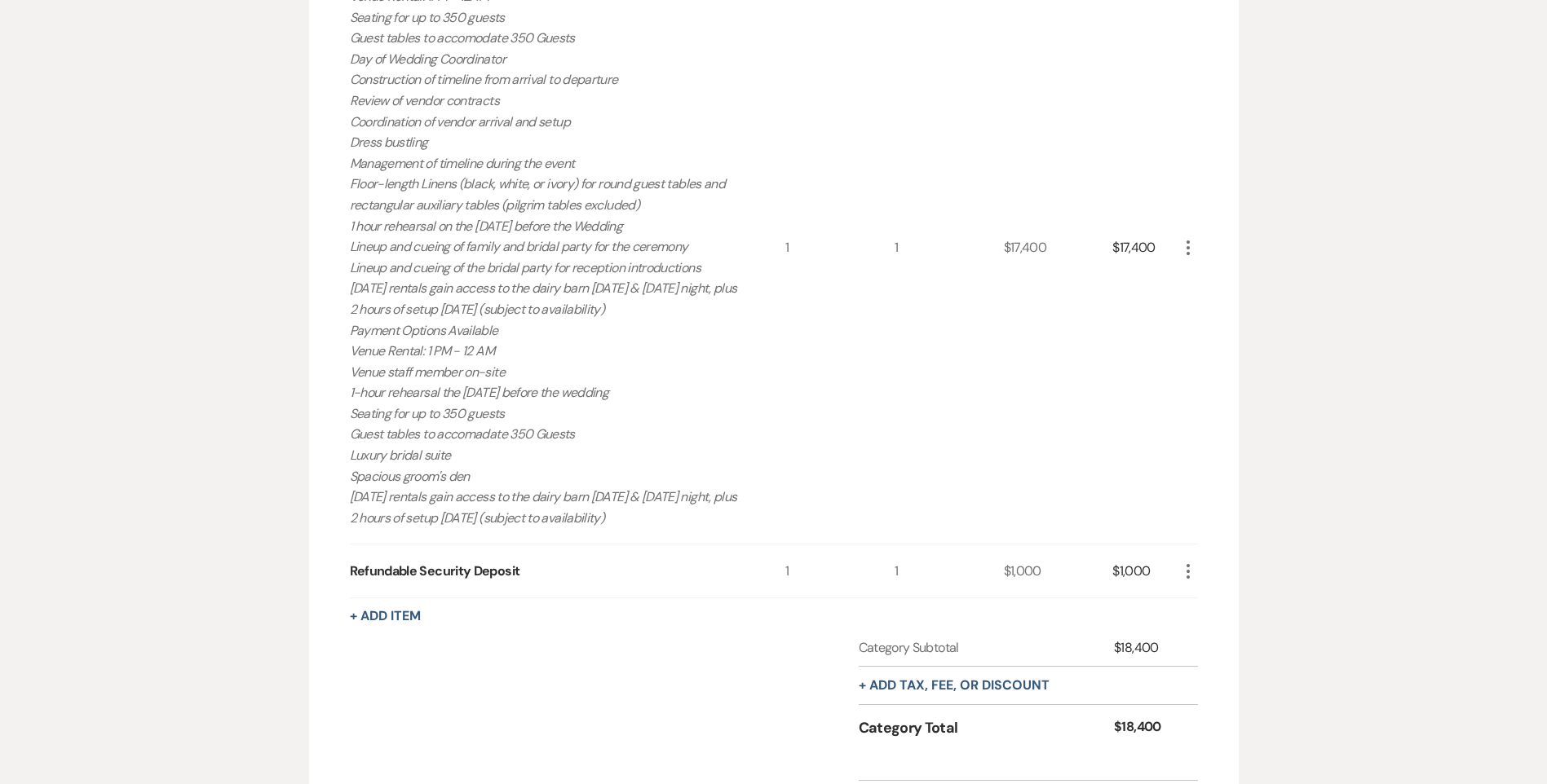
scroll to position [816, 0]
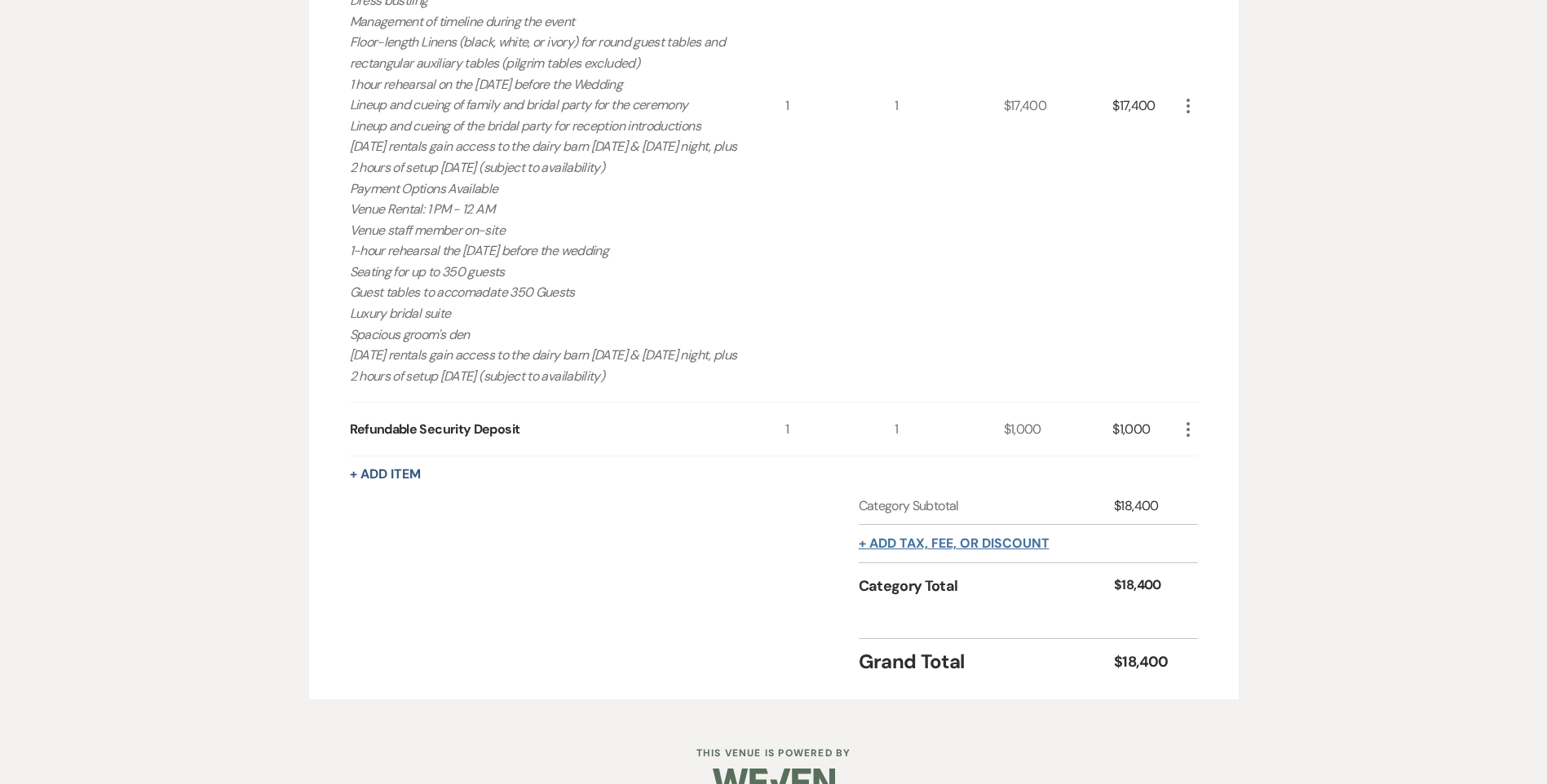
click at [1028, 548] on button "+ Add tax, fee, or discount" at bounding box center [954, 543] width 191 height 13
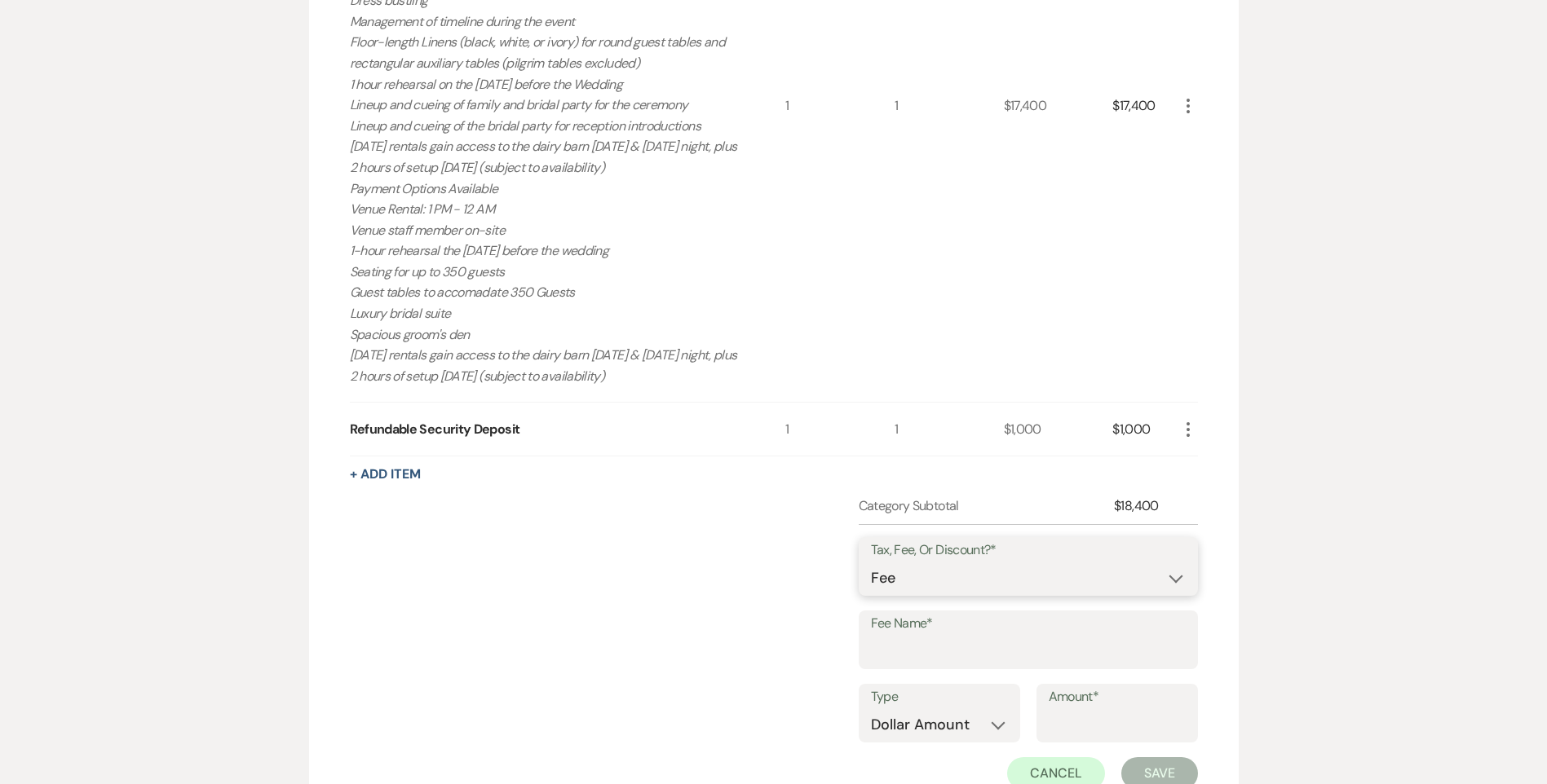
click at [940, 575] on select "Fee Discount Tax" at bounding box center [1028, 578] width 315 height 32
select select "3"
click at [871, 563] on select "Fee Discount Tax" at bounding box center [1028, 578] width 315 height 32
click at [949, 647] on input "Fee Name*" at bounding box center [1028, 651] width 315 height 32
type input "State Sales Tax"
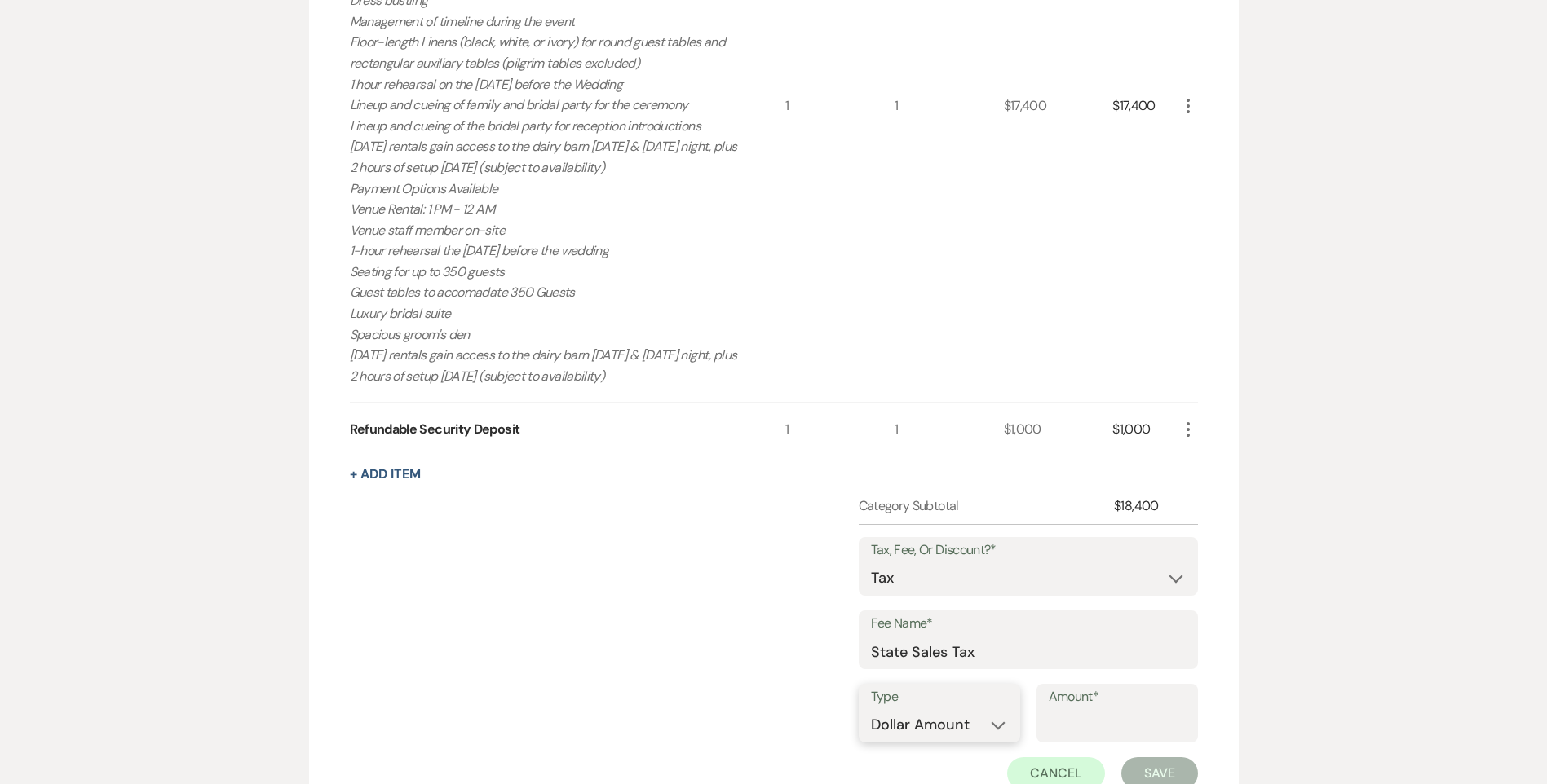
click at [968, 735] on select "Dollar Amount Percentage" at bounding box center [940, 725] width 137 height 32
select select "false"
click at [871, 709] on select "Dollar Amount Percentage" at bounding box center [940, 725] width 137 height 32
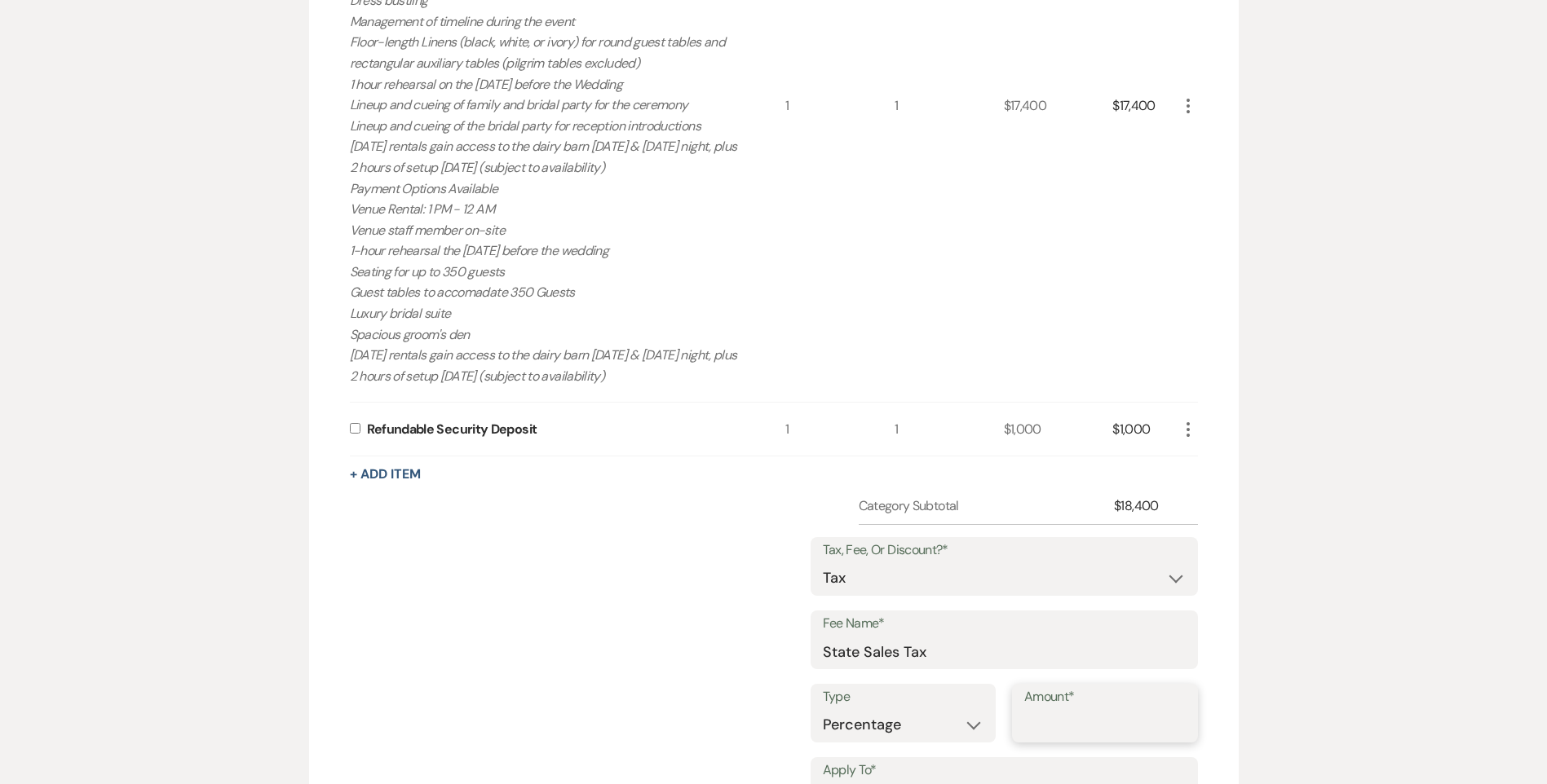
click at [1055, 725] on input "Amount*" at bounding box center [1105, 725] width 162 height 32
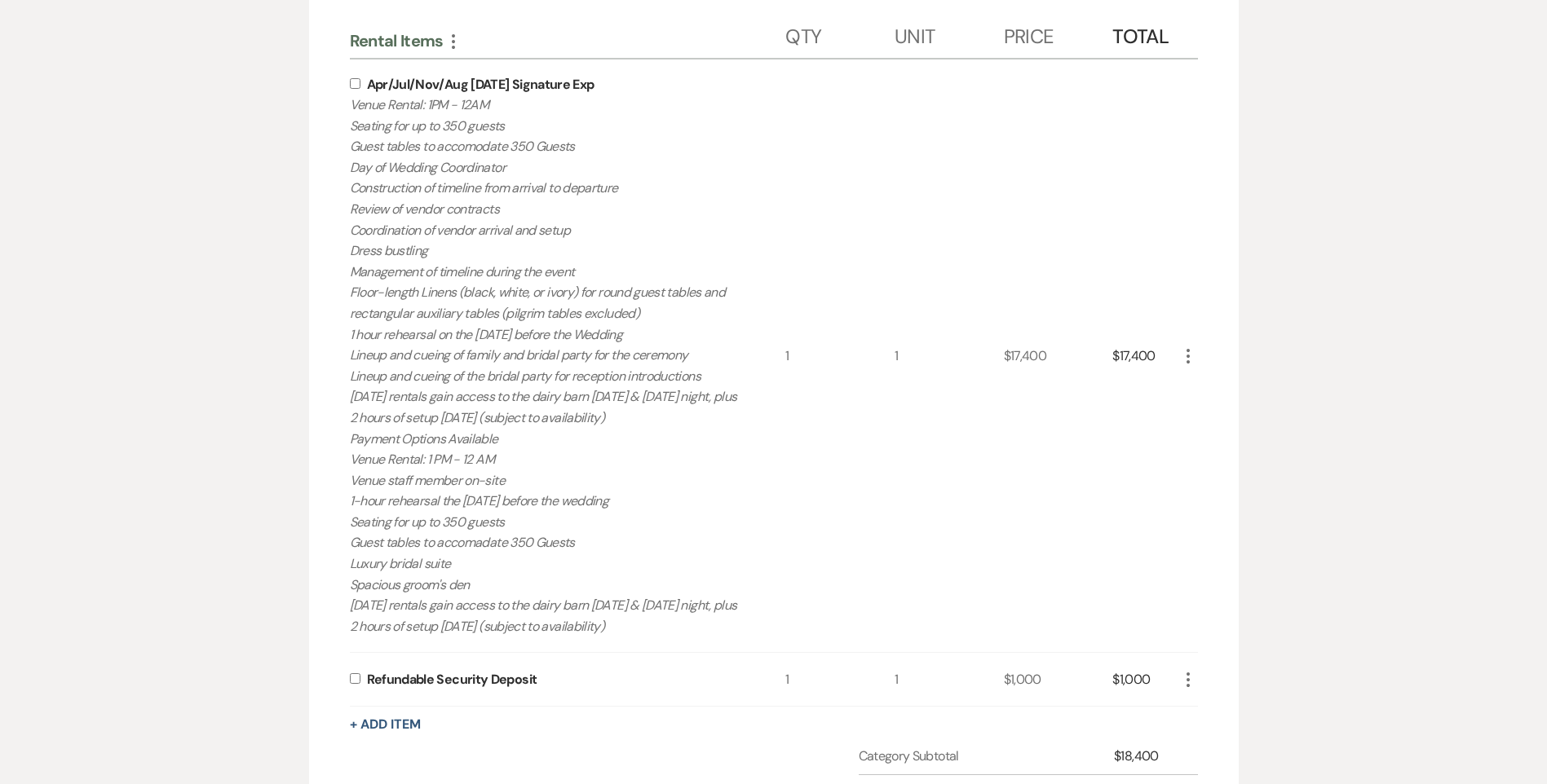
scroll to position [408, 0]
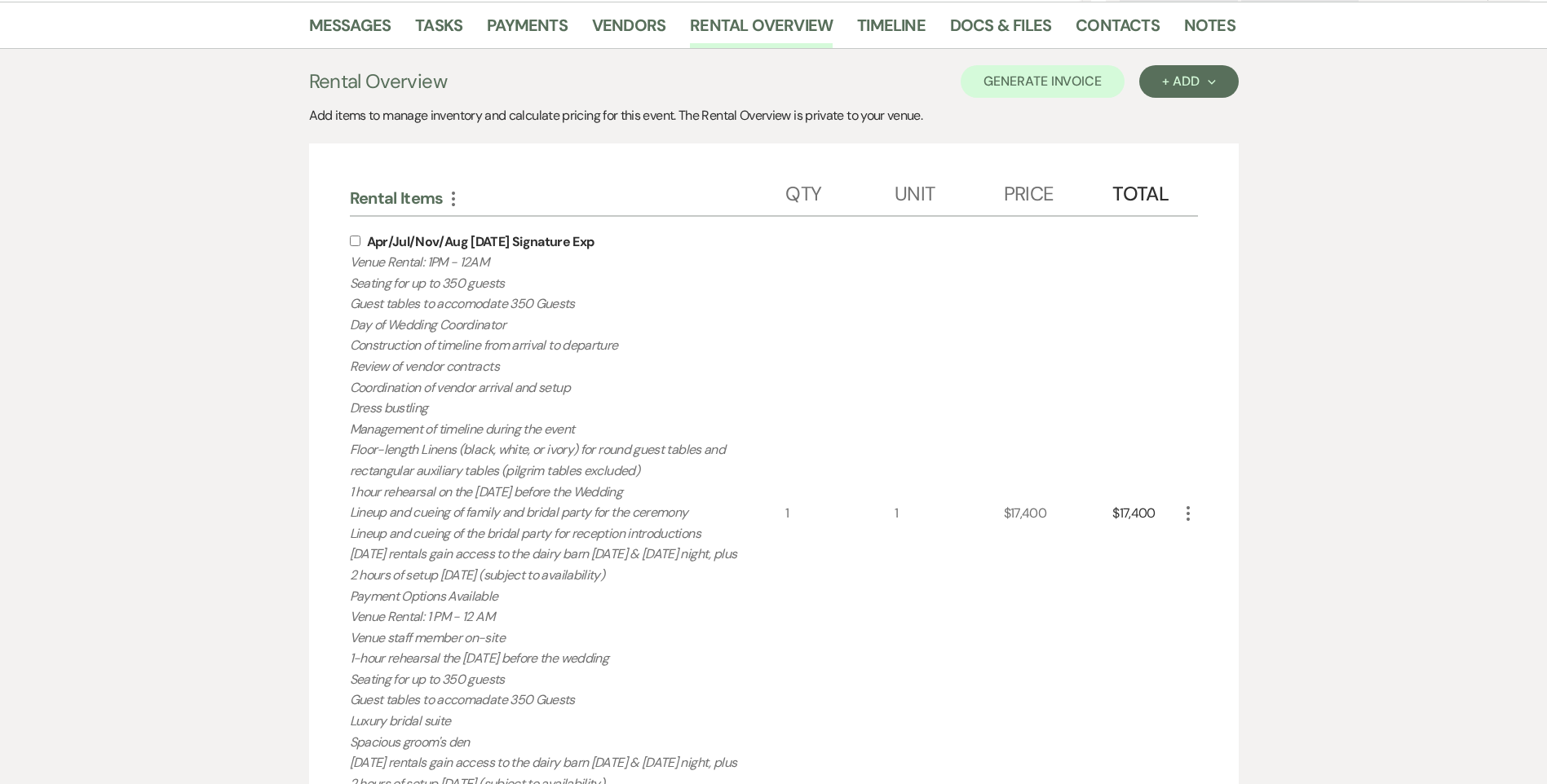
type input "7.25"
click at [360, 241] on input "checkbox" at bounding box center [355, 241] width 11 height 11
checkbox input "true"
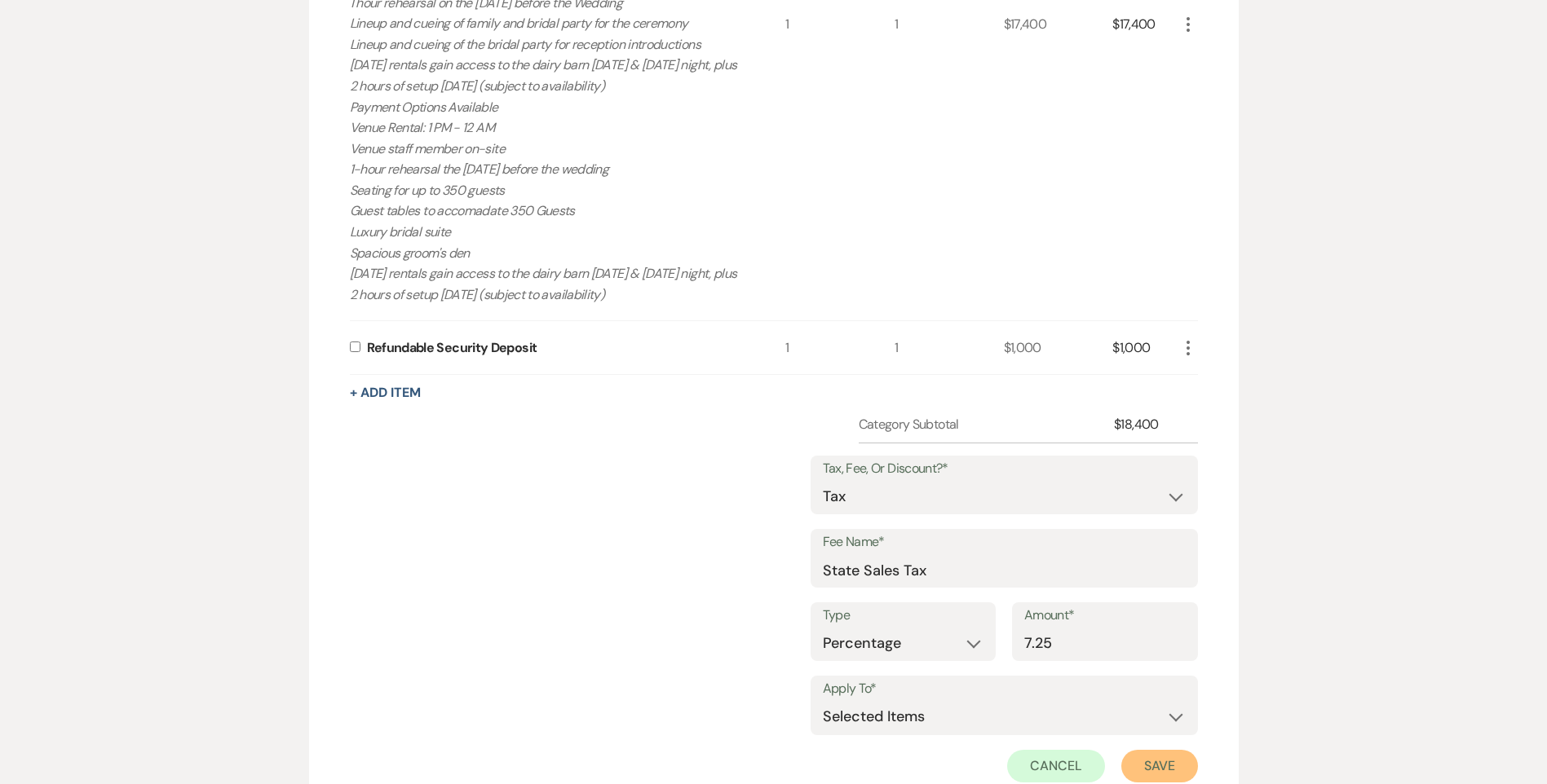
click at [1158, 781] on button "Save" at bounding box center [1158, 766] width 76 height 33
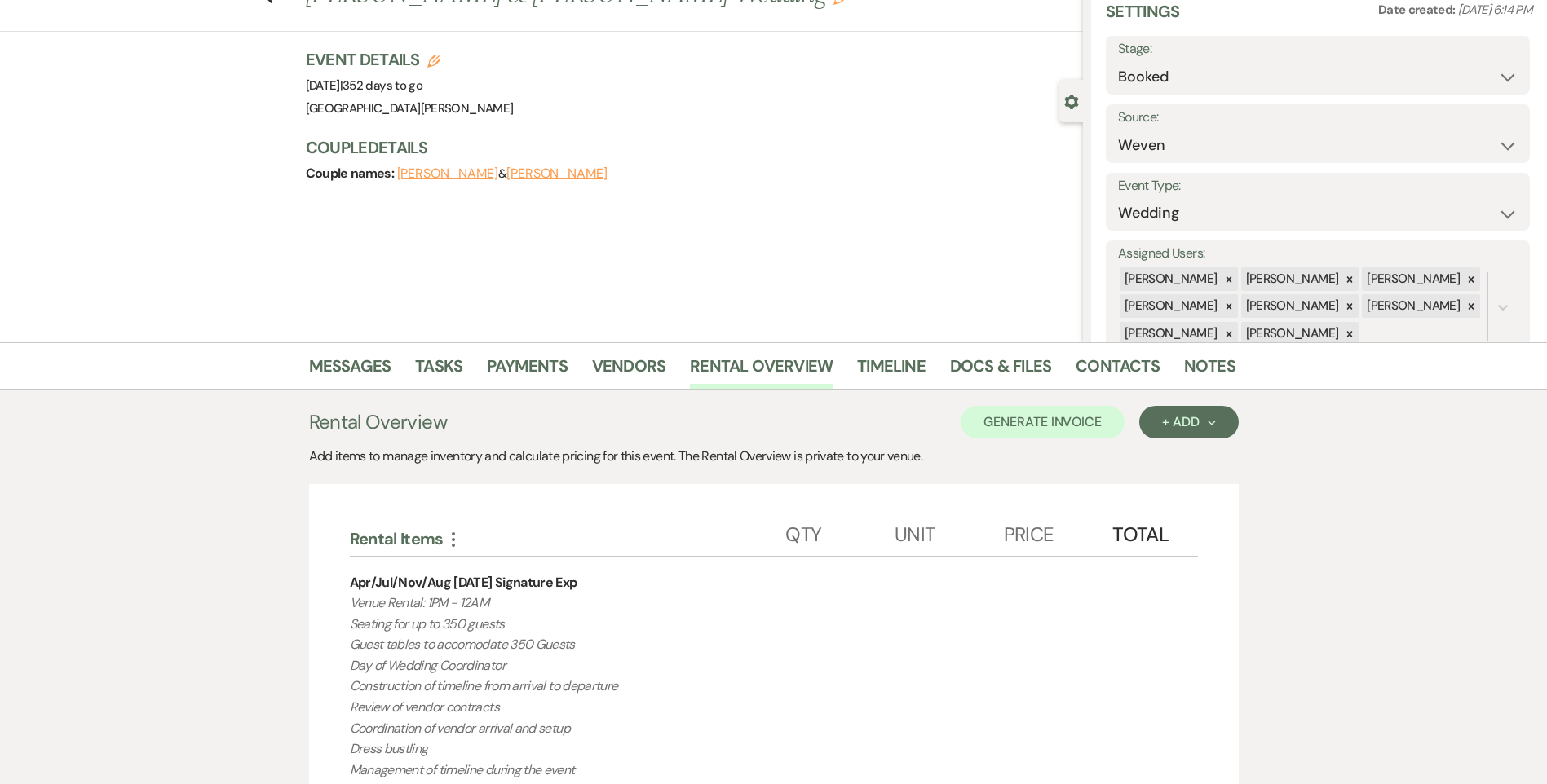
scroll to position [0, 0]
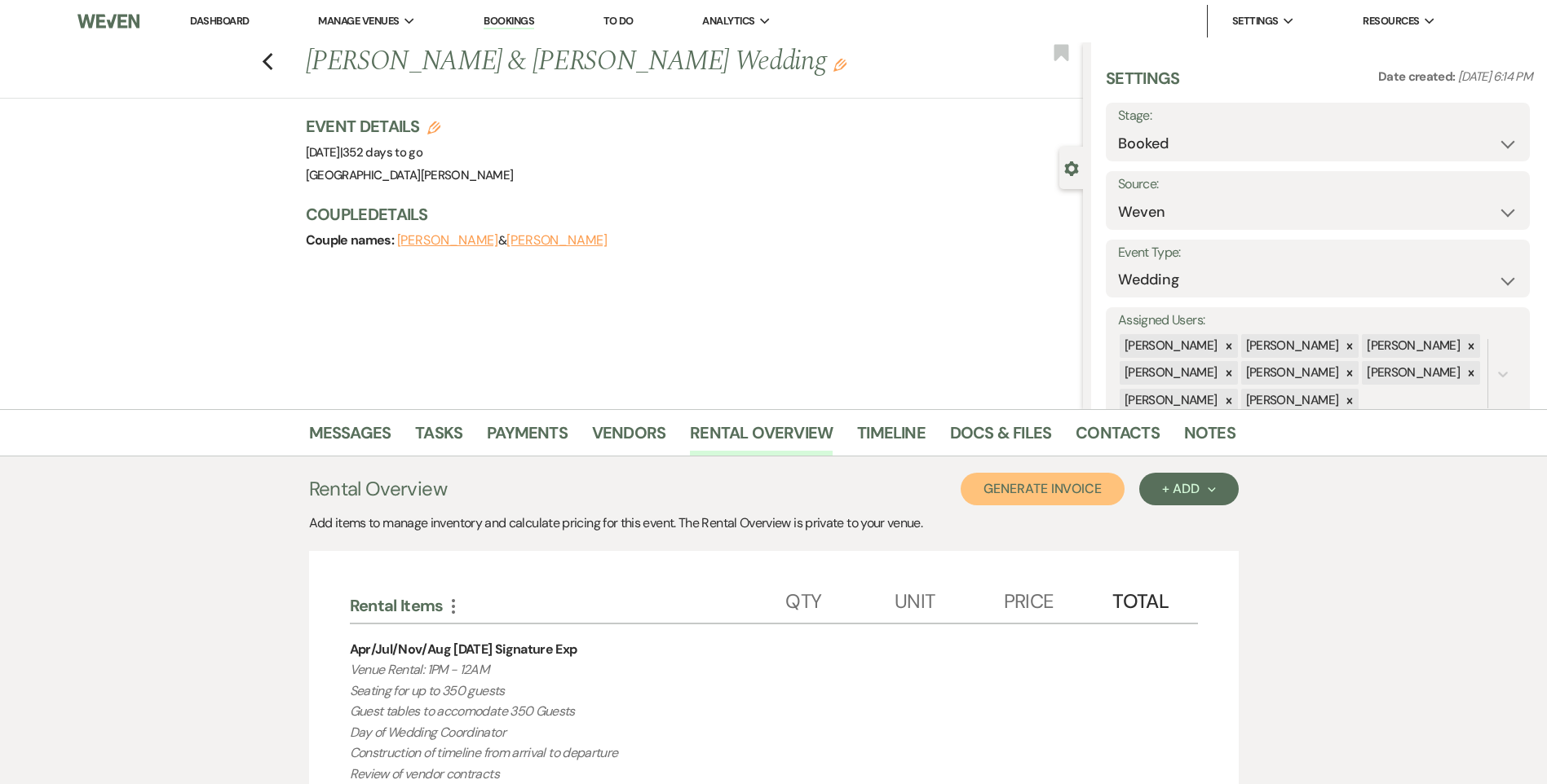
click at [1020, 501] on button "Generate Invoice" at bounding box center [1042, 489] width 163 height 33
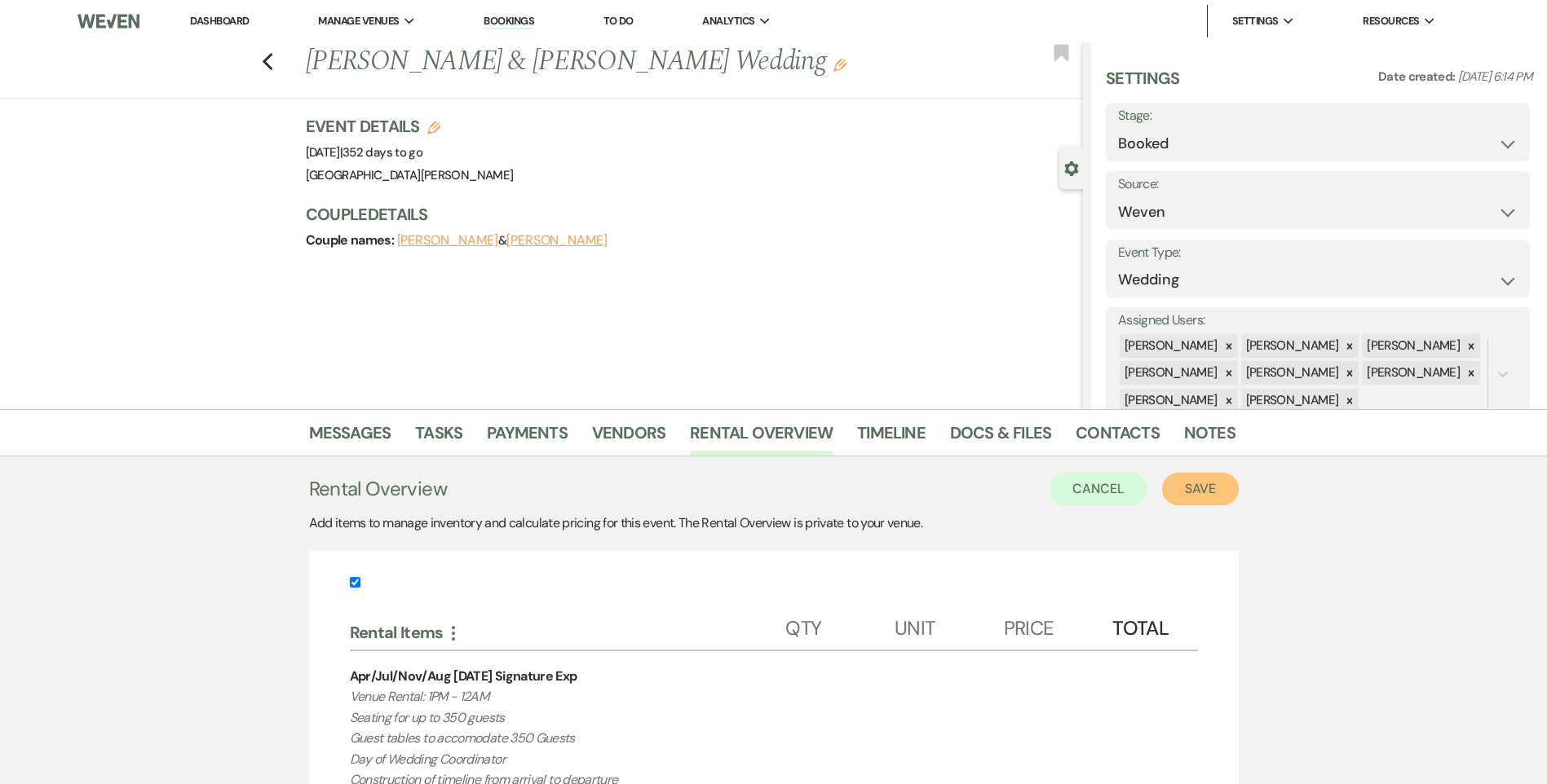
click at [1221, 486] on button "Save" at bounding box center [1200, 489] width 76 height 33
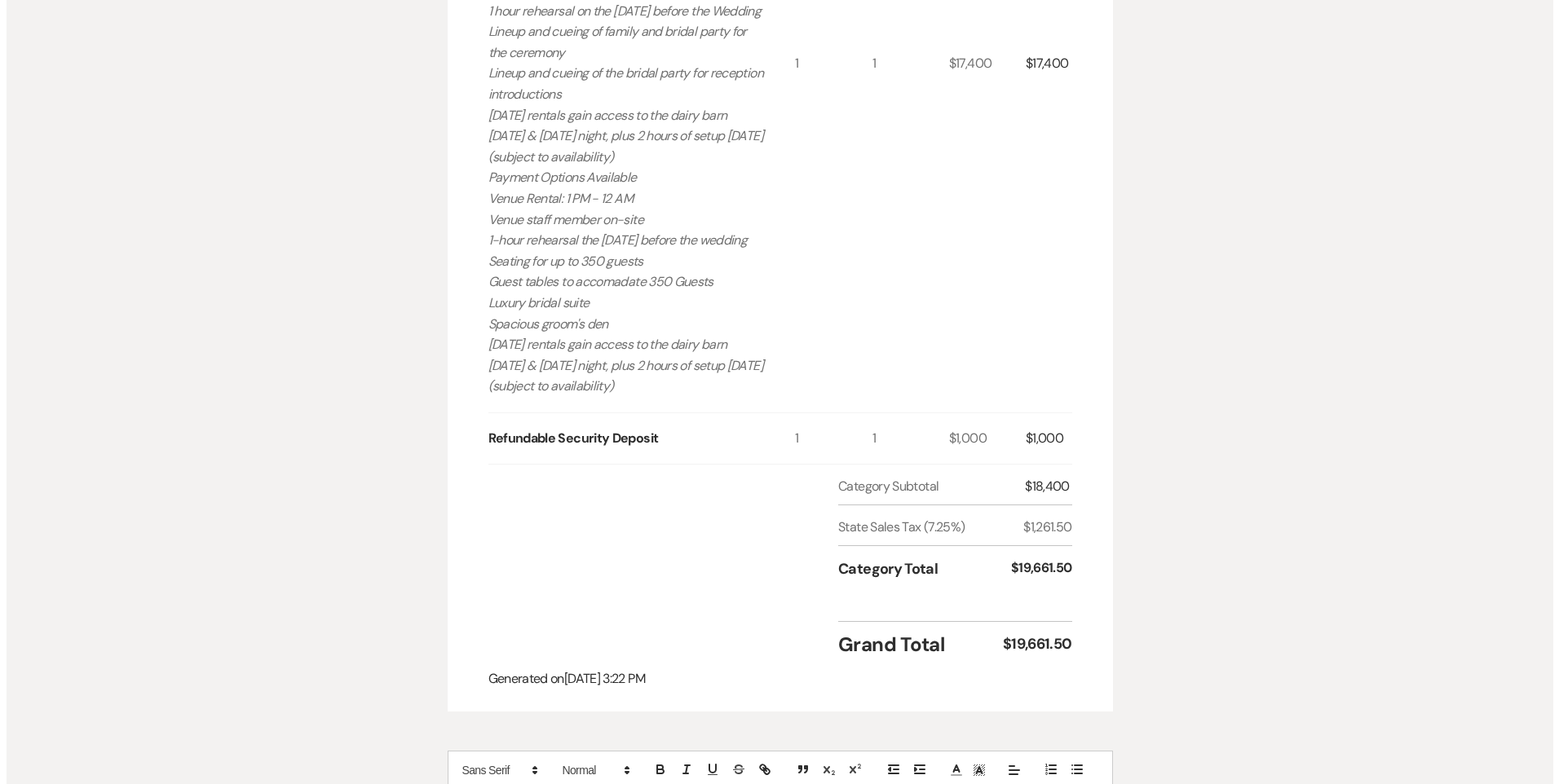
scroll to position [978, 0]
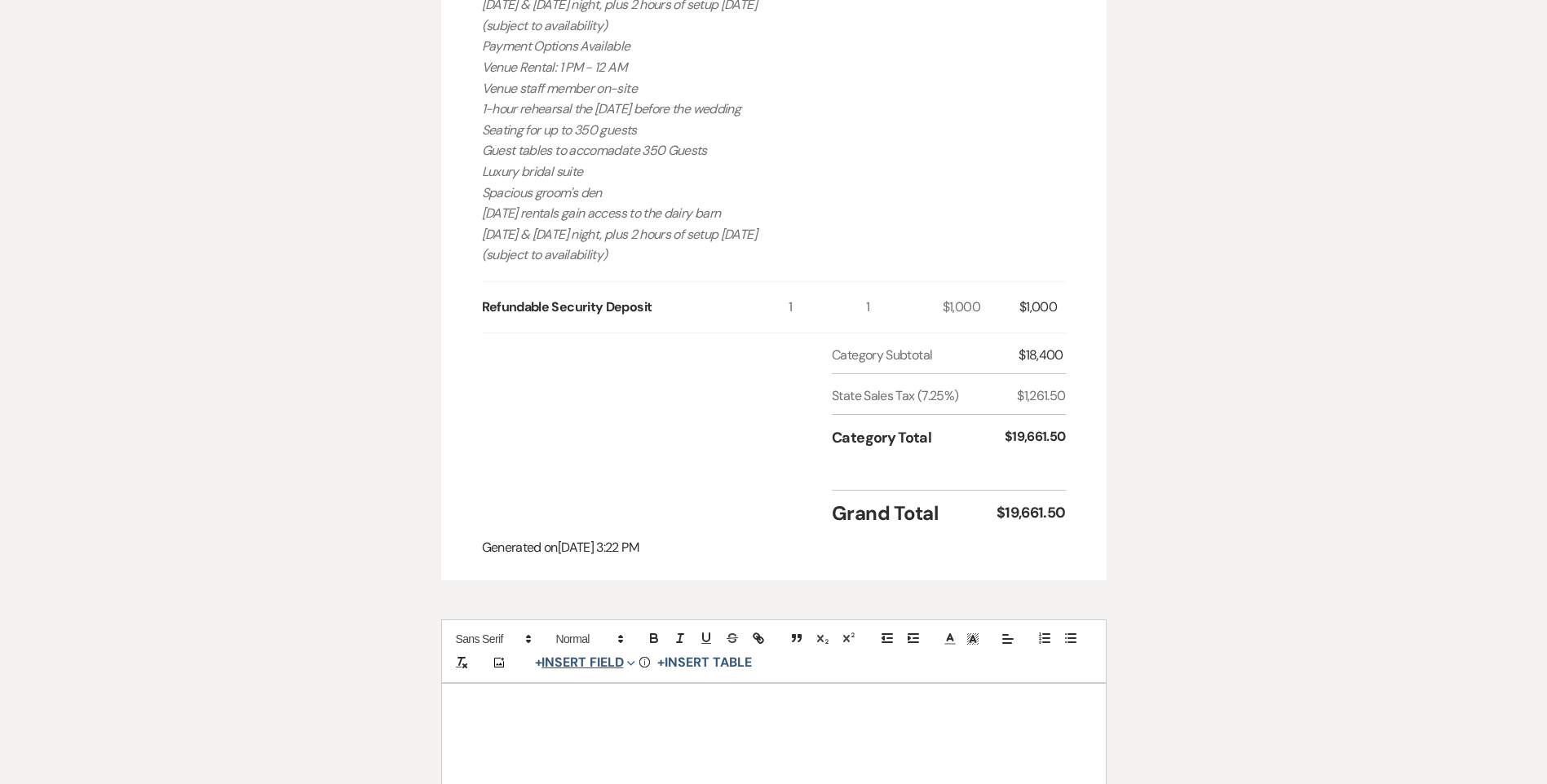
click at [582, 672] on button "+ Insert Field Expand" at bounding box center [585, 663] width 113 height 19
click at [598, 761] on button "Signature Field" at bounding box center [588, 755] width 122 height 29
select select "signatureField"
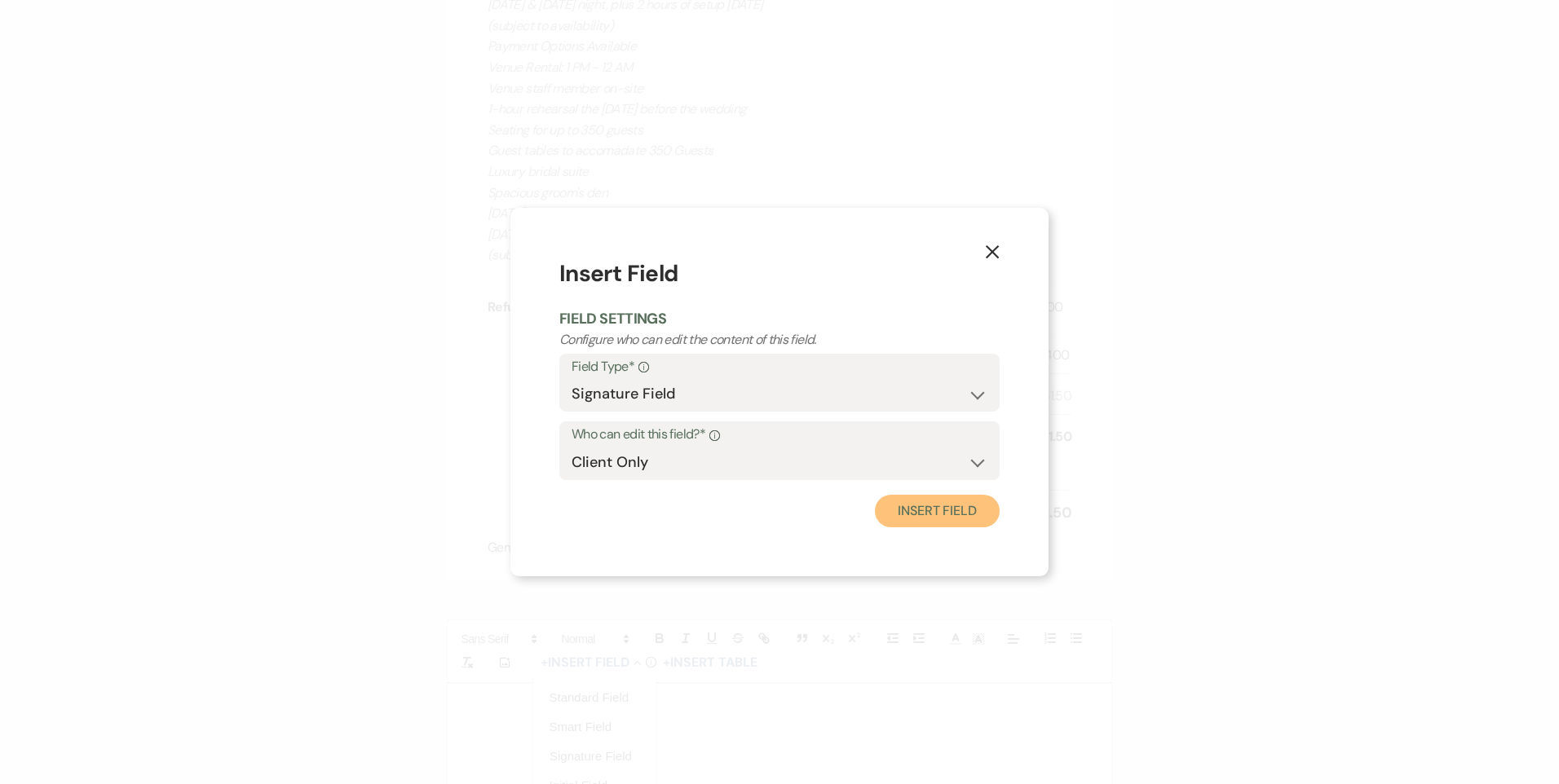
click at [896, 519] on button "Insert Field" at bounding box center [937, 511] width 125 height 33
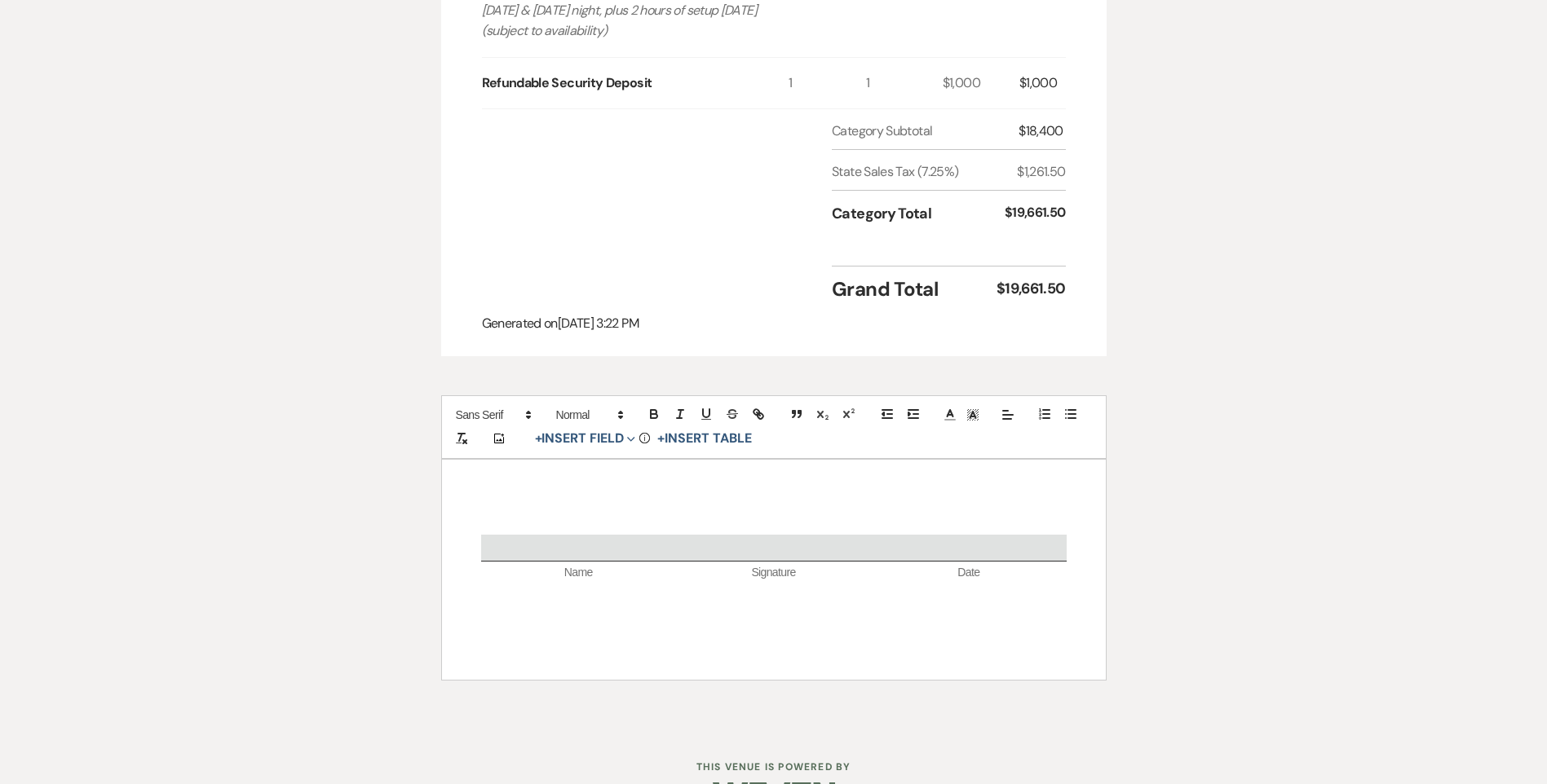
scroll to position [1209, 0]
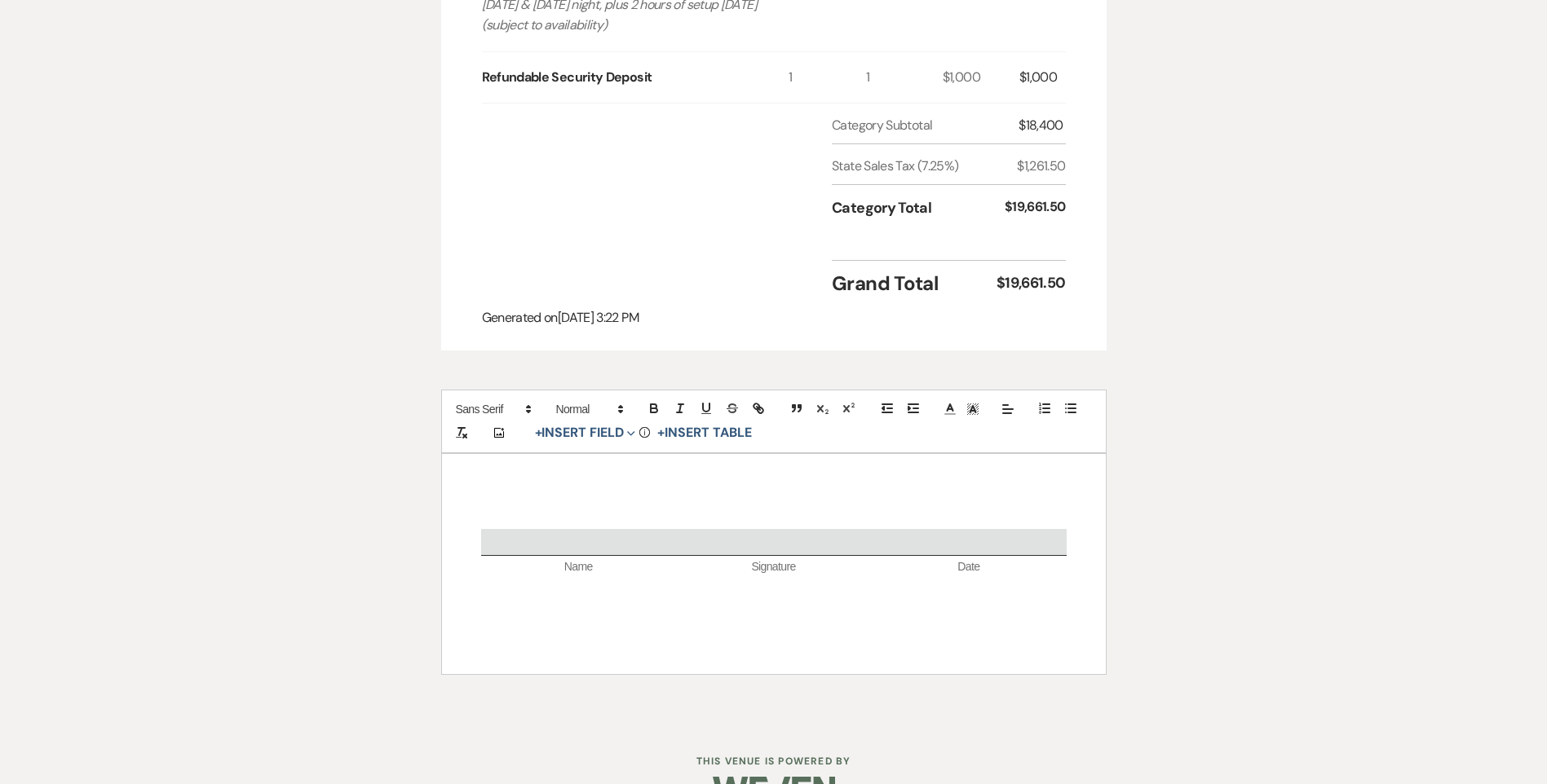
click at [658, 512] on div "Name Signature Date" at bounding box center [774, 564] width 664 height 220
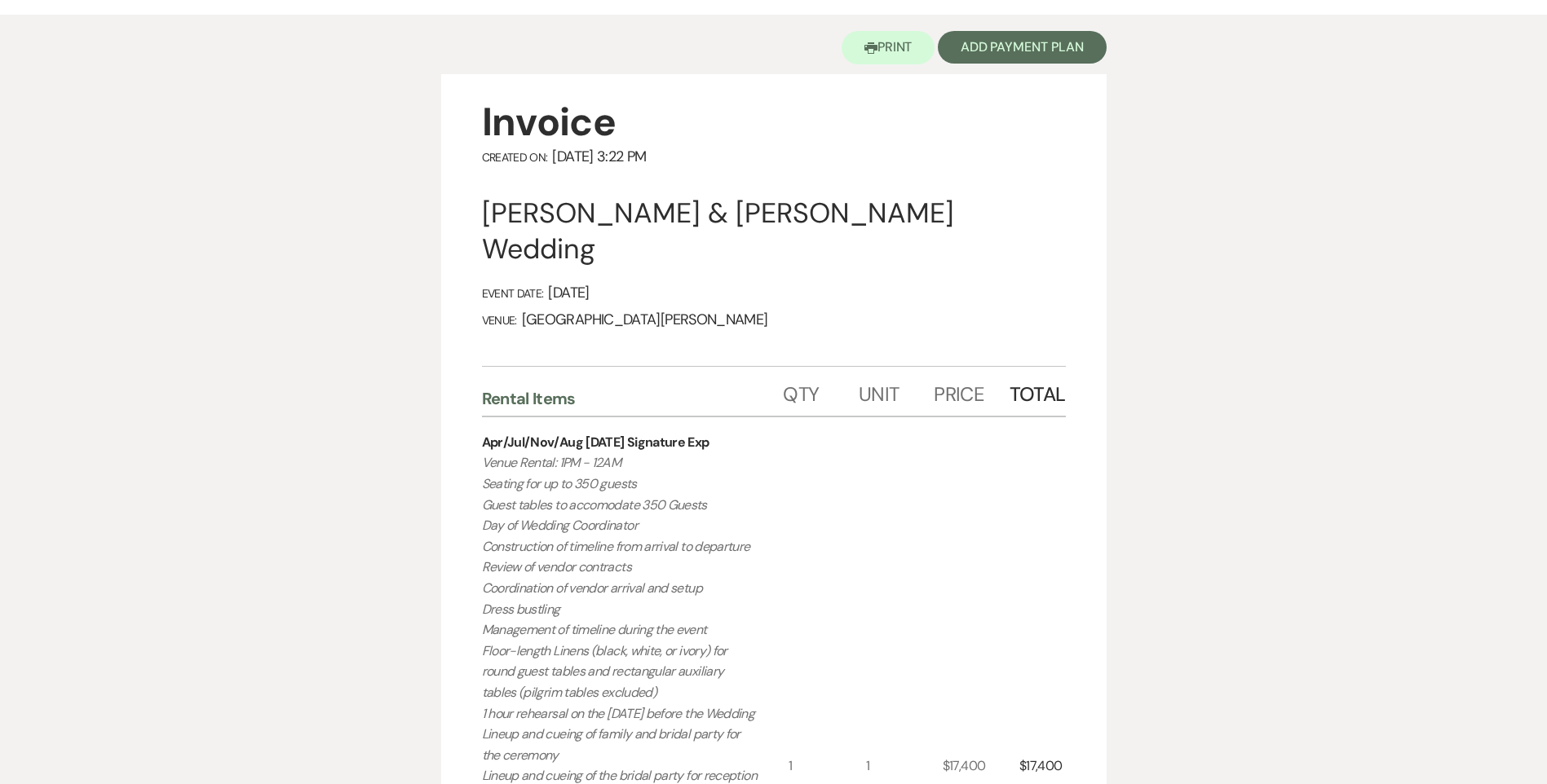
scroll to position [0, 0]
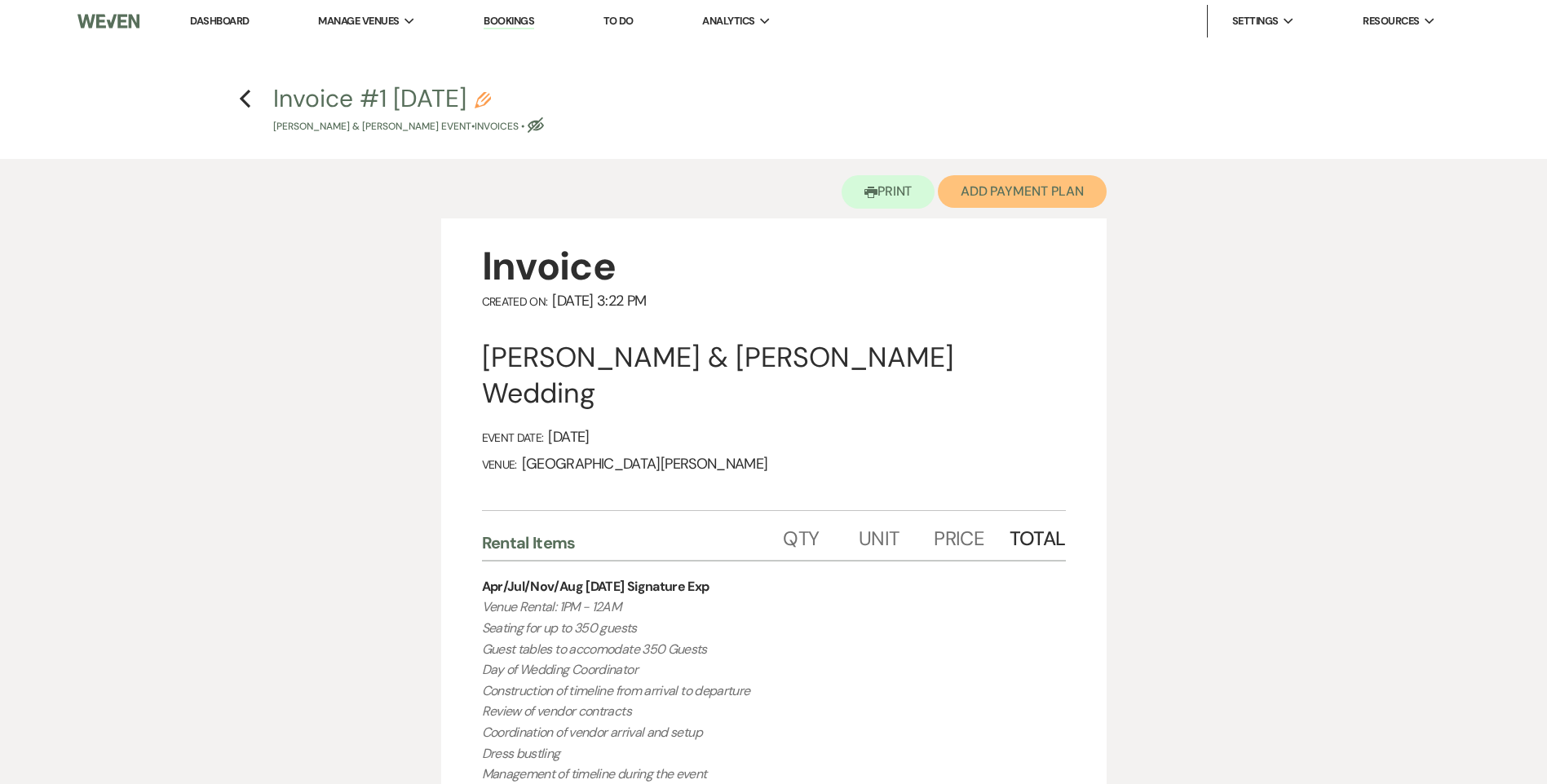
click at [999, 197] on button "Add Payment Plan" at bounding box center [1022, 191] width 169 height 33
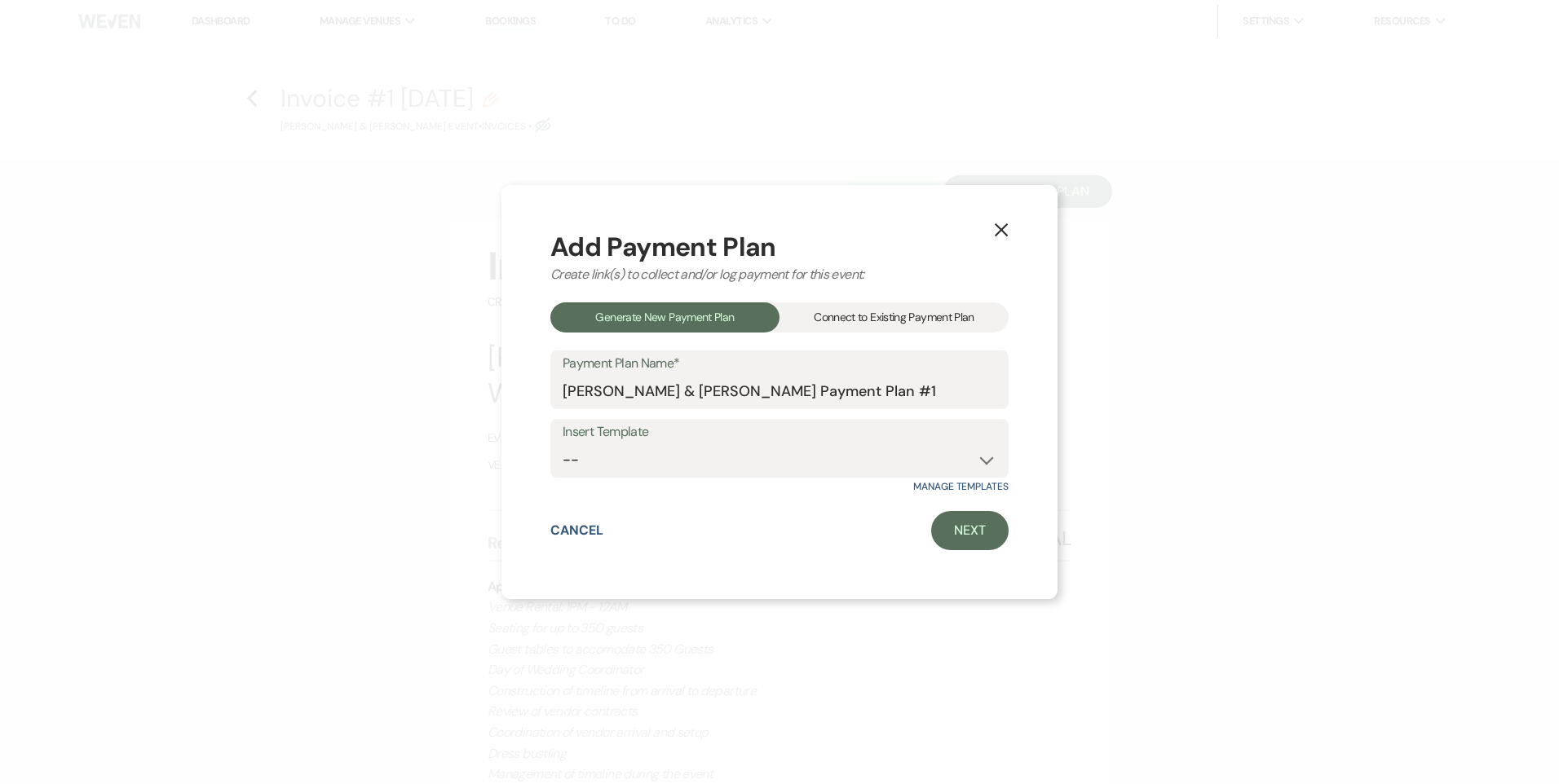
click at [818, 443] on label "Insert Template" at bounding box center [779, 432] width 433 height 24
click at [829, 467] on select "-- Regular Payment Plan: Deposit & Security Deposit, 4 Payments Security Deposi…" at bounding box center [779, 461] width 433 height 32
select select "347"
click at [563, 445] on select "-- Regular Payment Plan: Deposit & Security Deposit, 4 Payments Security Deposi…" at bounding box center [779, 461] width 433 height 32
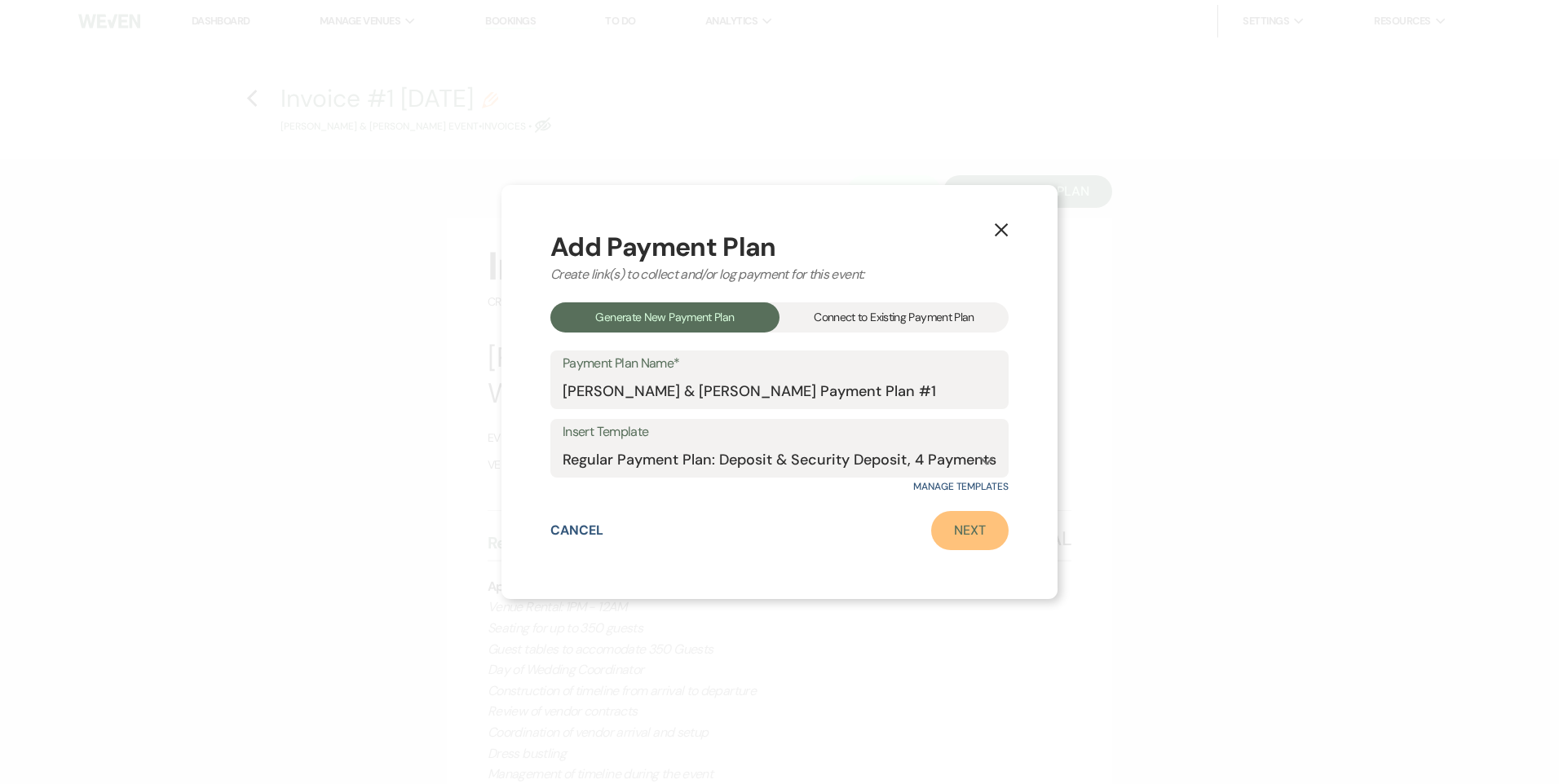
click at [965, 532] on link "Next" at bounding box center [970, 531] width 77 height 40
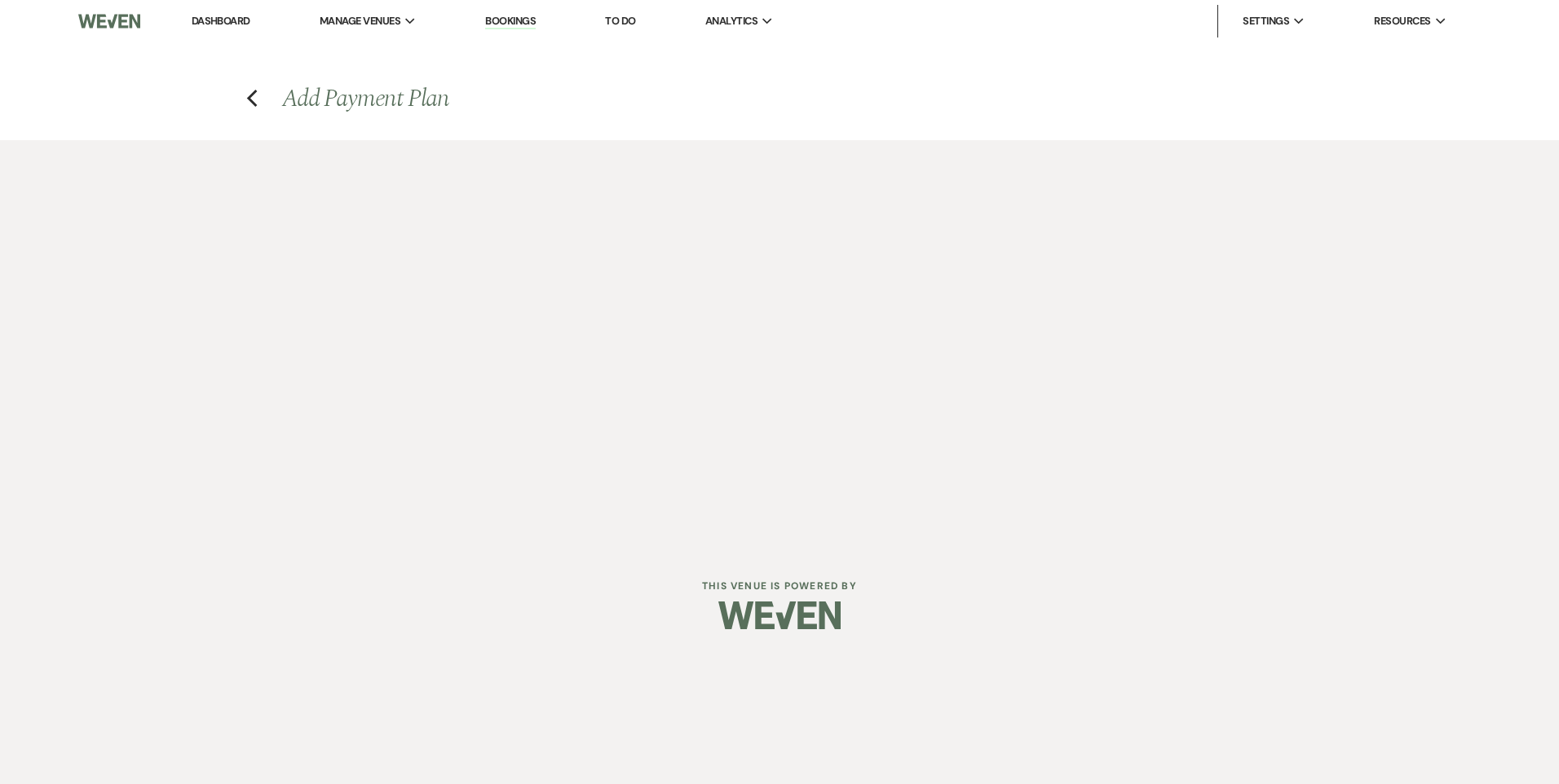
select select "28500"
select select "2"
select select "flat"
select select "true"
select select "client"
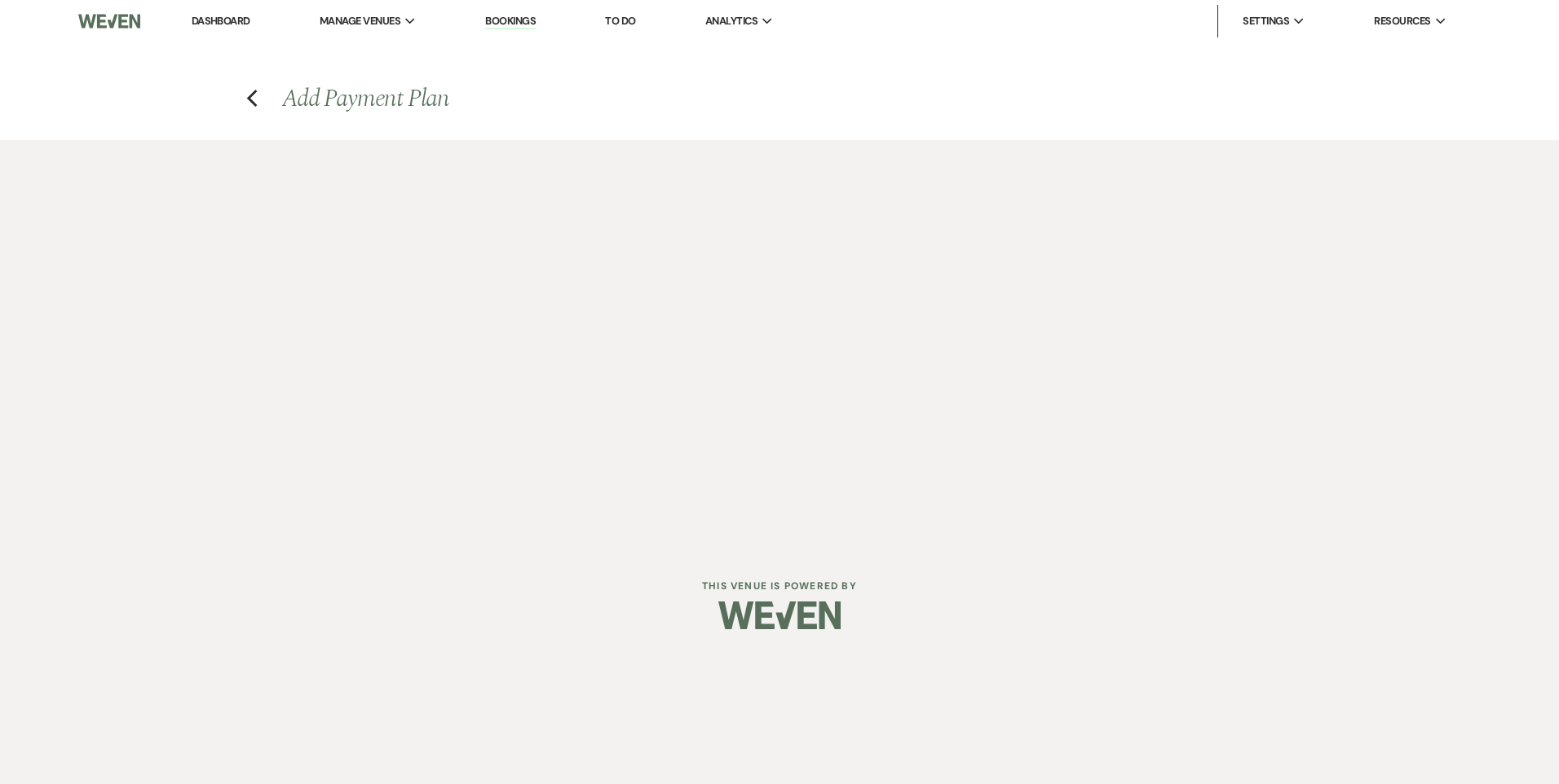
select select "weeks"
select select "client"
select select "days"
select select "2"
select select "percentage"
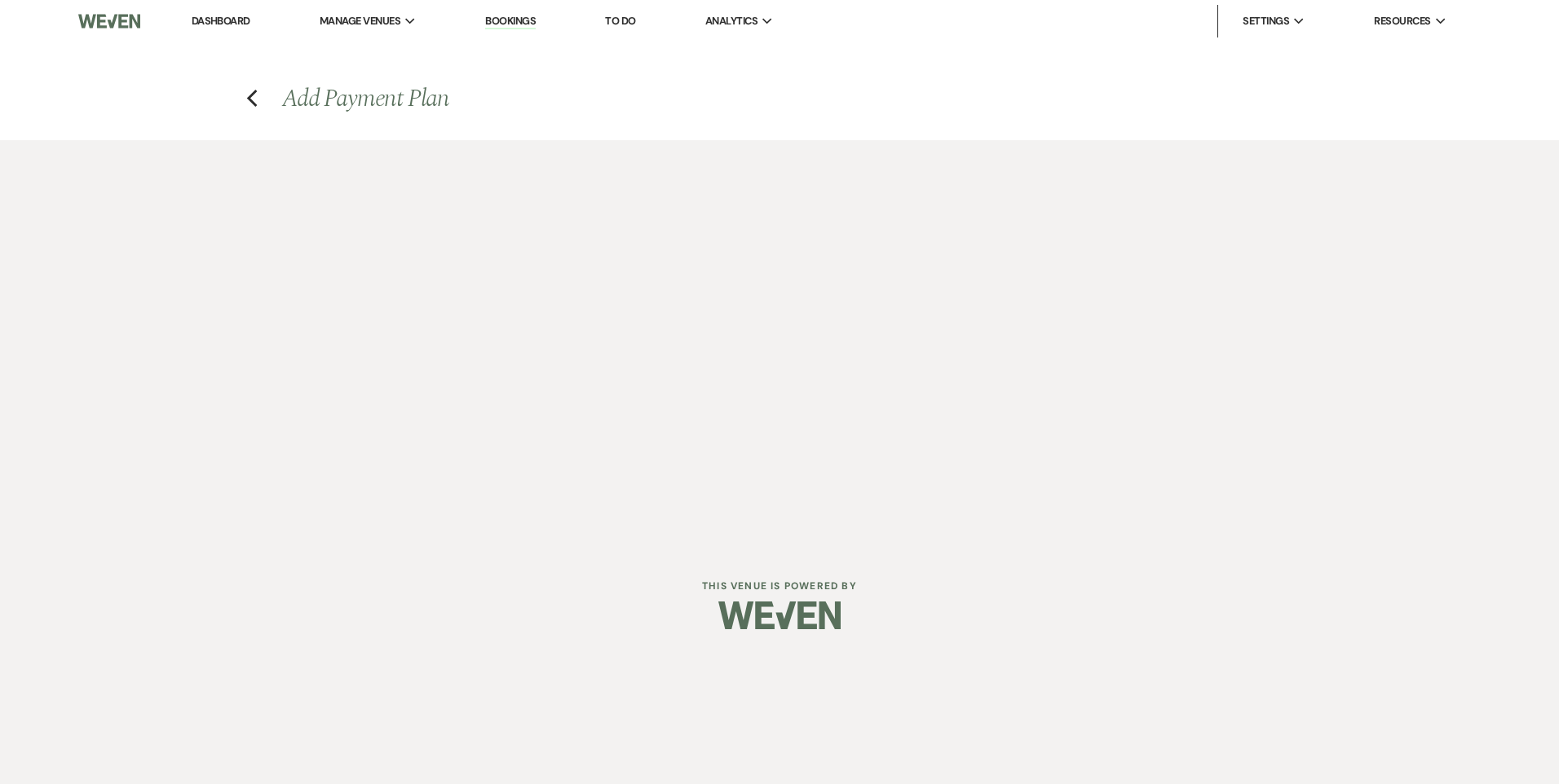
select select "true"
select select "client"
select select "weeks"
select select "client"
select select "days"
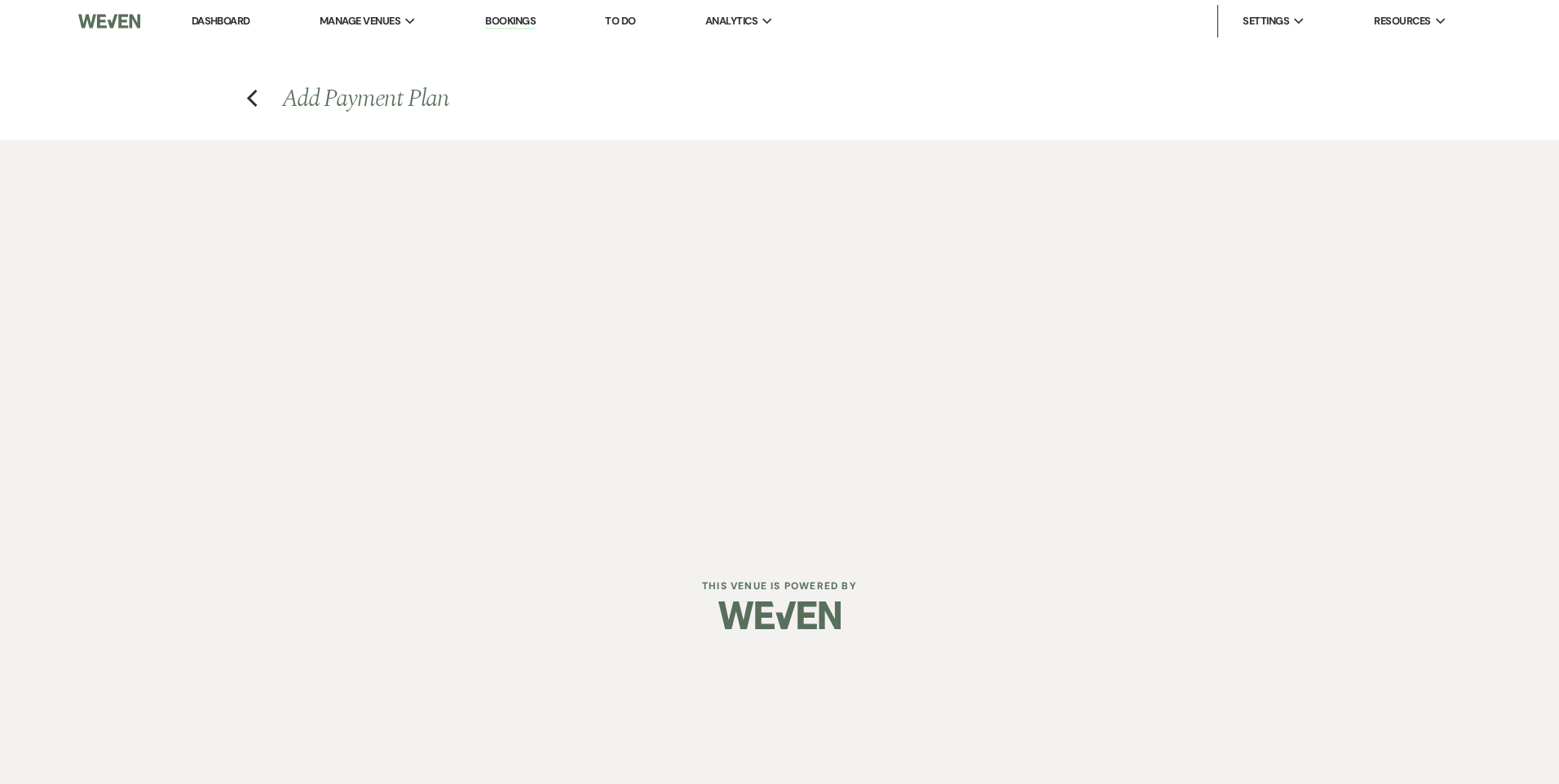
select select "2"
select select "percentage"
select select "true"
select select "client"
select select "weeks"
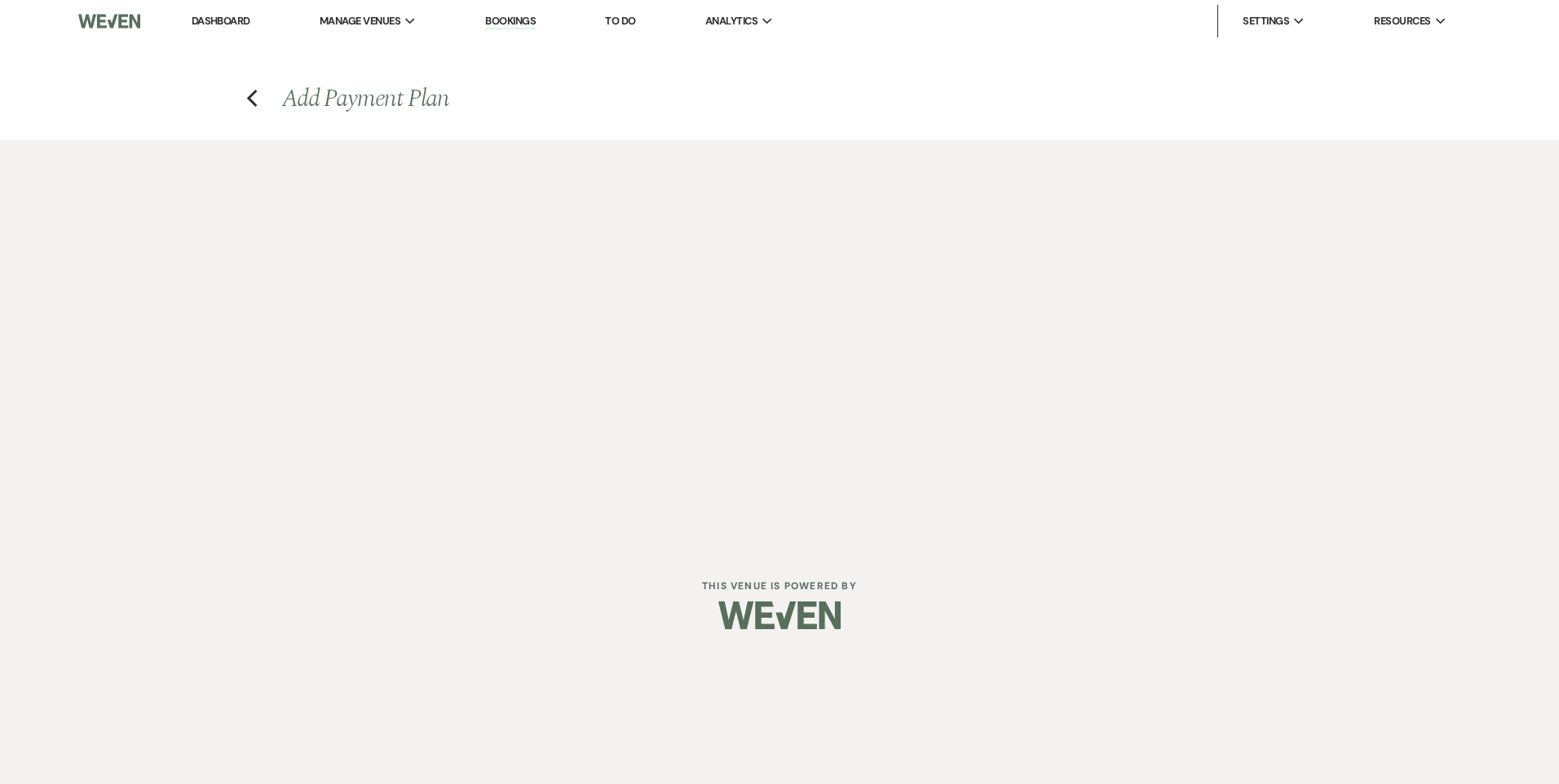
select select "client"
select select "days"
select select "2"
select select "percentage"
select select "true"
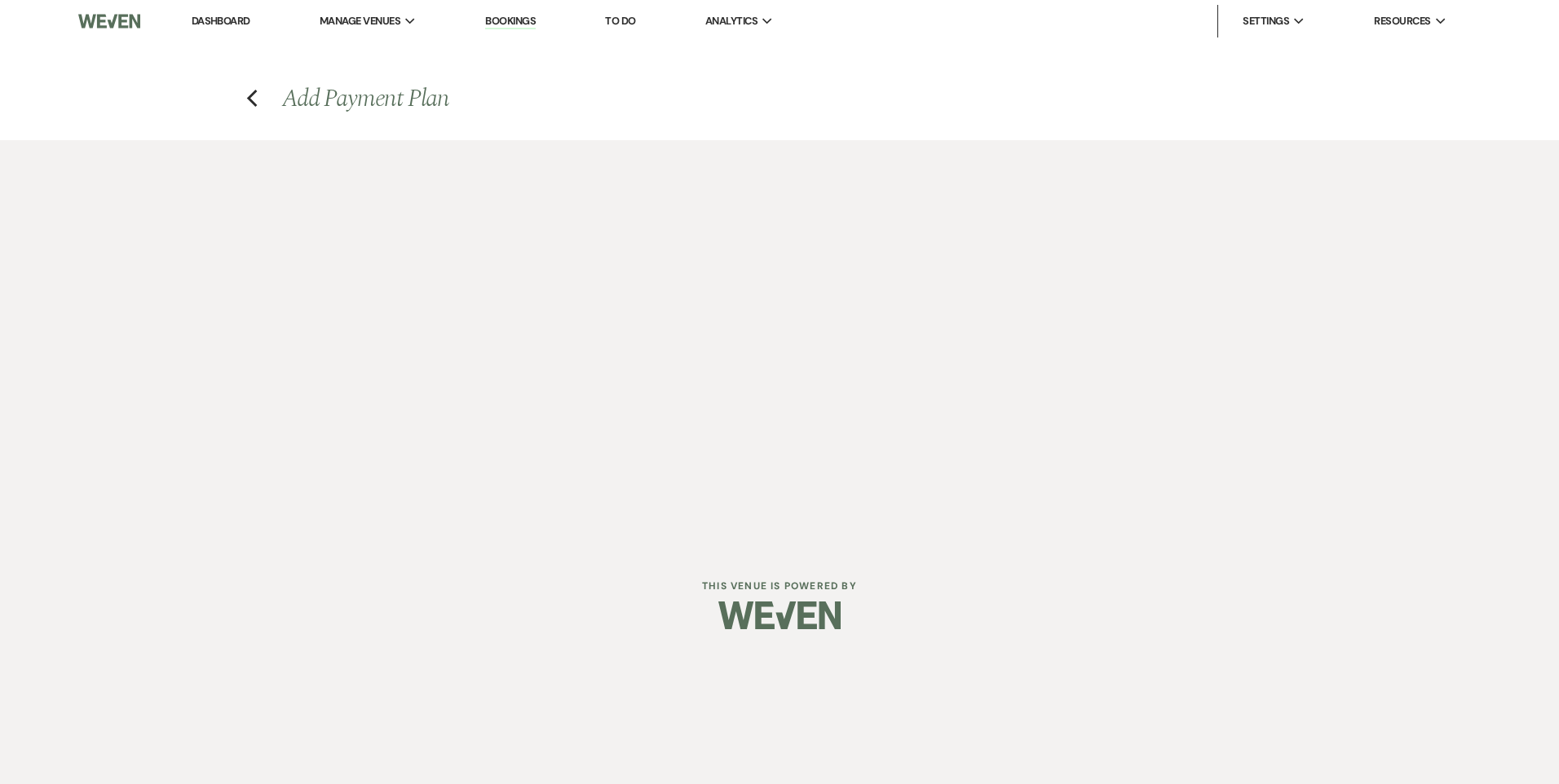
select select "client"
select select "weeks"
select select "client"
select select "days"
select select "2"
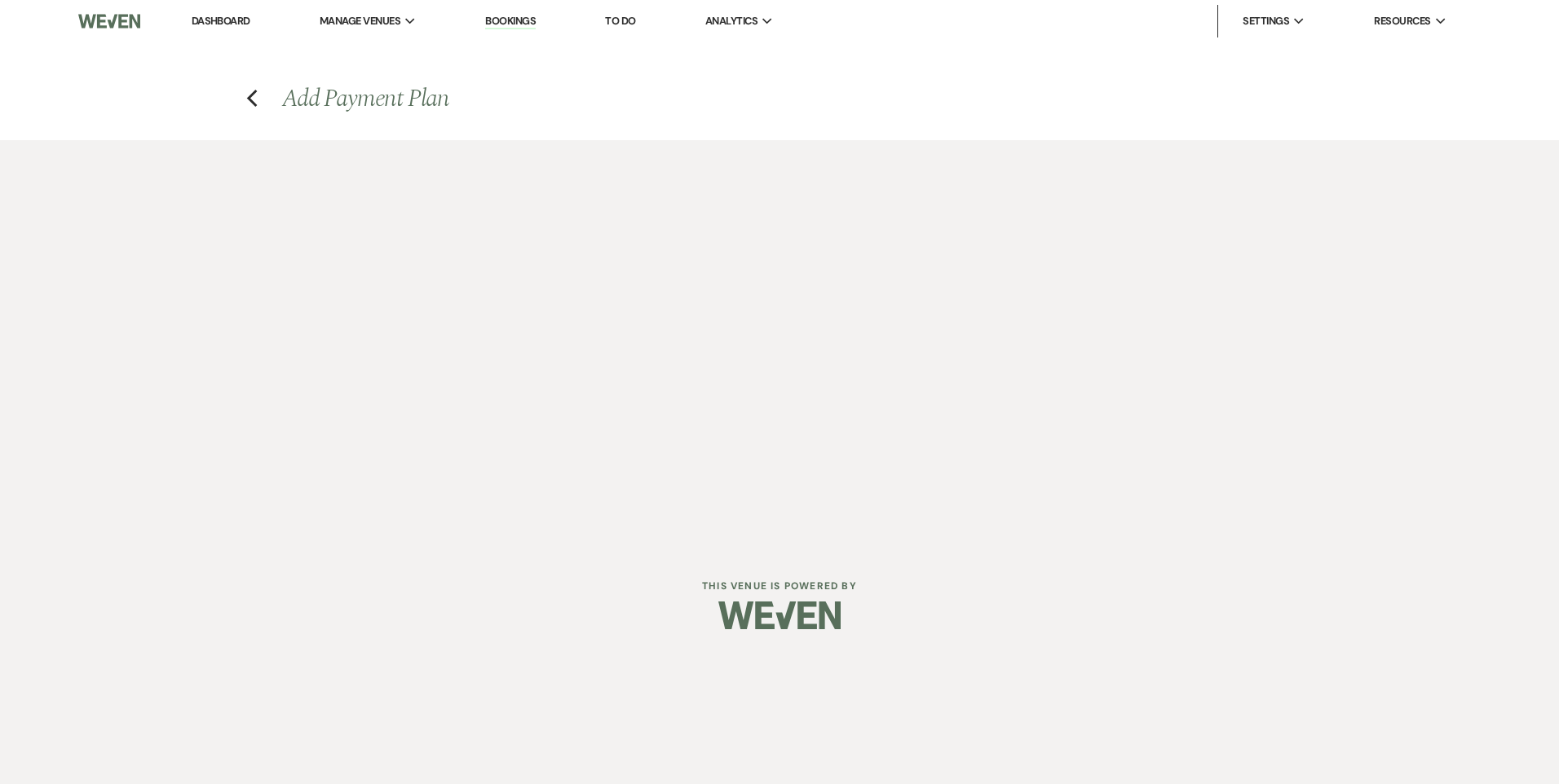
select select "percentage"
select select "true"
select select "client"
select select "days"
select select "client"
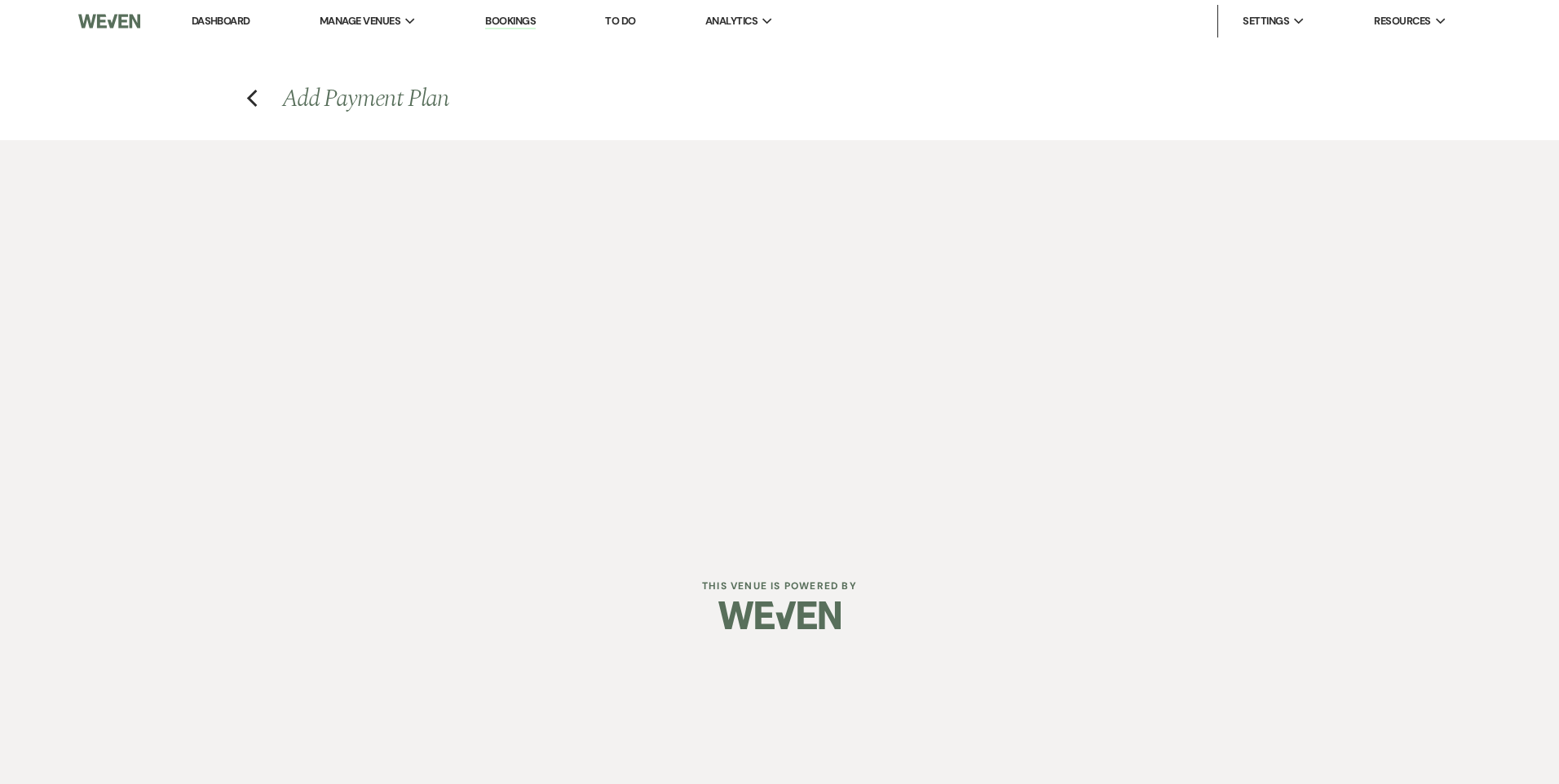
select select "weeks"
select select "2"
select select "flat"
select select "true"
select select "client"
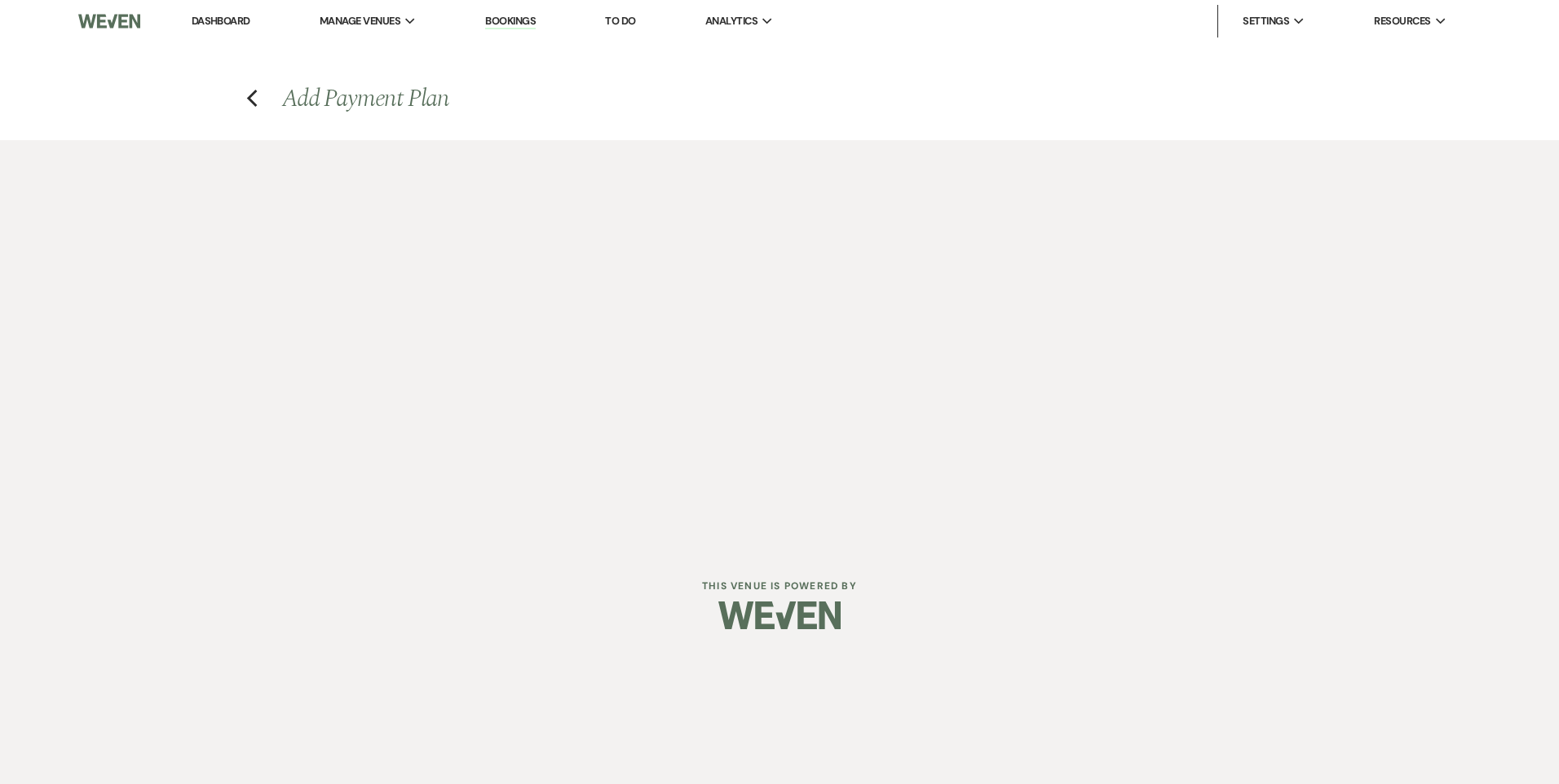
select select "days"
select select "client"
select select "weeks"
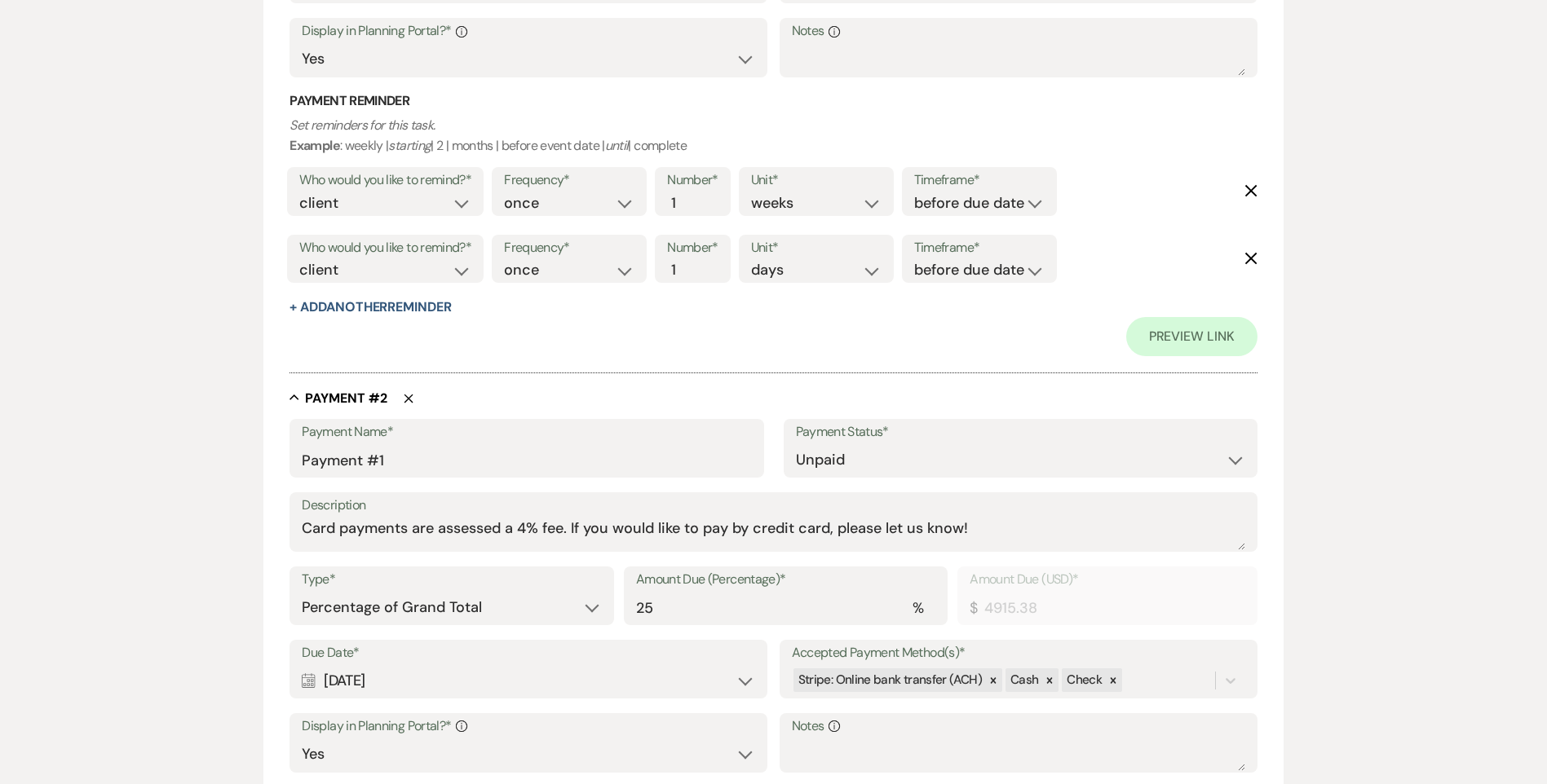
scroll to position [282, 0]
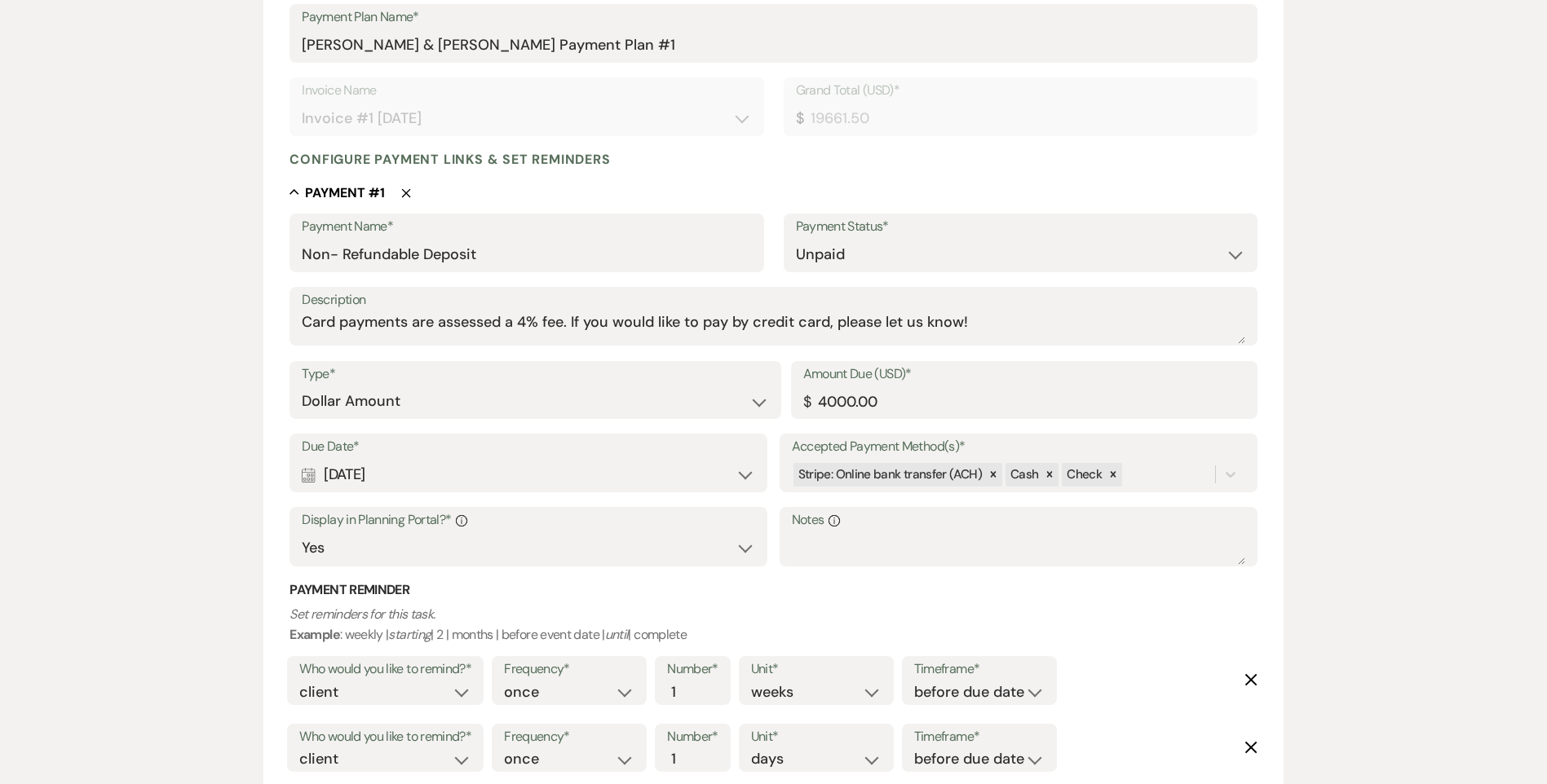
click at [433, 487] on div "Calendar Sep 17, 2025 Expand" at bounding box center [528, 475] width 454 height 32
select select "week"
select select "afterBookedDate"
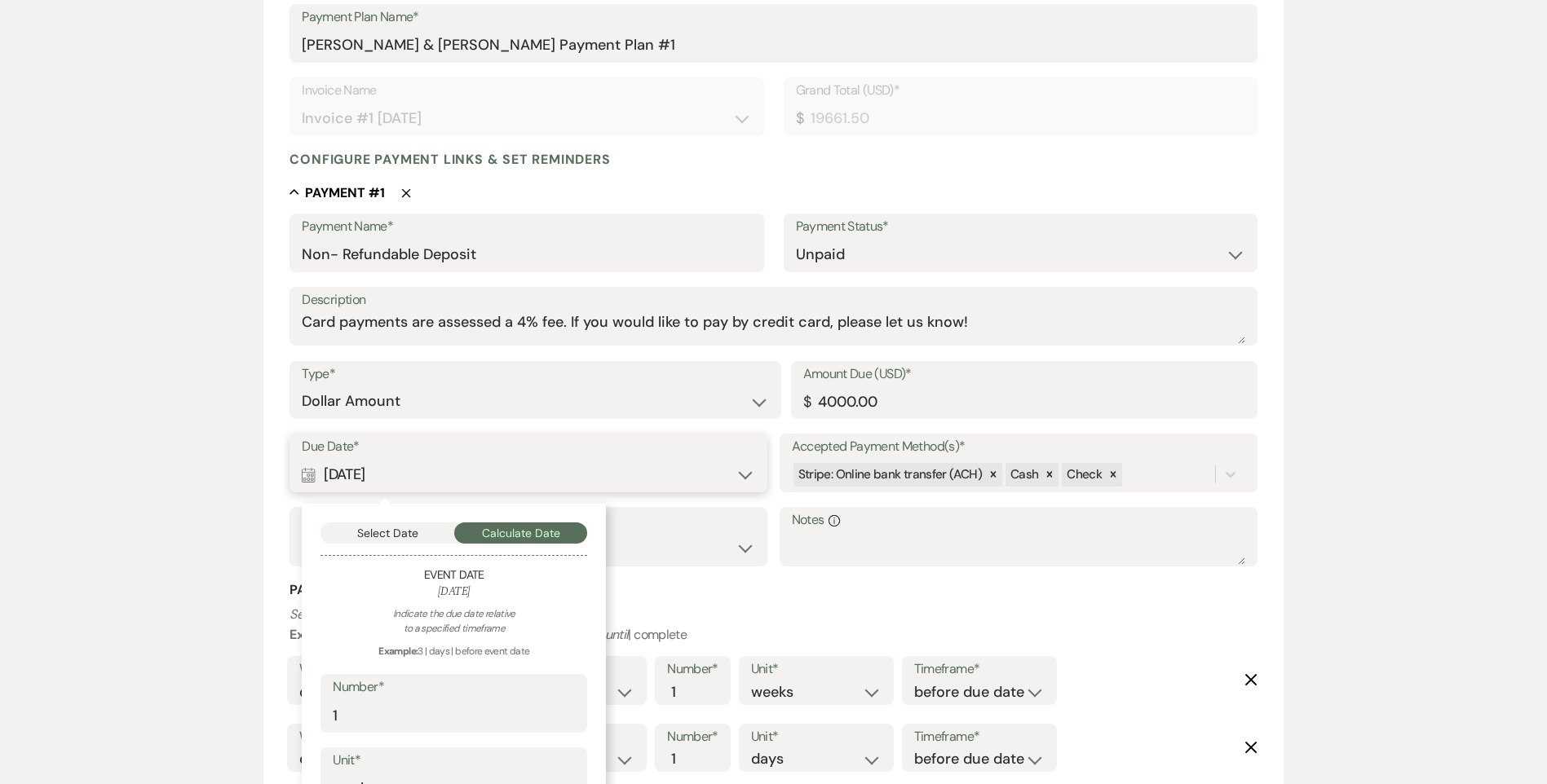
drag, startPoint x: 398, startPoint y: 538, endPoint x: 407, endPoint y: 546, distance: 12.0
click at [399, 538] on button "Select Date" at bounding box center [388, 534] width 134 height 21
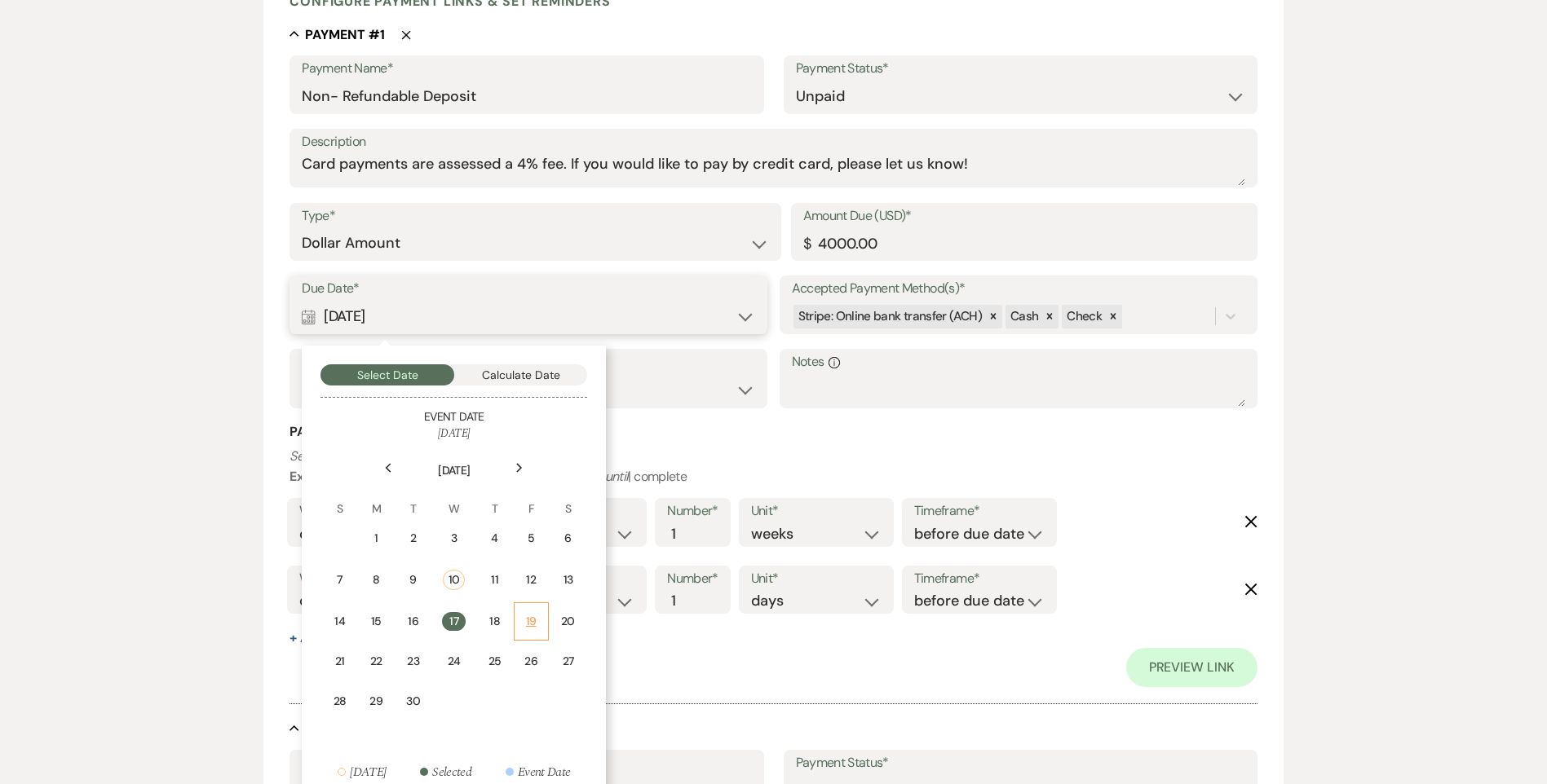
scroll to position [445, 0]
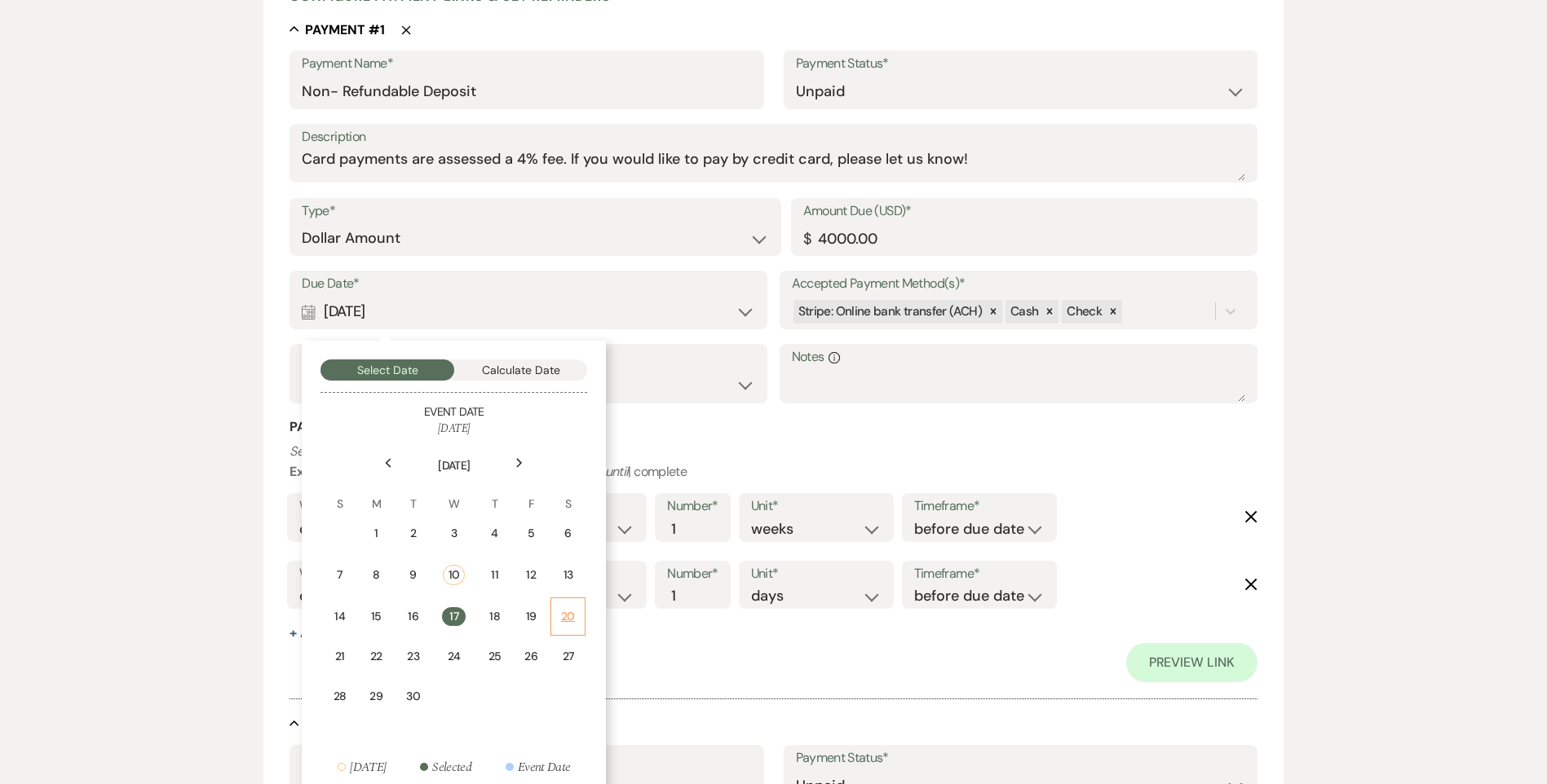
click at [570, 620] on div "20" at bounding box center [568, 616] width 15 height 17
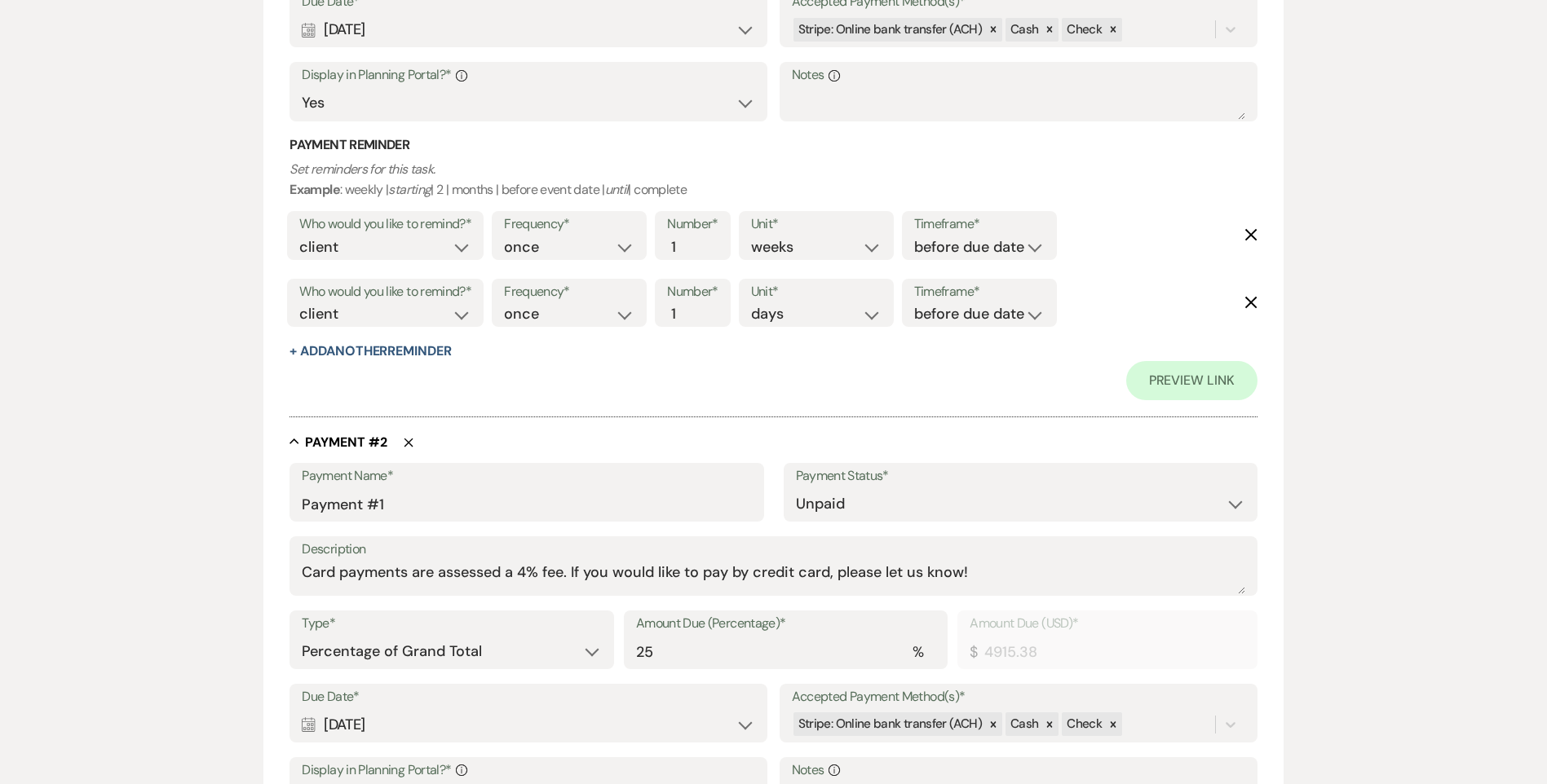
scroll to position [771, 0]
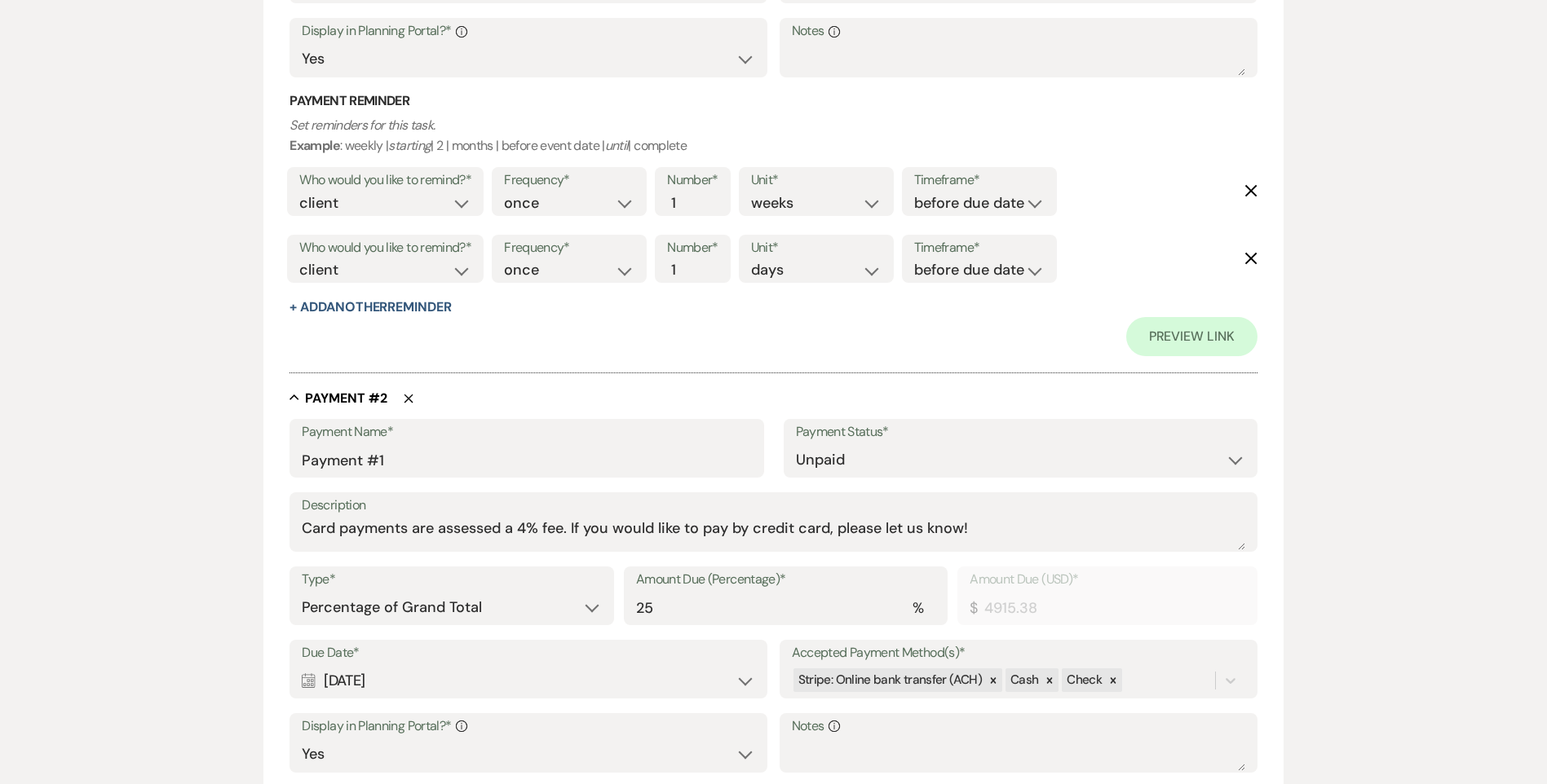
click at [399, 685] on div "Calendar Nov 10, 2025 Expand" at bounding box center [528, 681] width 454 height 32
select select "month"
select select "afterBookedDate"
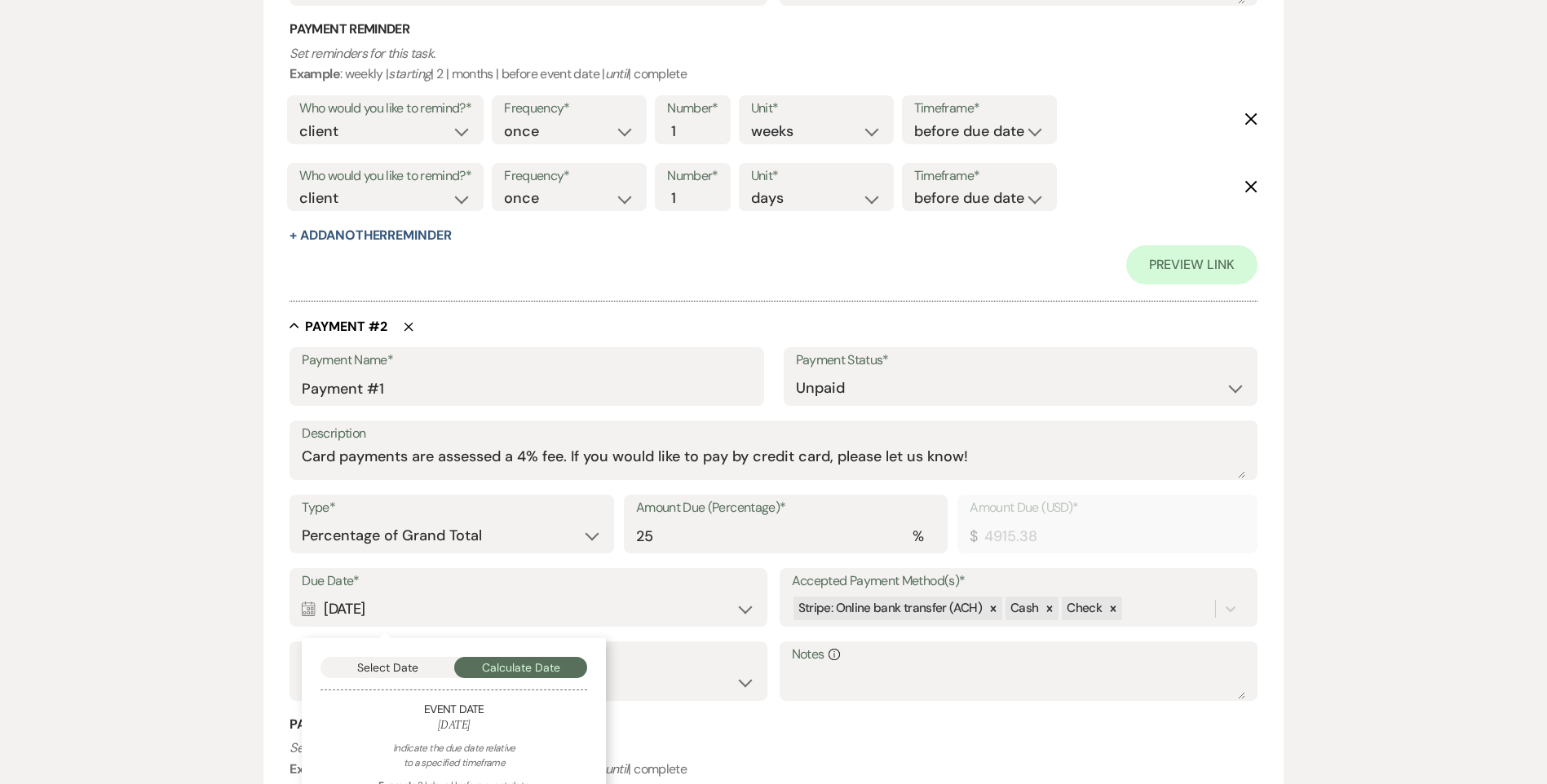
scroll to position [934, 0]
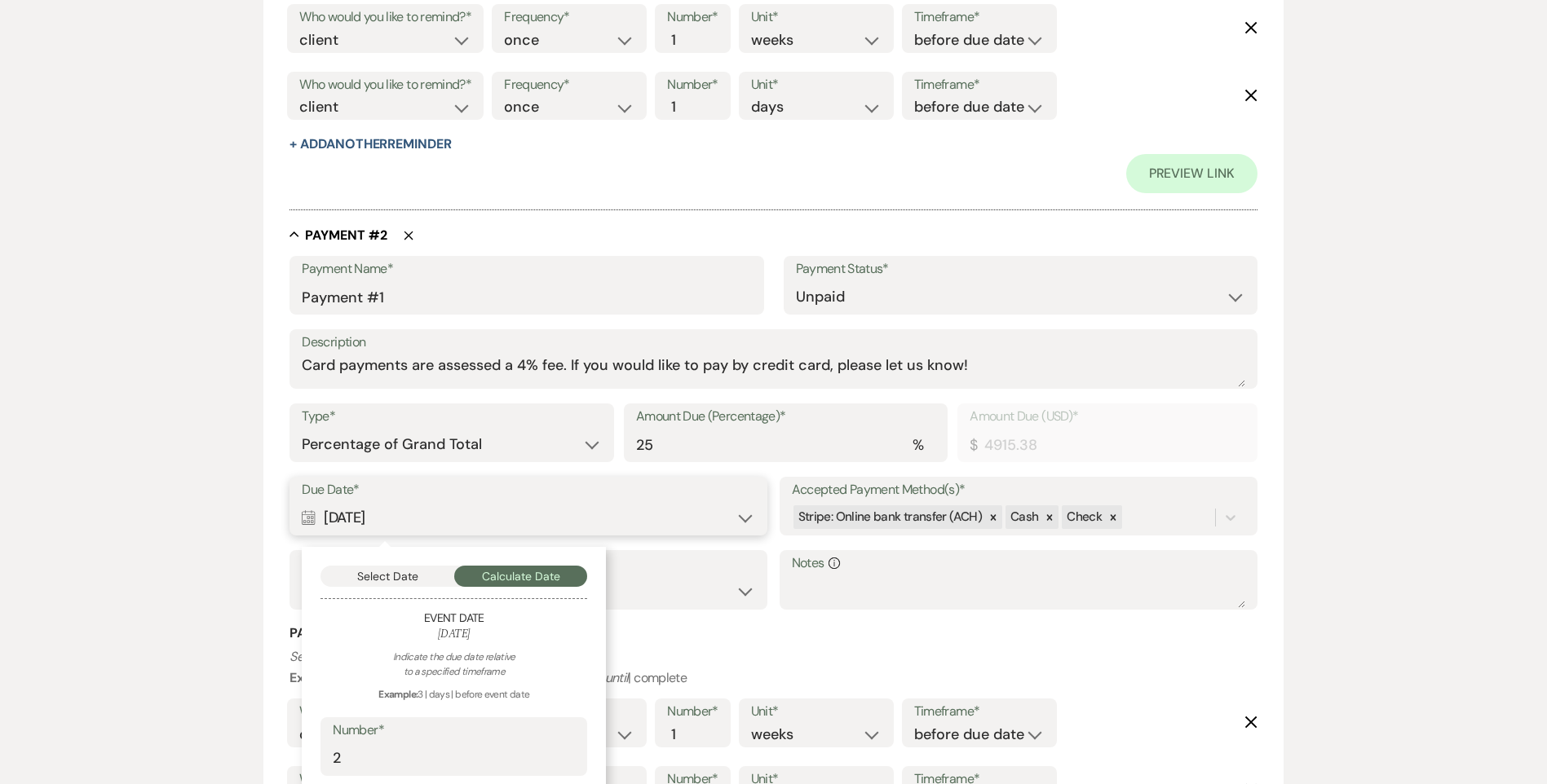
click at [405, 574] on button "Select Date" at bounding box center [388, 577] width 134 height 21
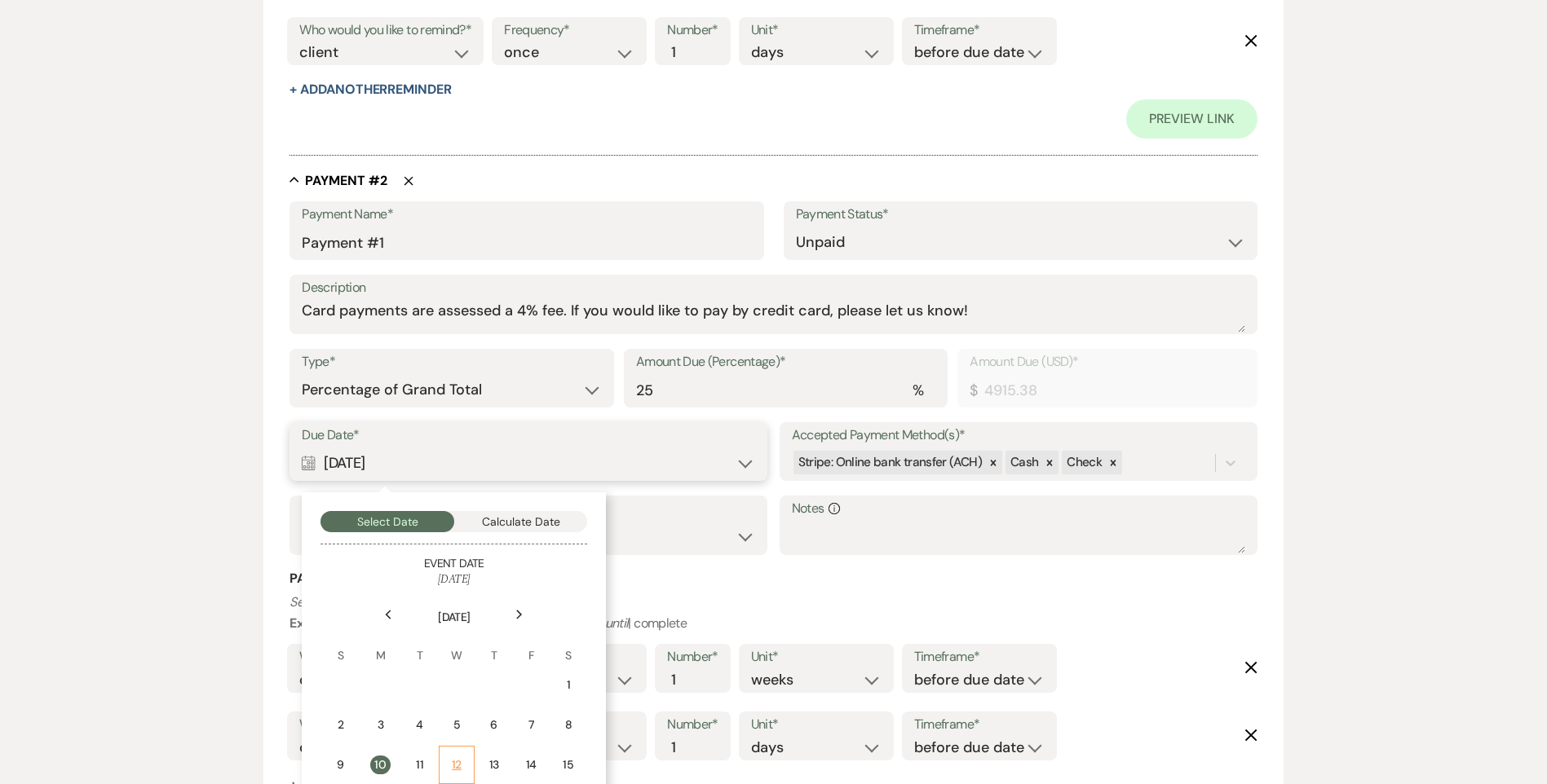
scroll to position [1097, 0]
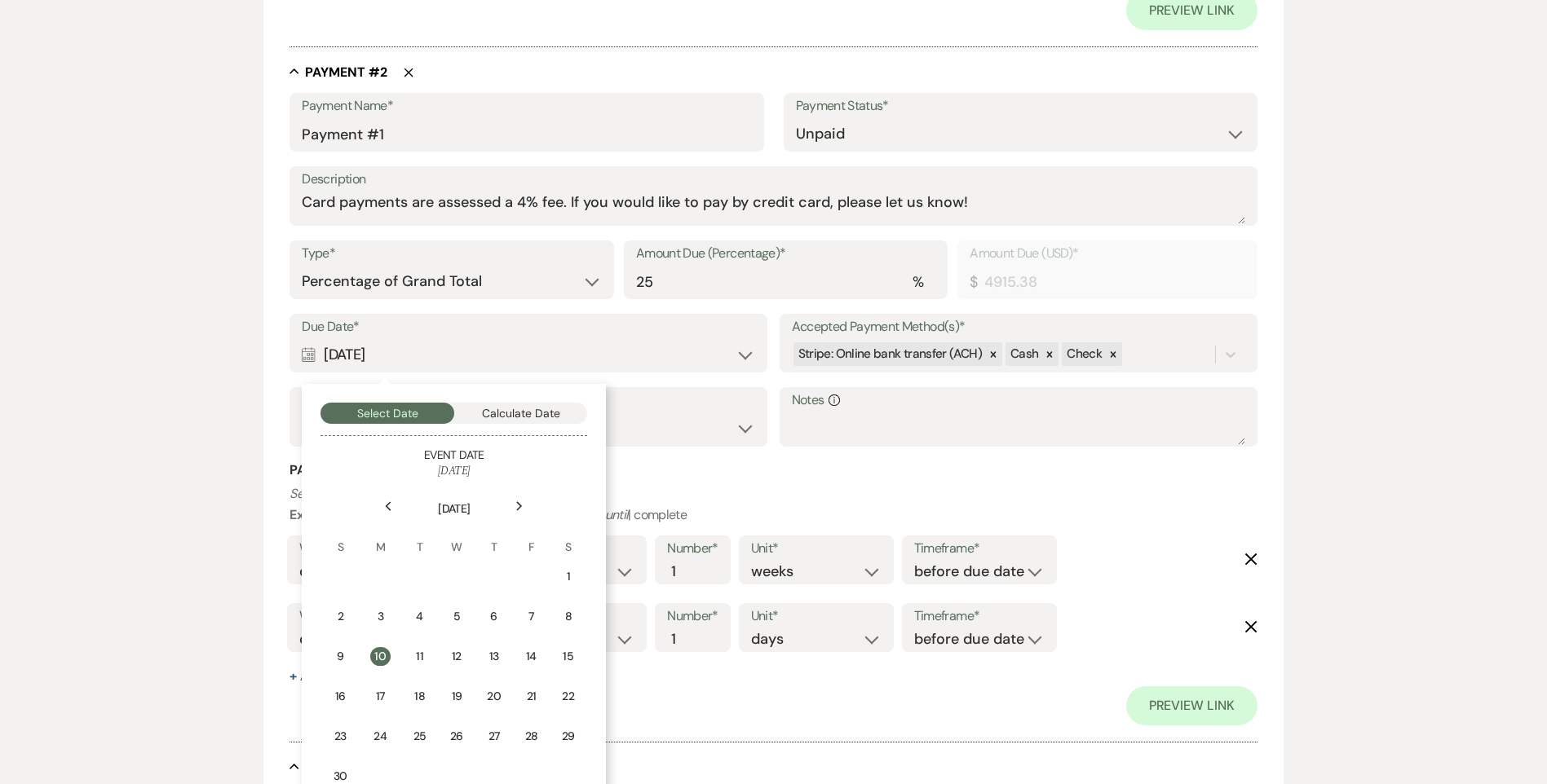
click at [515, 499] on div "Next" at bounding box center [519, 506] width 26 height 26
click at [360, 577] on table "December 2025 S M T W T F S 1 2 3 4 5 6 7 8 9 10 11 12 13 14 15 16 17 18 19 20 …" at bounding box center [454, 638] width 266 height 318
click at [377, 576] on div "1" at bounding box center [377, 577] width 15 height 17
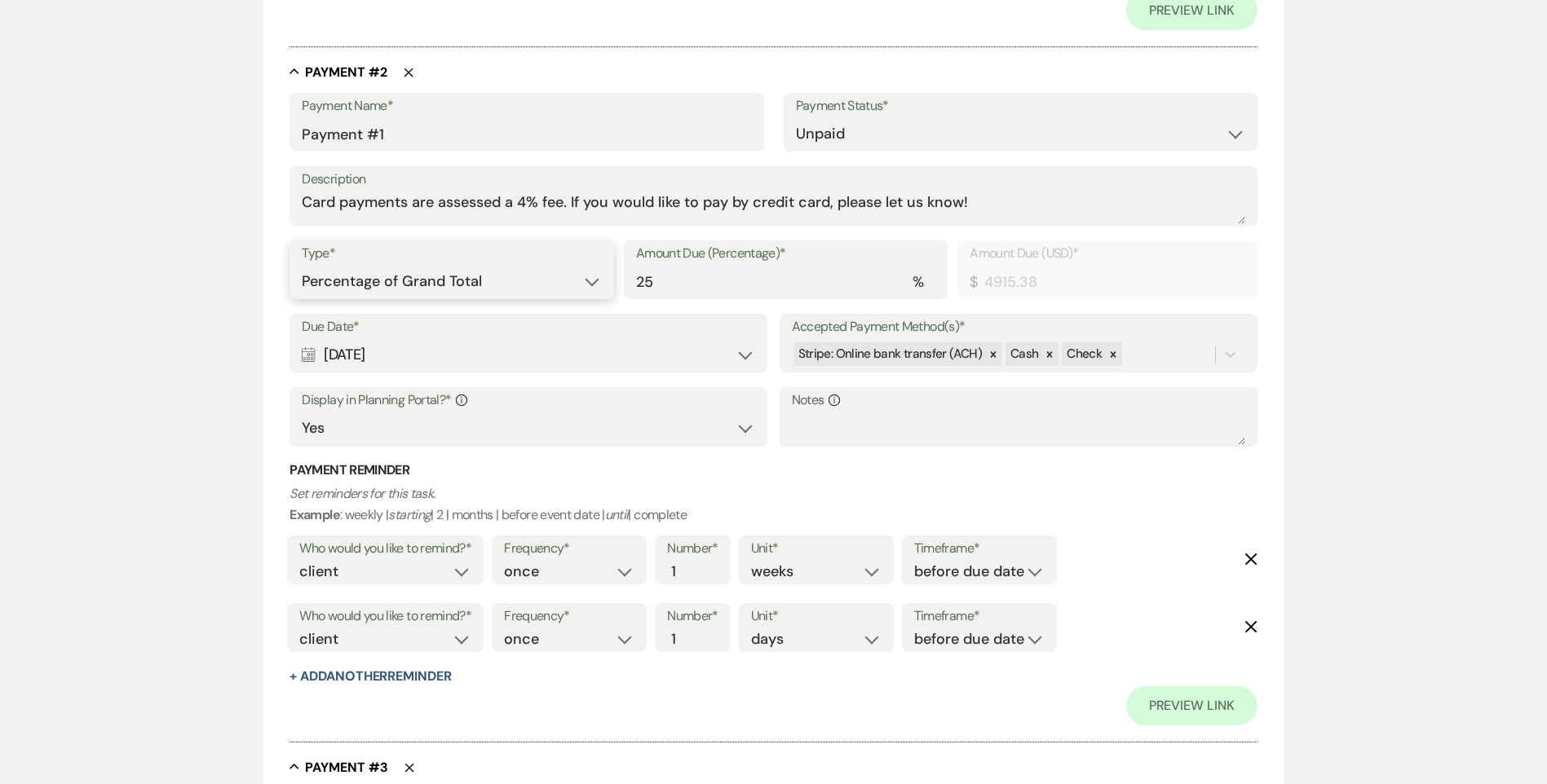
drag, startPoint x: 467, startPoint y: 285, endPoint x: 467, endPoint y: 299, distance: 14.0
click at [467, 285] on select "Dollar Amount Percentage of Grand Total" at bounding box center [451, 281] width 299 height 32
select select "flat"
click at [301, 265] on select "Dollar Amount Percentage of Grand Total" at bounding box center [451, 281] width 299 height 32
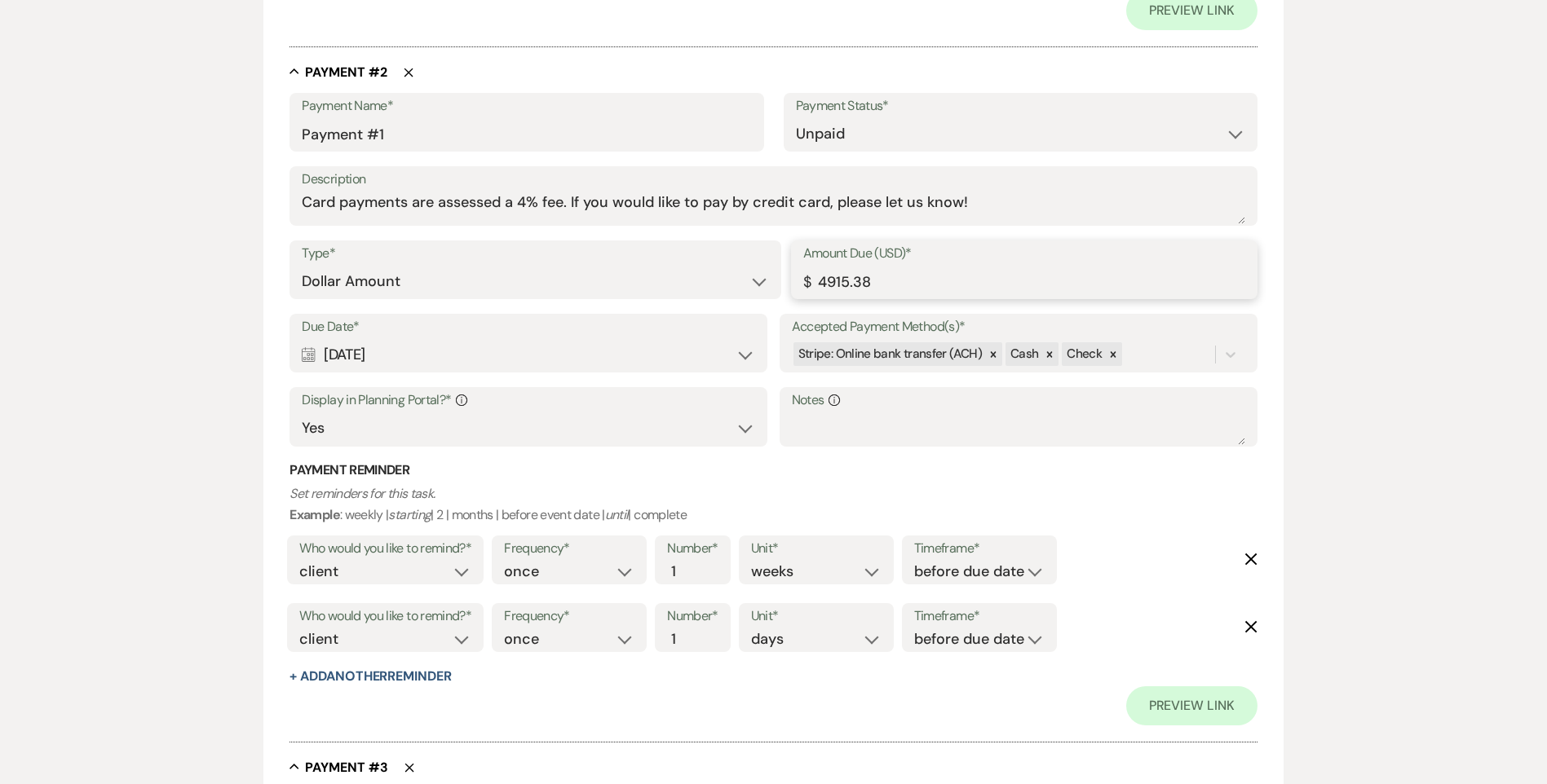
drag, startPoint x: 876, startPoint y: 287, endPoint x: 679, endPoint y: 283, distance: 197.0
click at [749, 286] on div "Type* Dollar Amount Percentage of Grand Total Amount Due (USD)* $ 4915.38" at bounding box center [773, 277] width 967 height 73
drag, startPoint x: 890, startPoint y: 286, endPoint x: 825, endPoint y: 283, distance: 65.1
click at [826, 284] on input "3665.38" at bounding box center [1024, 281] width 442 height 32
click at [875, 285] on input "3665.38" at bounding box center [1024, 281] width 442 height 32
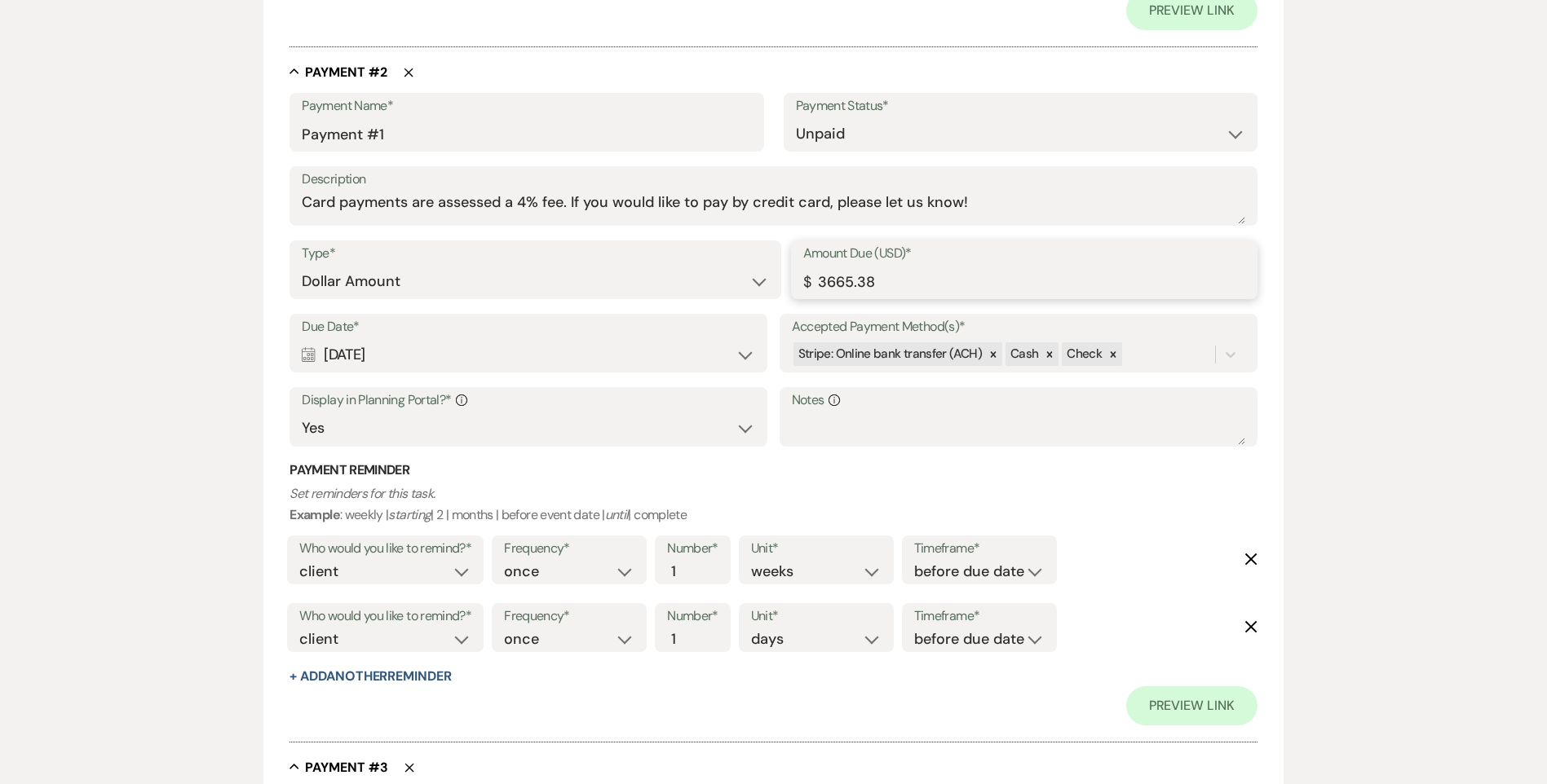
click at [878, 285] on input "3665.38" at bounding box center [1024, 281] width 442 height 32
drag, startPoint x: 878, startPoint y: 283, endPoint x: 810, endPoint y: 283, distance: 68.0
click at [810, 285] on div "Amount Due (USD)* $ 3665.38" at bounding box center [1024, 270] width 467 height 59
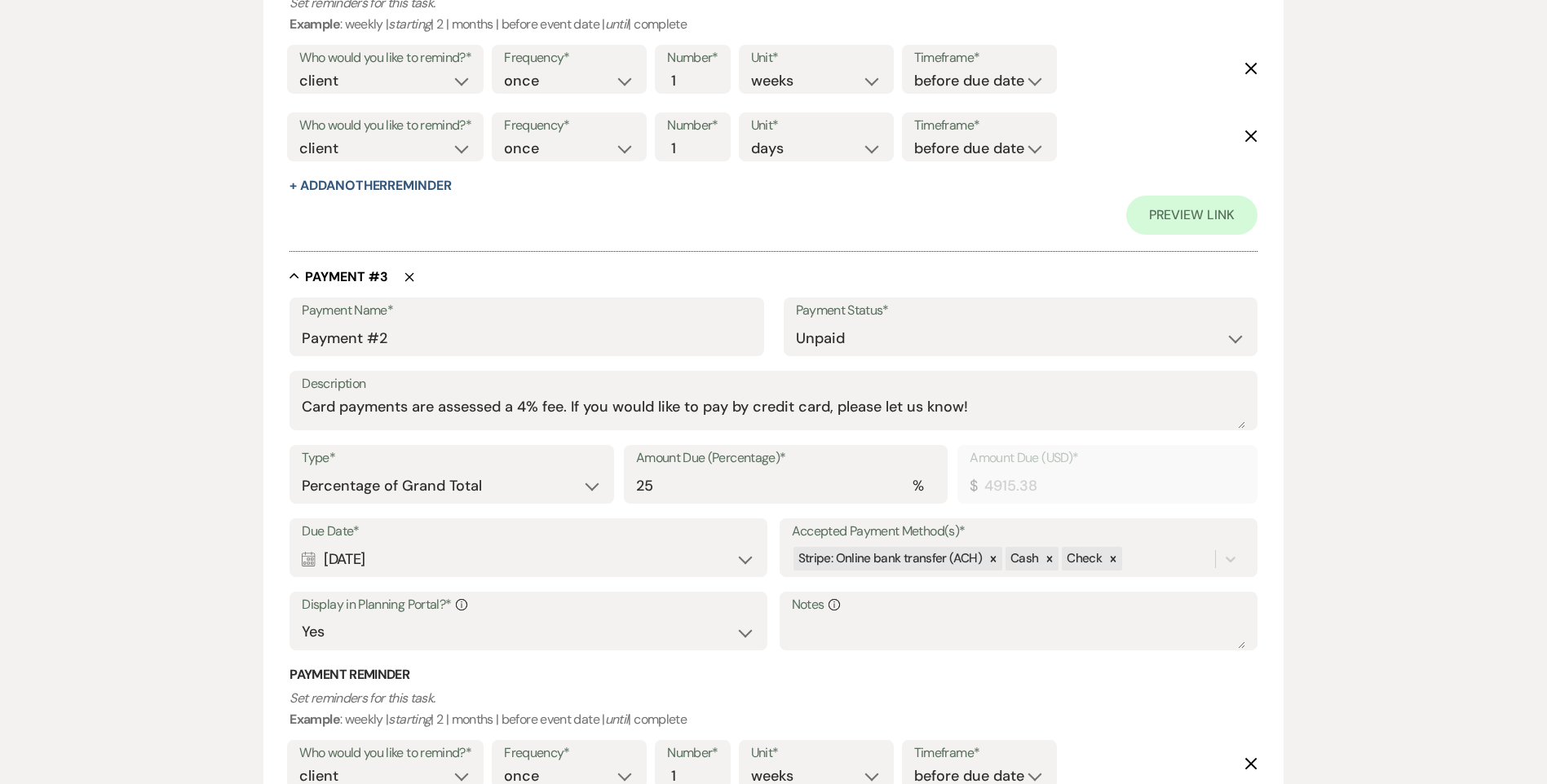
scroll to position [1668, 0]
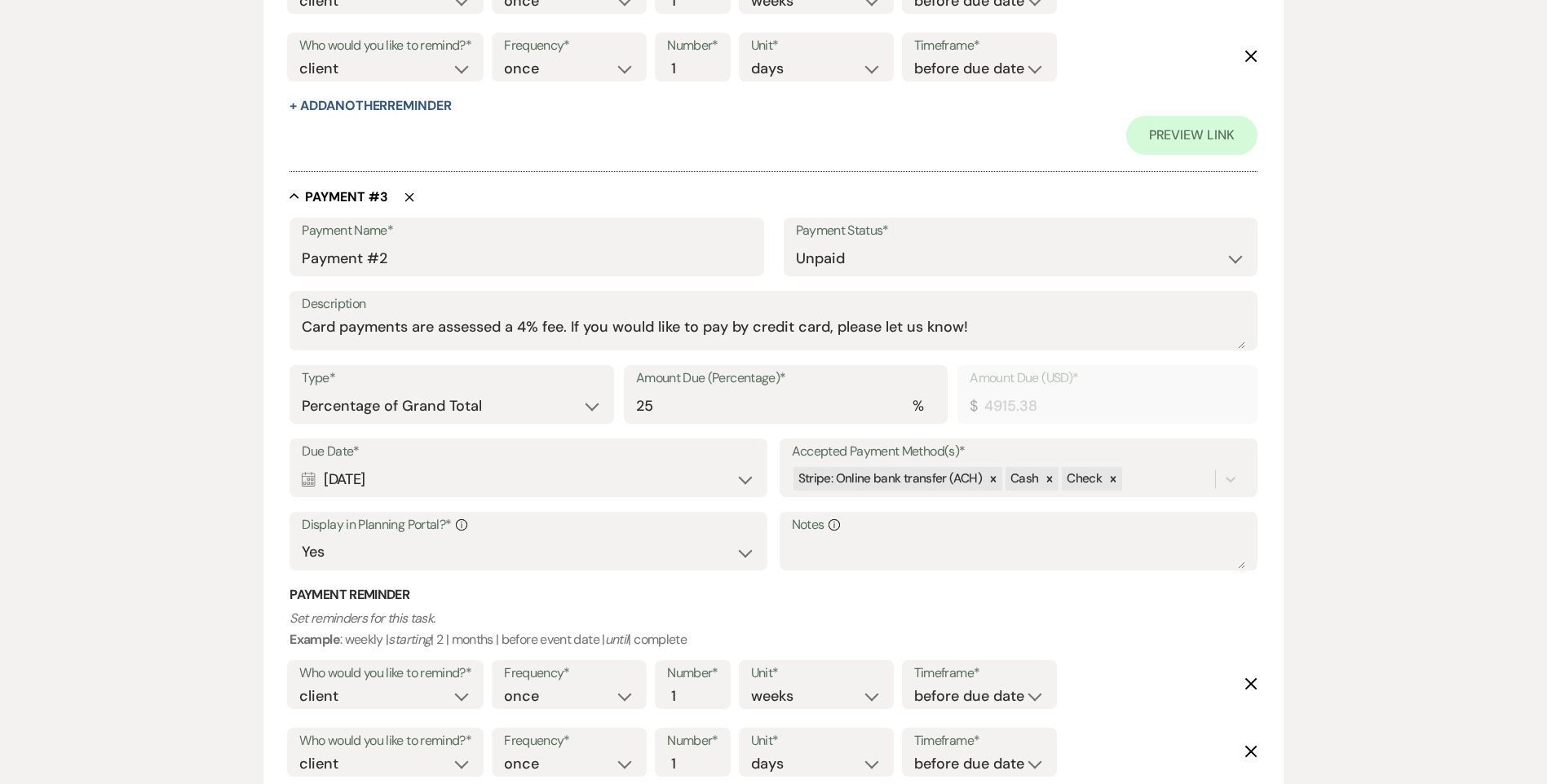
type input "3665.38"
click at [440, 396] on select "Dollar Amount Percentage of Grand Total" at bounding box center [451, 406] width 299 height 32
select select "flat"
click at [301, 390] on select "Dollar Amount Percentage of Grand Total" at bounding box center [451, 406] width 299 height 32
click at [785, 408] on div "Type* Dollar Amount Percentage of Grand Total Amount Due (USD)* $ 4915.38" at bounding box center [773, 402] width 967 height 73
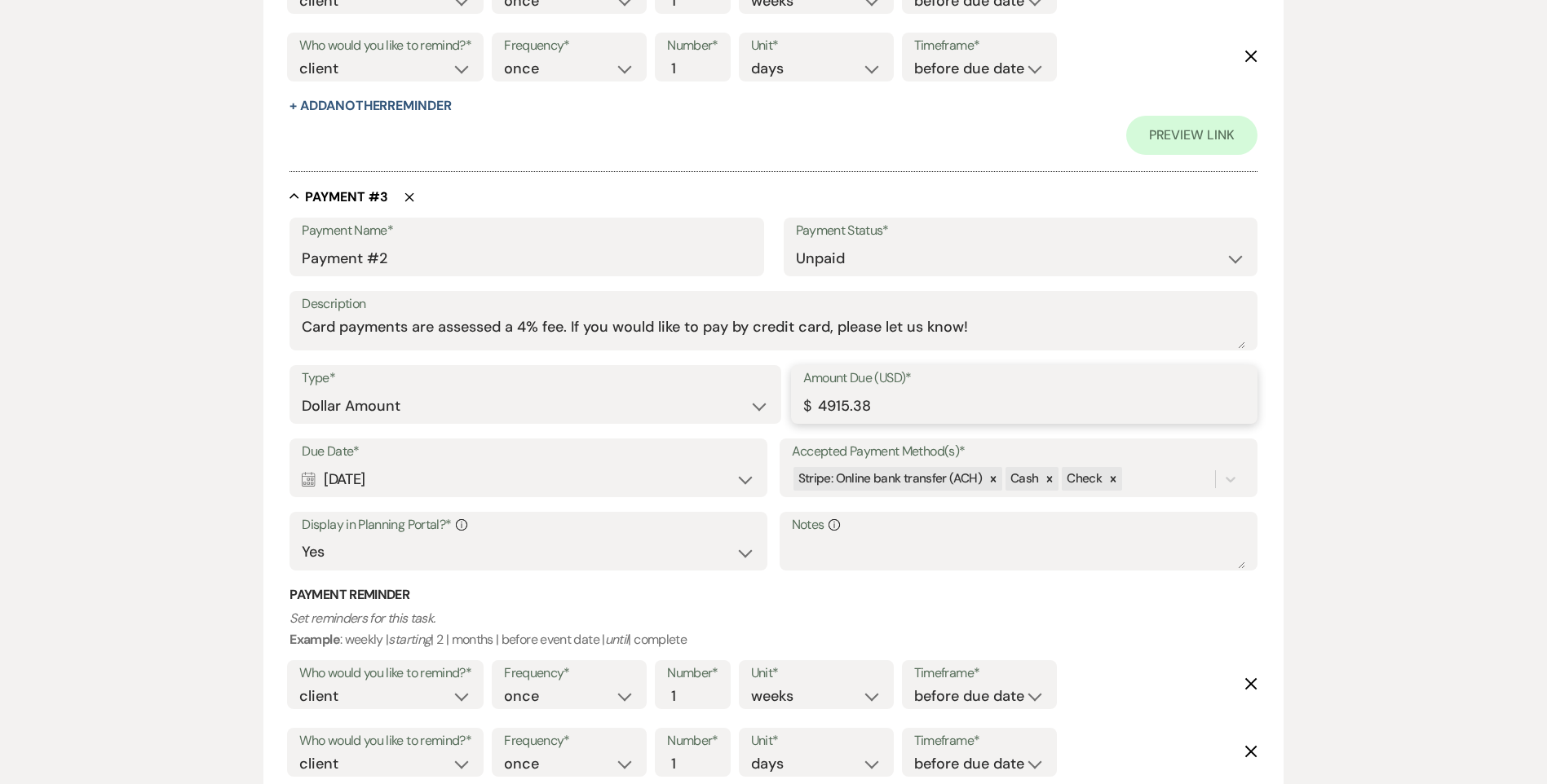
paste input "366"
type input "3665.38"
click at [510, 478] on div "Calendar Dec 29, 2025 Expand" at bounding box center [528, 480] width 454 height 32
select select "month"
select select "beforeEventDate"
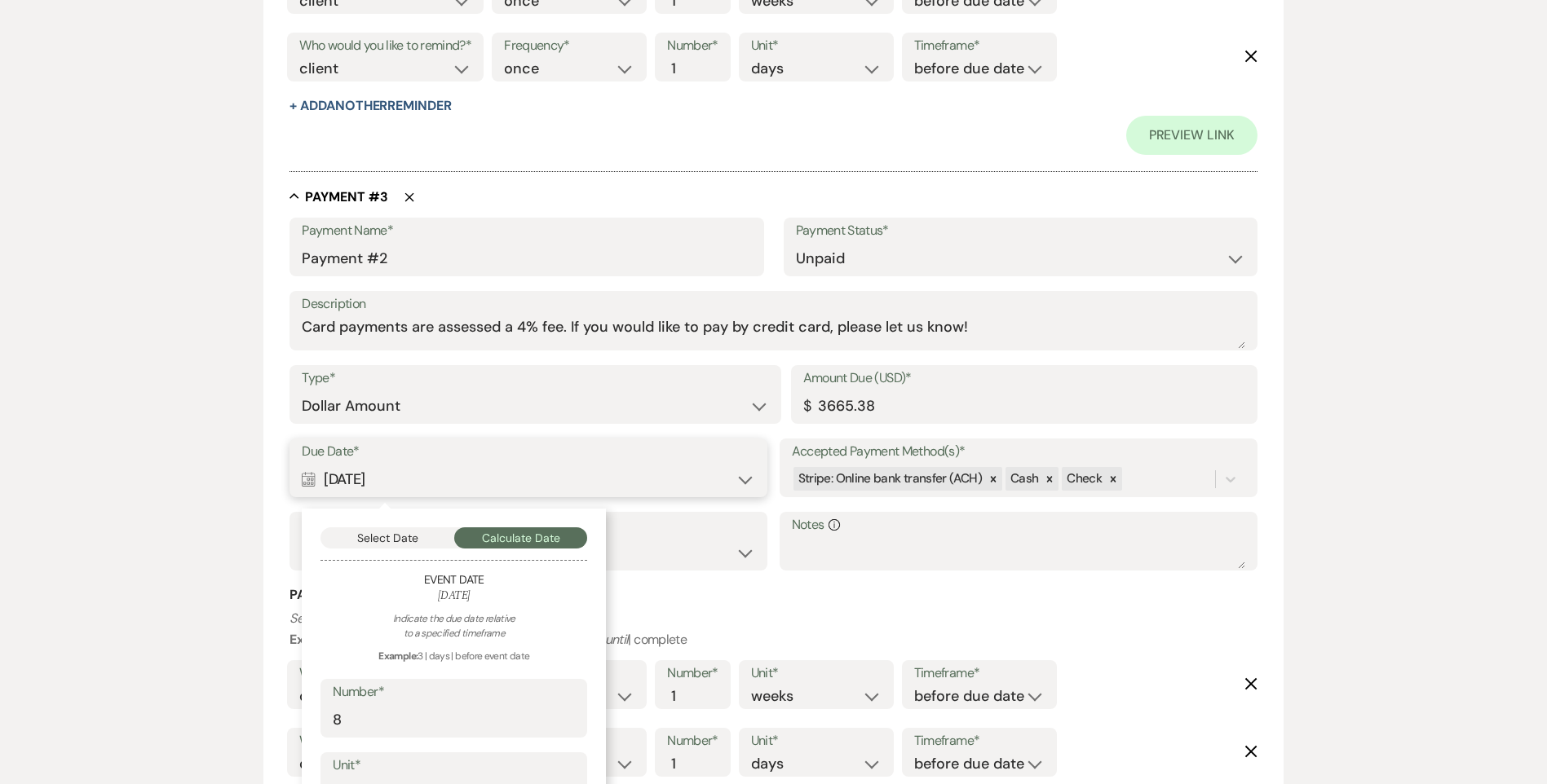
click at [389, 534] on button "Select Date" at bounding box center [388, 538] width 134 height 21
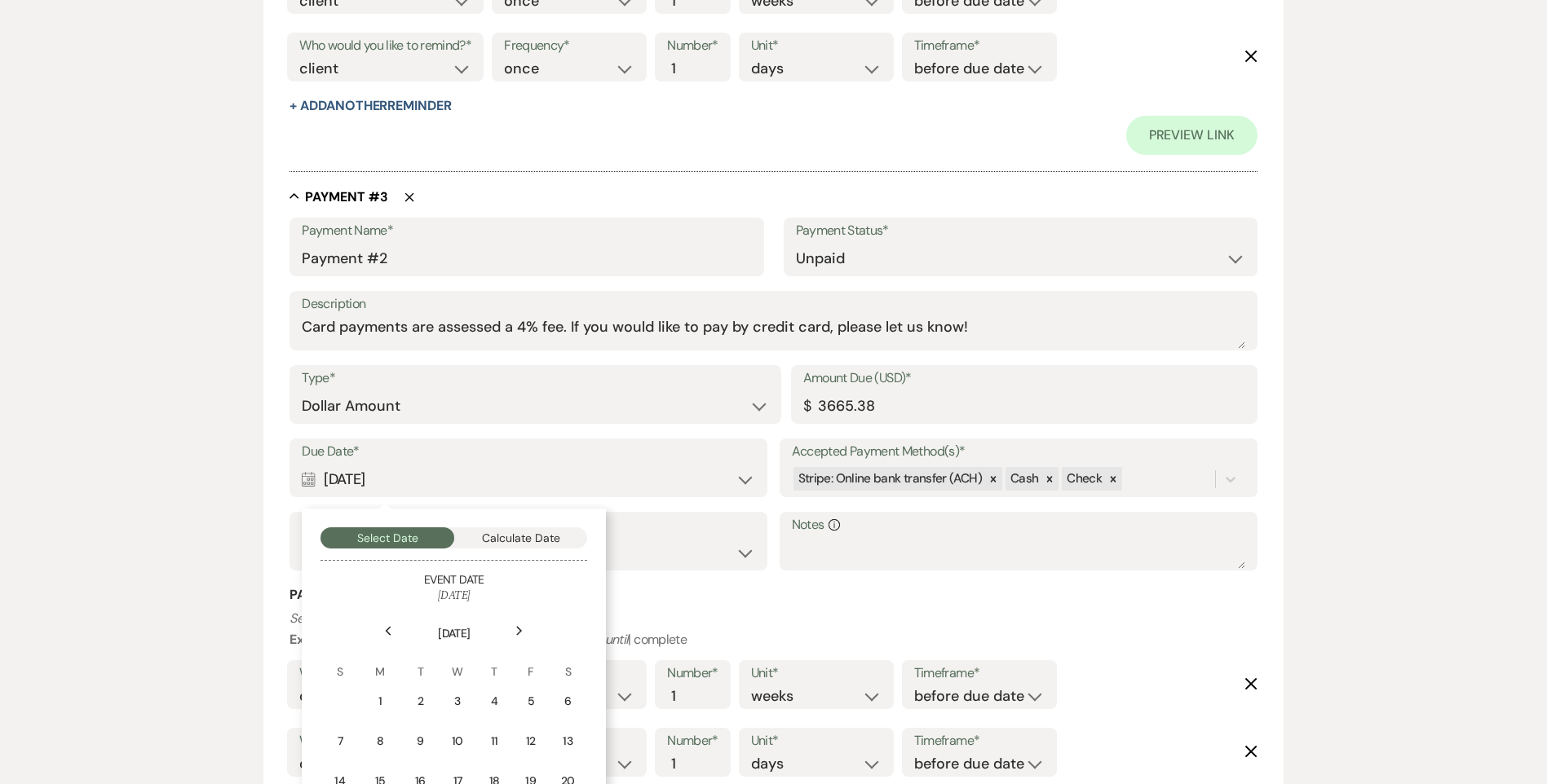
click at [521, 626] on icon "Next" at bounding box center [519, 630] width 8 height 10
click at [345, 701] on div "1" at bounding box center [339, 701] width 15 height 17
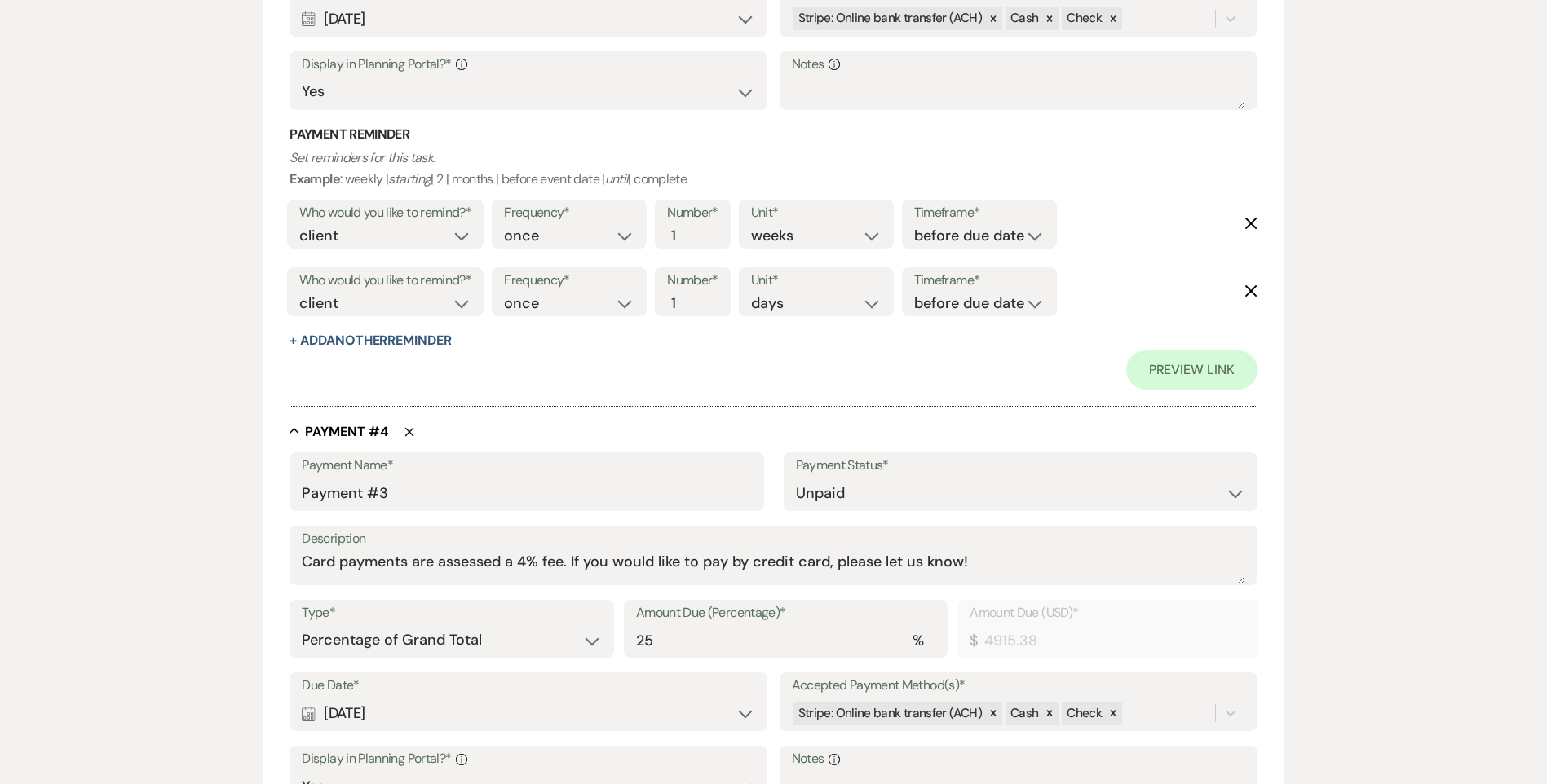
scroll to position [2157, 0]
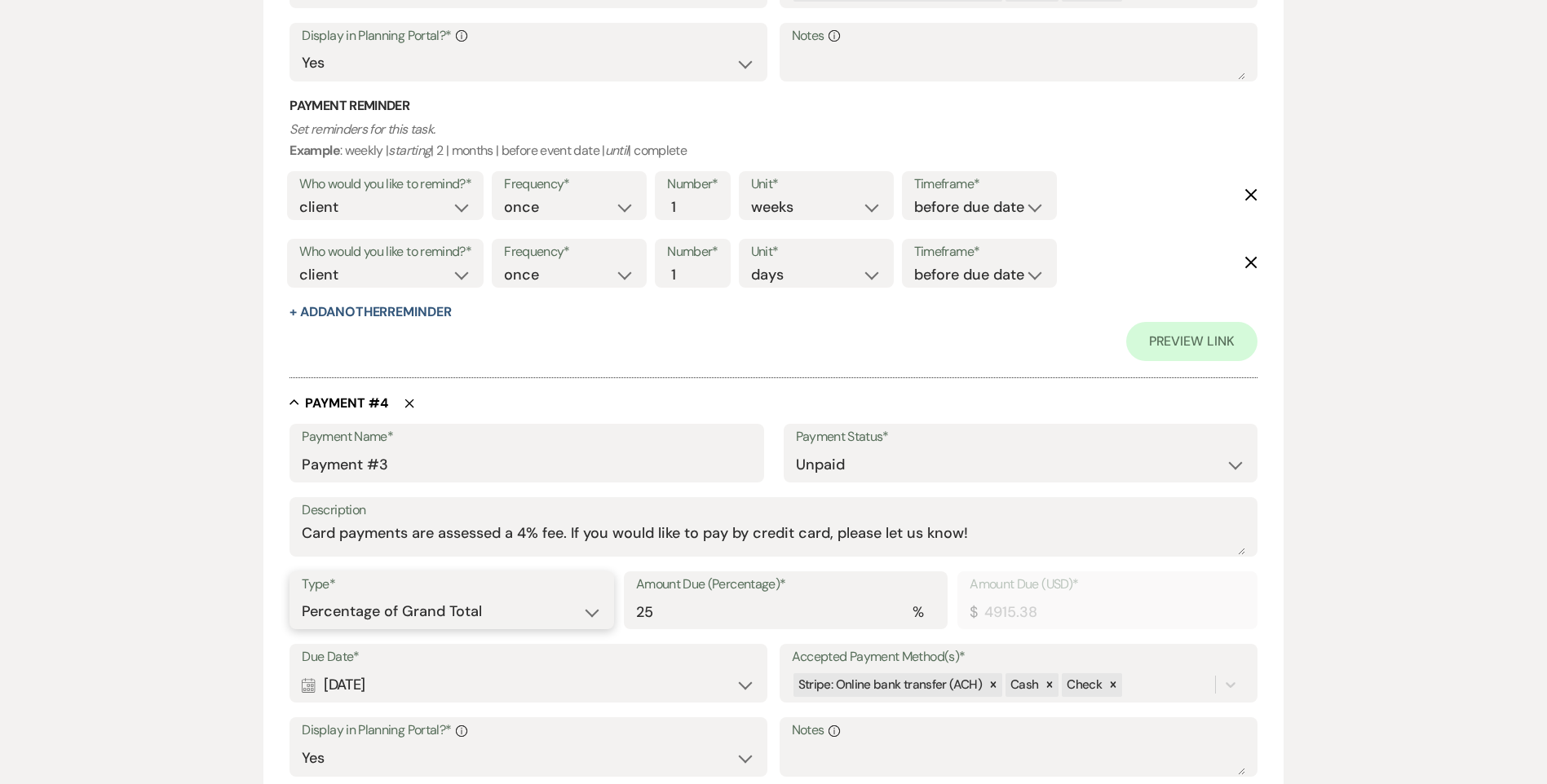
click at [436, 612] on select "Dollar Amount Percentage of Grand Total" at bounding box center [451, 612] width 299 height 32
drag, startPoint x: 432, startPoint y: 618, endPoint x: 430, endPoint y: 628, distance: 10.2
click at [432, 618] on select "Dollar Amount Percentage of Grand Total" at bounding box center [451, 612] width 299 height 32
select select "flat"
click at [301, 596] on select "Dollar Amount Percentage of Grand Total" at bounding box center [451, 612] width 299 height 32
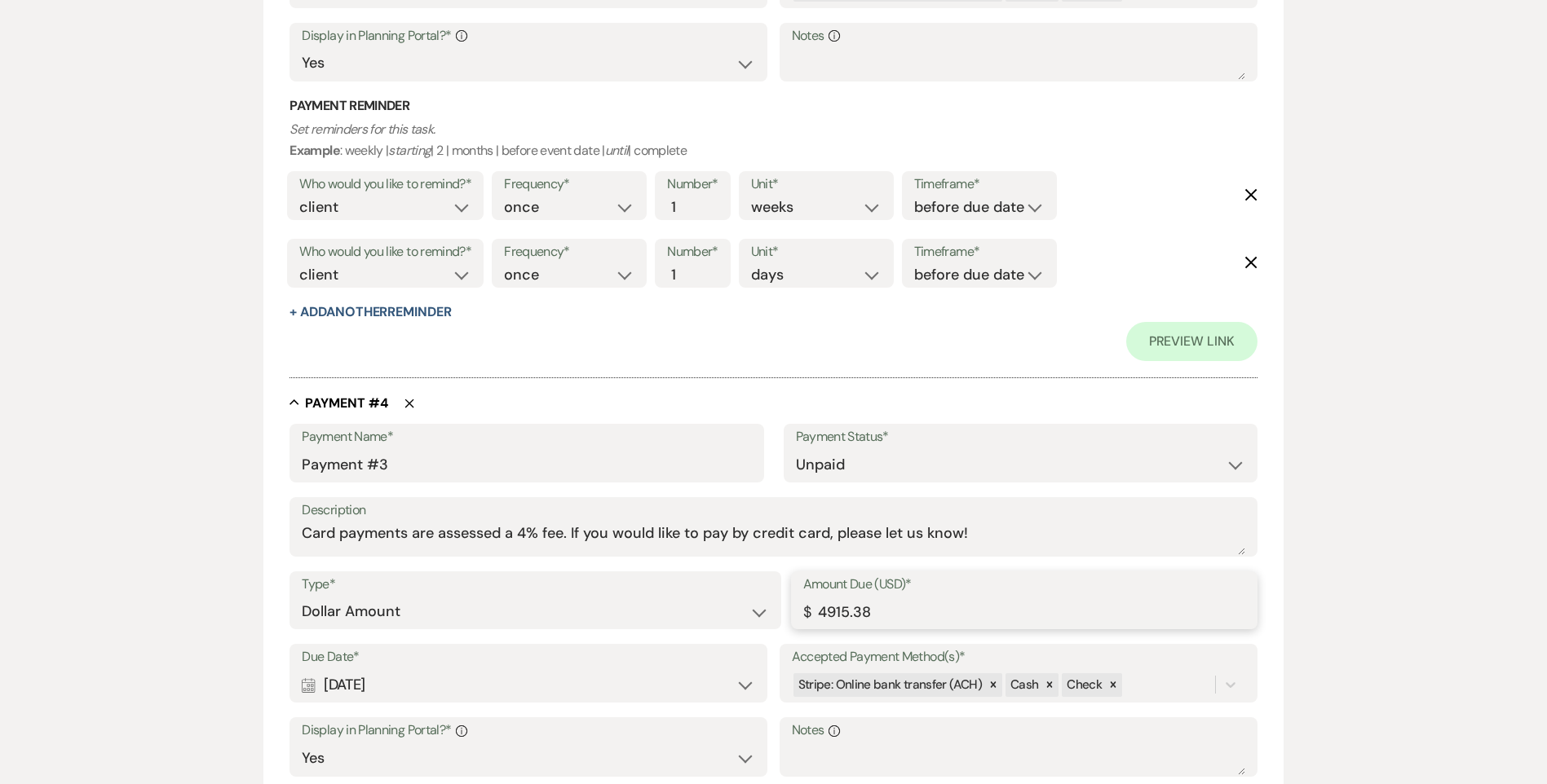
drag, startPoint x: 874, startPoint y: 613, endPoint x: 817, endPoint y: 613, distance: 57.0
click at [817, 614] on input "4915.38" at bounding box center [1024, 612] width 442 height 32
paste input "366"
type input "3665.38"
click at [444, 692] on div "Calendar Feb 28, 2026 Expand" at bounding box center [528, 686] width 454 height 32
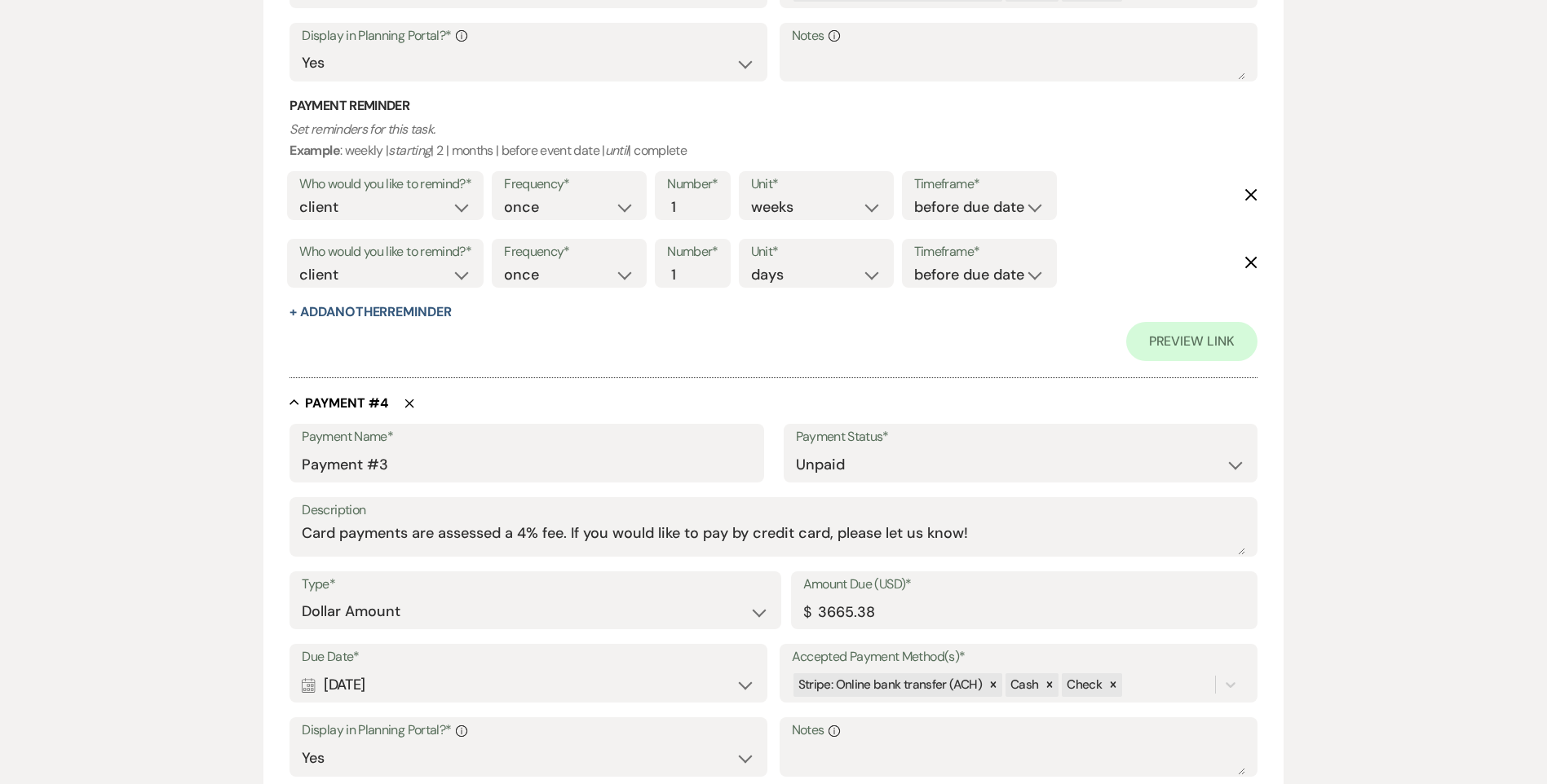
select select "month"
select select "beforeEventDate"
click at [382, 741] on button "Select Date" at bounding box center [388, 744] width 134 height 21
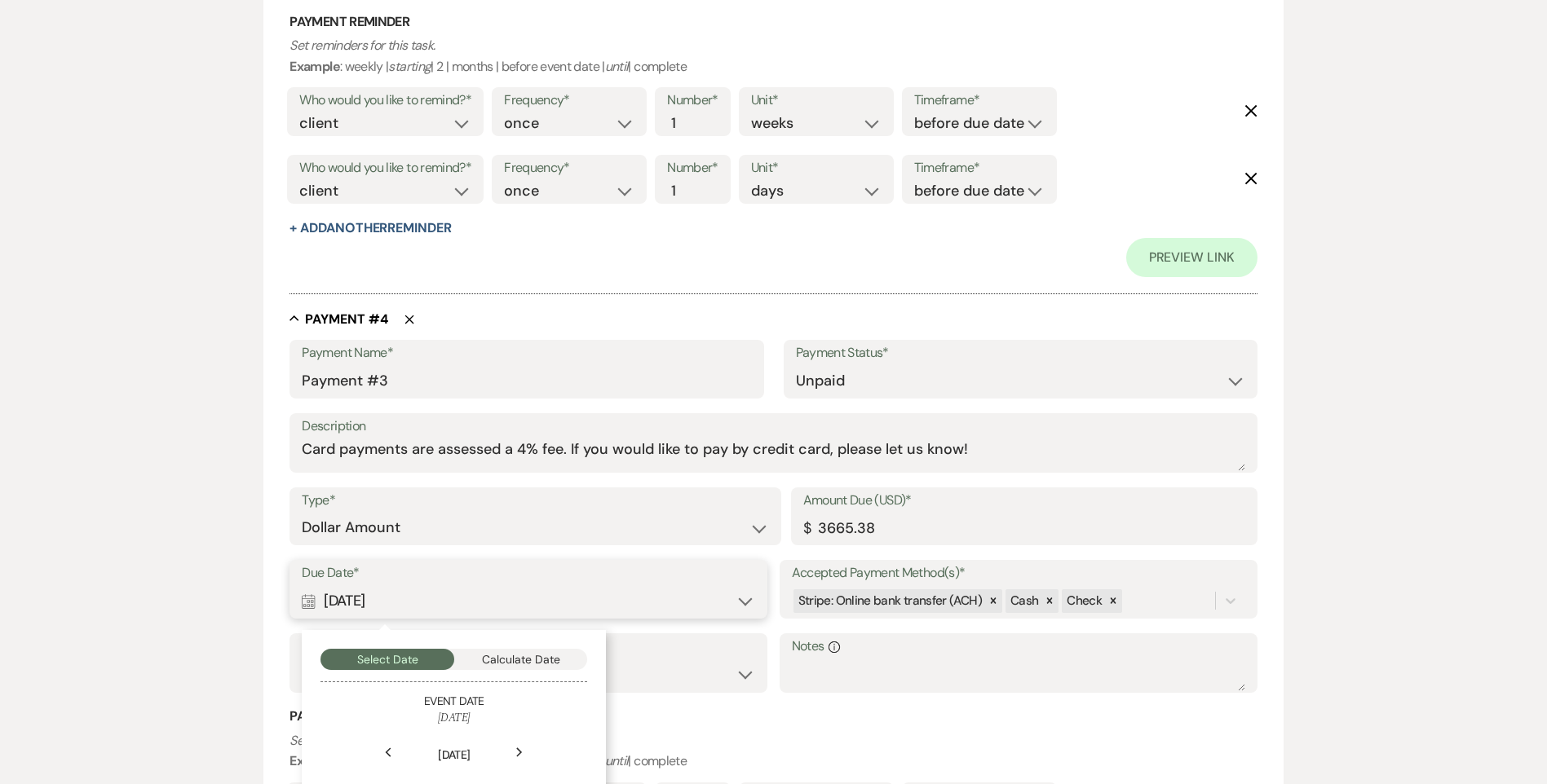
scroll to position [2320, 0]
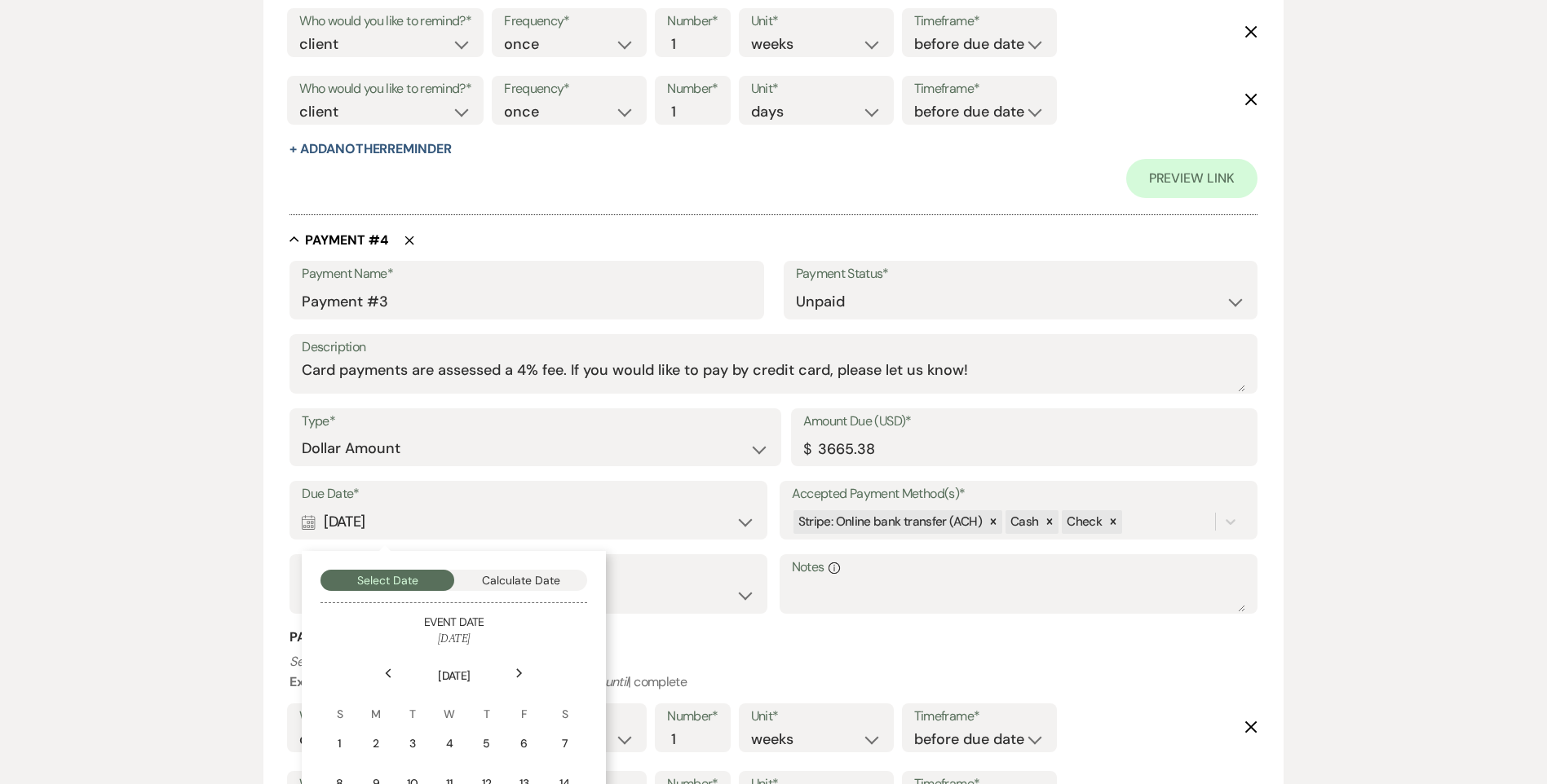
click at [518, 674] on icon "Next" at bounding box center [519, 673] width 8 height 10
click at [454, 749] on div "1" at bounding box center [454, 744] width 15 height 17
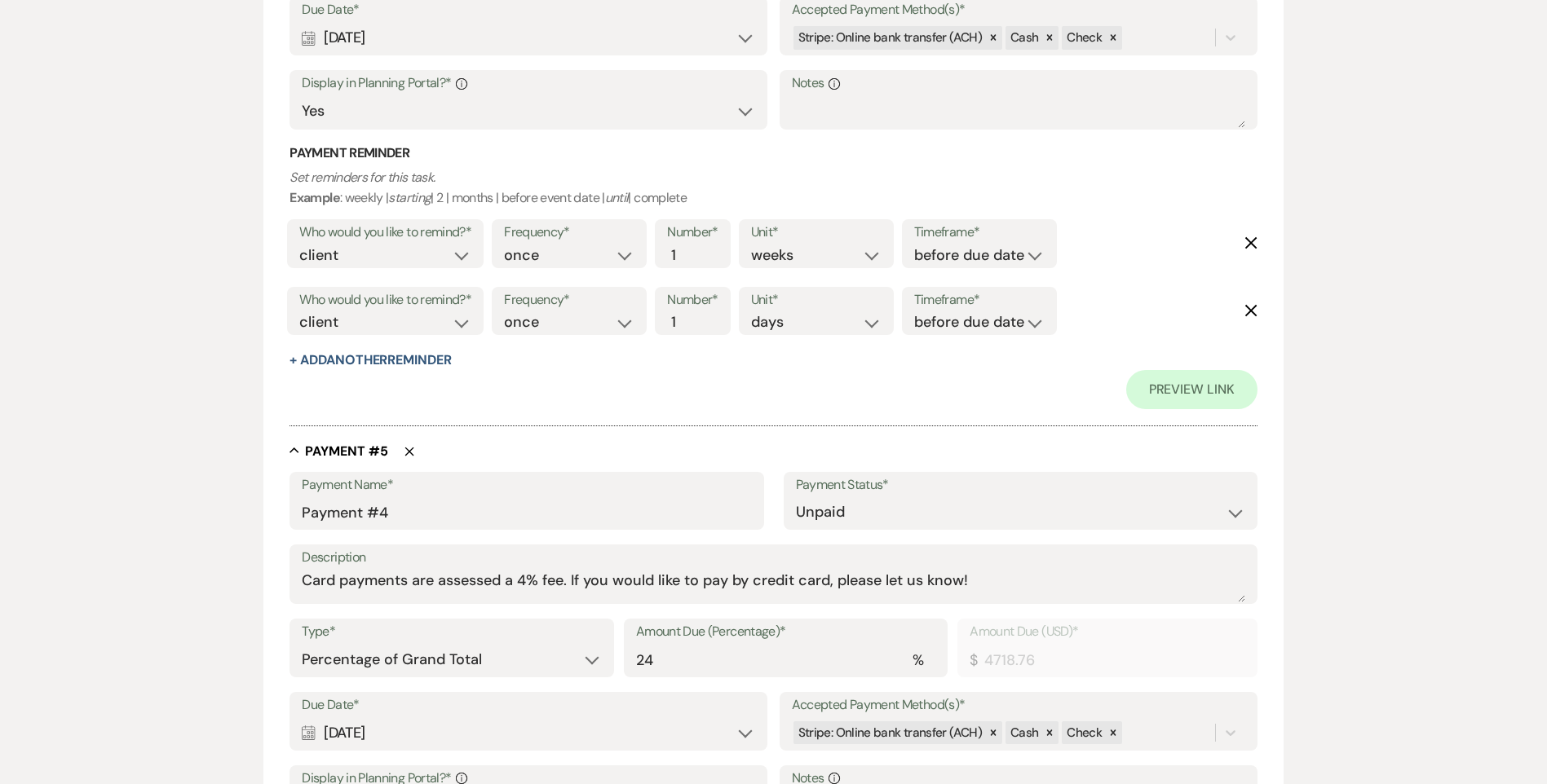
scroll to position [2809, 0]
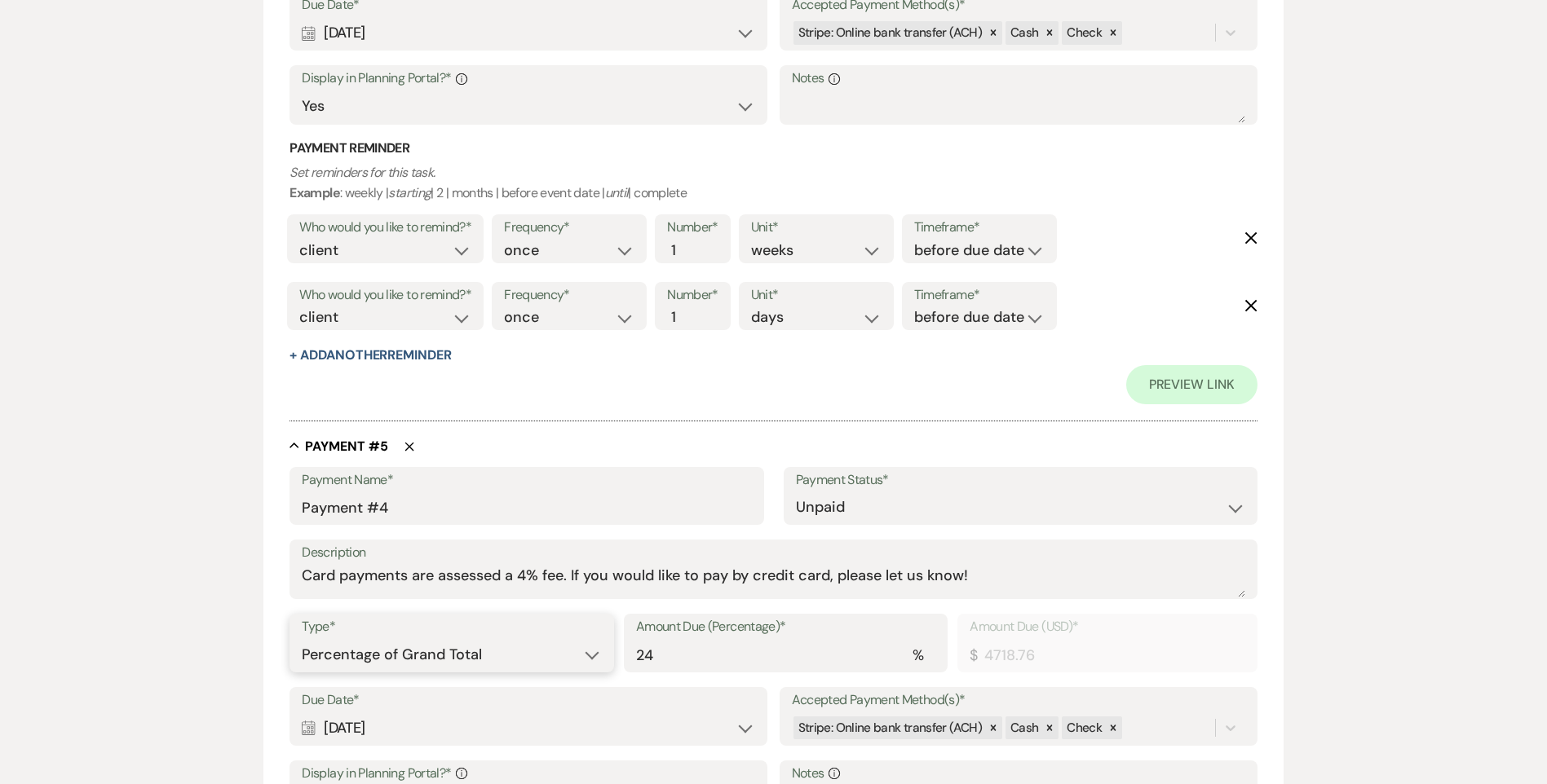
drag, startPoint x: 420, startPoint y: 661, endPoint x: 421, endPoint y: 673, distance: 12.0
click at [420, 661] on select "Dollar Amount Percentage of Grand Total" at bounding box center [451, 655] width 299 height 32
select select "flat"
click at [301, 639] on select "Dollar Amount Percentage of Grand Total" at bounding box center [451, 655] width 299 height 32
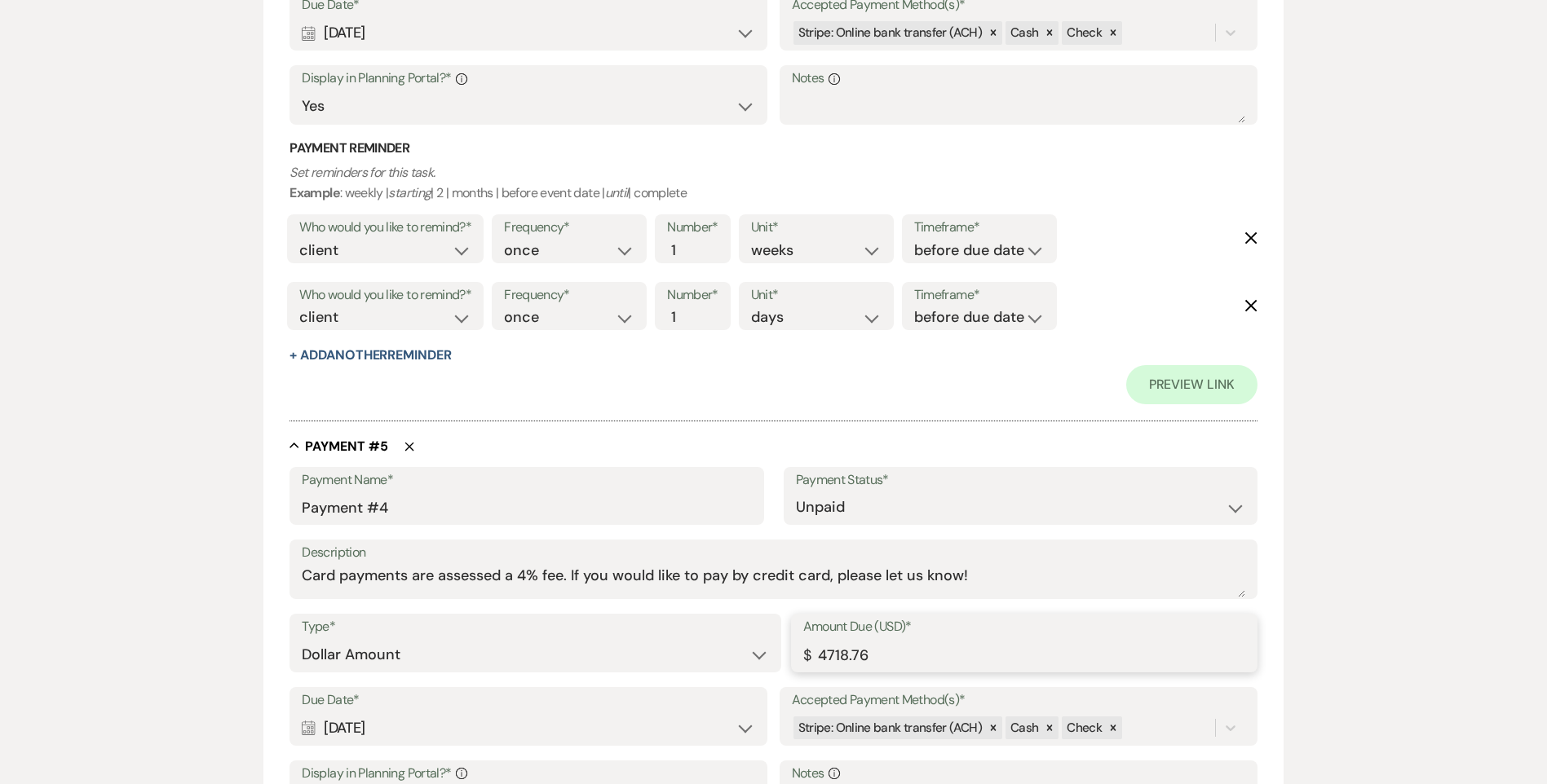
click at [804, 656] on div "Amount Due (USD)* $ 4718.76" at bounding box center [1024, 642] width 467 height 59
paste input "3665.38"
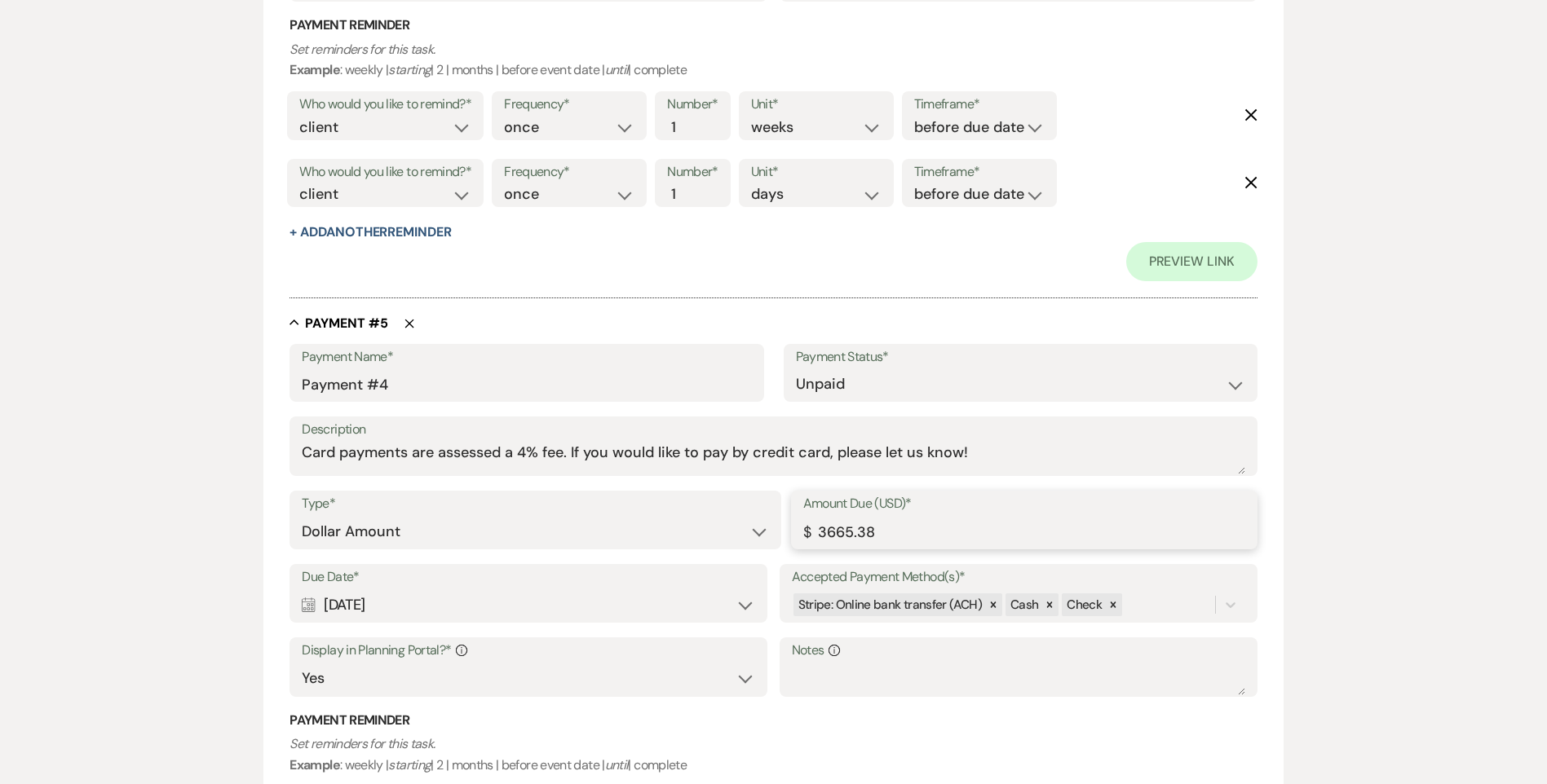
scroll to position [3135, 0]
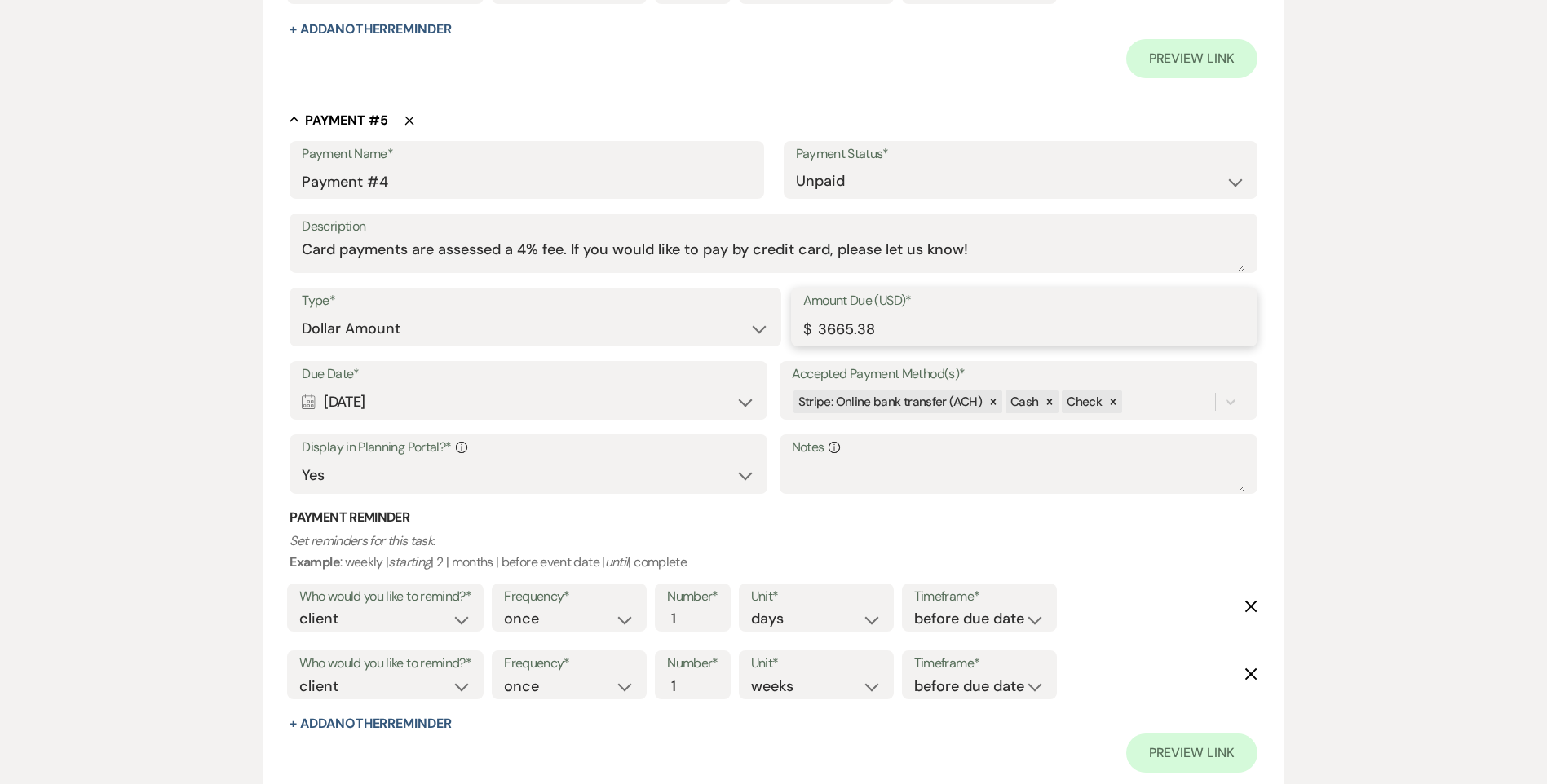
type input "3665.38"
click at [418, 405] on div "Calendar May 31, 2026 Expand" at bounding box center [528, 403] width 454 height 32
select select "day"
select select "beforeEventDate"
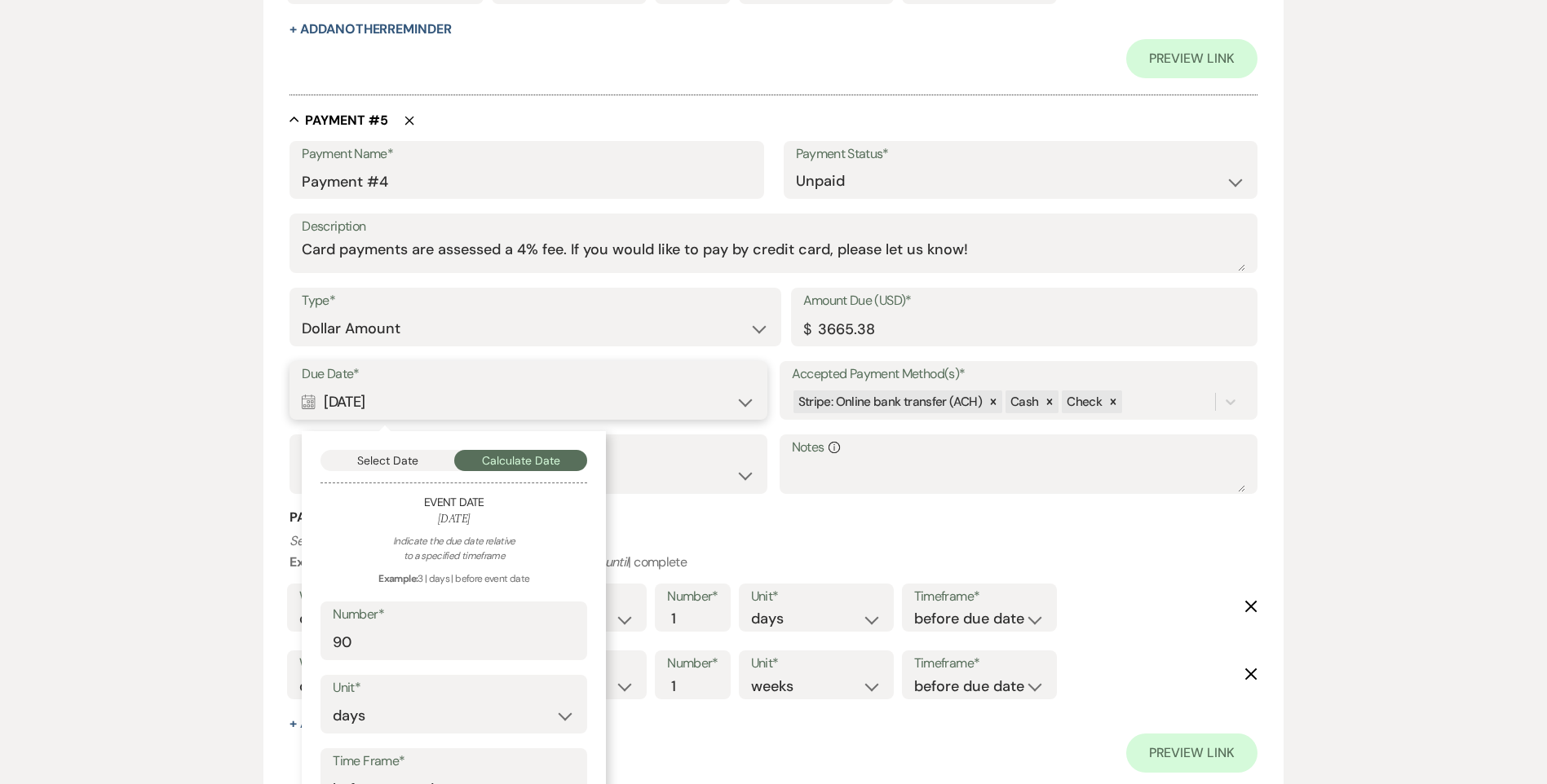
click at [408, 455] on button "Select Date" at bounding box center [388, 461] width 134 height 21
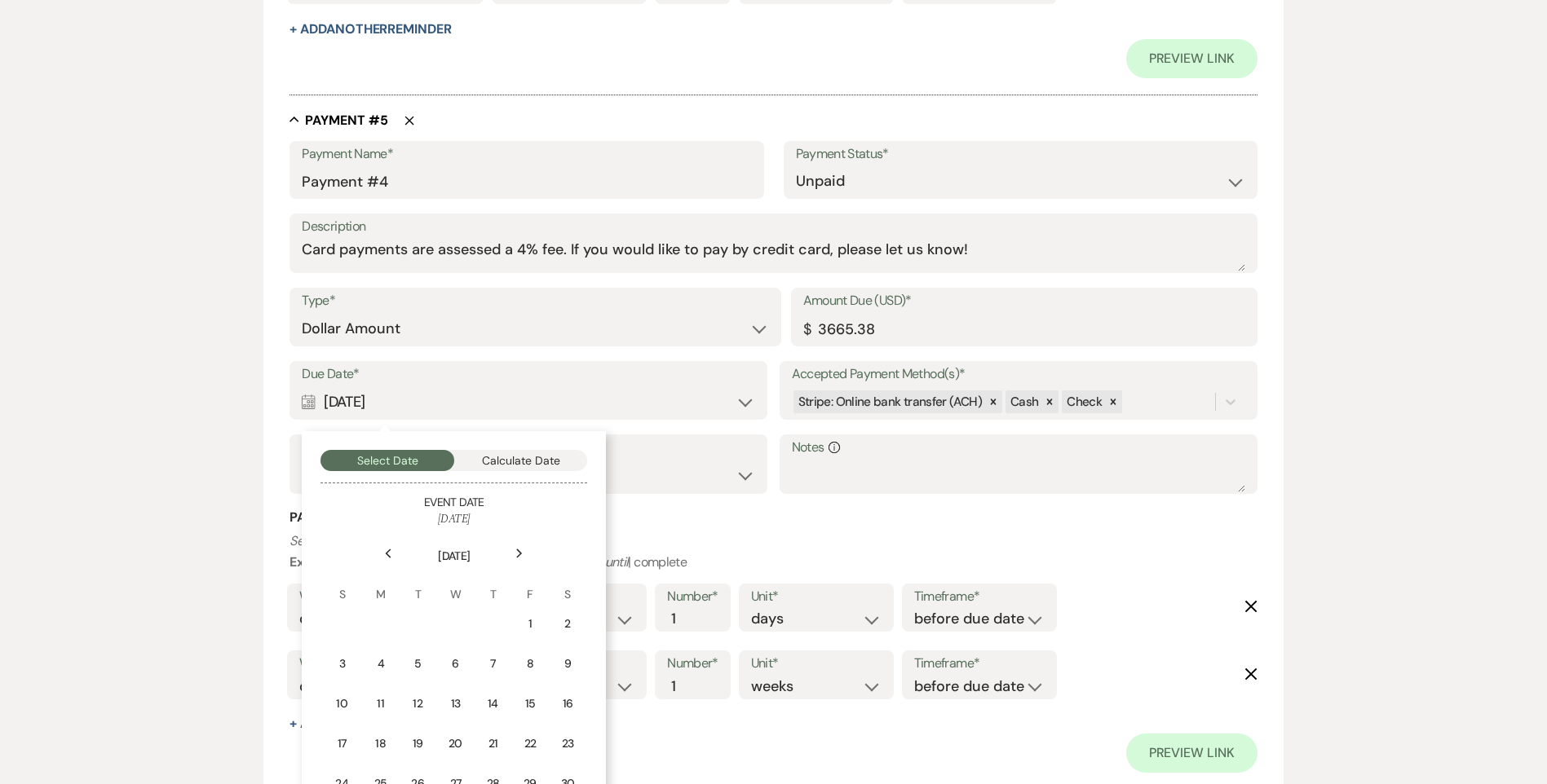
click at [513, 554] on div "Next" at bounding box center [519, 554] width 26 height 26
click at [375, 622] on div "1" at bounding box center [377, 623] width 15 height 17
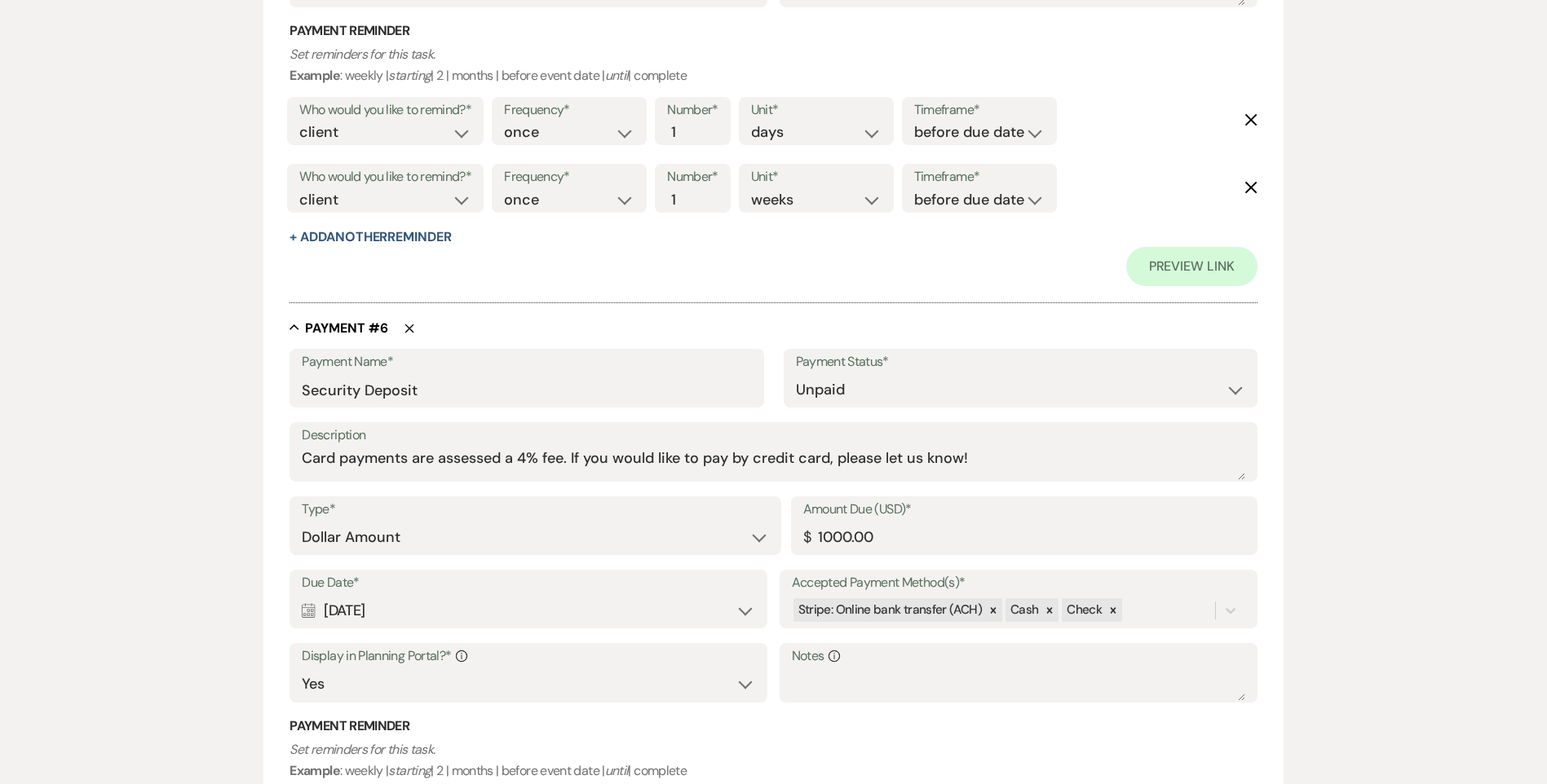
scroll to position [3625, 0]
click at [454, 606] on div "Calendar May 31, 2026 Expand" at bounding box center [528, 608] width 454 height 32
select select "day"
select select "beforeEventDate"
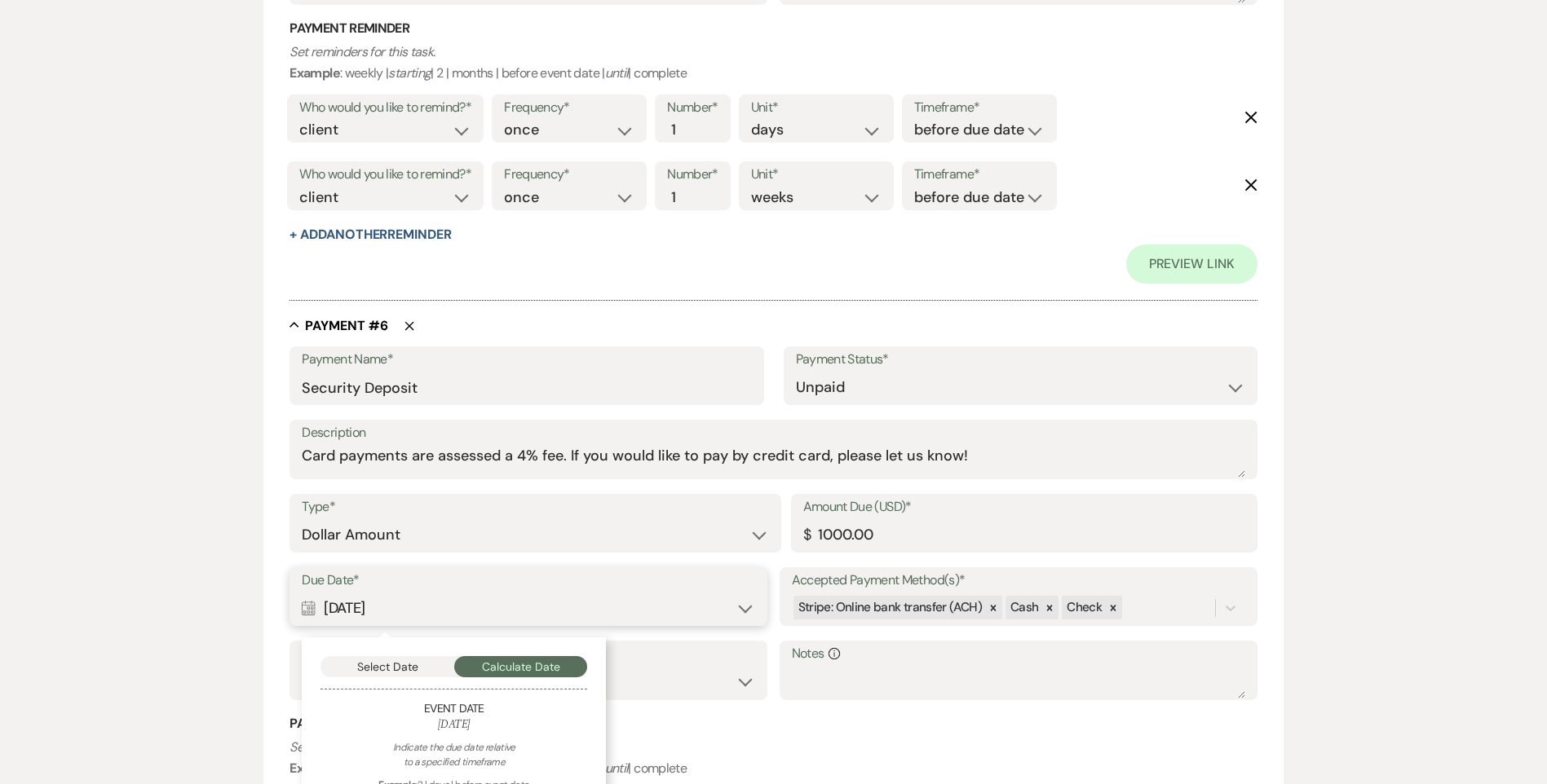
click at [425, 658] on button "Select Date" at bounding box center [388, 667] width 134 height 21
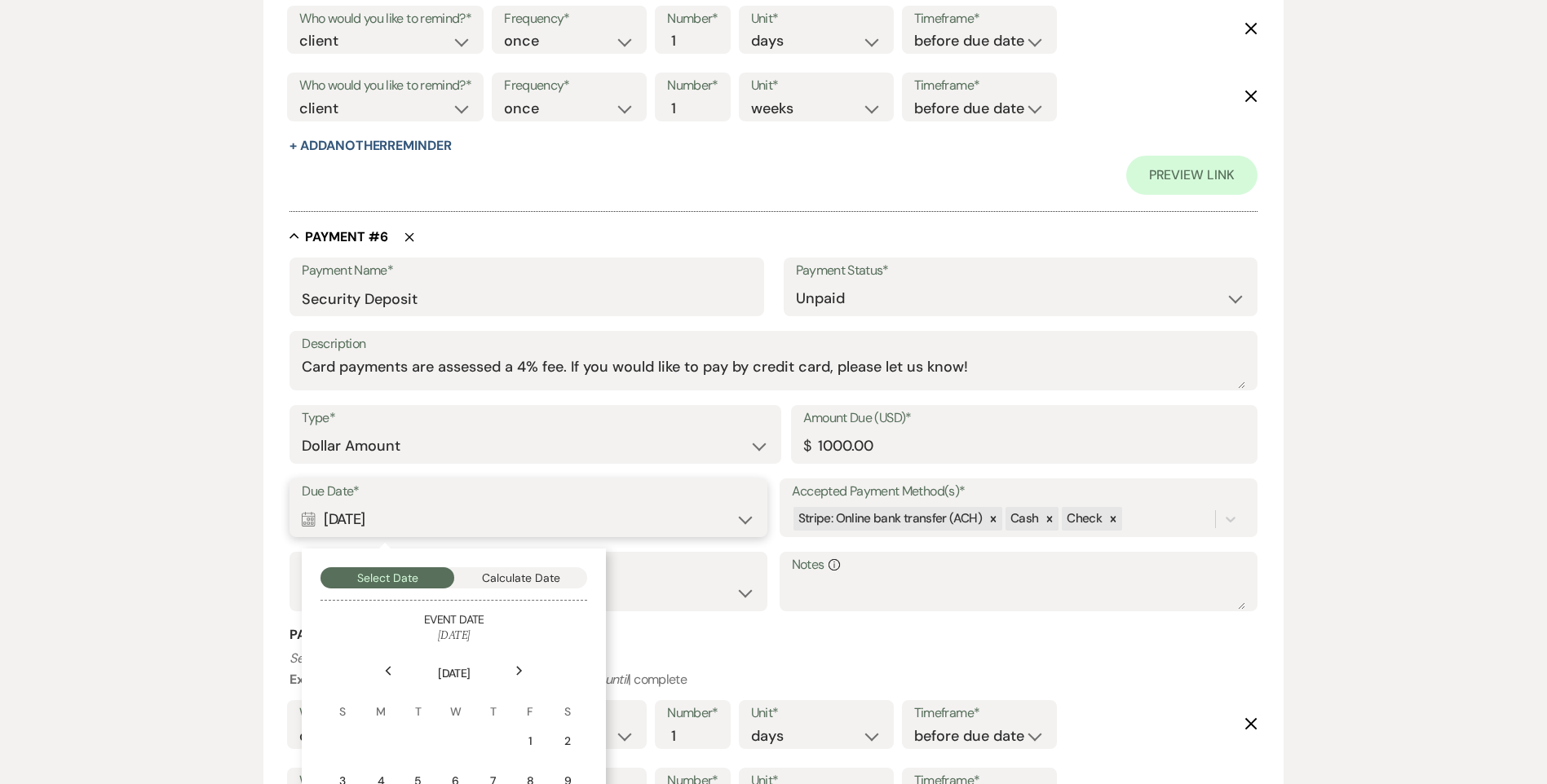
scroll to position [3787, 0]
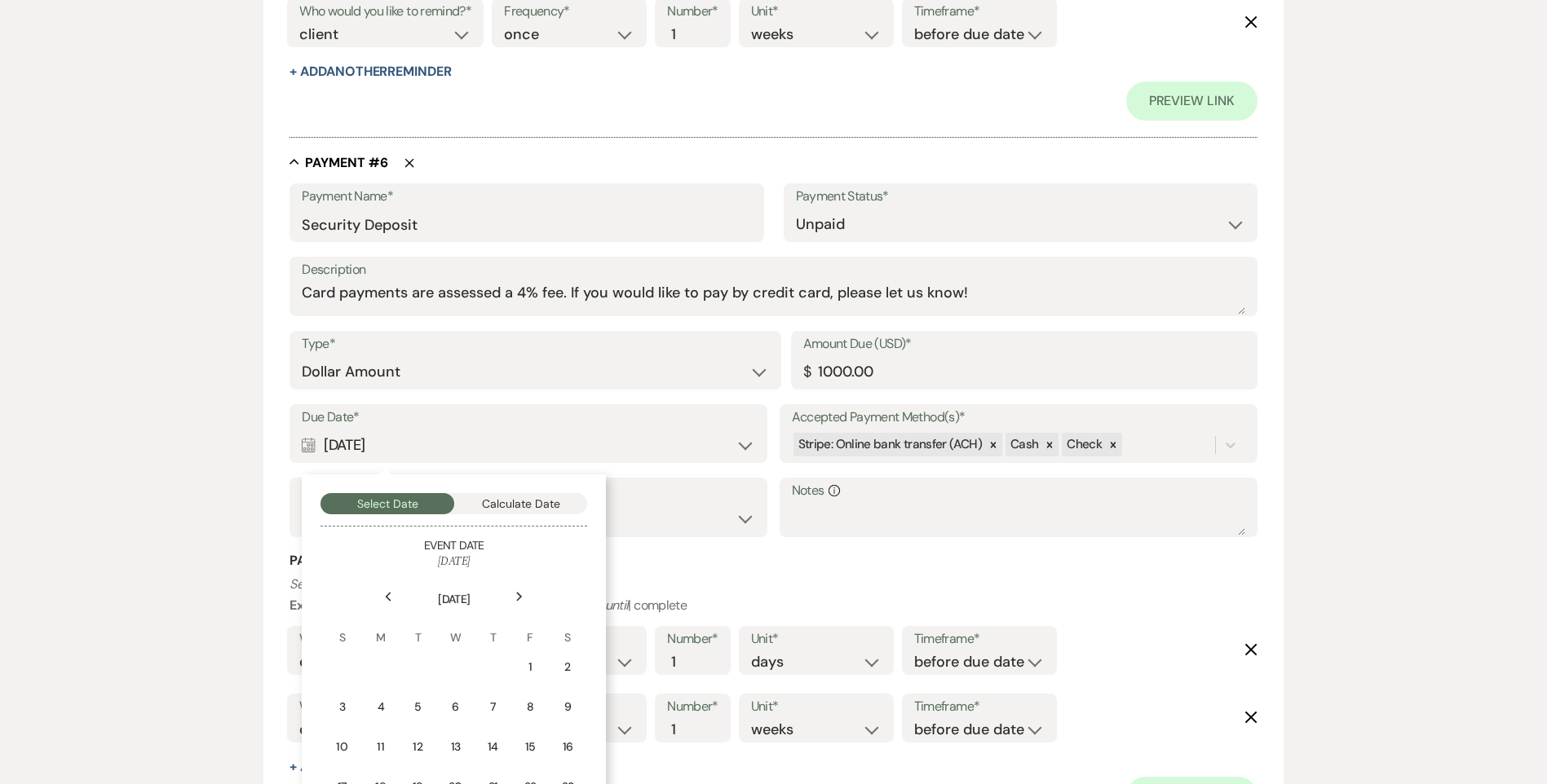
click at [518, 599] on use at bounding box center [519, 596] width 5 height 9
drag, startPoint x: 366, startPoint y: 665, endPoint x: 391, endPoint y: 661, distance: 25.3
click at [367, 665] on td "1" at bounding box center [377, 667] width 36 height 39
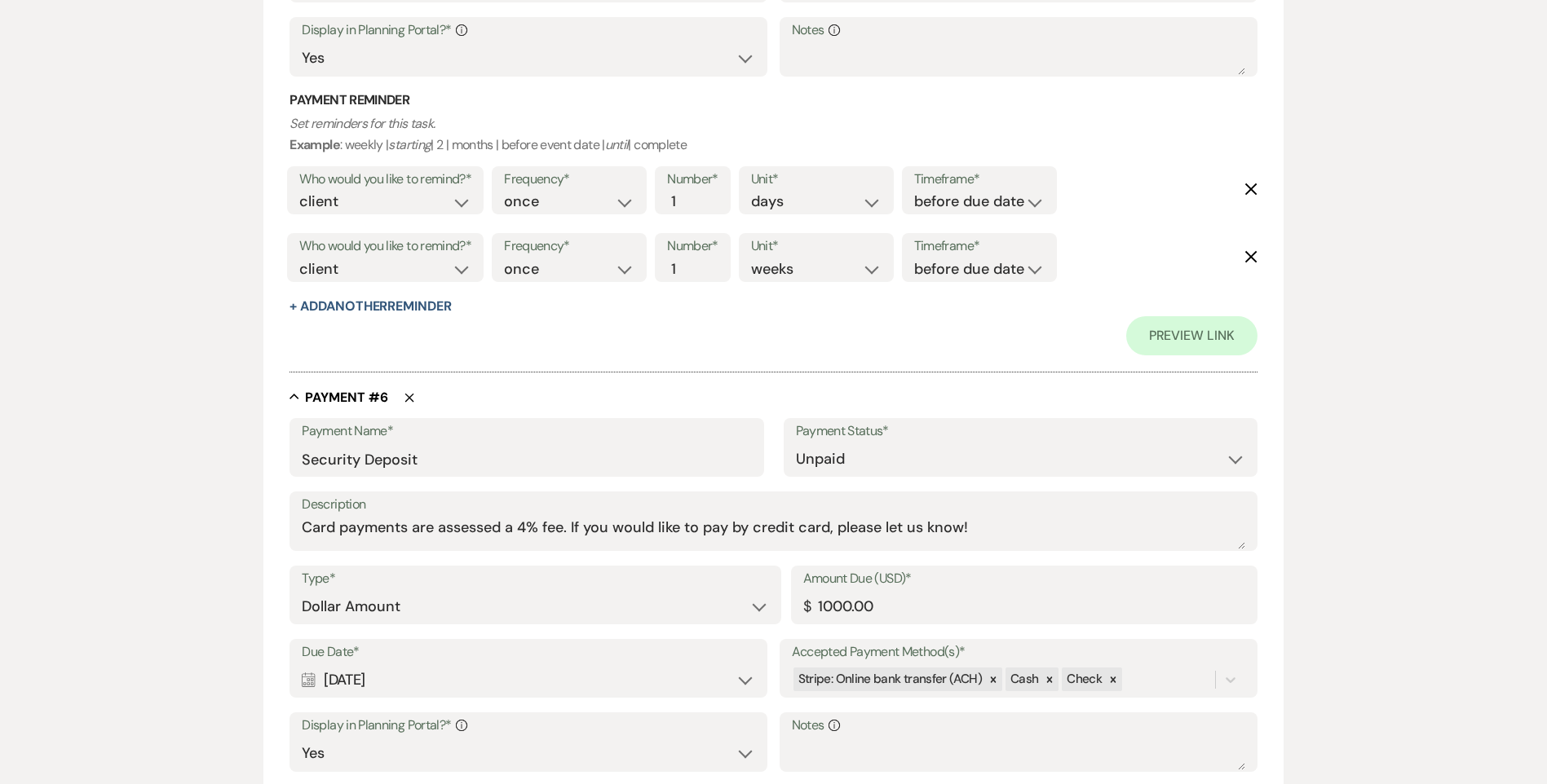
scroll to position [3380, 0]
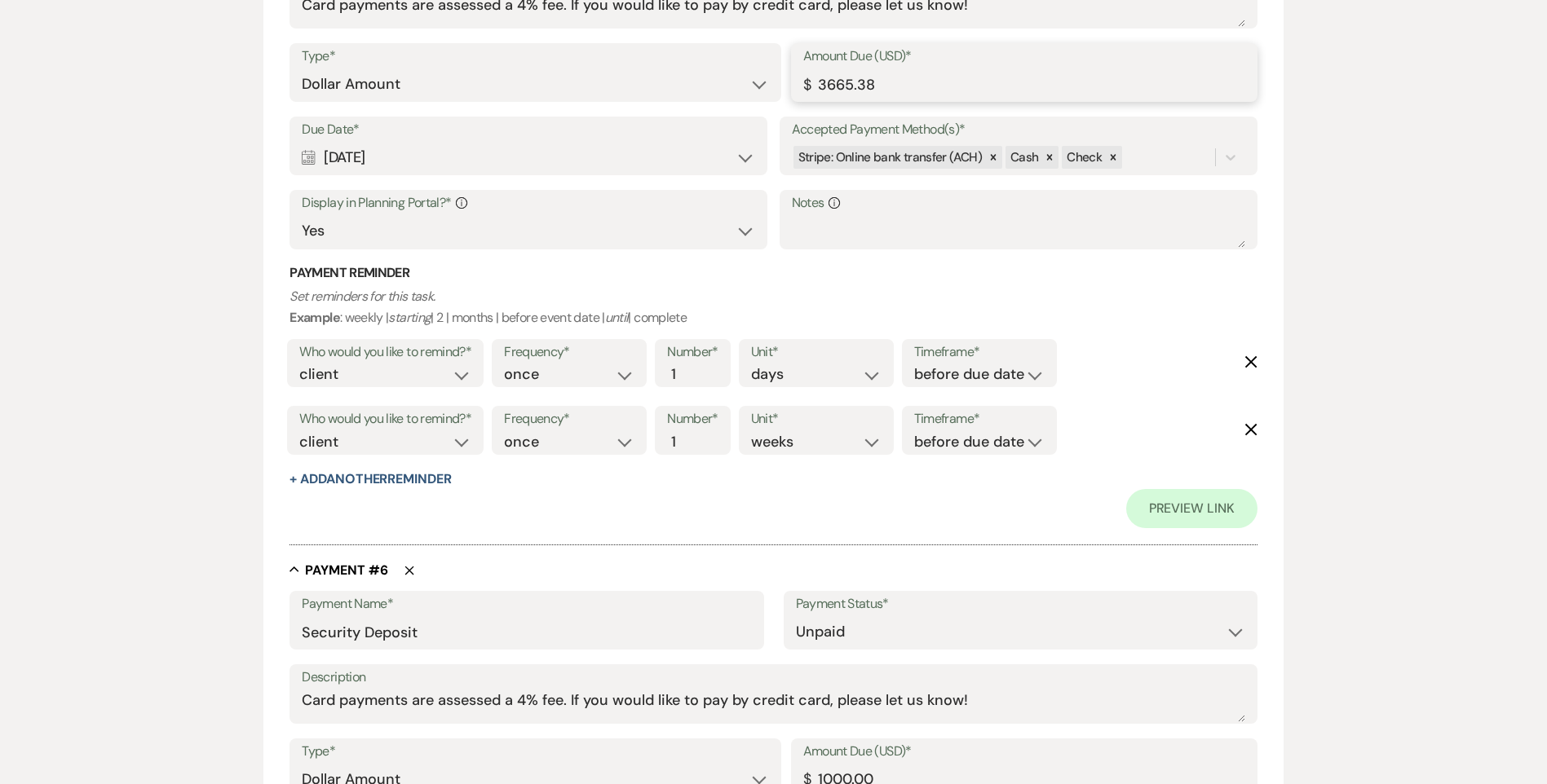
click at [880, 81] on input "3665.38" at bounding box center [1024, 84] width 442 height 32
type input "3665.37"
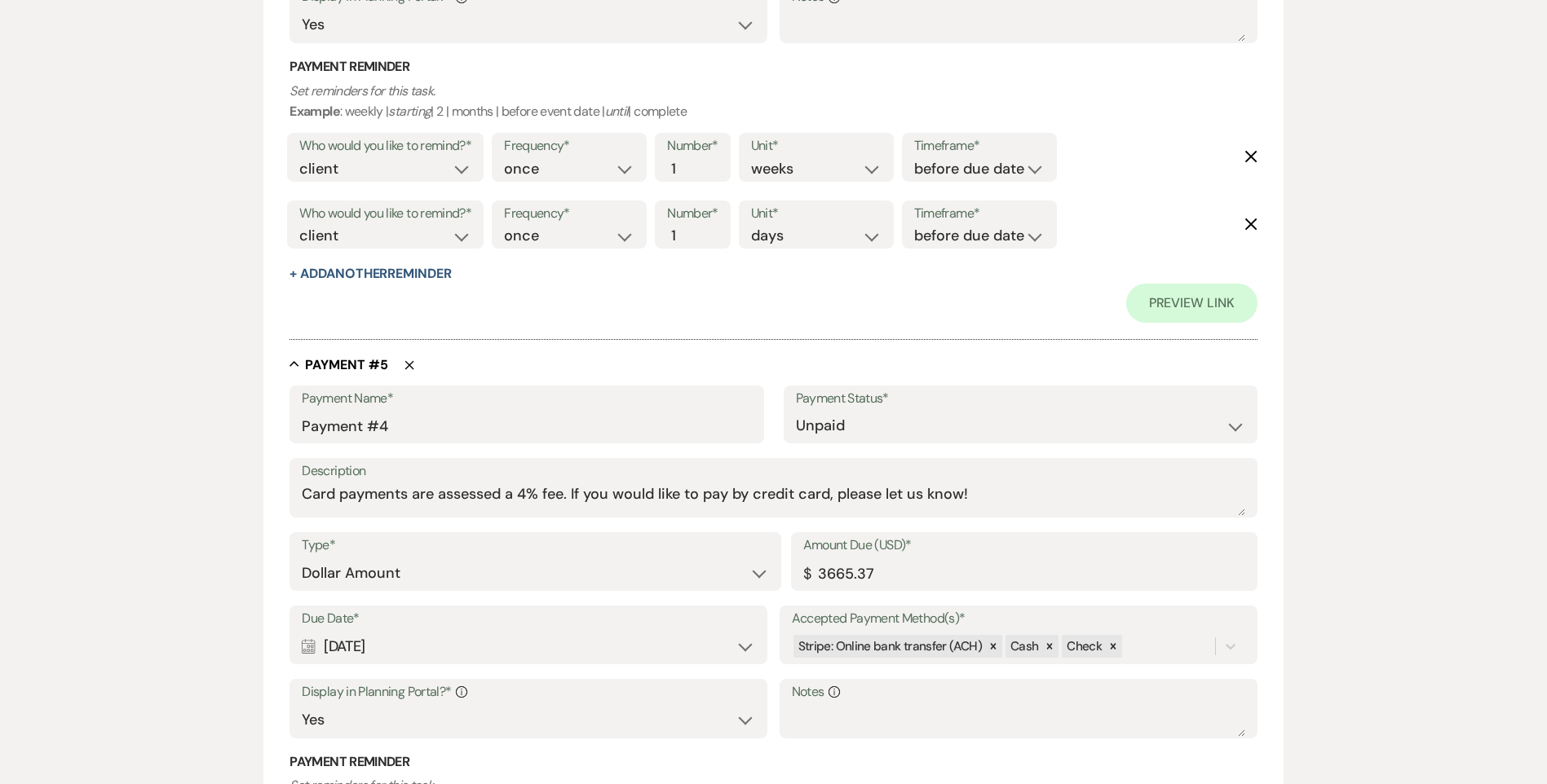
scroll to position [2646, 0]
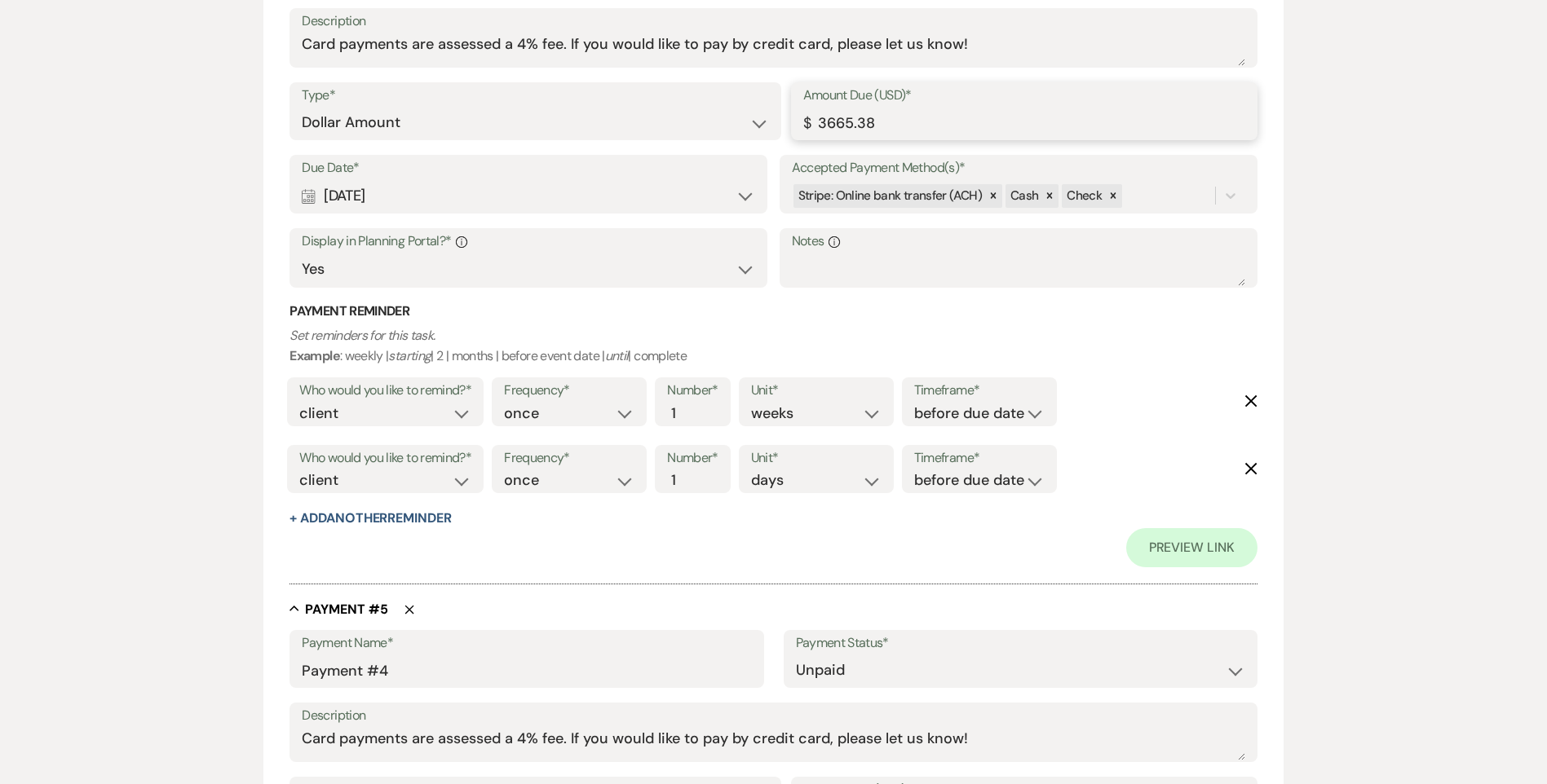
click at [879, 124] on input "3665.38" at bounding box center [1024, 123] width 442 height 32
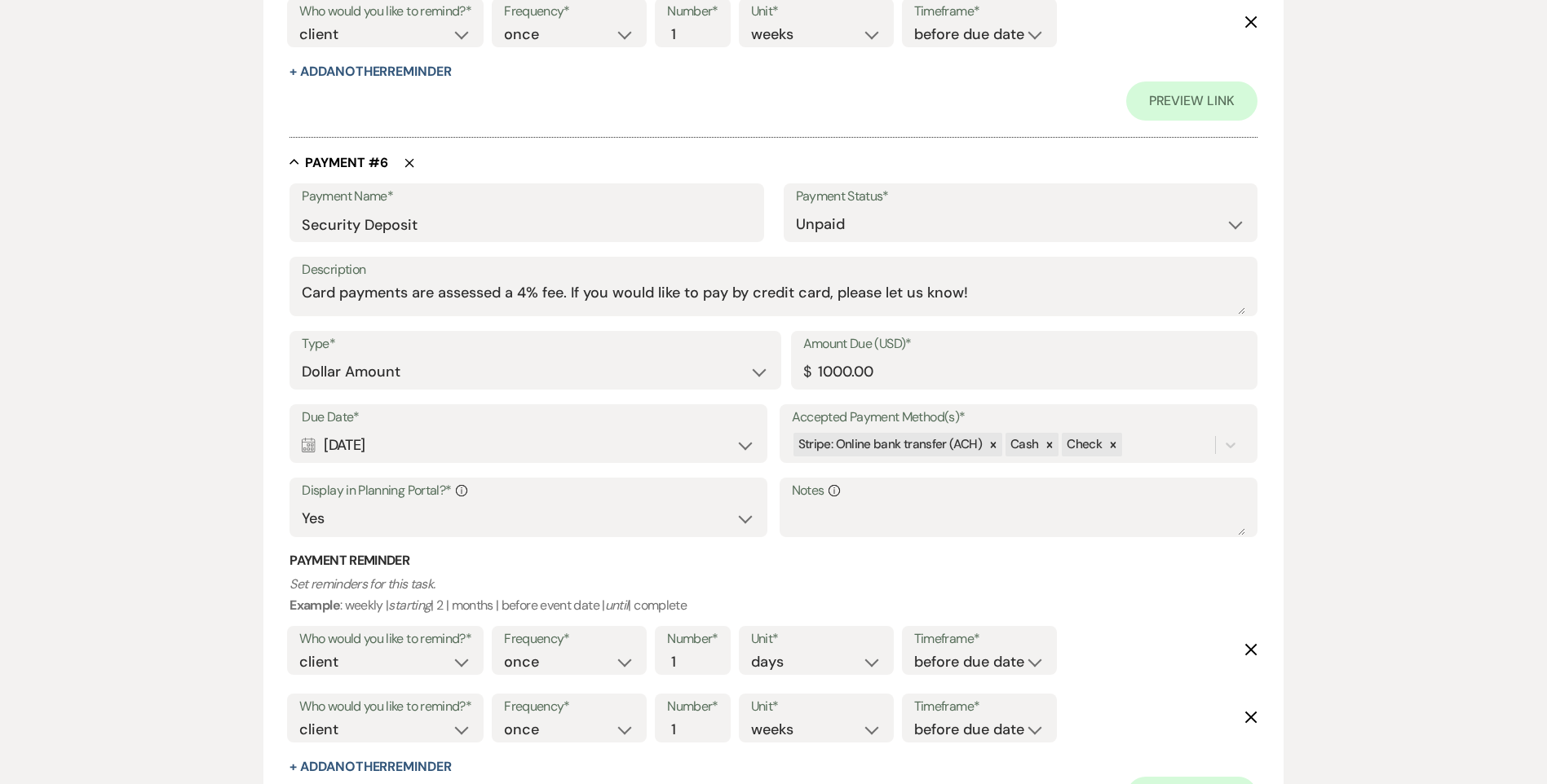
scroll to position [4034, 0]
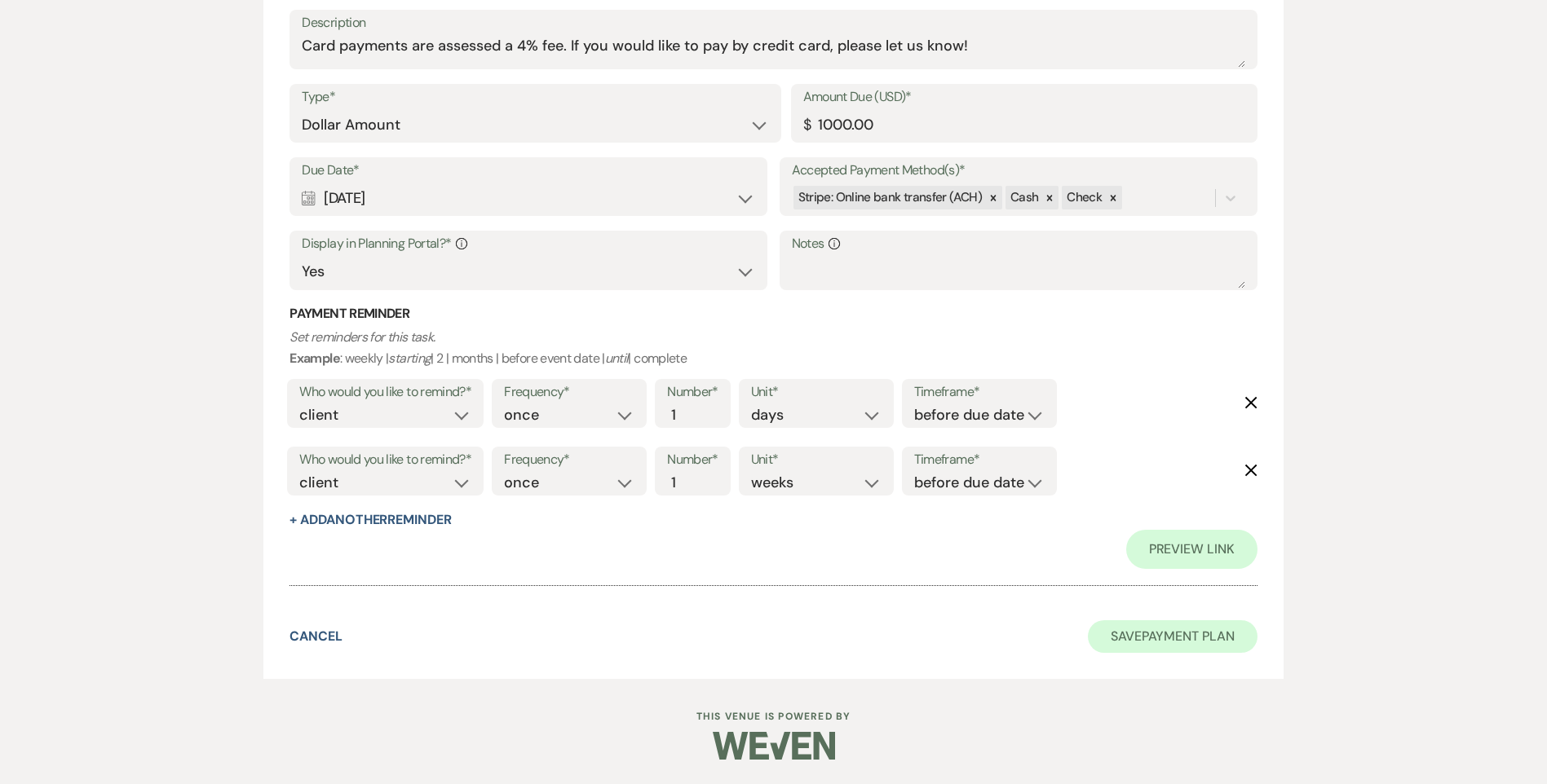
type input "3665.37"
click at [1131, 644] on button "Save Payment Plan" at bounding box center [1172, 636] width 170 height 33
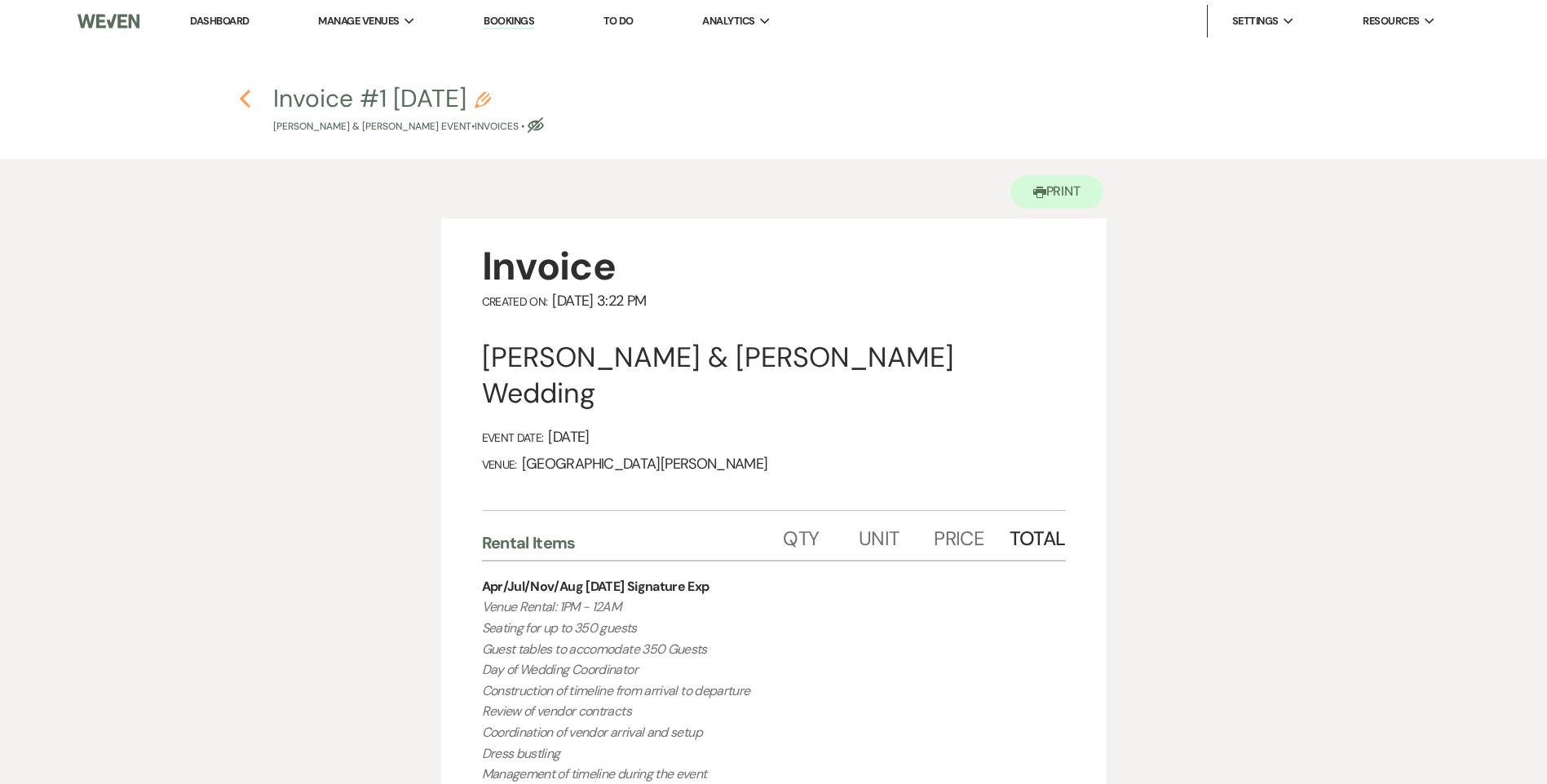
click at [242, 97] on icon "Previous" at bounding box center [245, 98] width 12 height 19
select select "1"
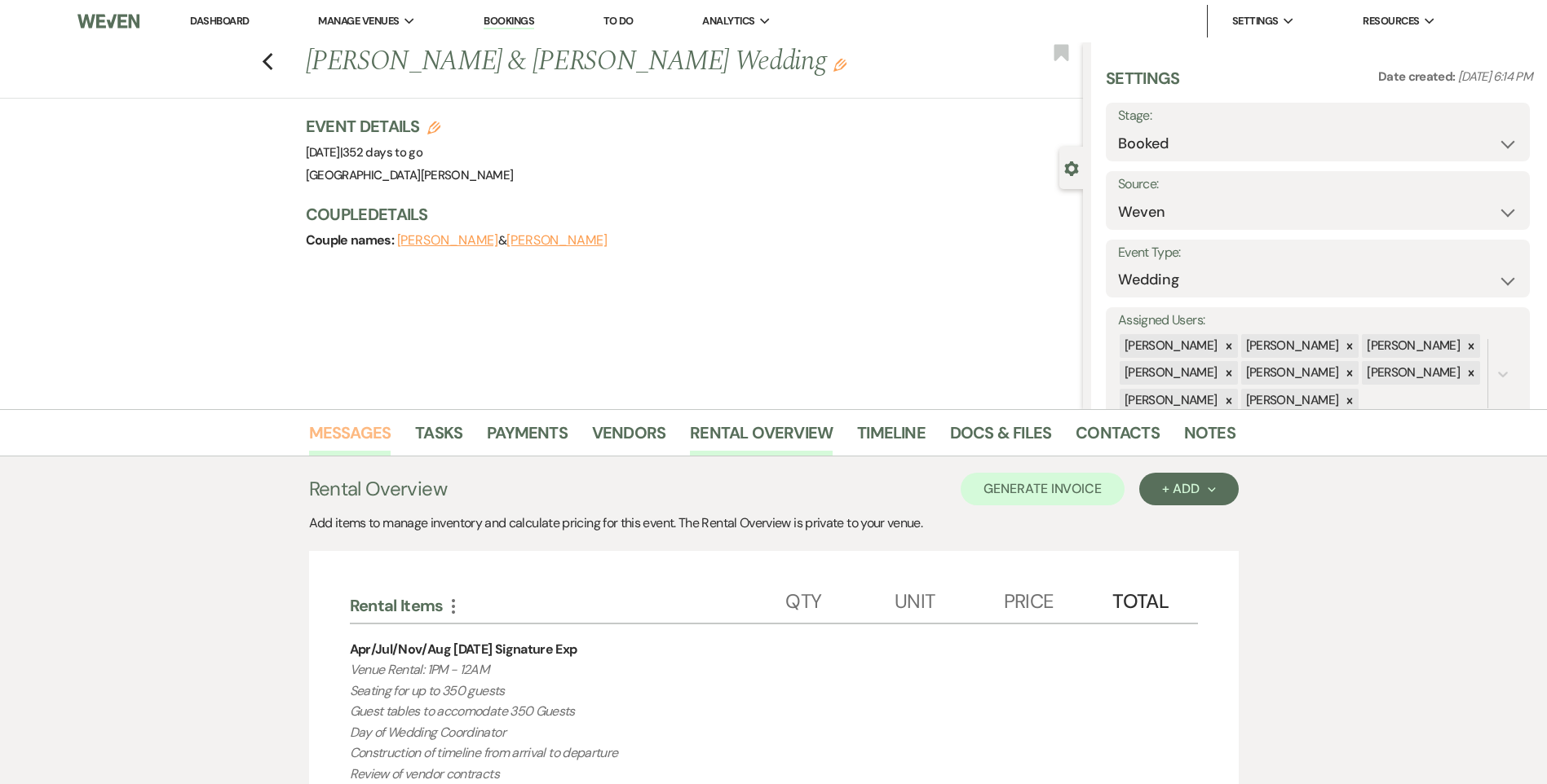
click at [343, 429] on link "Messages" at bounding box center [351, 438] width 83 height 36
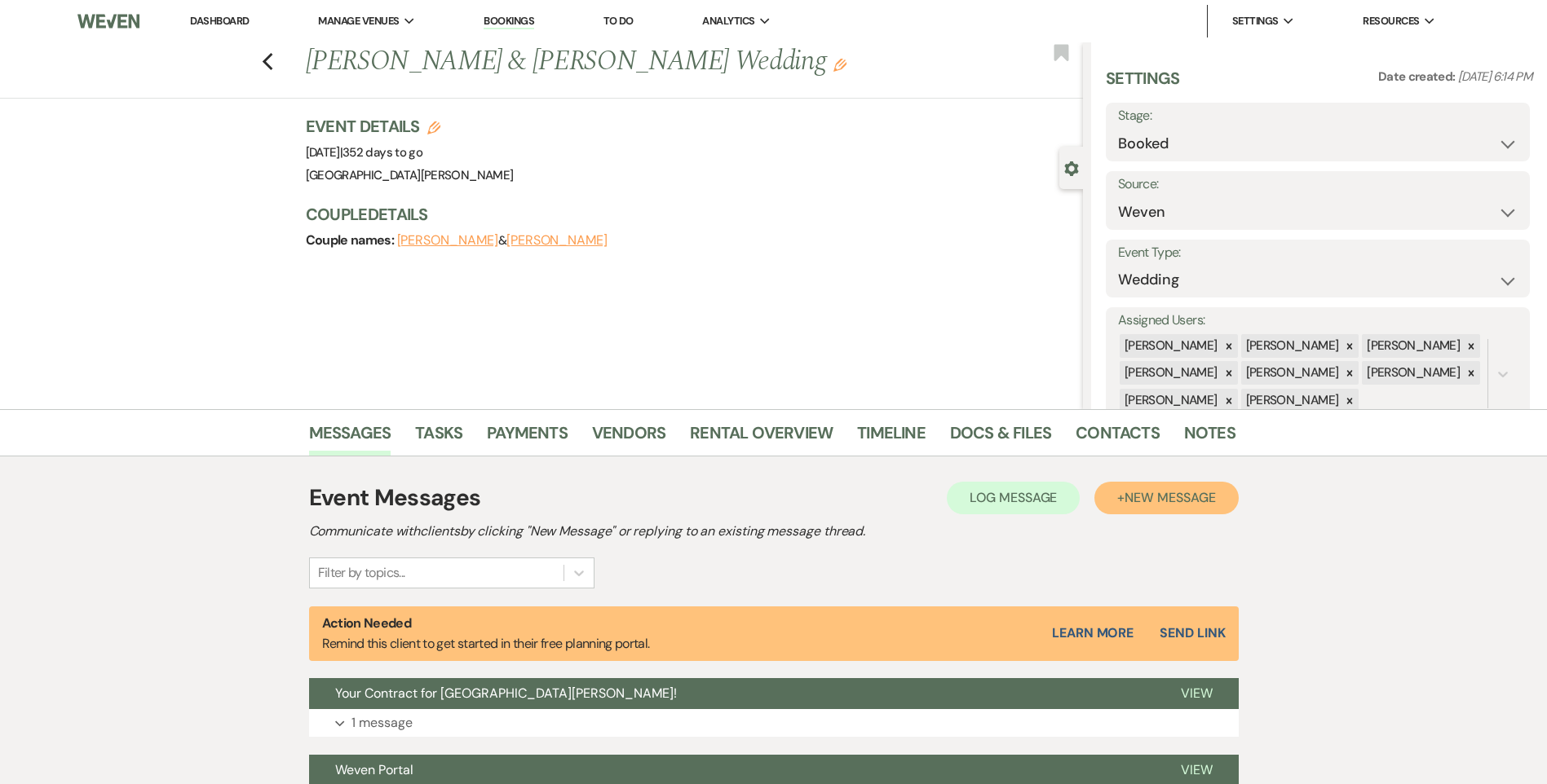
click at [1182, 495] on span "New Message" at bounding box center [1169, 497] width 91 height 17
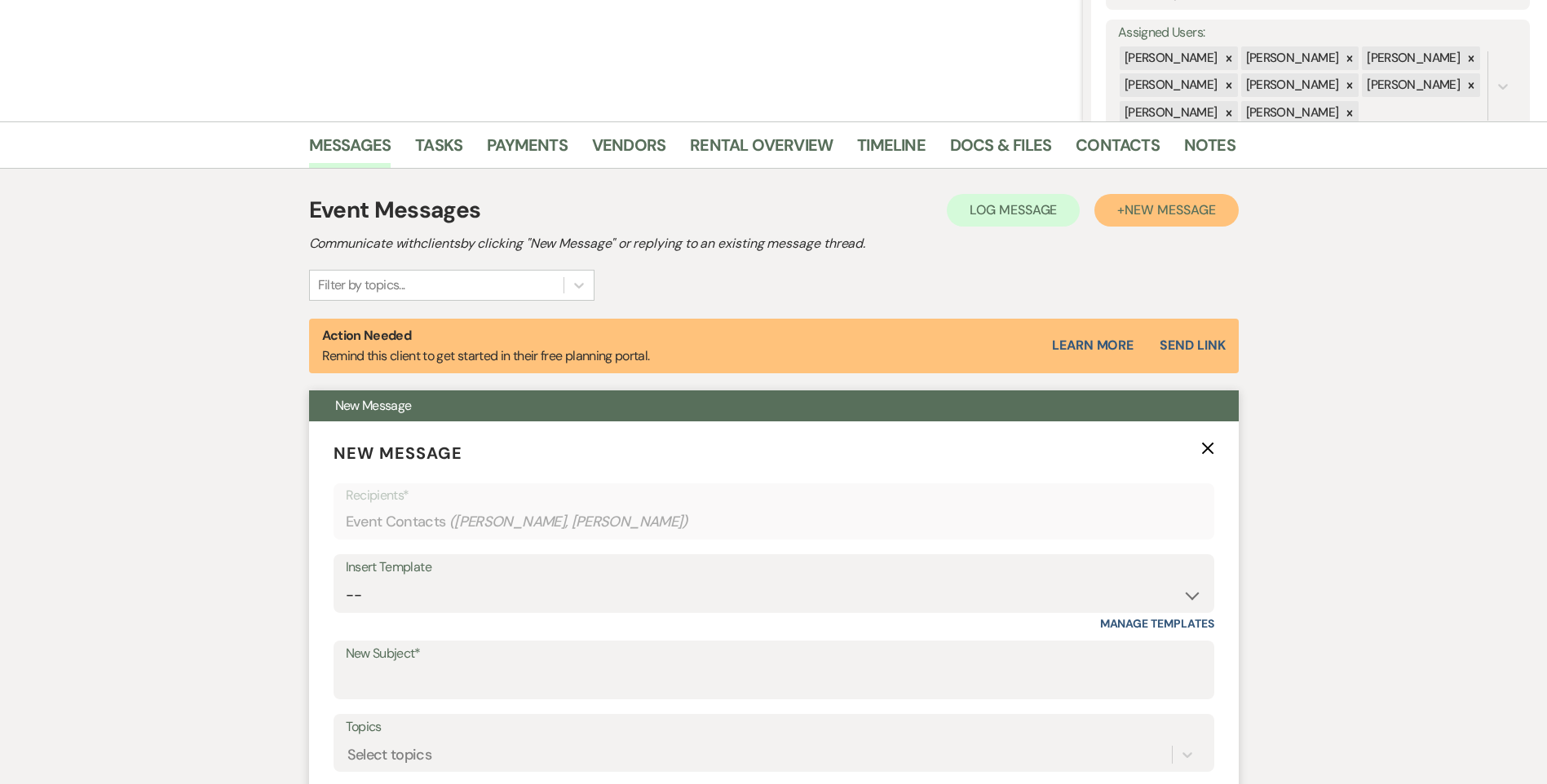
scroll to position [490, 0]
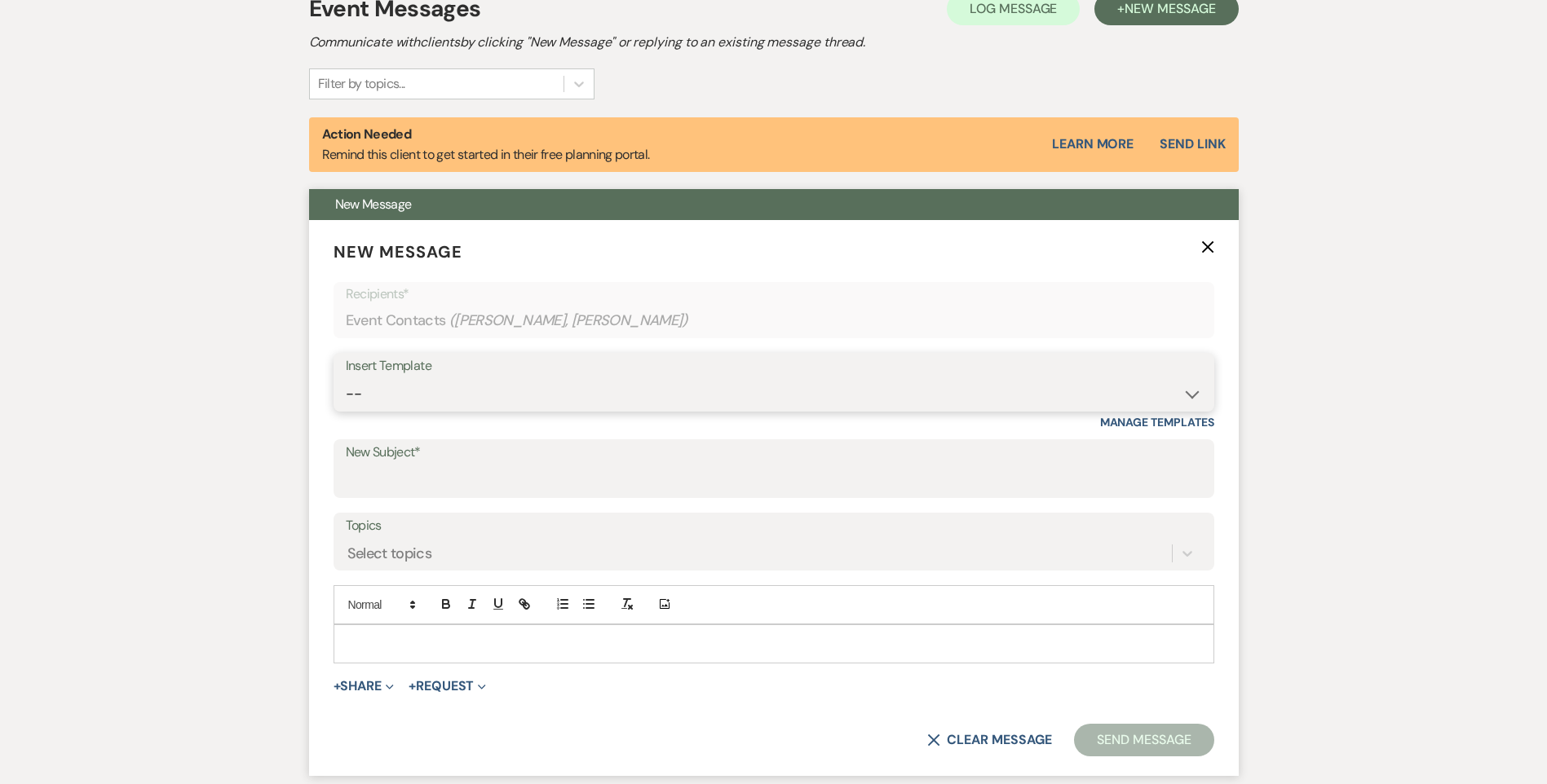
click at [388, 401] on select "-- Follow Up WWM Initial Inquiry Response Planning Portal Introduction (Booked …" at bounding box center [774, 394] width 856 height 32
select select "5027"
click at [345, 378] on select "-- Follow Up WWM Initial Inquiry Response Planning Portal Introduction (Booked …" at bounding box center [774, 394] width 856 height 32
type input "Your Invoice & Payment Plan for White [GEOGRAPHIC_DATA][PERSON_NAME]!"
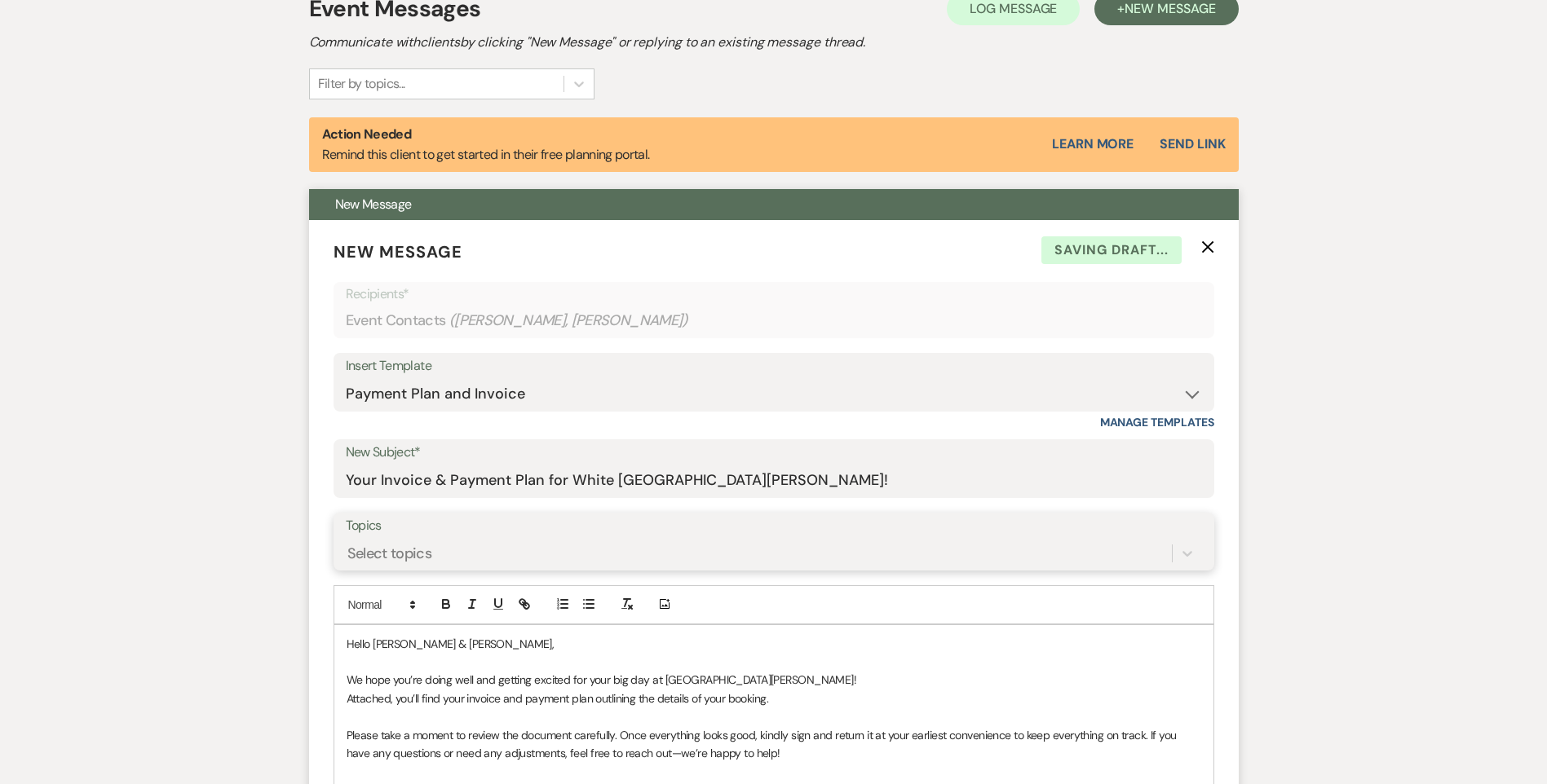
click at [418, 554] on div "Select topics" at bounding box center [774, 553] width 856 height 31
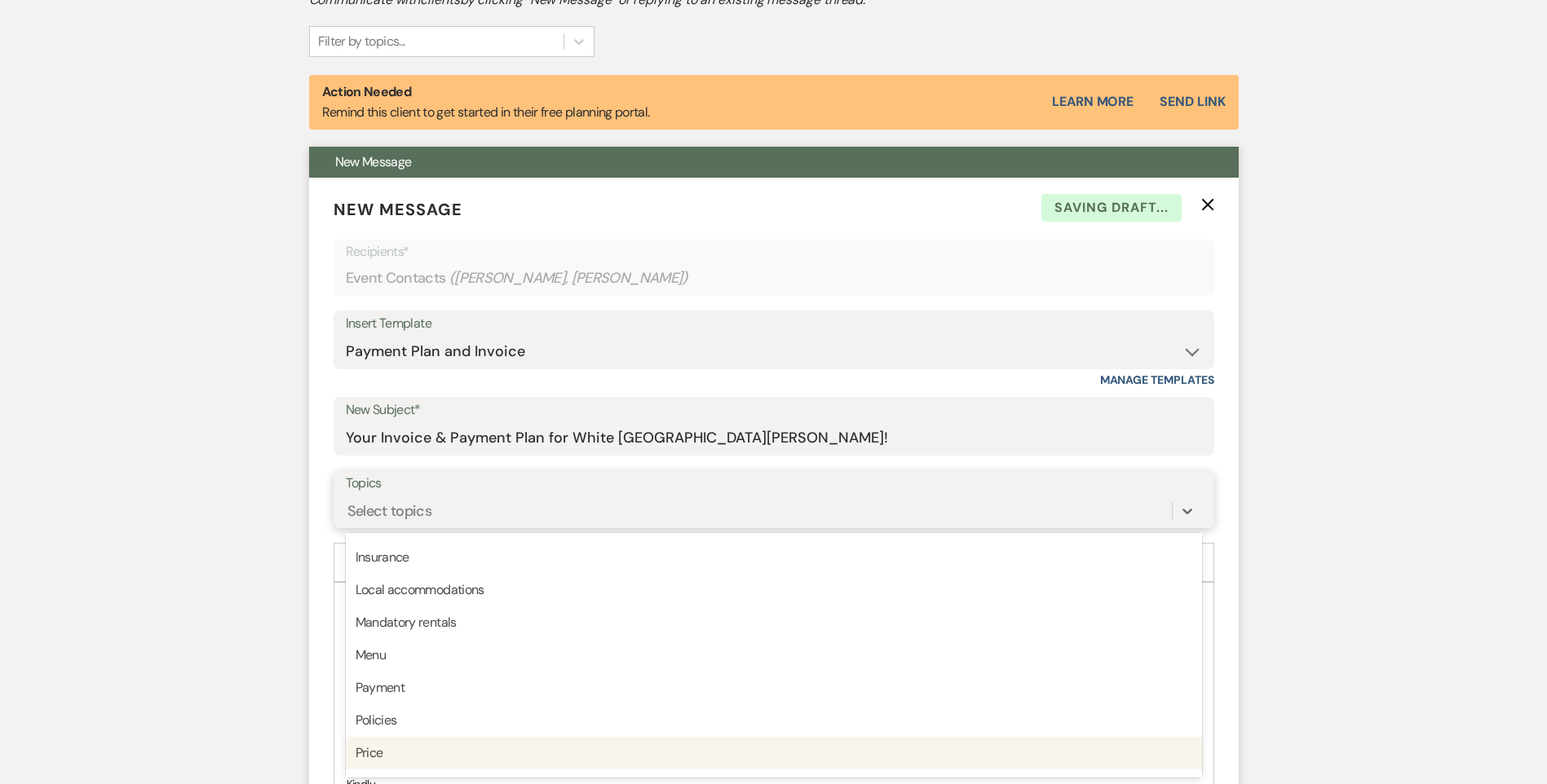
scroll to position [414, 0]
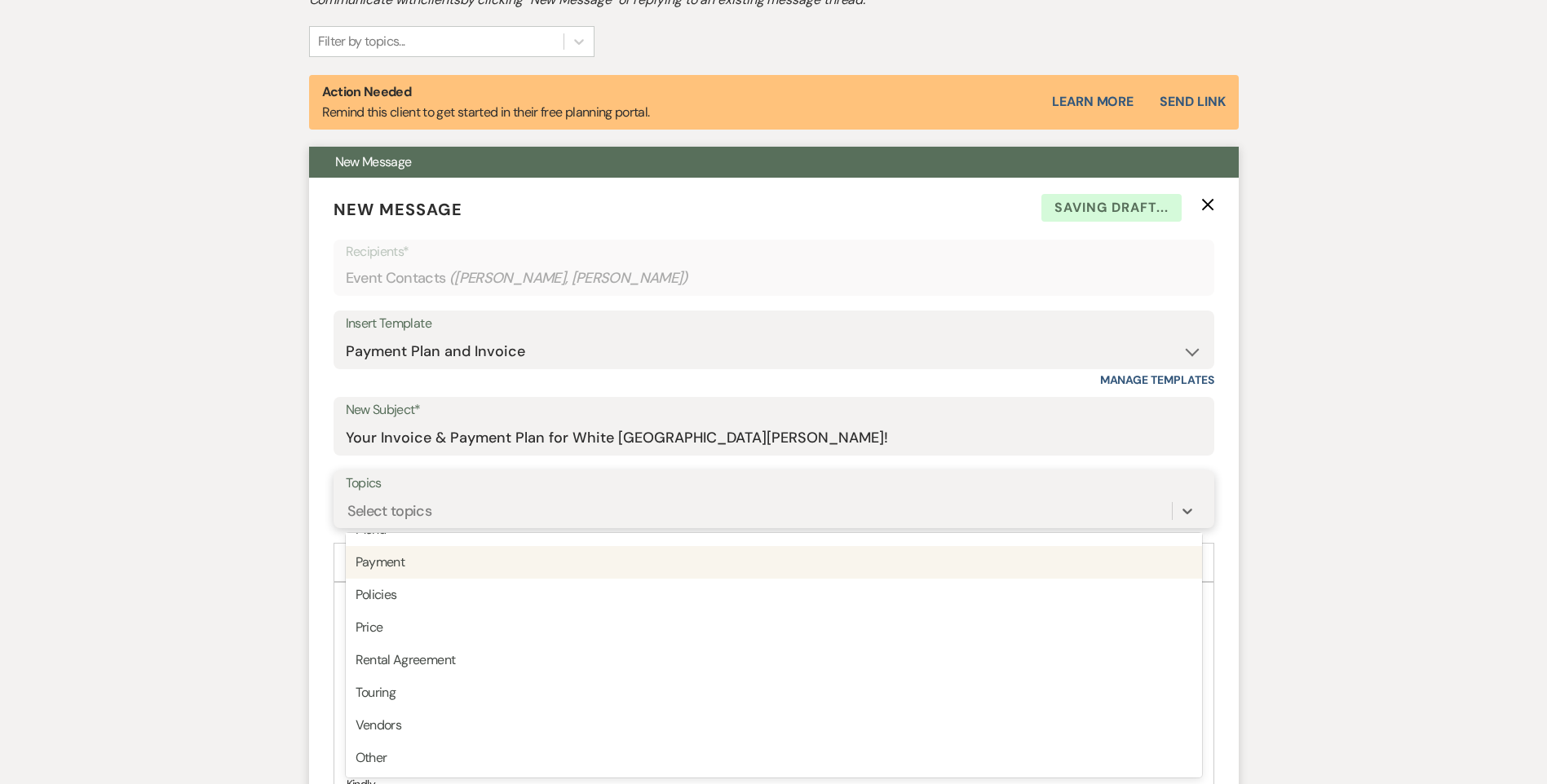
click at [446, 552] on div "Payment" at bounding box center [774, 562] width 856 height 33
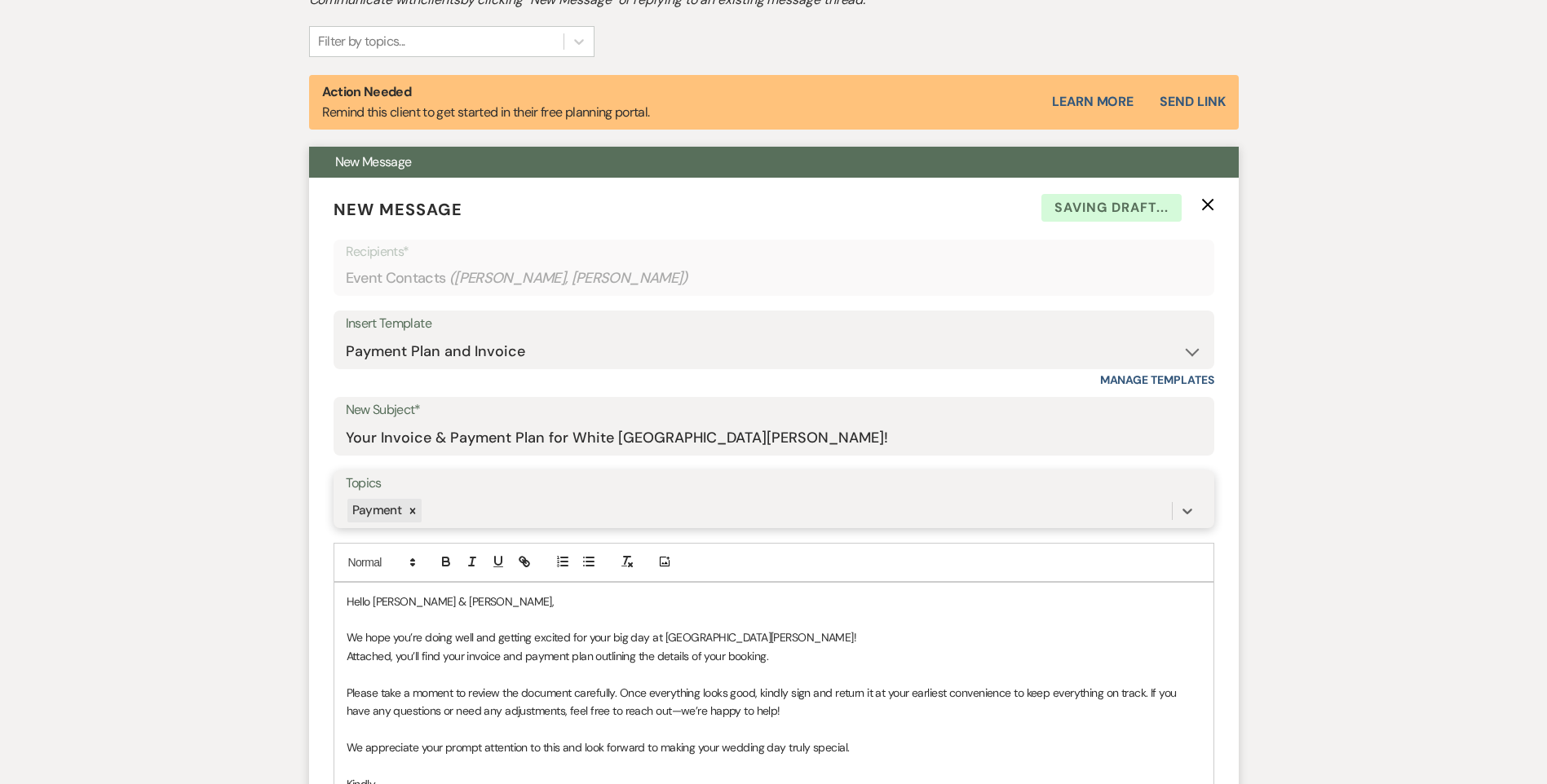
scroll to position [940, 0]
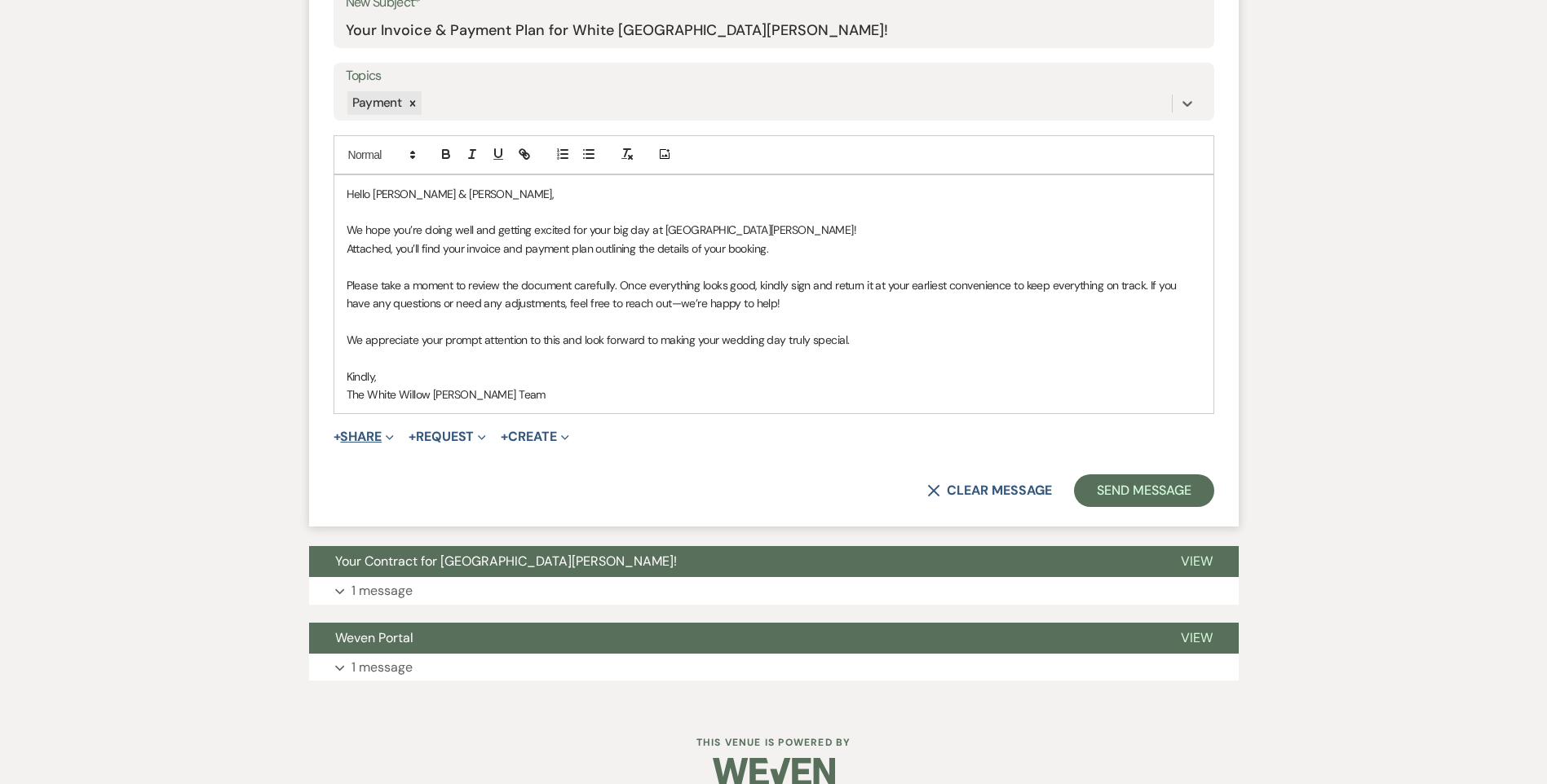
click at [373, 440] on button "+ Share Expand" at bounding box center [364, 437] width 62 height 13
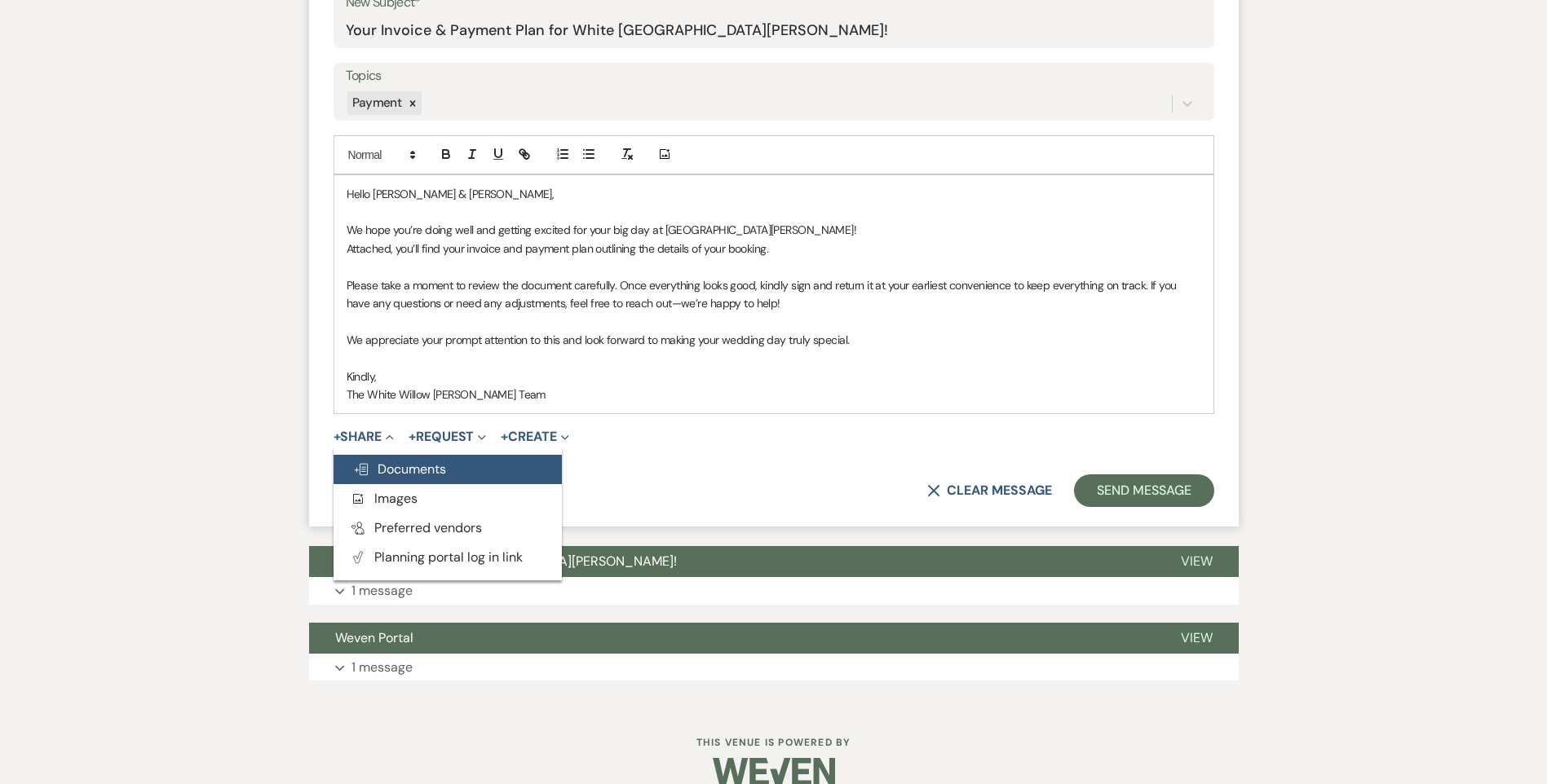
click at [402, 469] on span "Doc Upload Documents" at bounding box center [400, 468] width 93 height 17
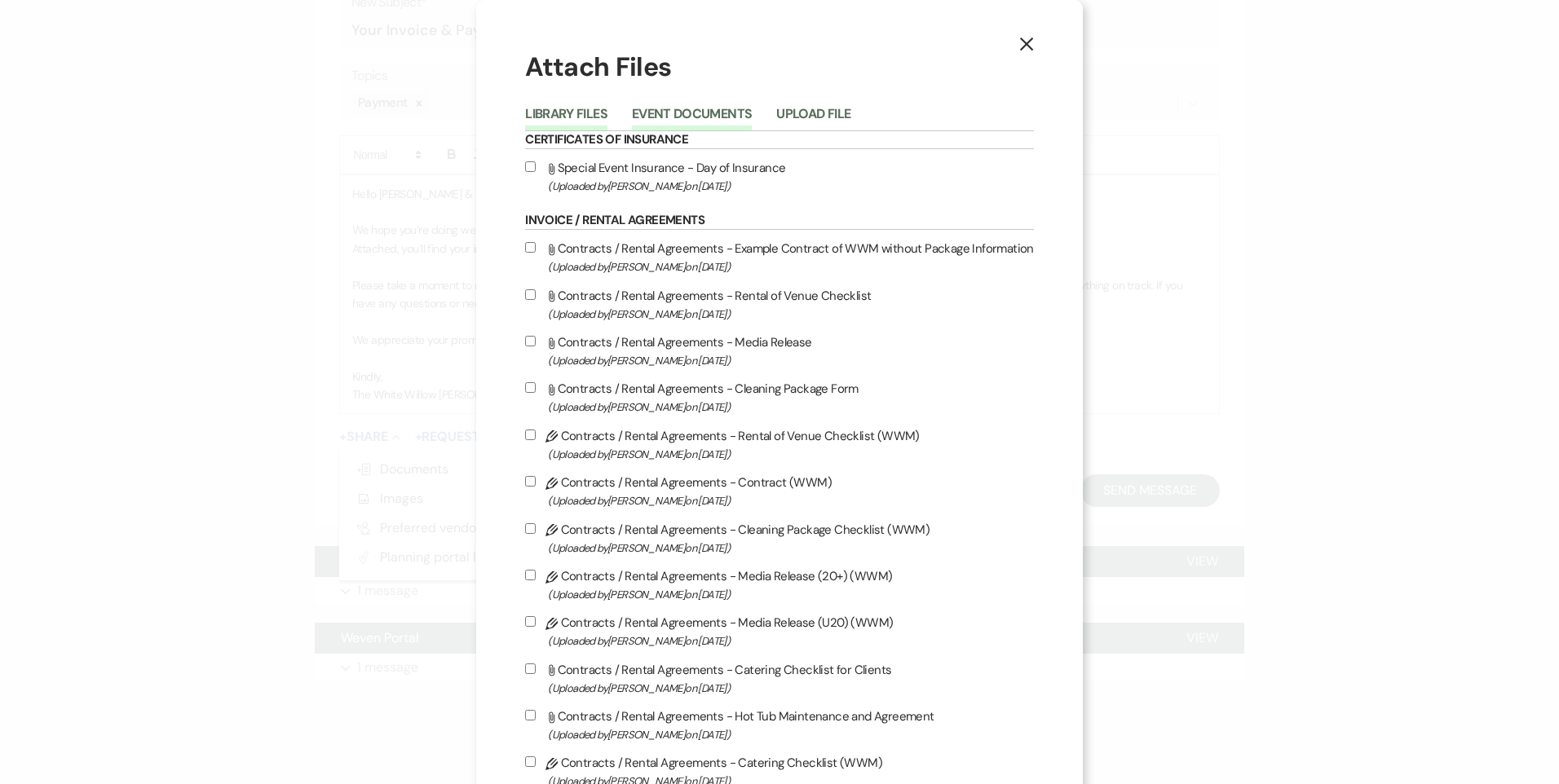
click at [684, 109] on button "Event Documents" at bounding box center [692, 119] width 120 height 23
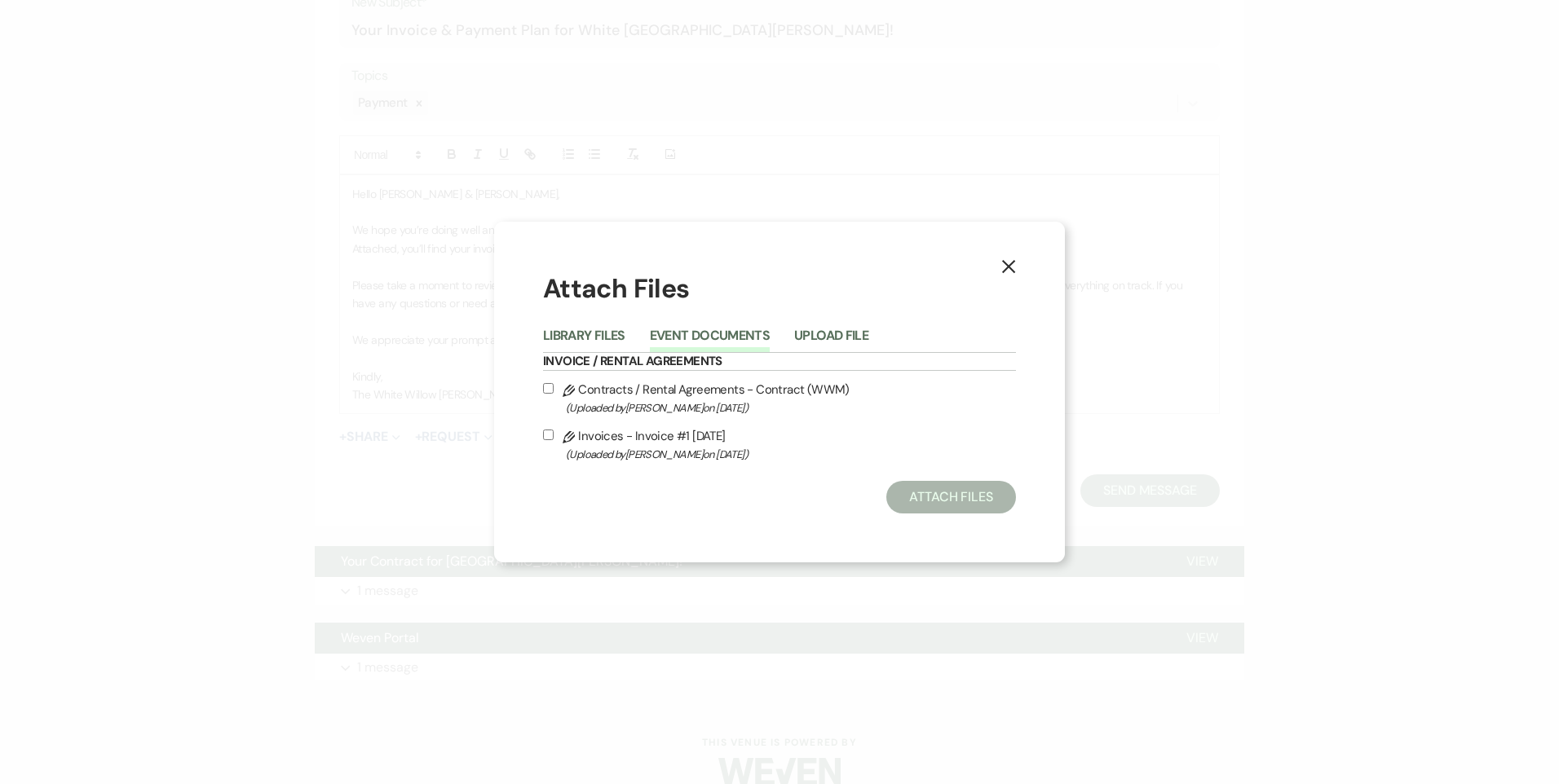
click at [550, 434] on input "Pencil Invoices - Invoice #1 9-10-2025 (Uploaded by Tori Sipes on Sep 10th, 202…" at bounding box center [549, 435] width 11 height 11
checkbox input "true"
click at [923, 497] on button "Attach Files" at bounding box center [951, 497] width 129 height 33
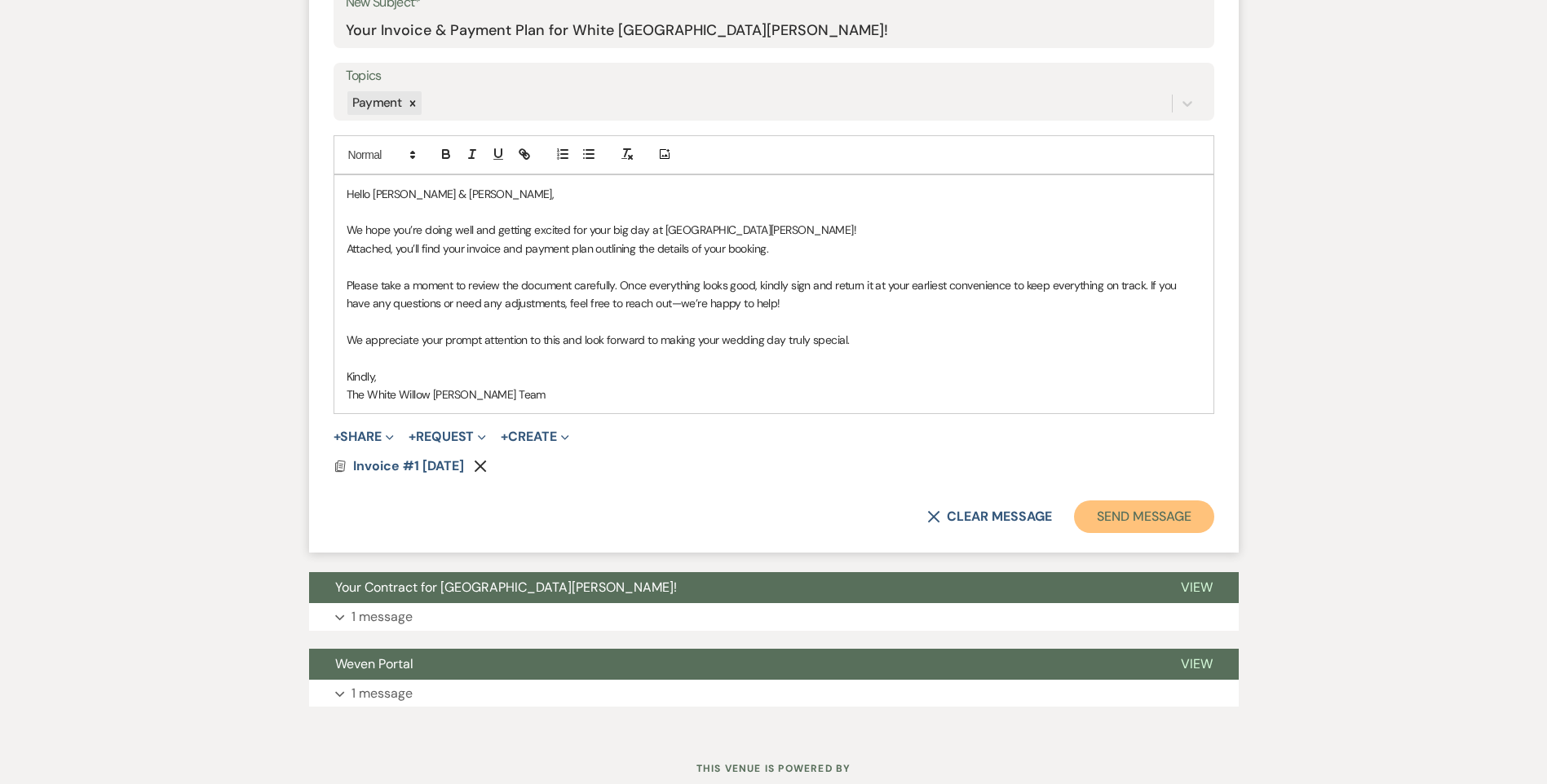
click at [1121, 530] on button "Send Message" at bounding box center [1144, 517] width 140 height 33
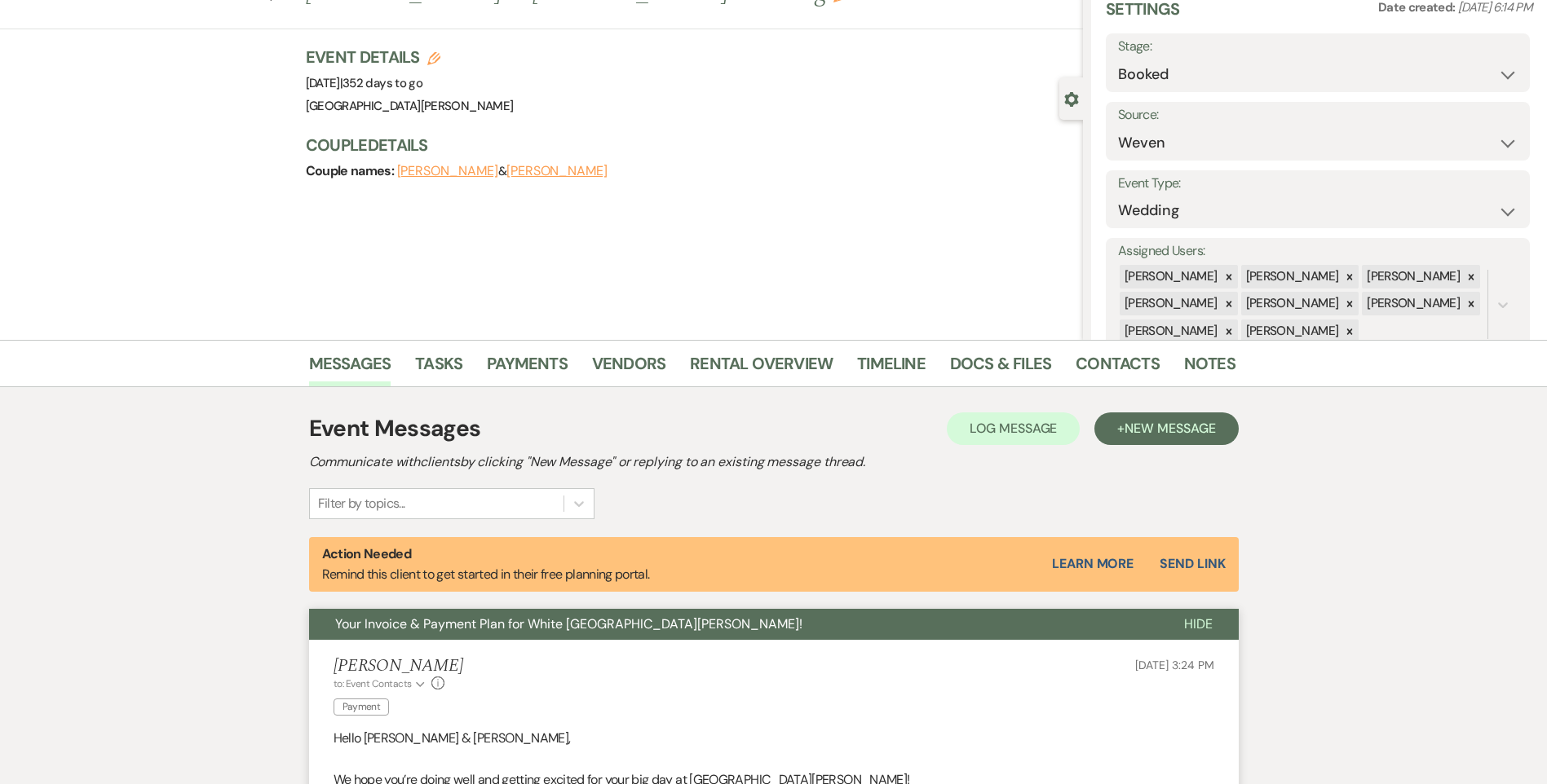
scroll to position [0, 0]
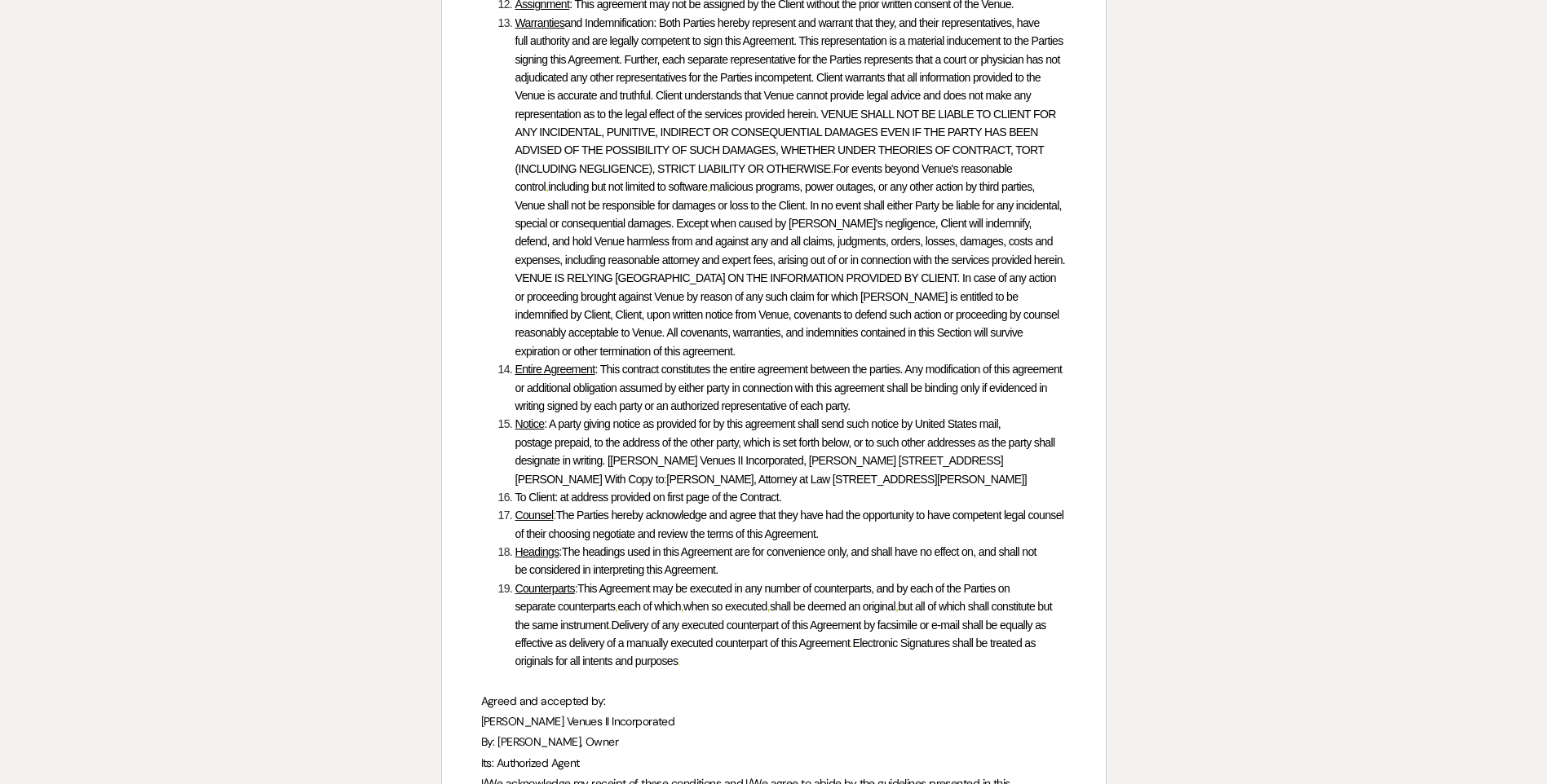
scroll to position [7873, 0]
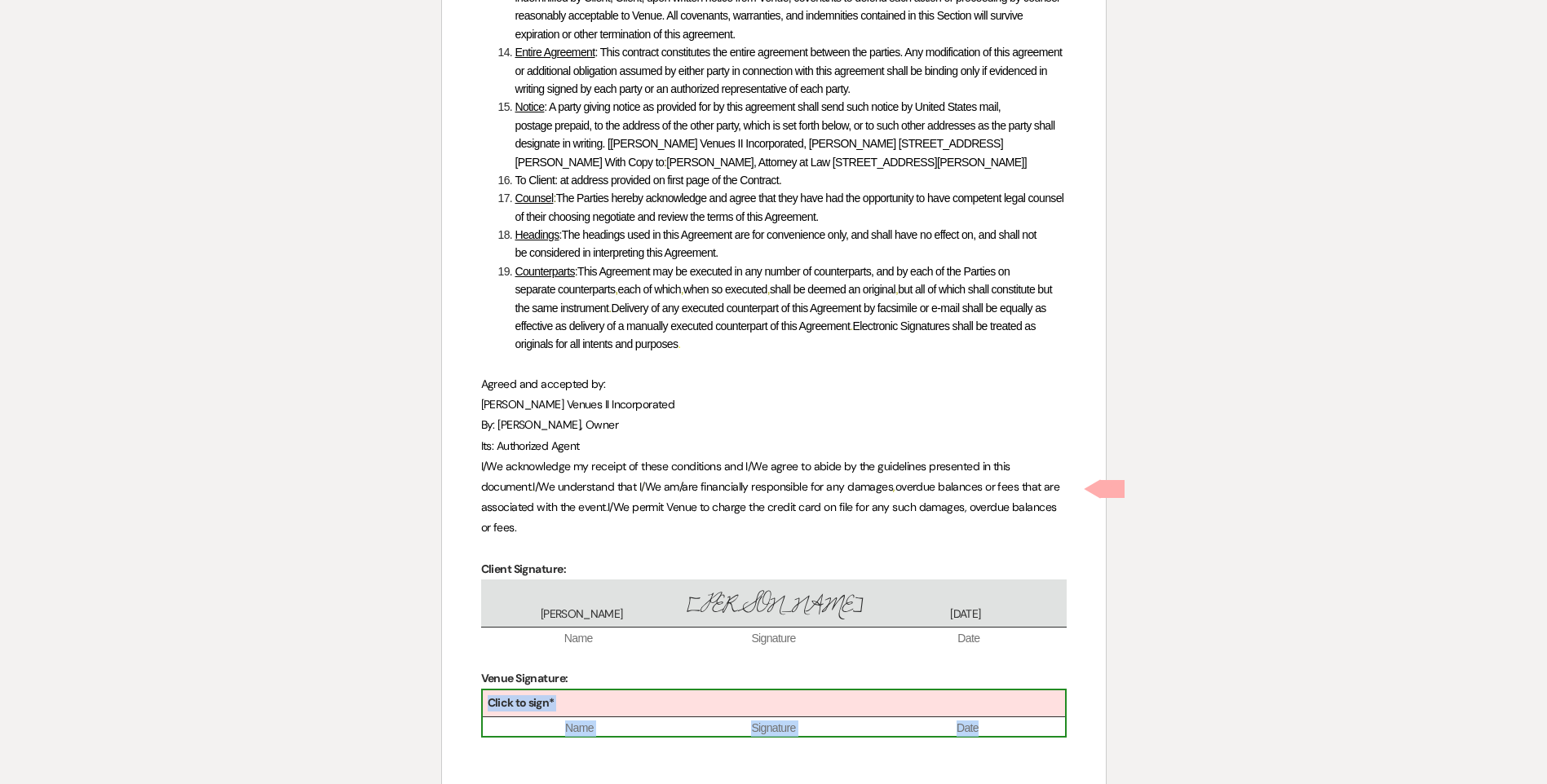
click at [750, 691] on div "Click to sign*" at bounding box center [774, 704] width 582 height 27
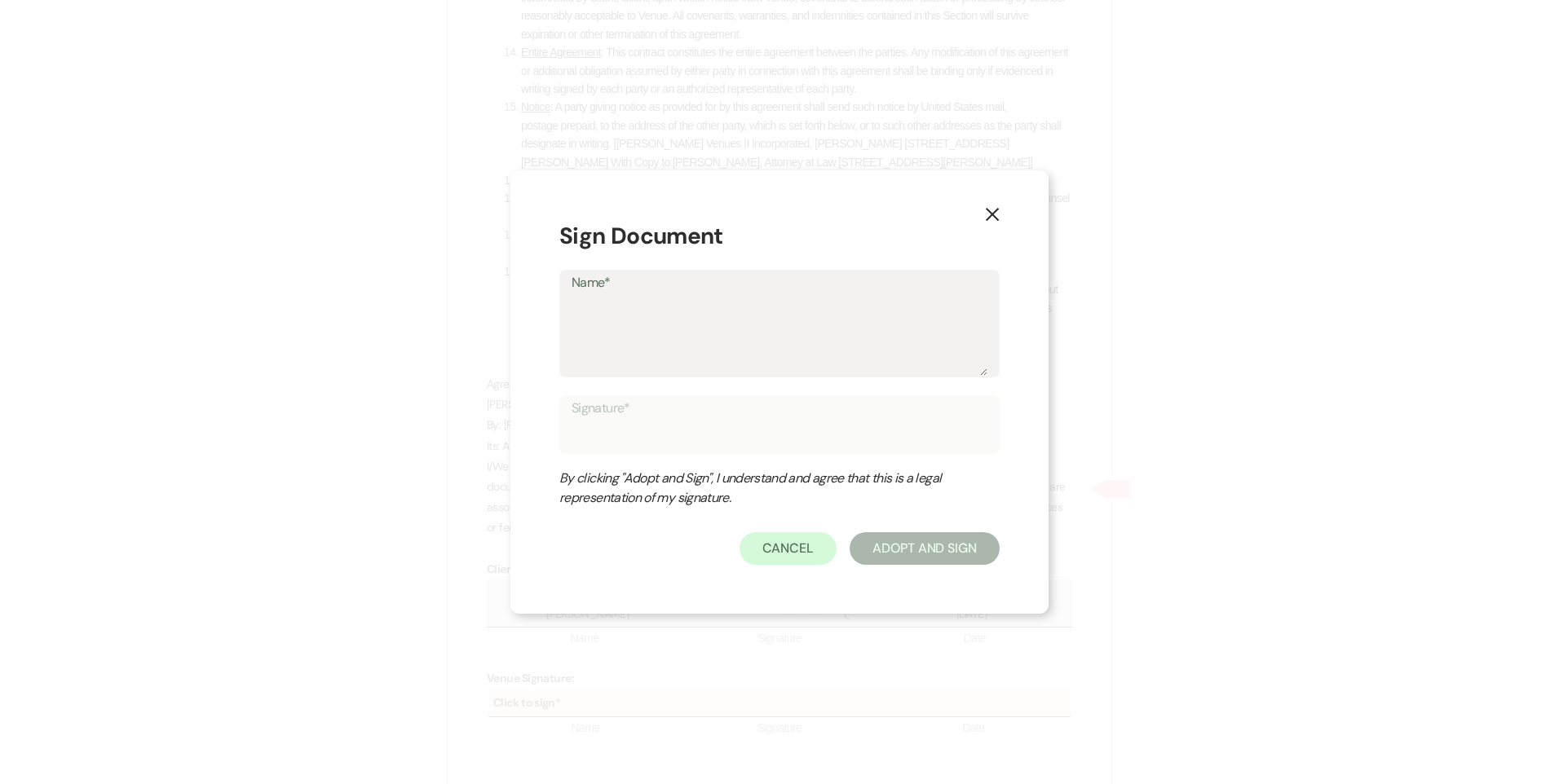
drag, startPoint x: 750, startPoint y: 507, endPoint x: 686, endPoint y: 348, distance: 171.4
click at [686, 348] on textarea "Name*" at bounding box center [779, 335] width 416 height 82
type textarea "T"
type input "T"
type textarea "To"
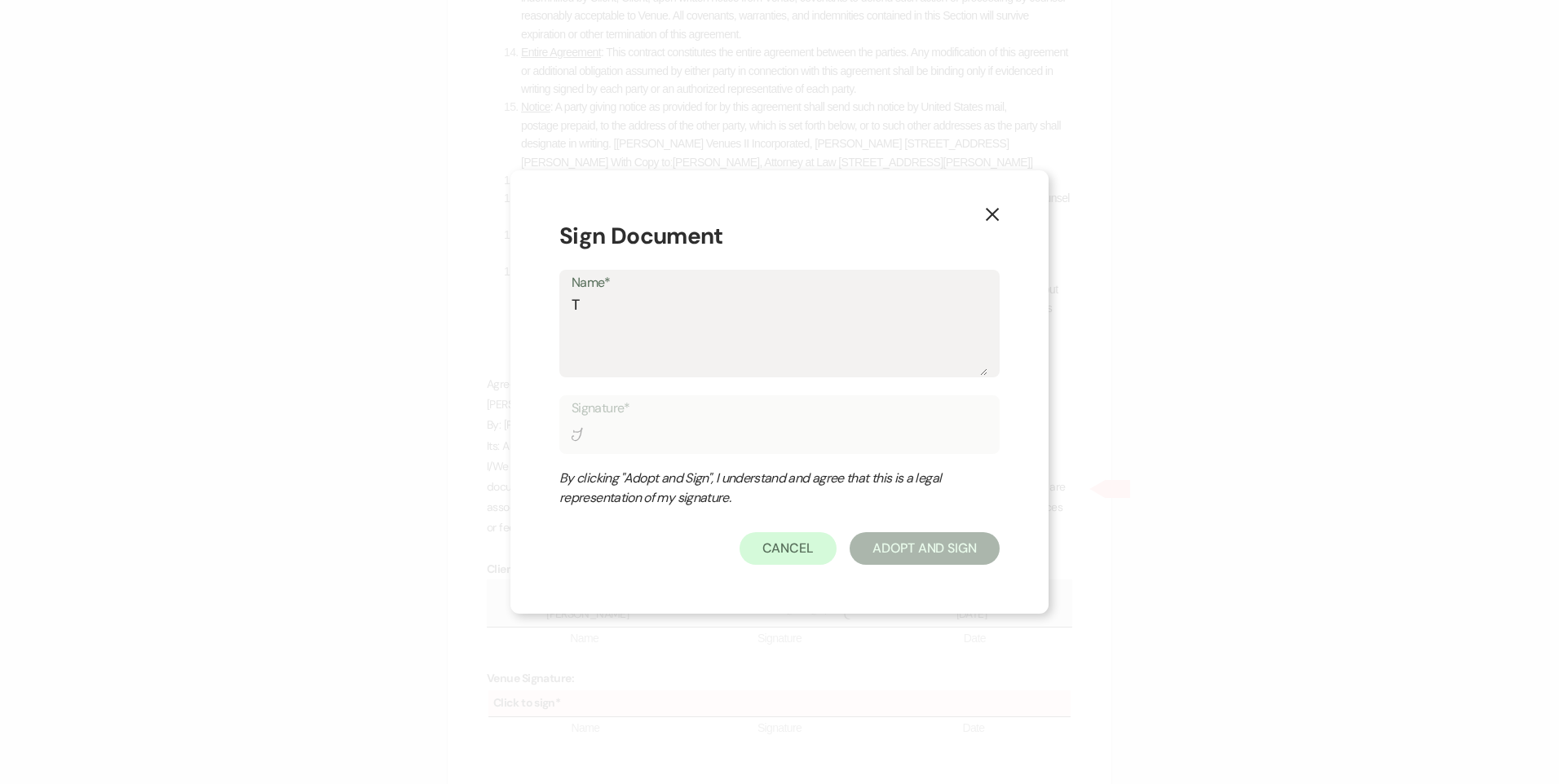
type input "To"
type textarea "Tor"
type input "Tor"
type textarea "Tori"
type input "Tori"
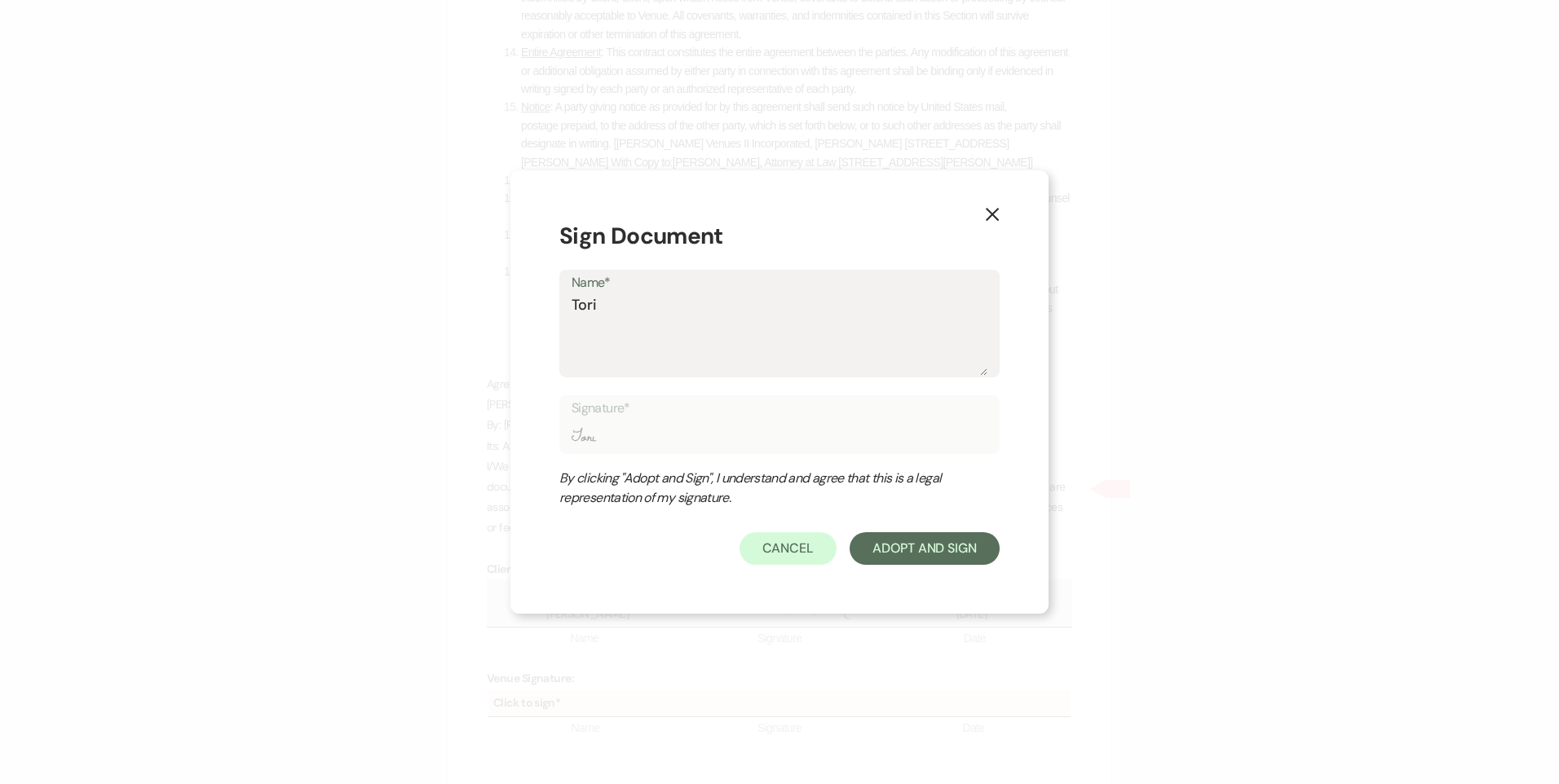
type textarea "Tori"
type input "Tori"
type textarea "Tori S"
type input "Tori S"
type textarea "Tori Si"
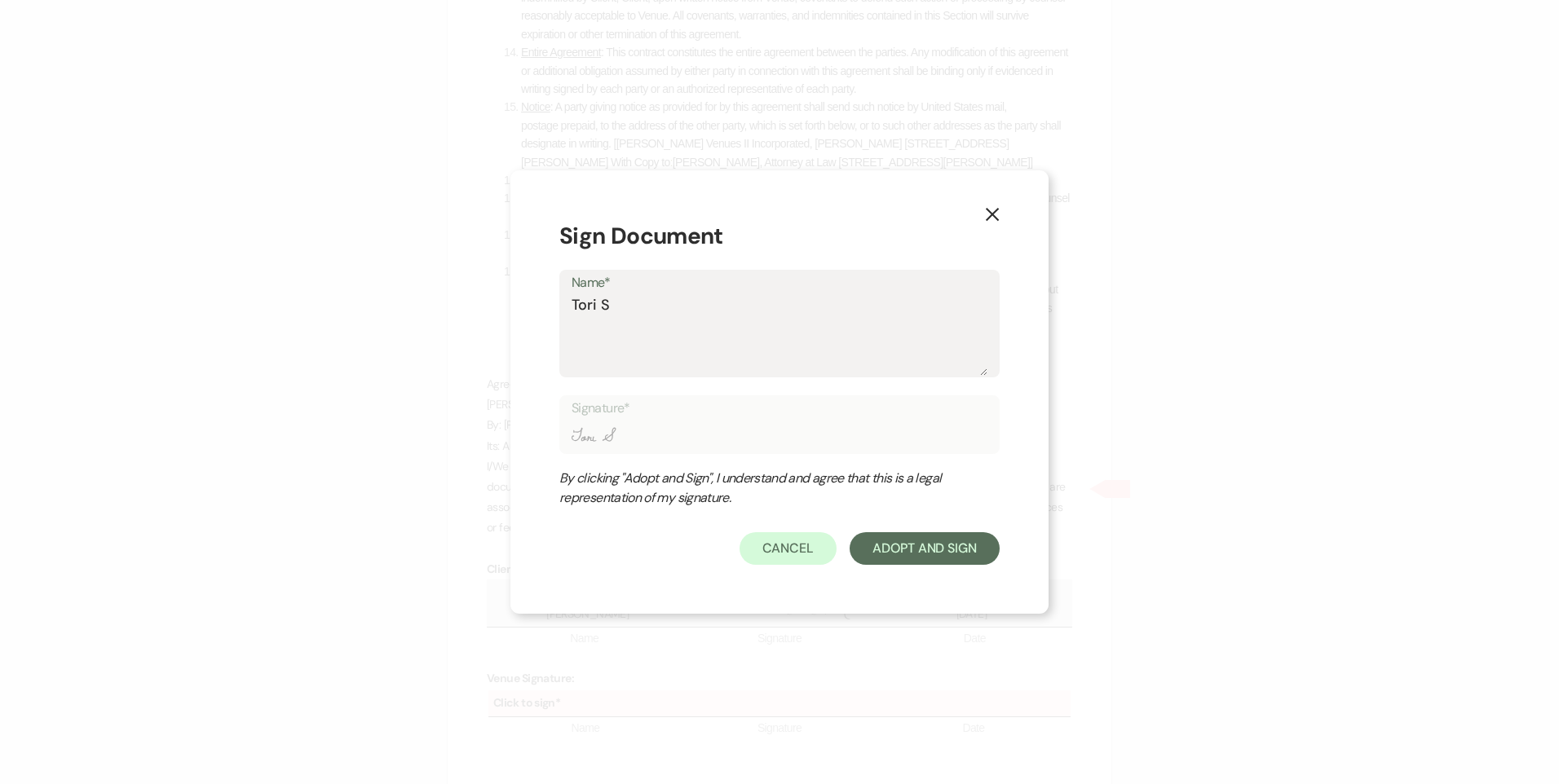
type input "Tori Si"
type textarea "Tori Sip"
type input "Tori Sip"
type textarea "Tori Sipe"
type input "Tori Sipe"
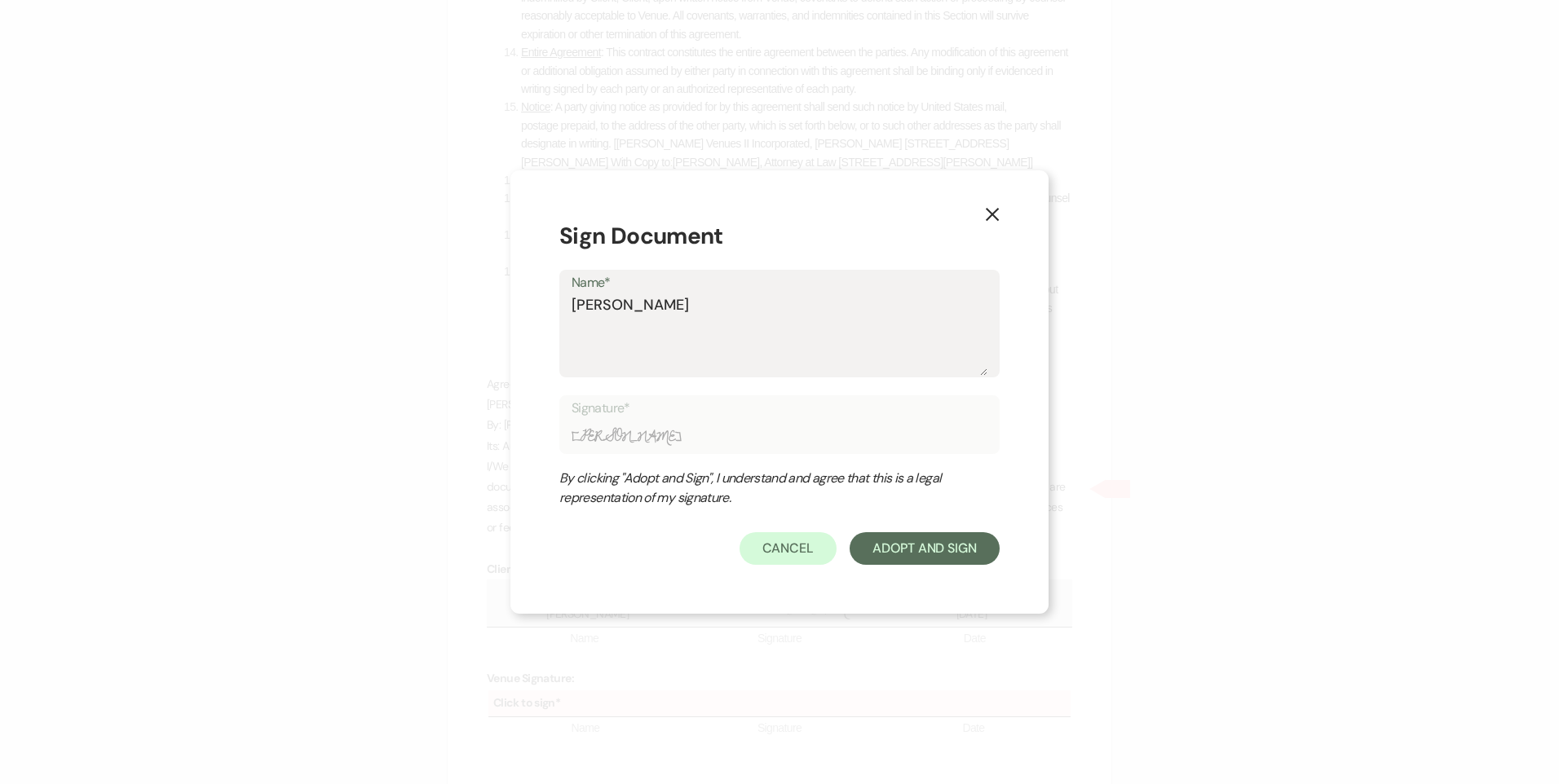
type textarea "Tori Sipes"
type input "Tori Sipes"
type textarea "Tori Sipes"
click at [897, 536] on button "Adopt And Sign" at bounding box center [925, 548] width 150 height 33
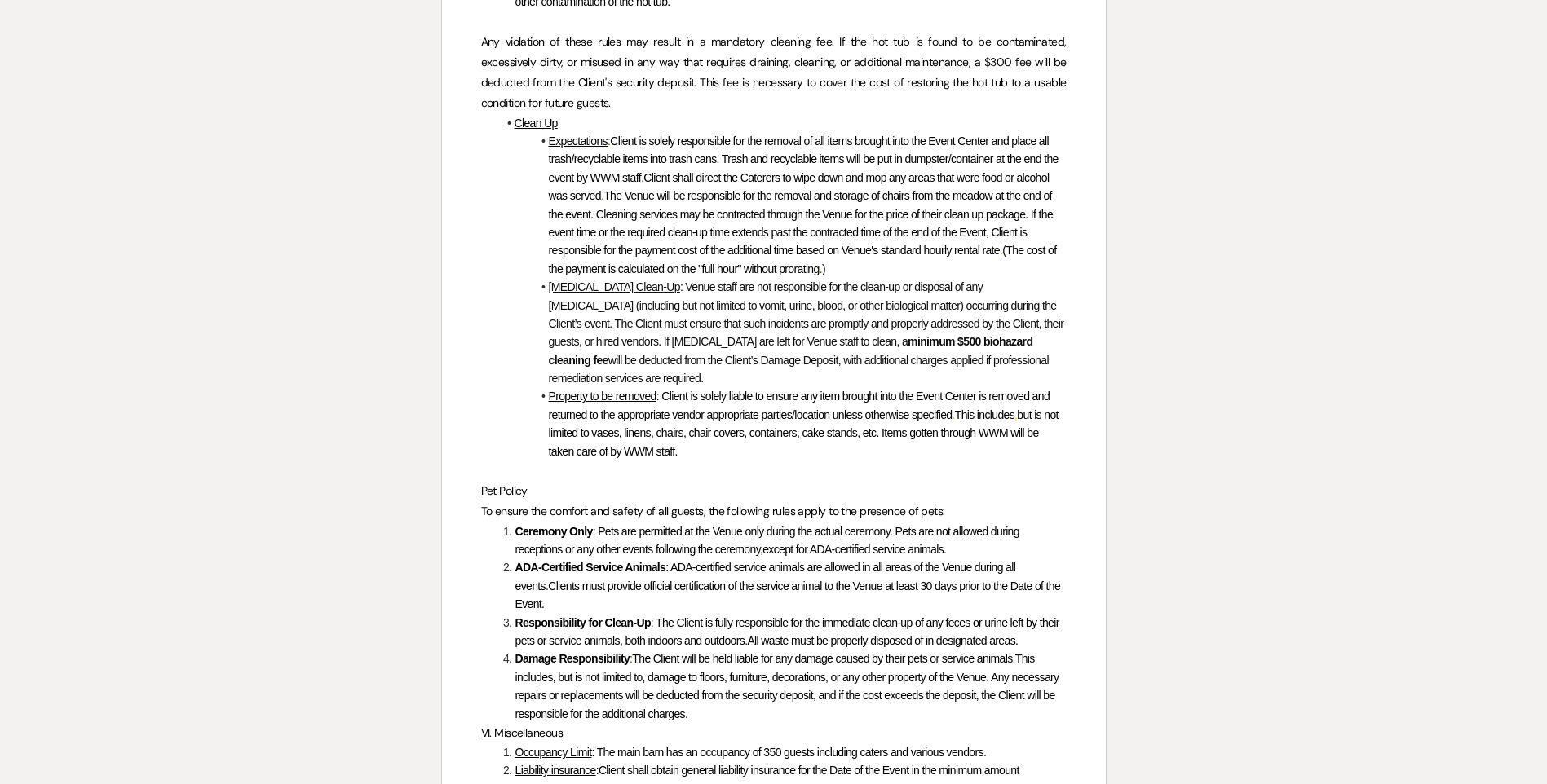
scroll to position [0, 0]
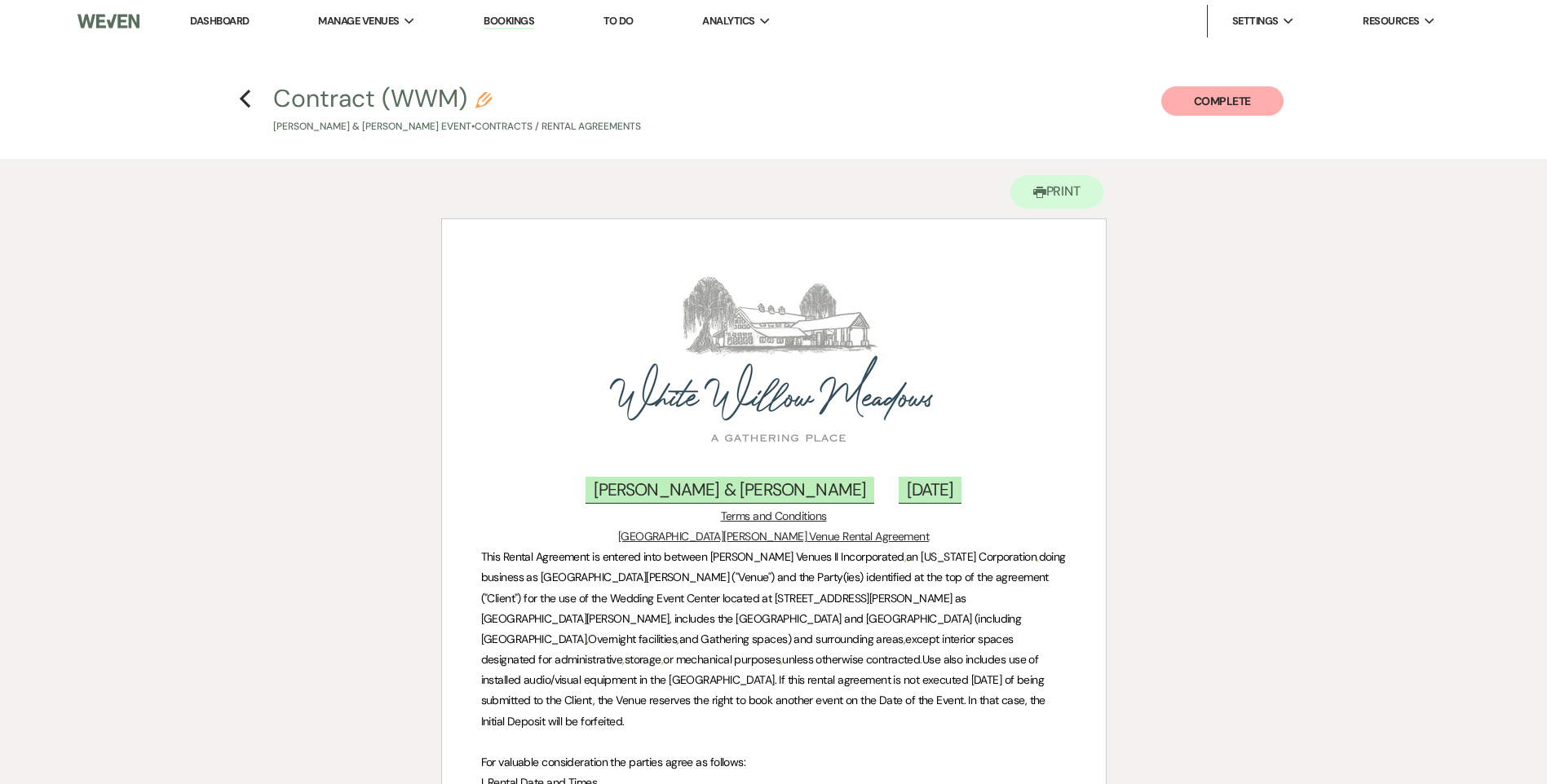
click at [1251, 104] on button "Complete" at bounding box center [1222, 100] width 122 height 29
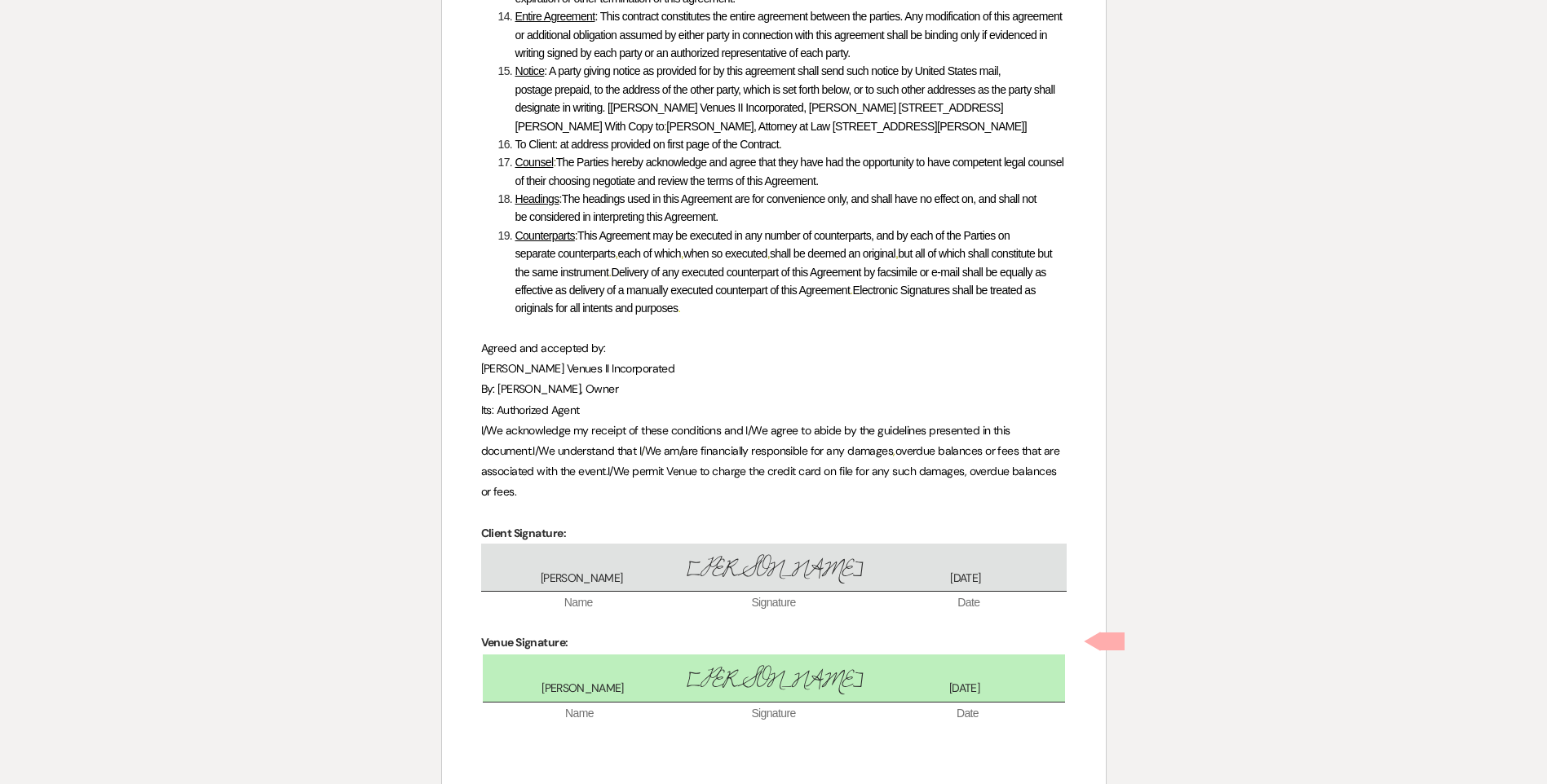
scroll to position [7942, 0]
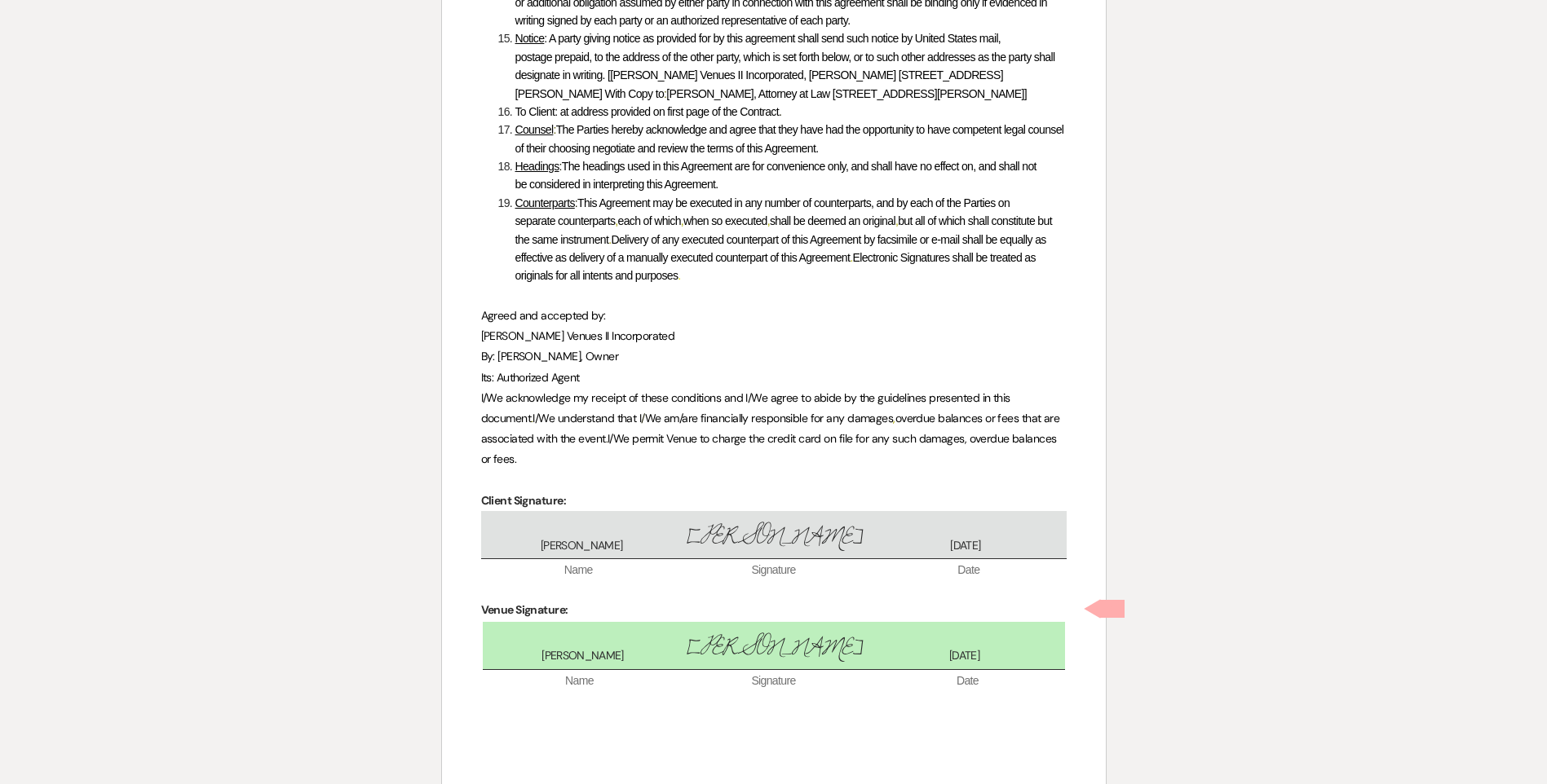
checkbox input "true"
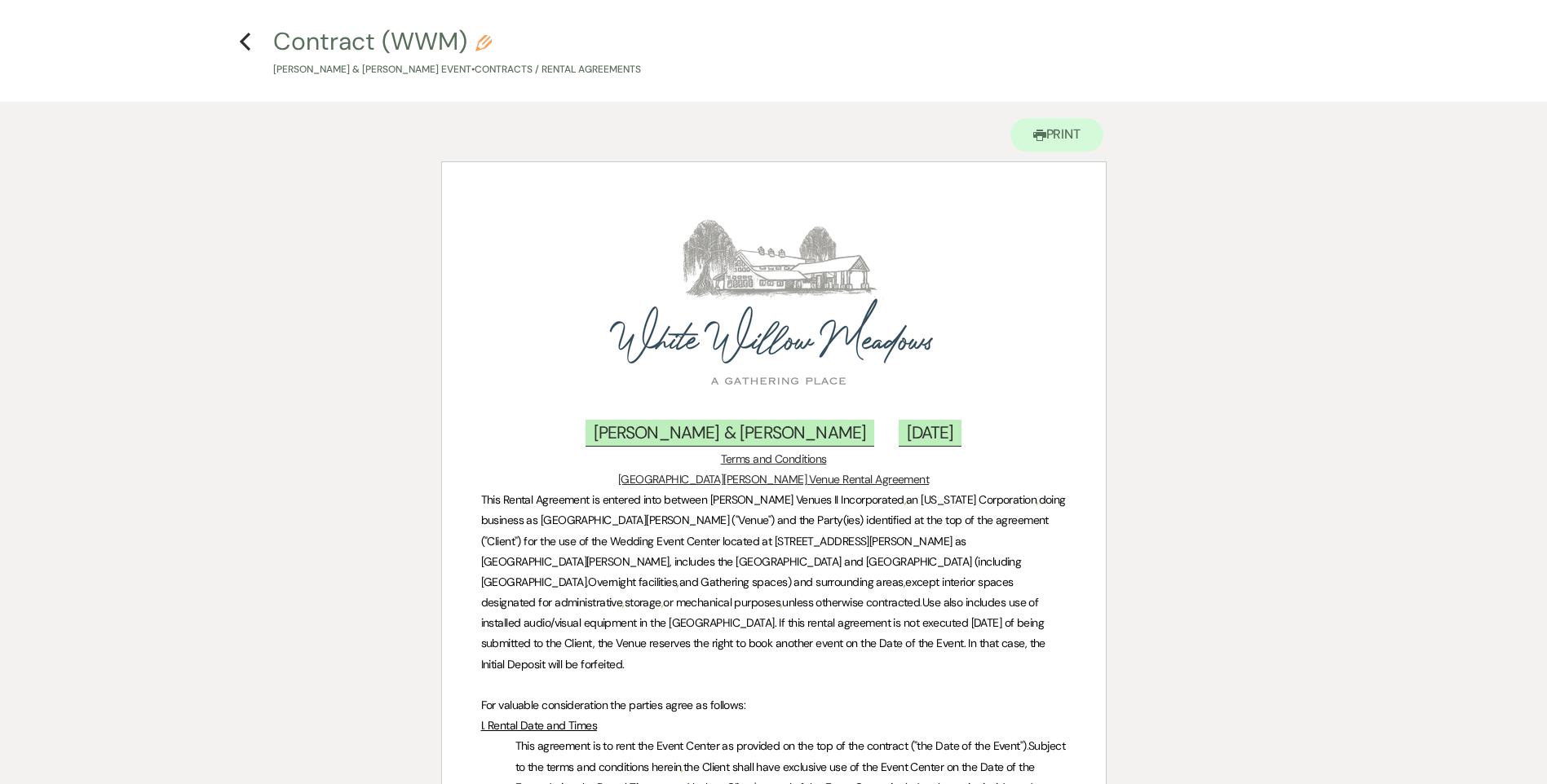
scroll to position [0, 0]
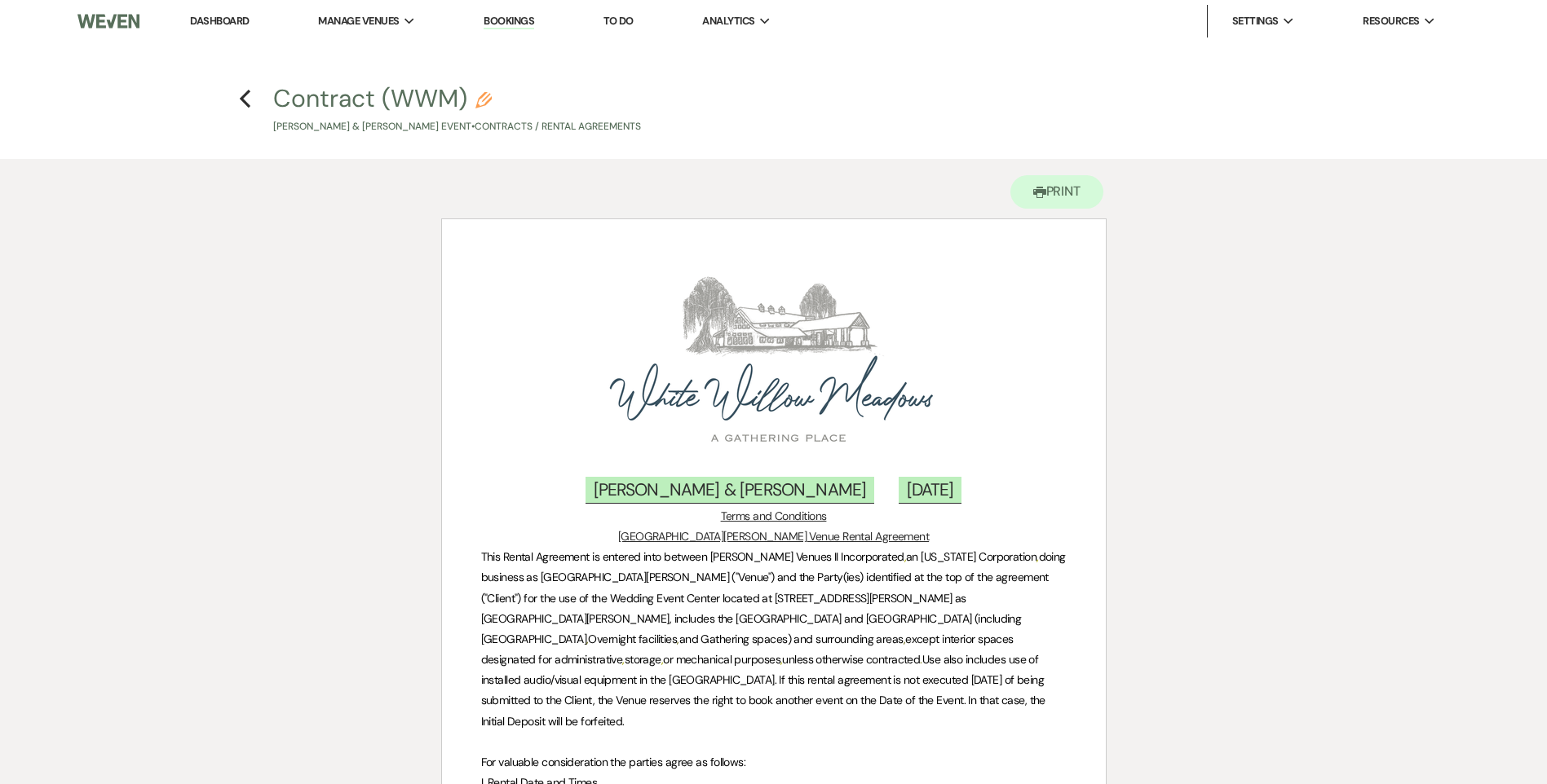
click at [251, 108] on div "Previous" at bounding box center [245, 97] width 12 height 26
click at [243, 104] on icon "Previous" at bounding box center [245, 98] width 12 height 19
click at [242, 105] on icon "Previous" at bounding box center [245, 98] width 12 height 19
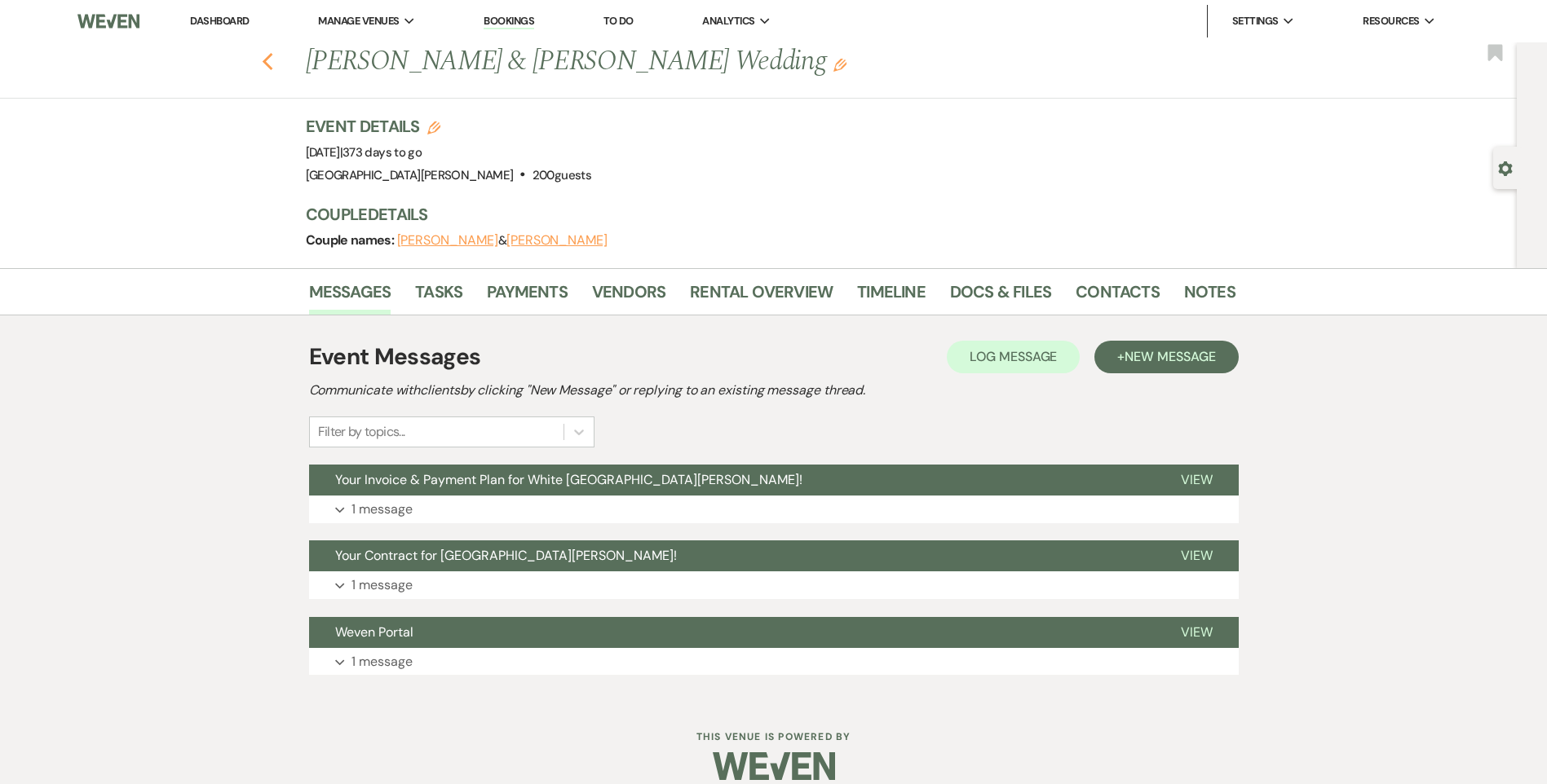
click at [273, 62] on icon "Previous" at bounding box center [268, 62] width 12 height 19
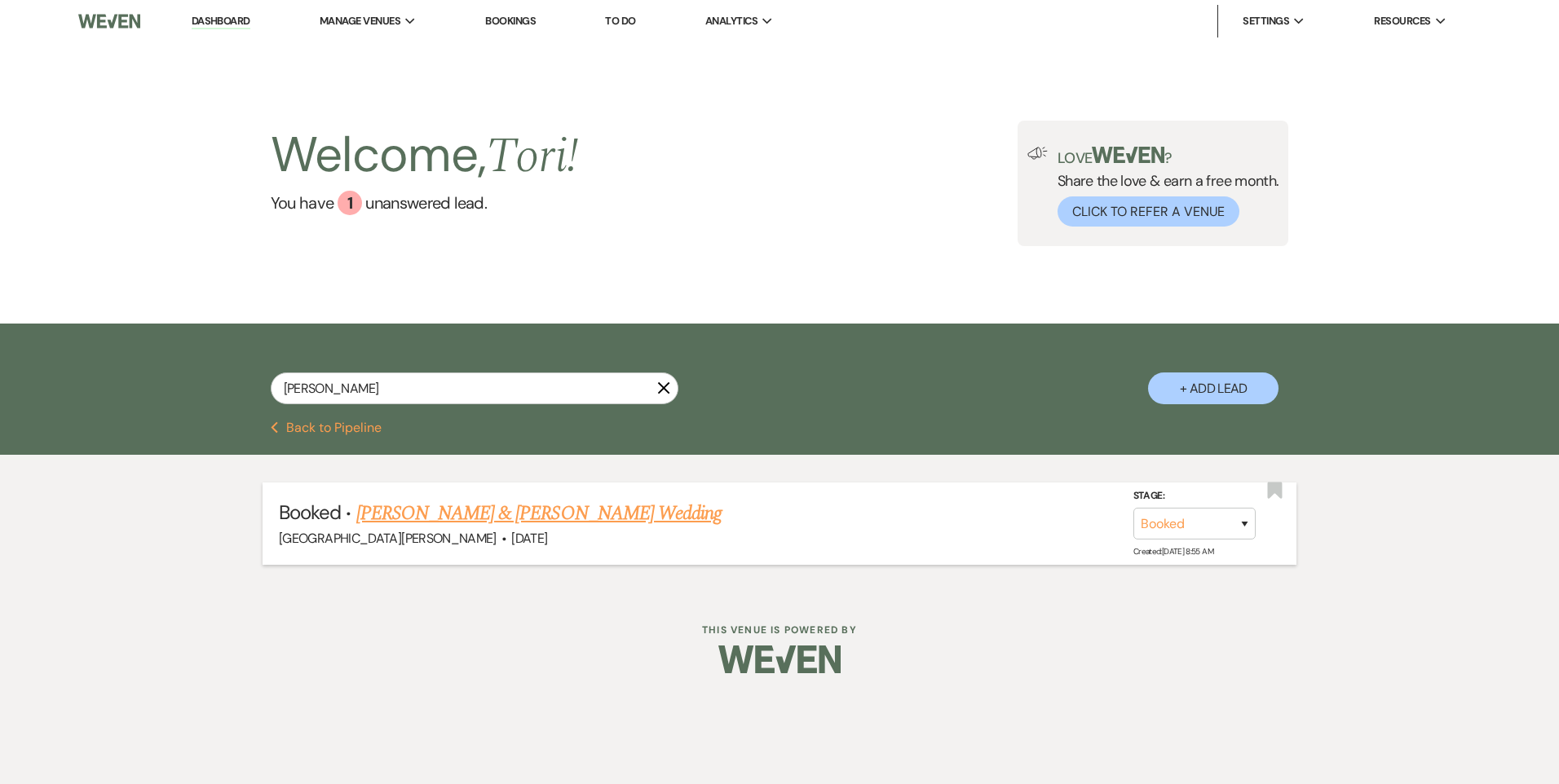
type input "[PERSON_NAME]"
click at [529, 520] on link "[PERSON_NAME] & [PERSON_NAME] Wedding" at bounding box center [539, 513] width 366 height 29
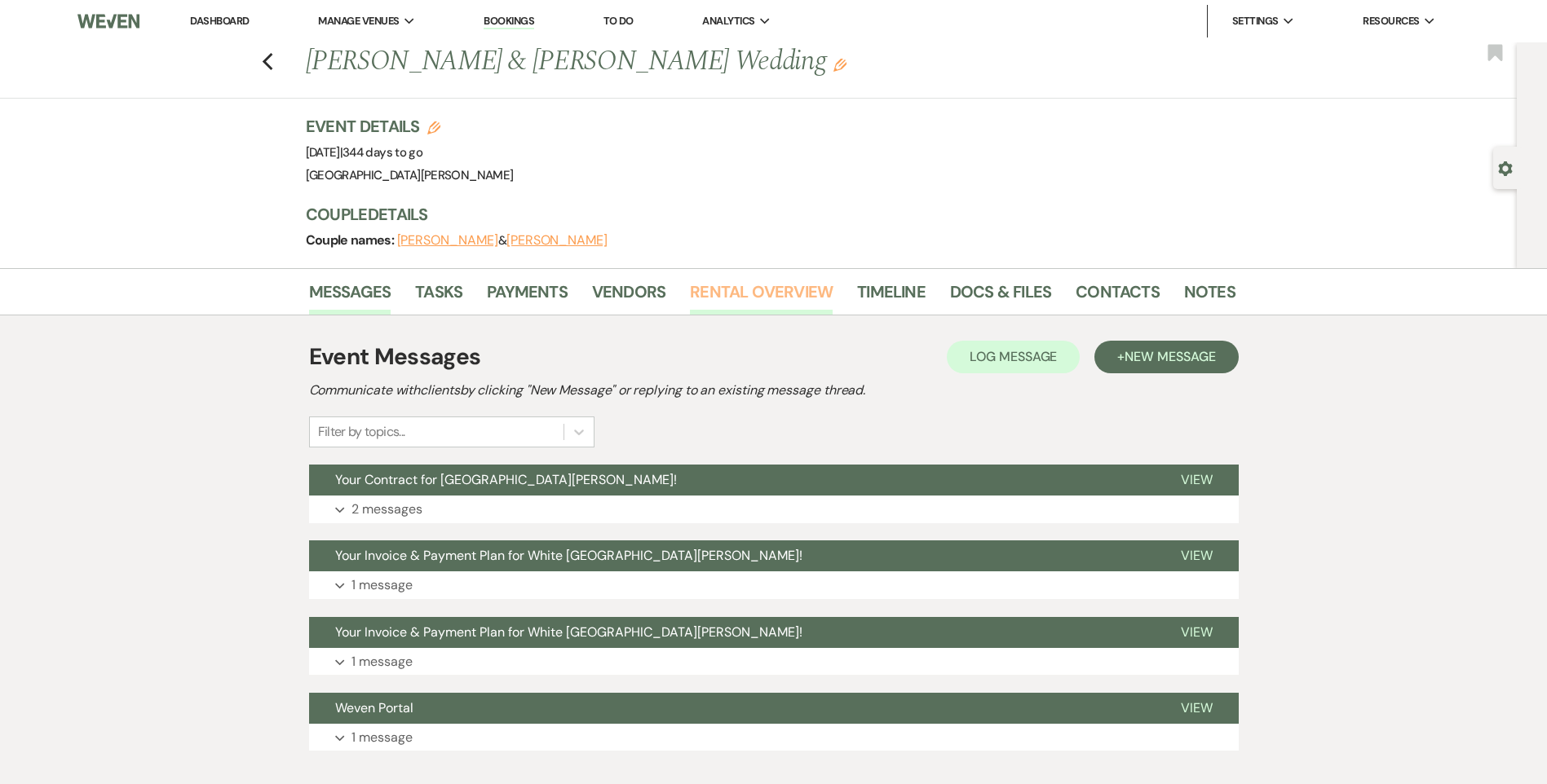
click at [744, 287] on link "Rental Overview" at bounding box center [761, 296] width 142 height 36
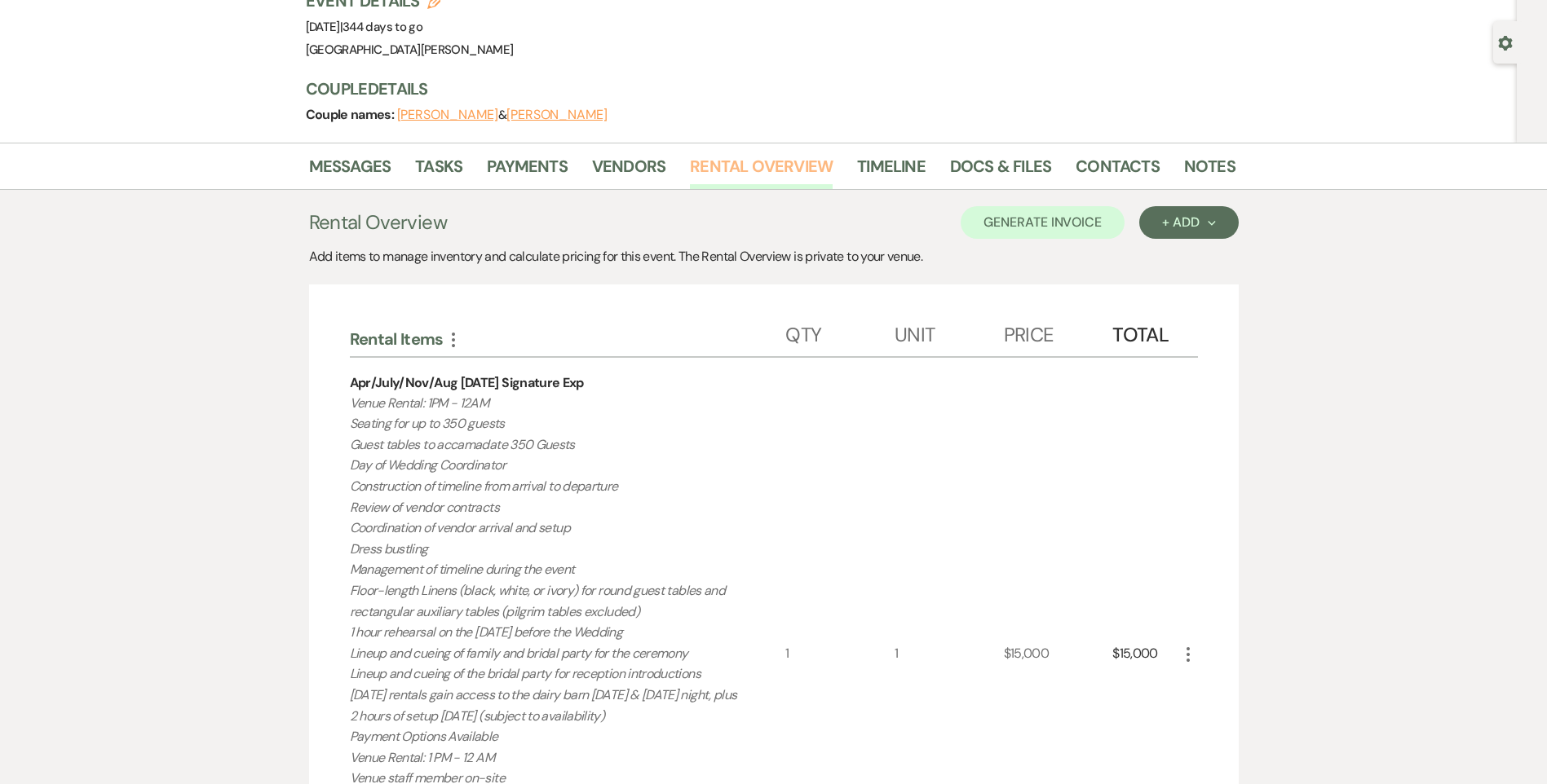
scroll to position [244, 0]
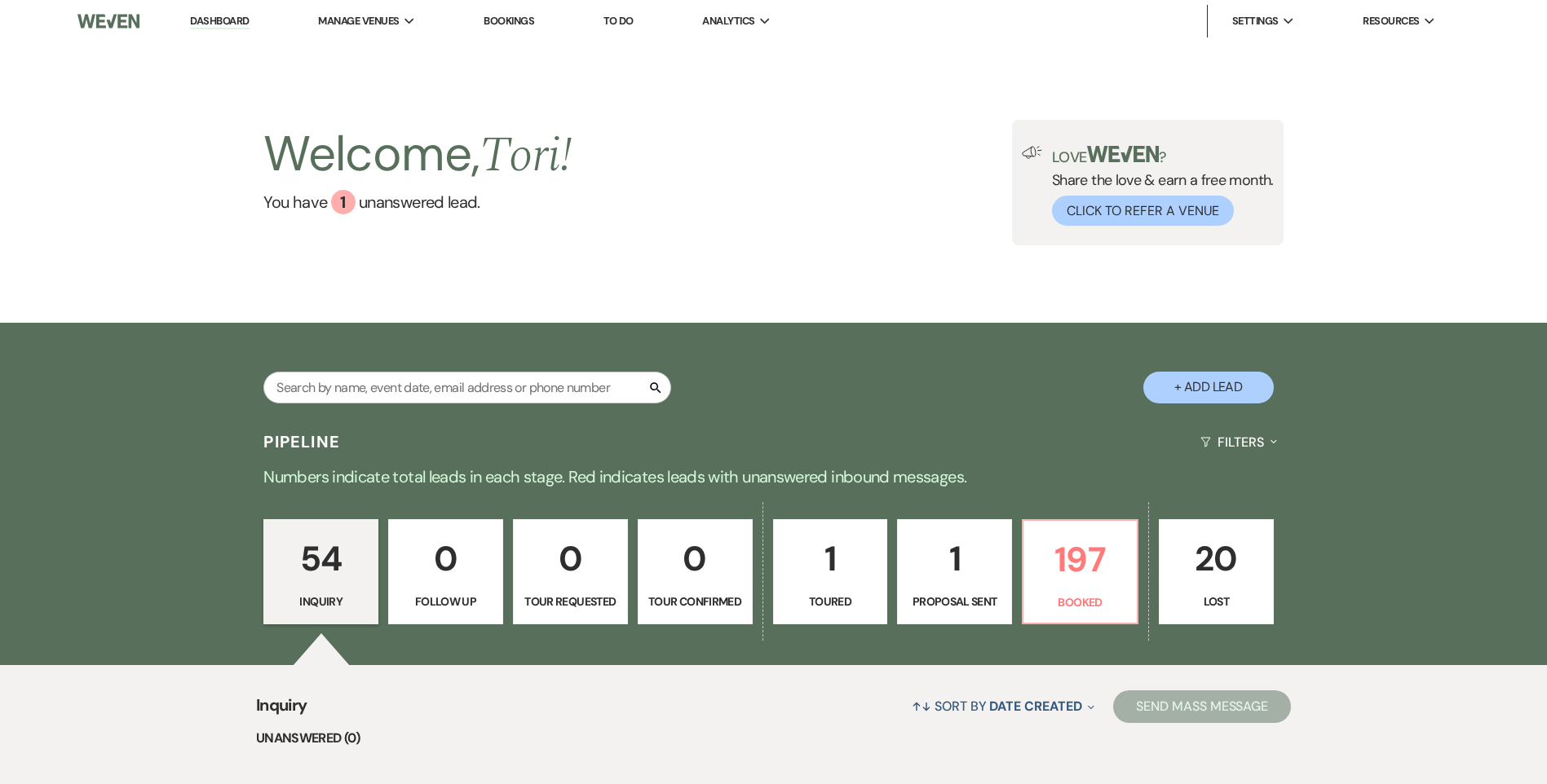
click at [578, 385] on input "text" at bounding box center [468, 388] width 408 height 32
type input "9/14"
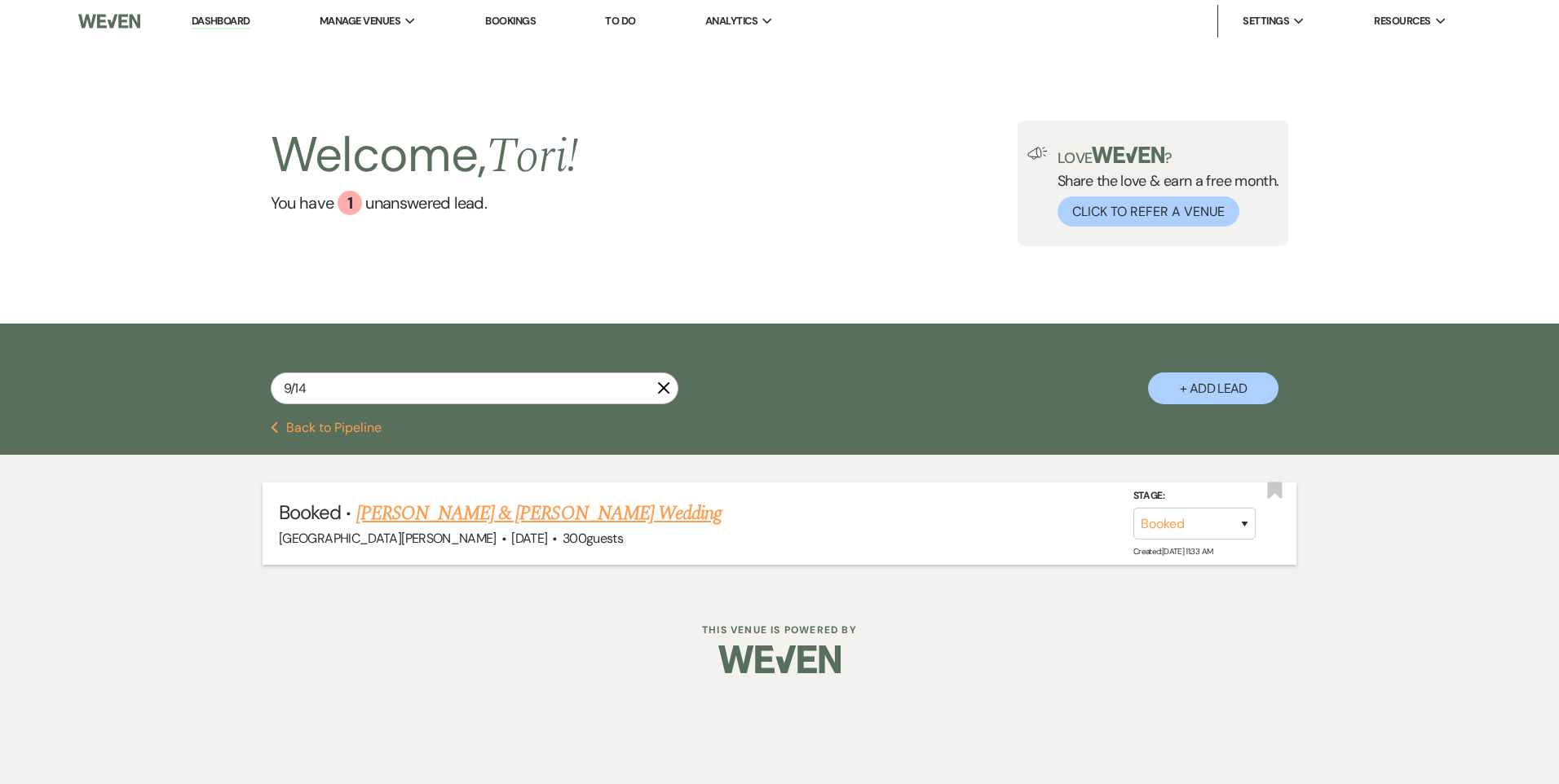
click at [565, 500] on link "[PERSON_NAME] & [PERSON_NAME] Wedding" at bounding box center [539, 513] width 366 height 29
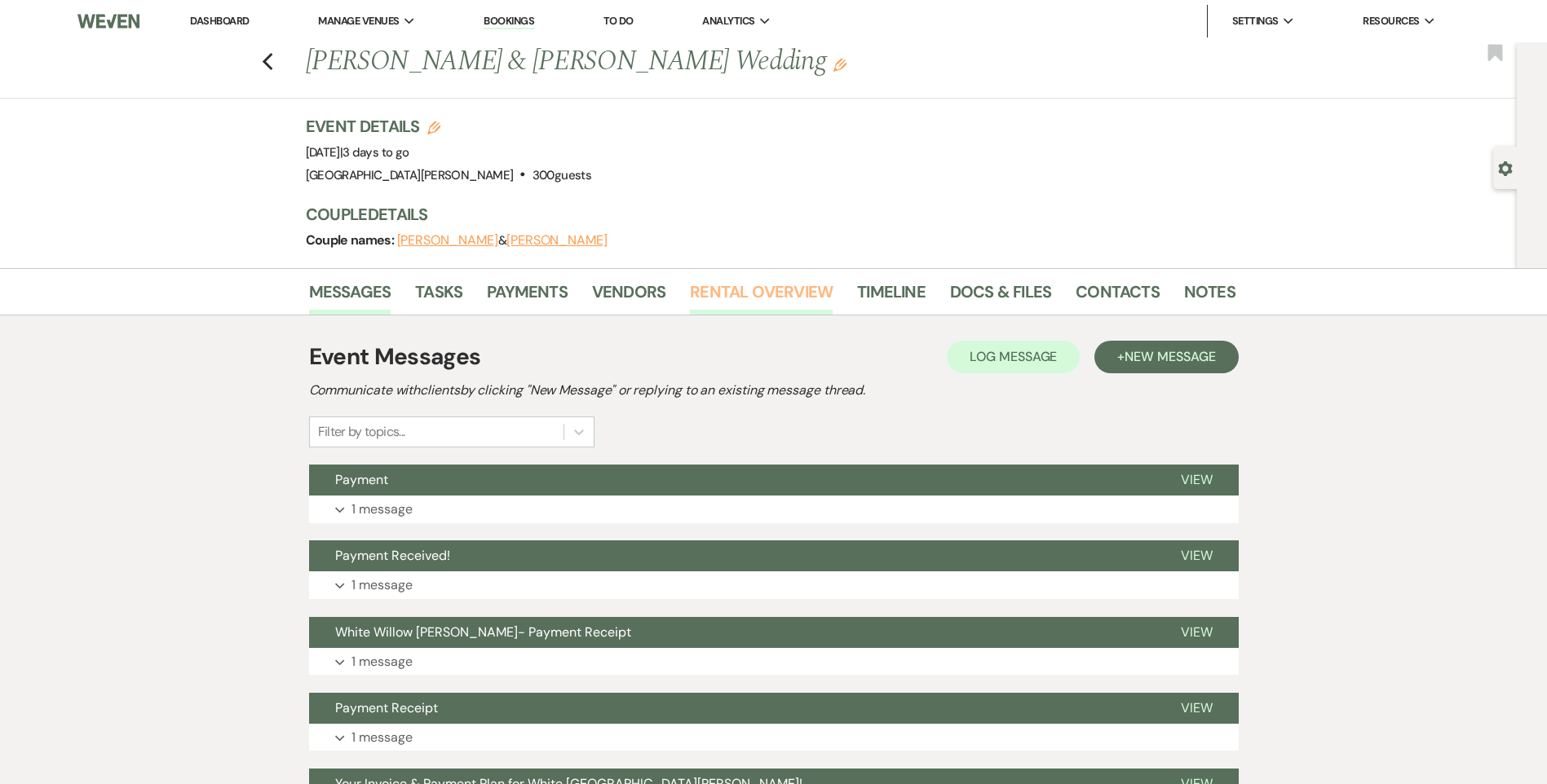
click at [730, 301] on link "Rental Overview" at bounding box center [761, 296] width 142 height 36
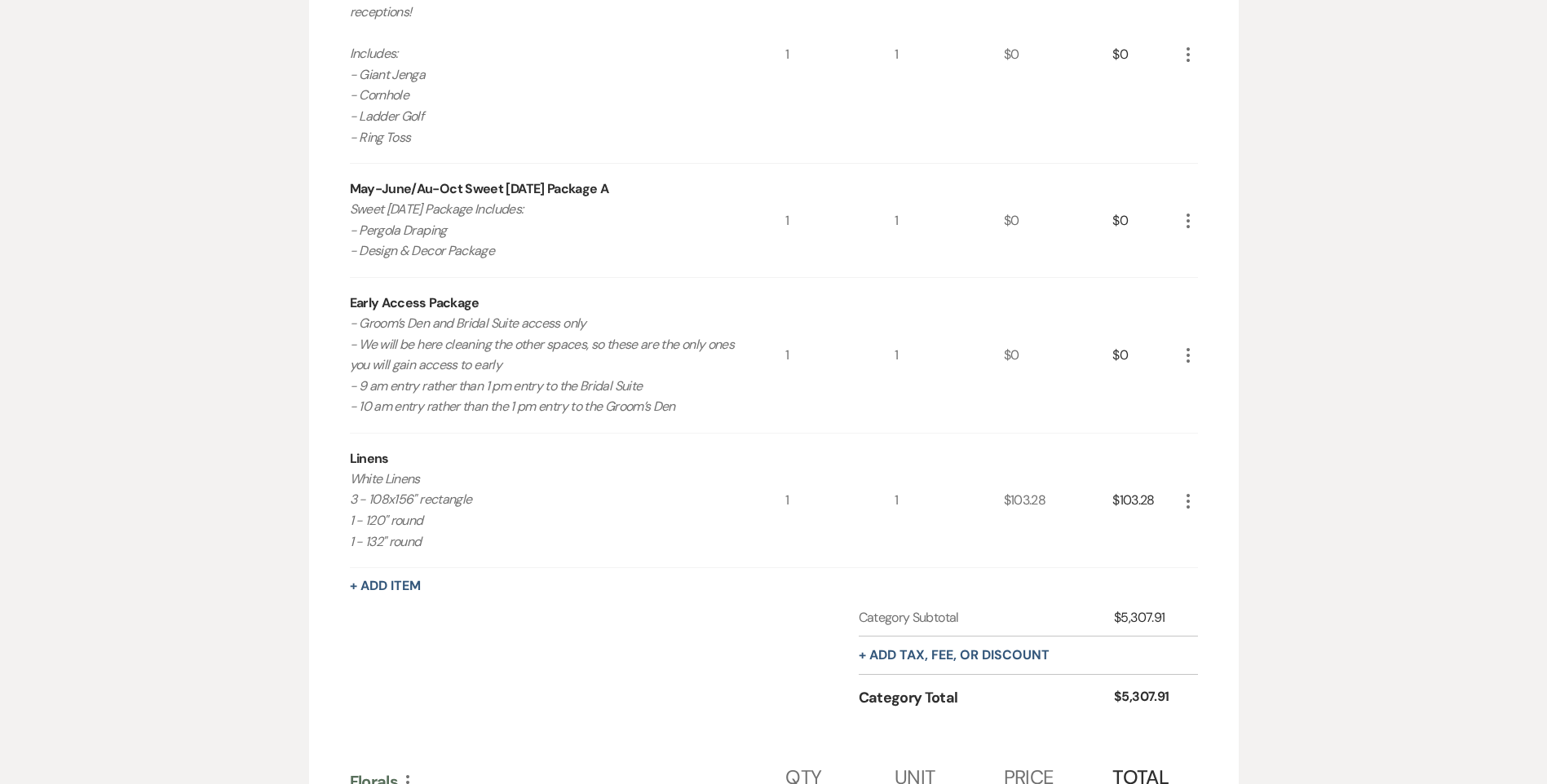
scroll to position [652, 0]
